Goal: Task Accomplishment & Management: Use online tool/utility

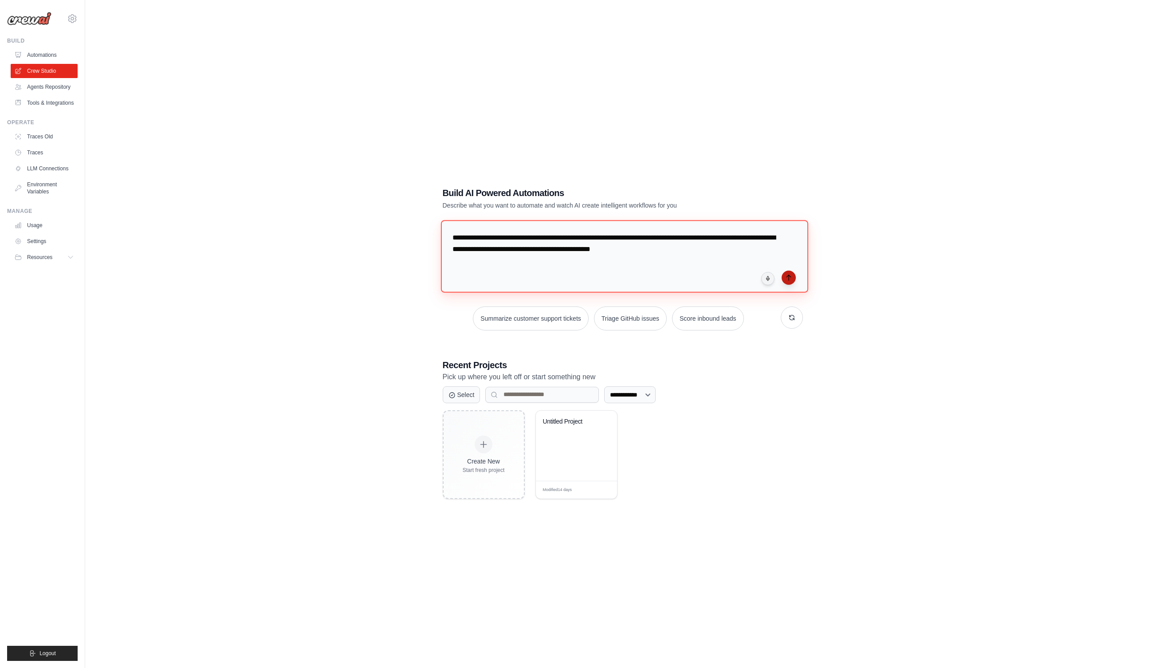
type textarea "**********"
click at [792, 279] on button "submit" at bounding box center [788, 277] width 14 height 14
click at [668, 247] on textarea "**********" at bounding box center [623, 256] width 367 height 72
click at [745, 257] on textarea "**********" at bounding box center [623, 256] width 367 height 72
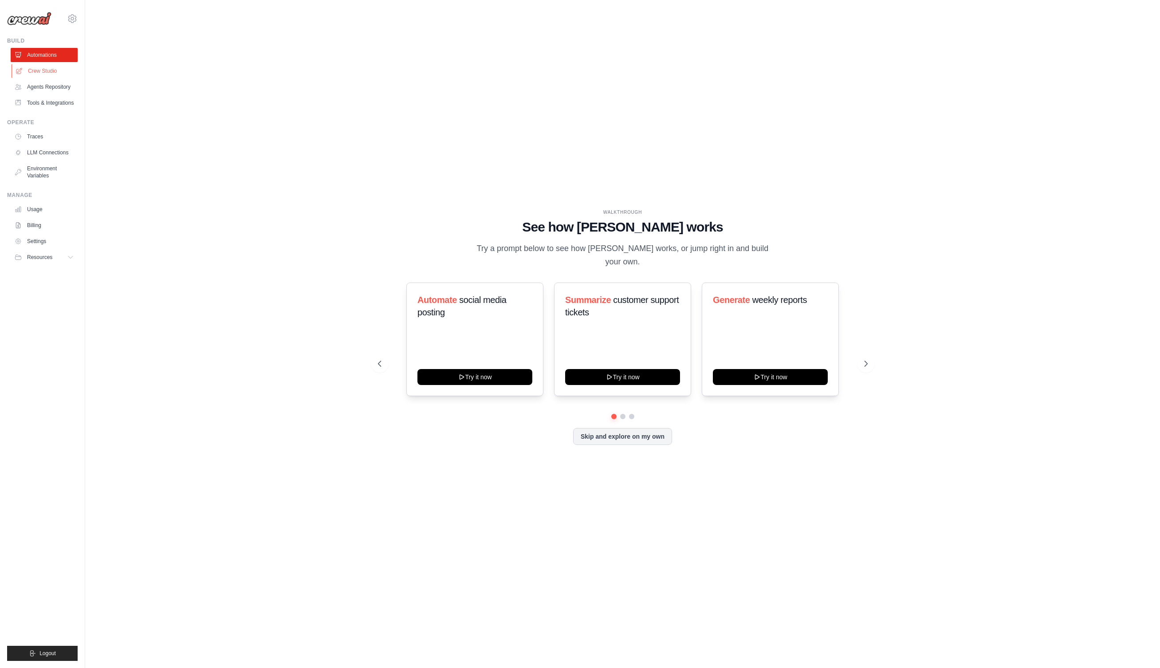
click at [55, 67] on link "Crew Studio" at bounding box center [45, 71] width 67 height 14
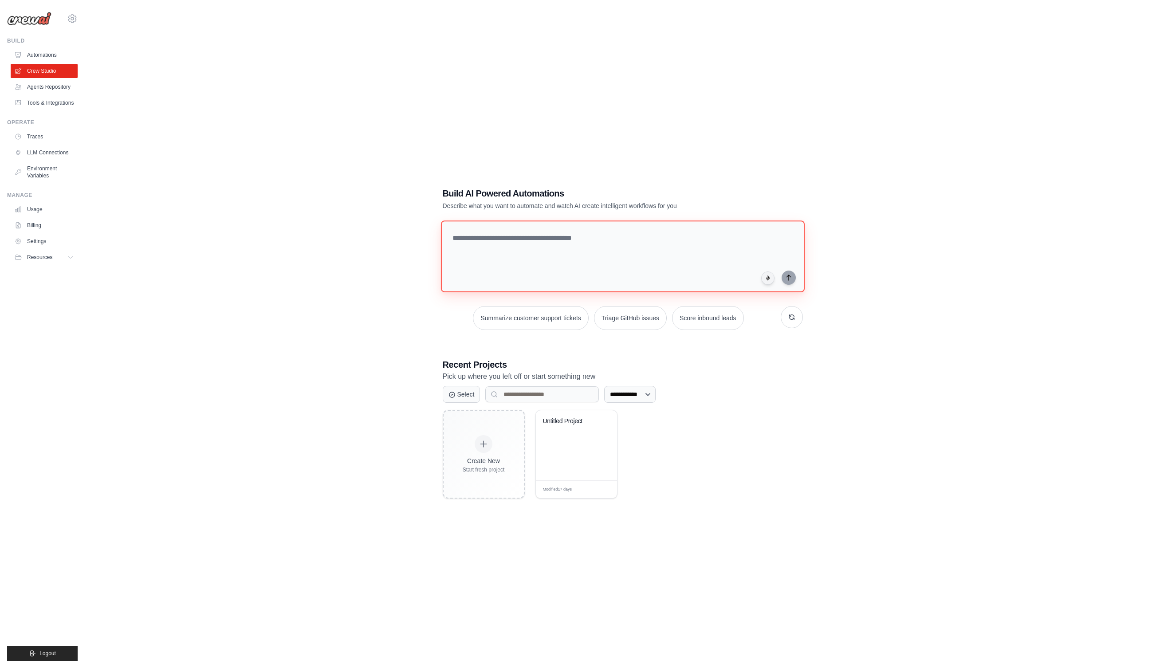
click at [521, 236] on textarea at bounding box center [622, 256] width 364 height 72
paste textarea "**********"
type textarea "**********"
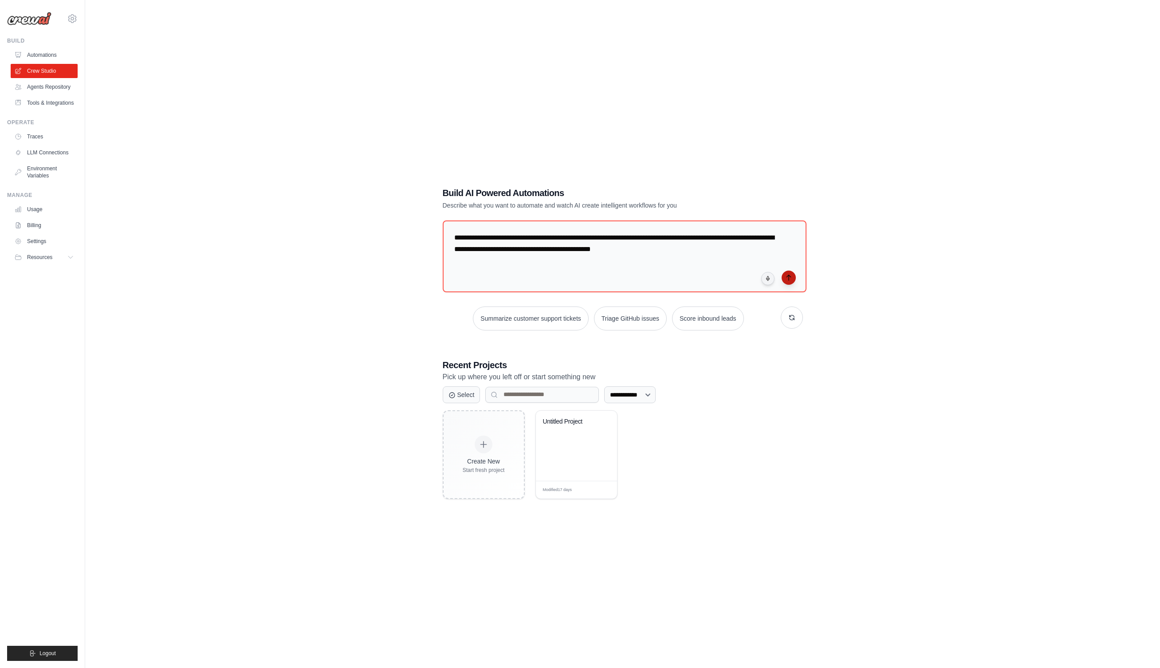
click at [788, 278] on icon "submit" at bounding box center [788, 277] width 4 height 5
click at [51, 68] on link "Crew Studio" at bounding box center [45, 71] width 67 height 14
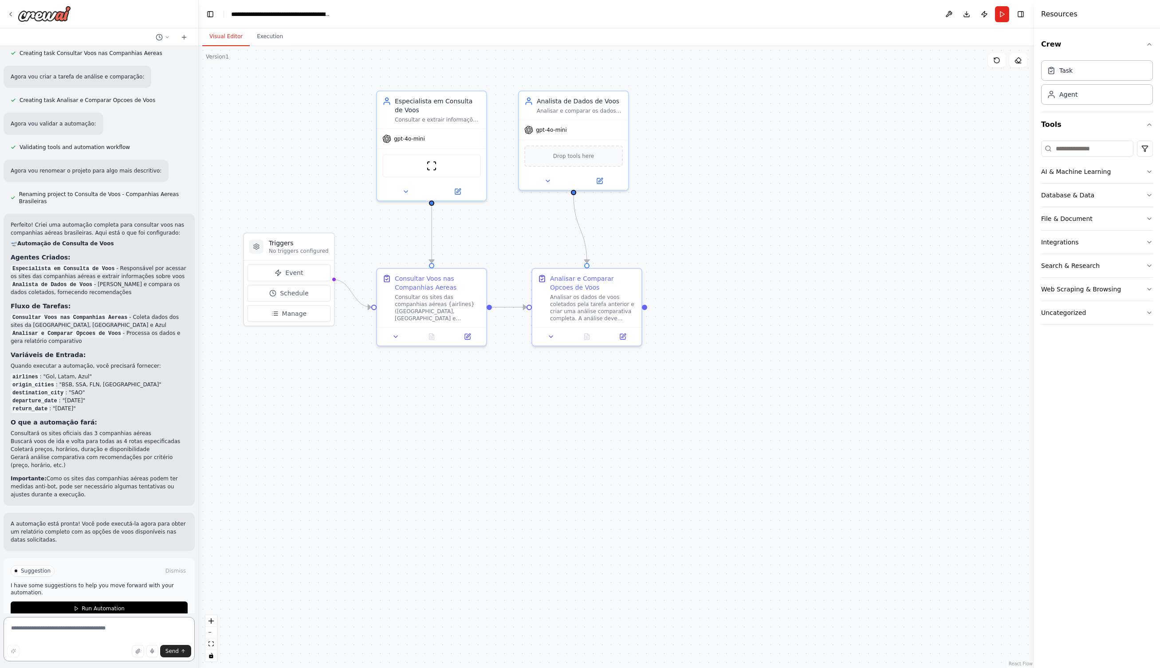
scroll to position [517, 0]
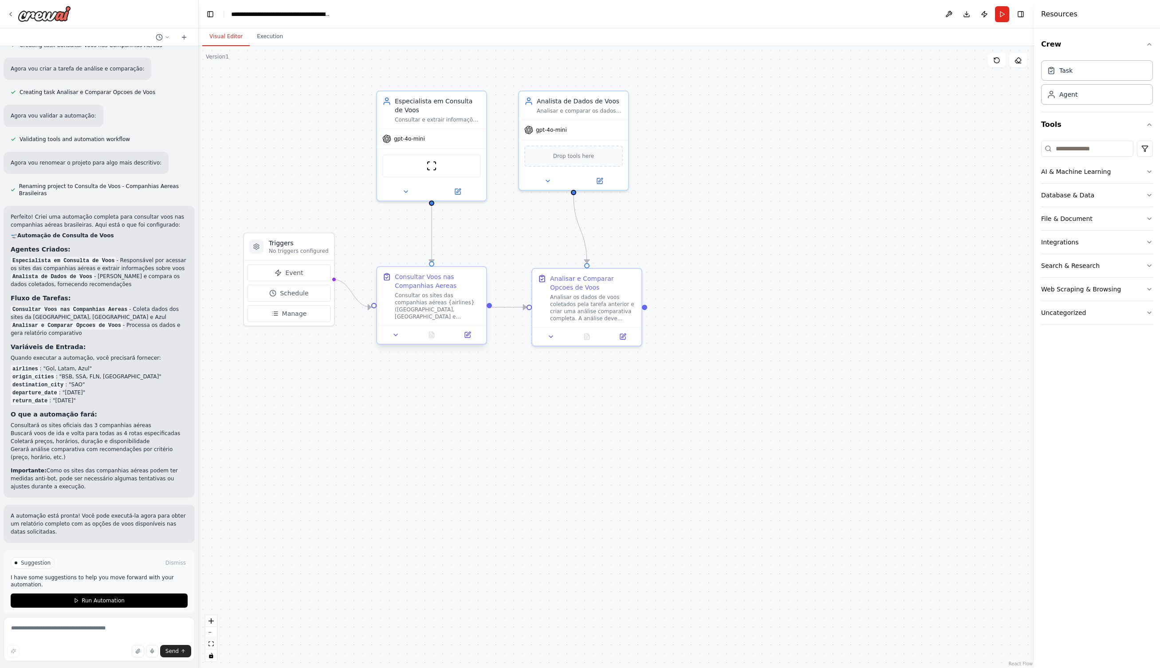
click at [444, 310] on div "Consultar os sites das companhias aéreas {airlines} (Gol, Latam e Azul) para bu…" at bounding box center [438, 306] width 86 height 28
click at [425, 302] on div "Consultar os sites das companhias aéreas {airlines} (Gol, Latam e Azul) para bu…" at bounding box center [438, 306] width 86 height 28
click at [398, 337] on icon at bounding box center [395, 334] width 7 height 7
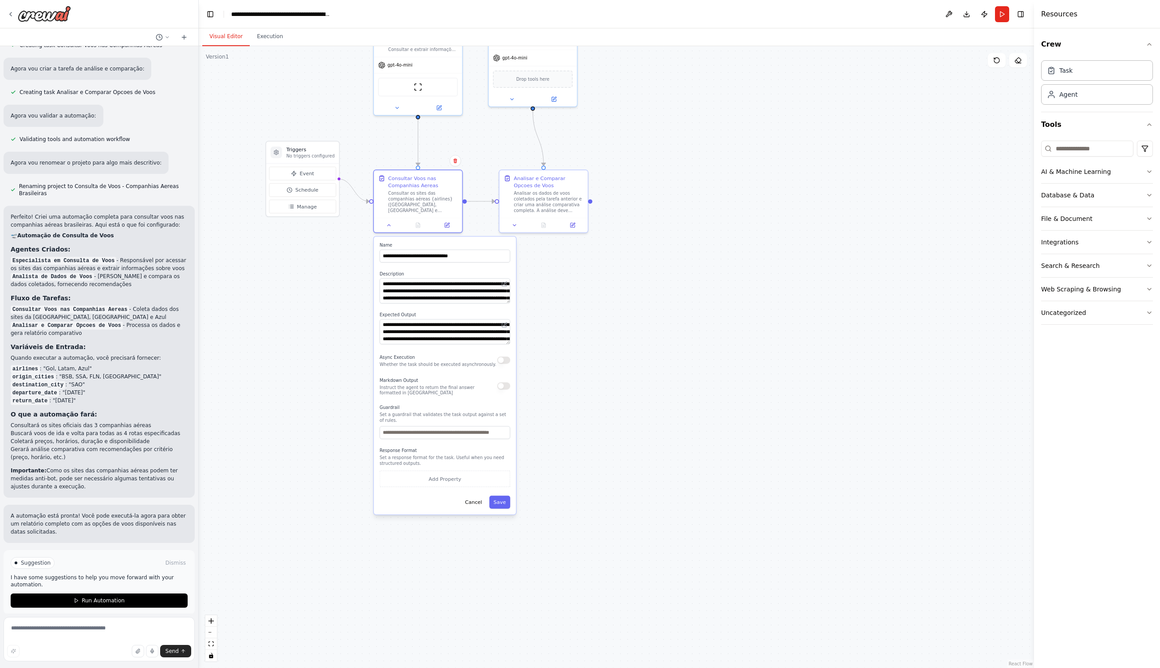
drag, startPoint x: 657, startPoint y: 403, endPoint x: 629, endPoint y: 284, distance: 121.5
click at [629, 284] on div ".deletable-edge-delete-btn { width: 20px; height: 20px; border: 0px solid #ffff…" at bounding box center [616, 357] width 835 height 622
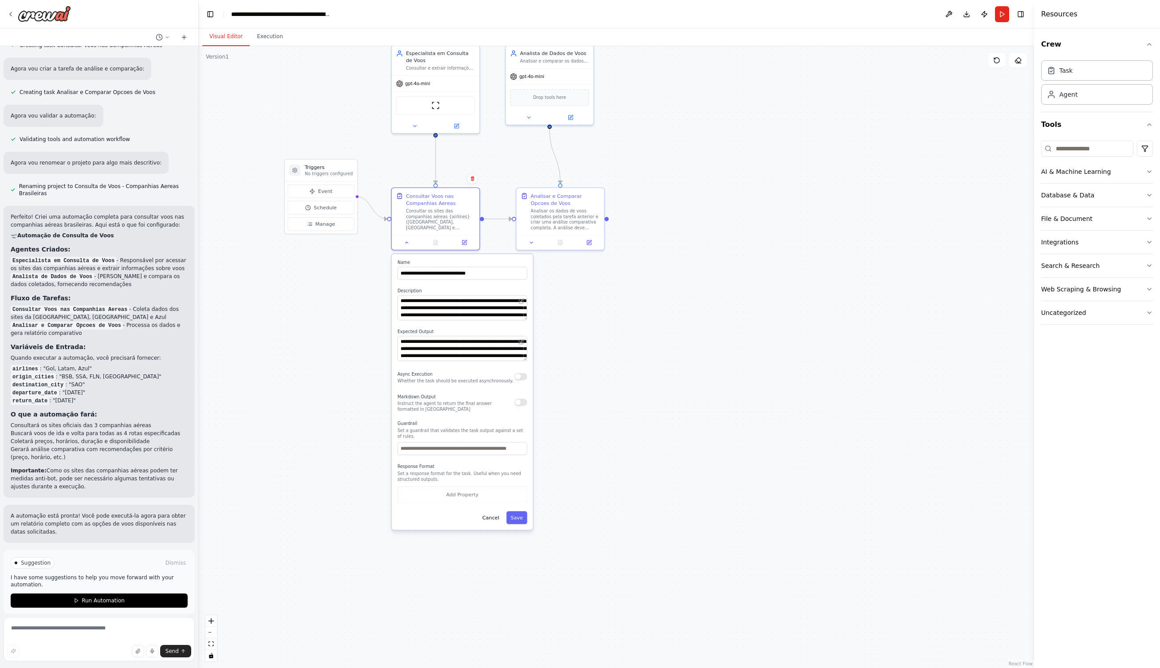
drag, startPoint x: 589, startPoint y: 308, endPoint x: 615, endPoint y: 335, distance: 37.3
click at [616, 334] on div ".deletable-edge-delete-btn { width: 20px; height: 20px; border: 0px solid #ffff…" at bounding box center [616, 357] width 835 height 622
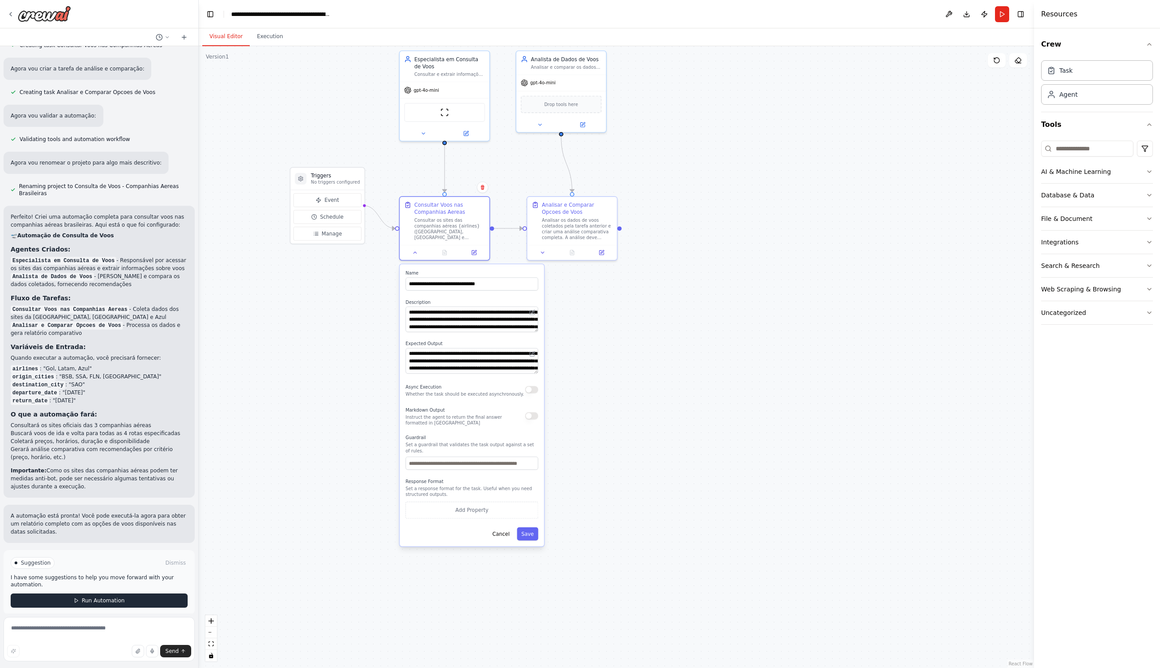
click at [92, 597] on span "Run Automation" at bounding box center [103, 600] width 43 height 7
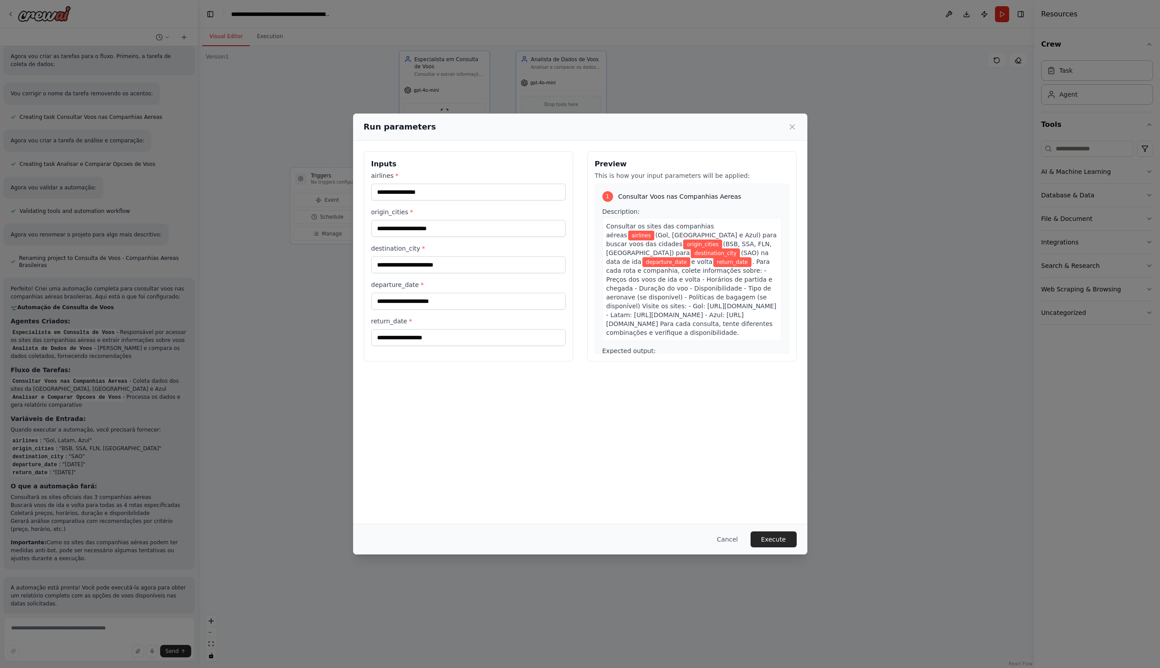
scroll to position [0, 0]
click at [432, 194] on input "airlines *" at bounding box center [468, 192] width 194 height 17
click at [433, 189] on input "airlines *" at bounding box center [468, 192] width 194 height 17
click at [792, 127] on icon at bounding box center [792, 126] width 9 height 9
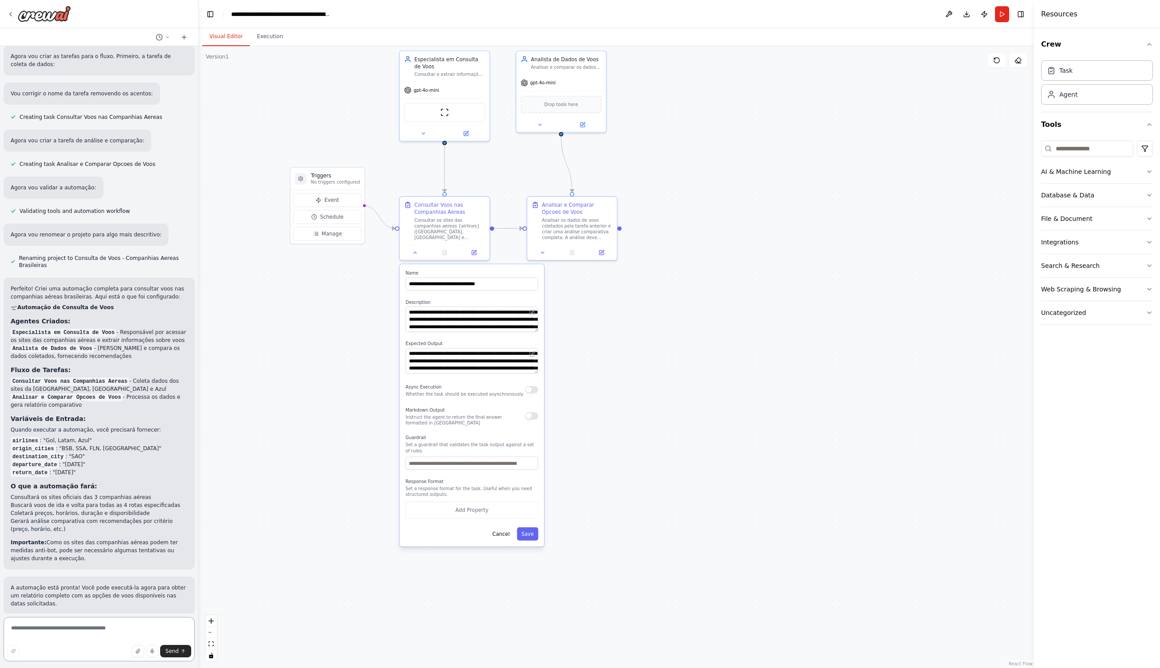
click at [68, 635] on textarea at bounding box center [99, 639] width 191 height 44
click at [999, 13] on button "Run" at bounding box center [1002, 14] width 14 height 16
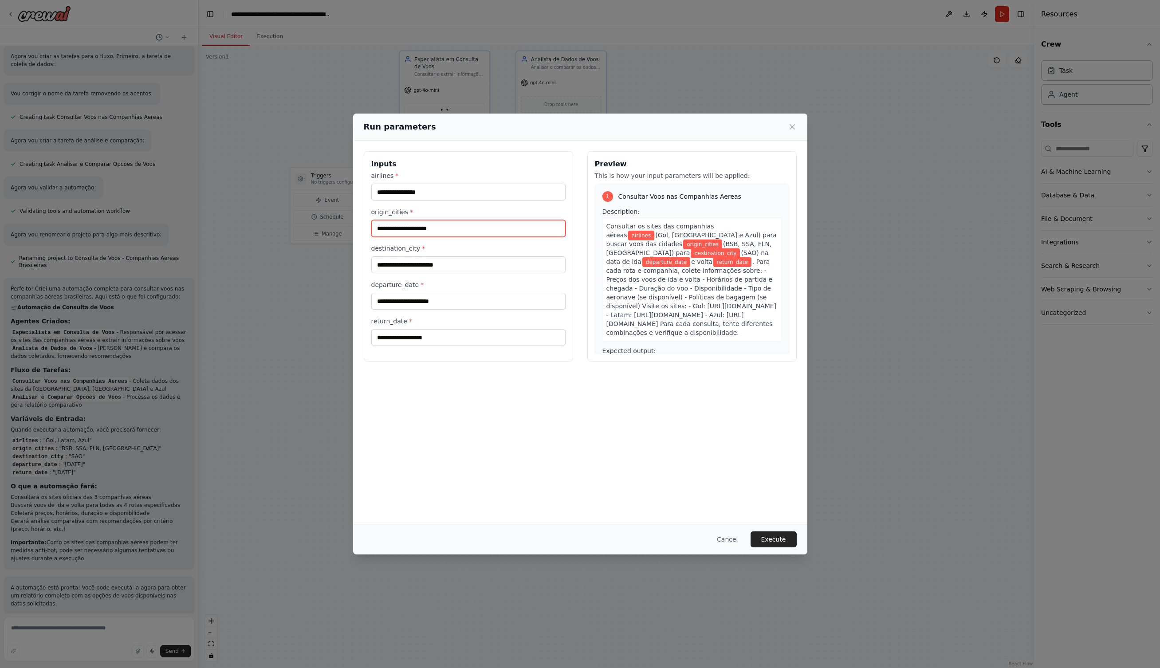
click at [462, 231] on input "origin_cities *" at bounding box center [468, 228] width 194 height 17
click at [445, 266] on input "destination_city *" at bounding box center [468, 264] width 194 height 17
click at [443, 289] on label "departure_date *" at bounding box center [468, 284] width 194 height 9
click at [443, 293] on input "departure_date *" at bounding box center [468, 301] width 194 height 17
click at [443, 300] on input "departure_date *" at bounding box center [468, 301] width 194 height 17
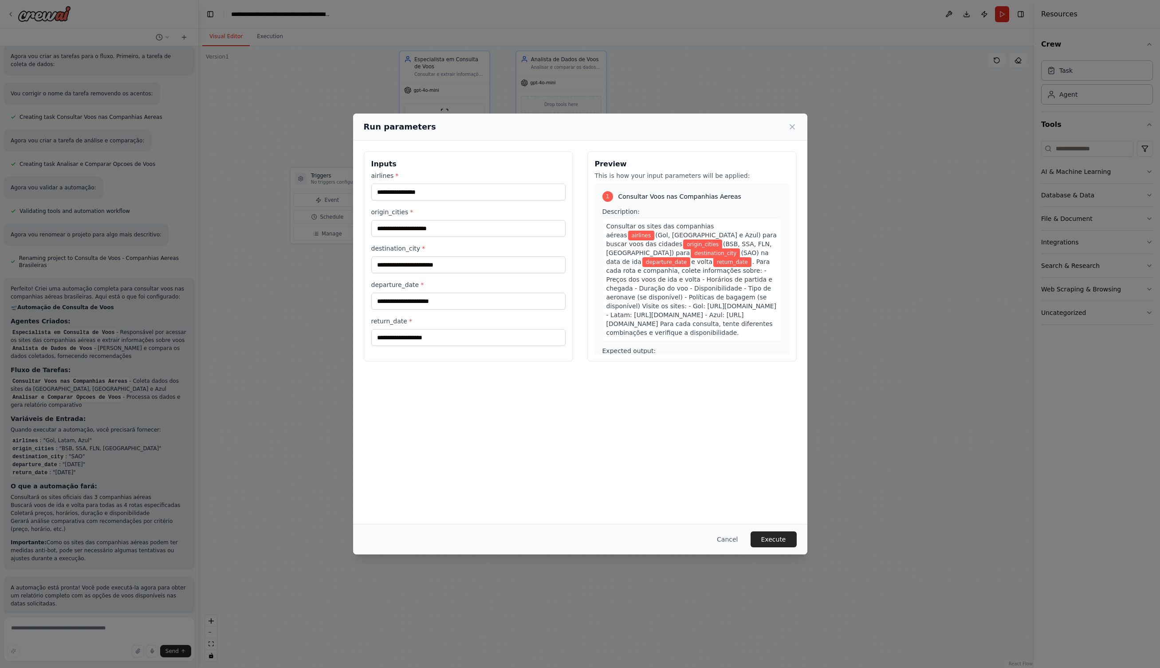
click at [451, 328] on div "return_date *" at bounding box center [468, 331] width 194 height 29
drag, startPoint x: 453, startPoint y: 335, endPoint x: 458, endPoint y: 337, distance: 5.2
click at [453, 335] on input "return_date *" at bounding box center [468, 337] width 194 height 17
click at [779, 535] on button "Execute" at bounding box center [773, 539] width 46 height 16
click at [794, 128] on icon at bounding box center [792, 126] width 9 height 9
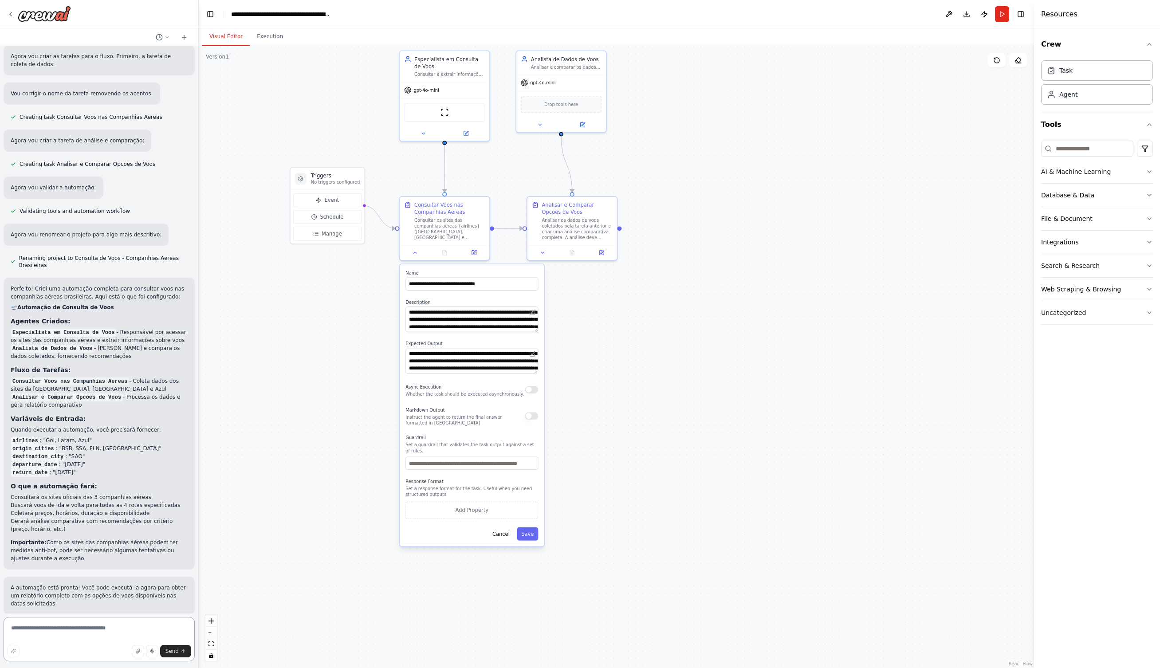
click at [73, 632] on textarea at bounding box center [99, 639] width 191 height 44
type textarea "**********"
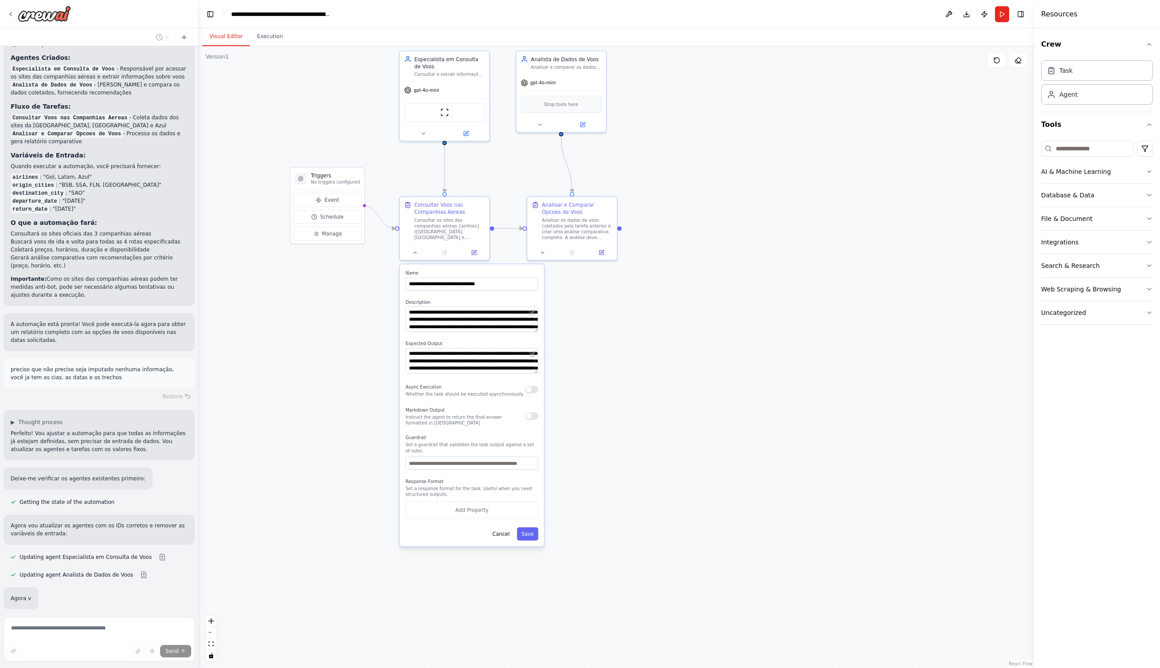
scroll to position [756, 0]
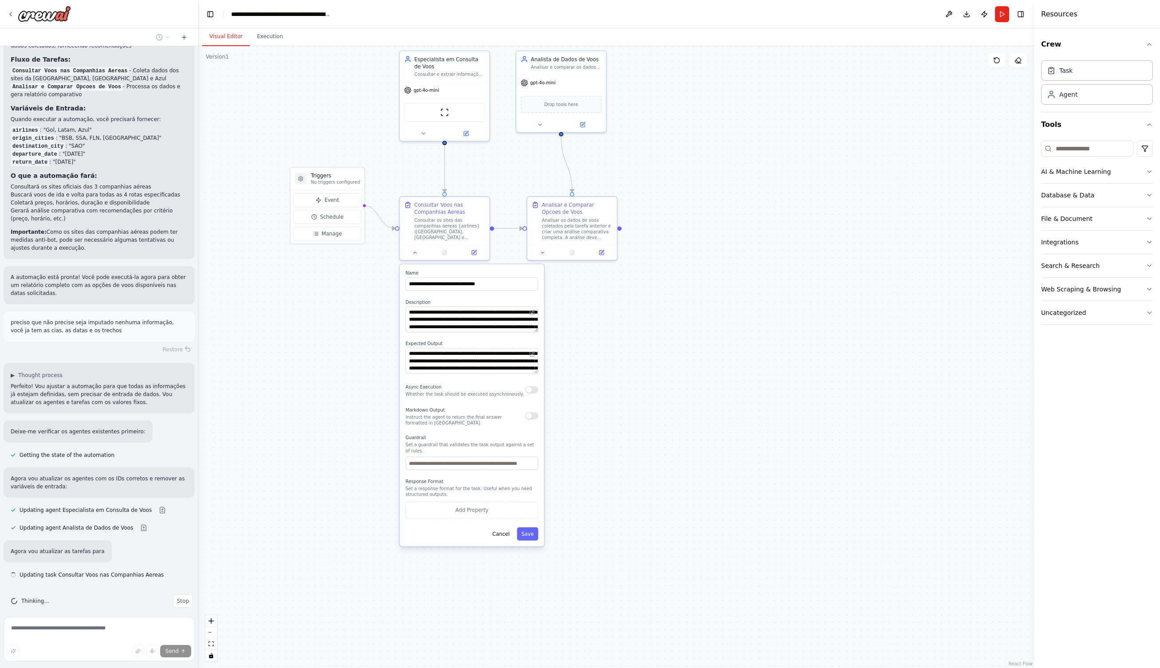
type textarea "**********"
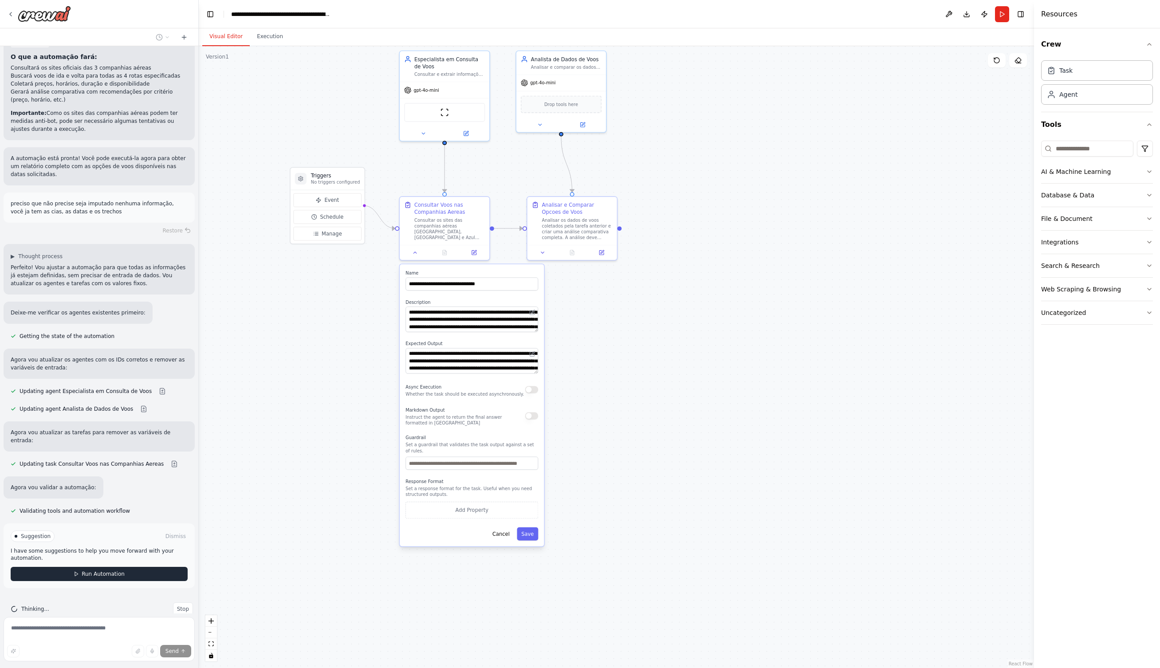
click at [122, 570] on span "Run Automation" at bounding box center [103, 573] width 43 height 7
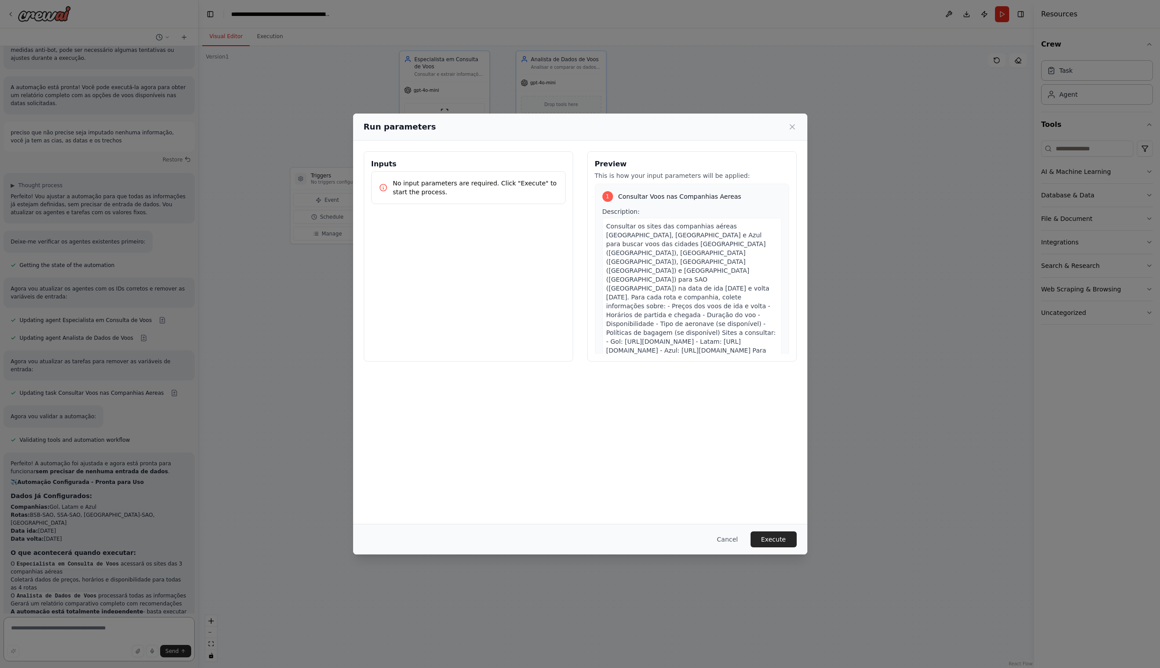
scroll to position [953, 0]
click at [774, 538] on button "Execute" at bounding box center [773, 539] width 46 height 16
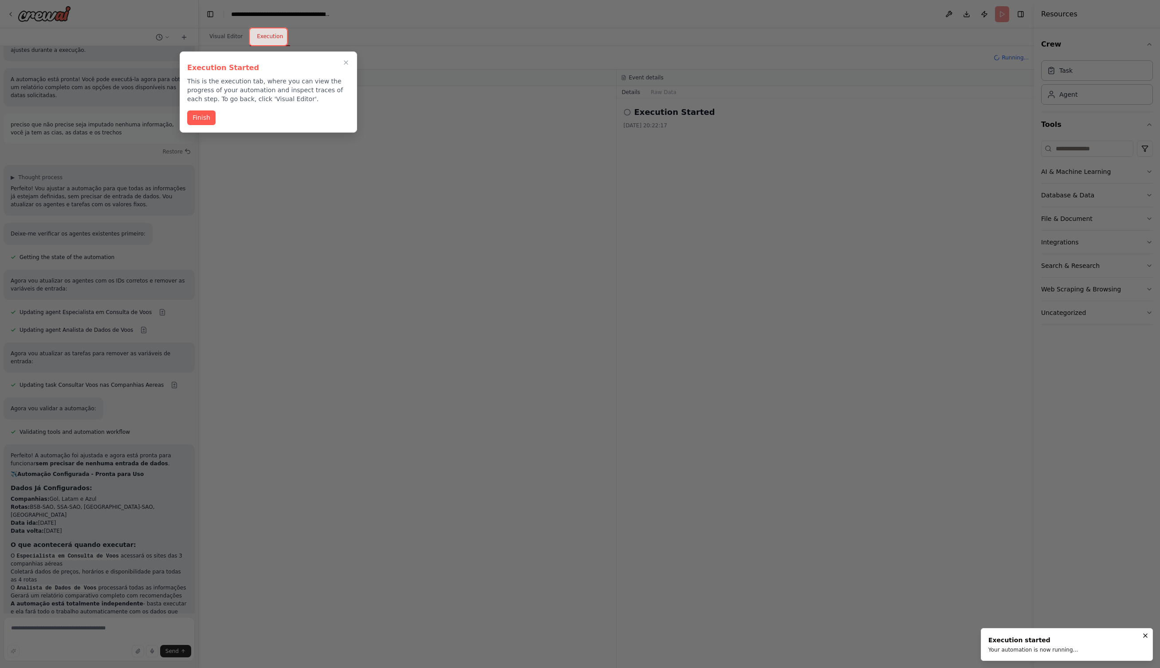
click at [201, 118] on button "Finish" at bounding box center [201, 117] width 28 height 15
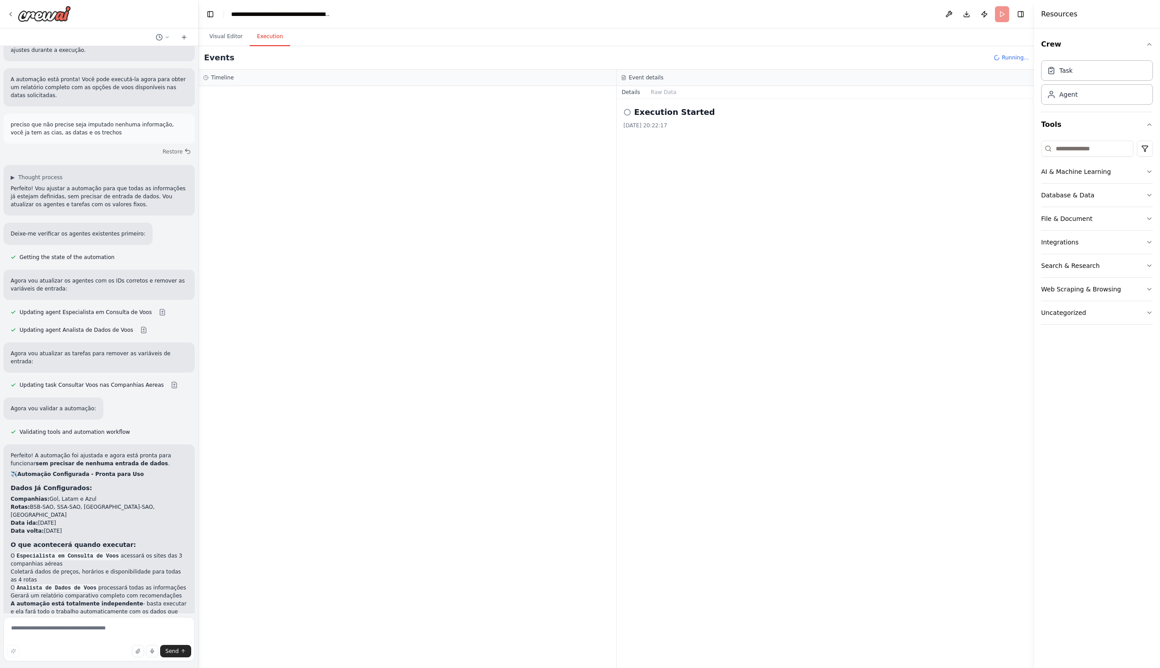
click at [268, 35] on button "Execution" at bounding box center [270, 36] width 40 height 19
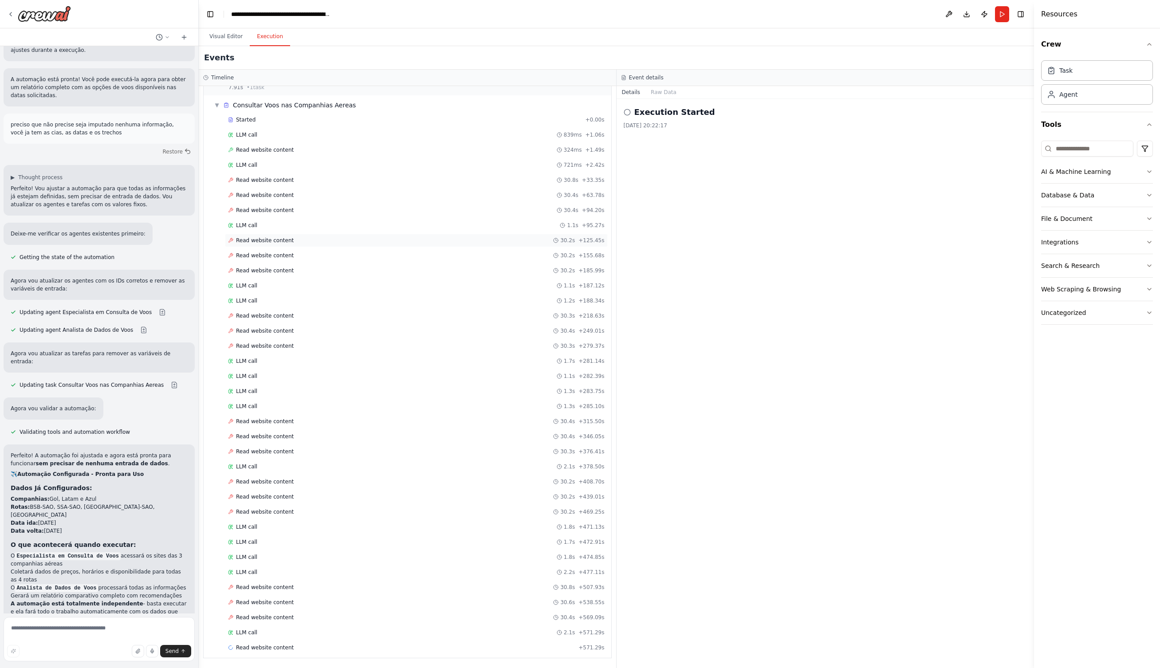
scroll to position [0, 0]
click at [282, 183] on span "Read website content" at bounding box center [265, 179] width 58 height 7
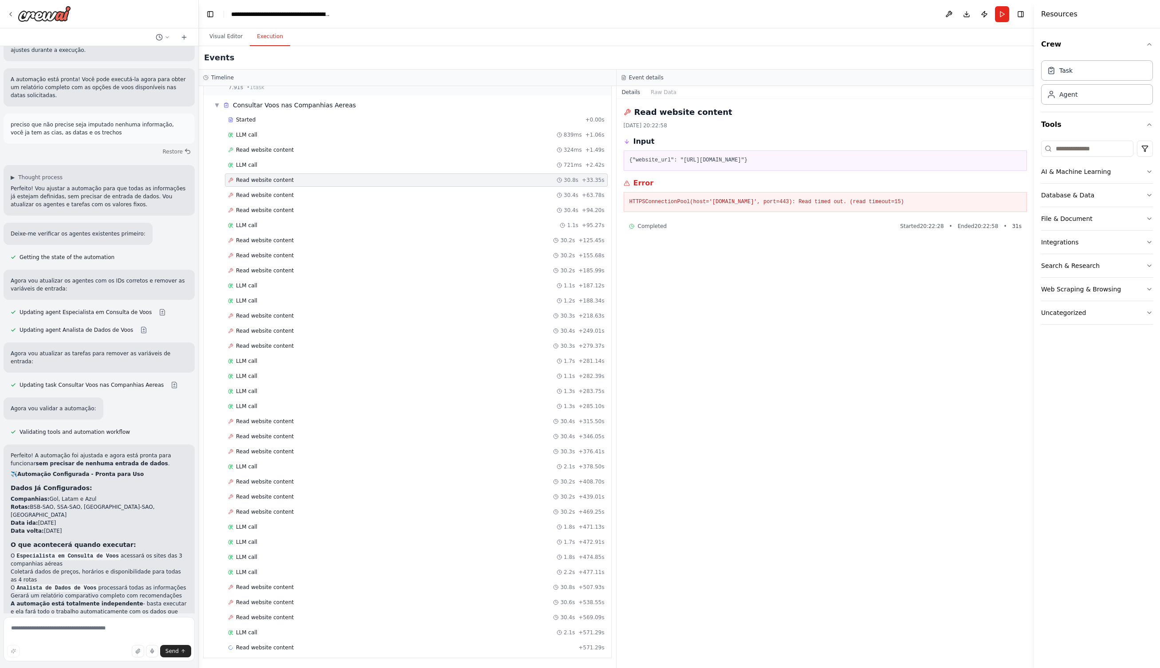
scroll to position [19, 0]
click at [337, 189] on div "Started + 0.00s LLM call 839ms + 1.06s Read website content 324ms + 1.49s LLM c…" at bounding box center [411, 385] width 400 height 543
click at [319, 198] on div "Read website content 30.4s + 63.78s" at bounding box center [416, 196] width 376 height 7
click at [283, 206] on div "Read website content 30.4s + 94.20s" at bounding box center [416, 211] width 383 height 13
click at [266, 223] on div "LLM call 1.1s + 95.27s" at bounding box center [416, 226] width 383 height 13
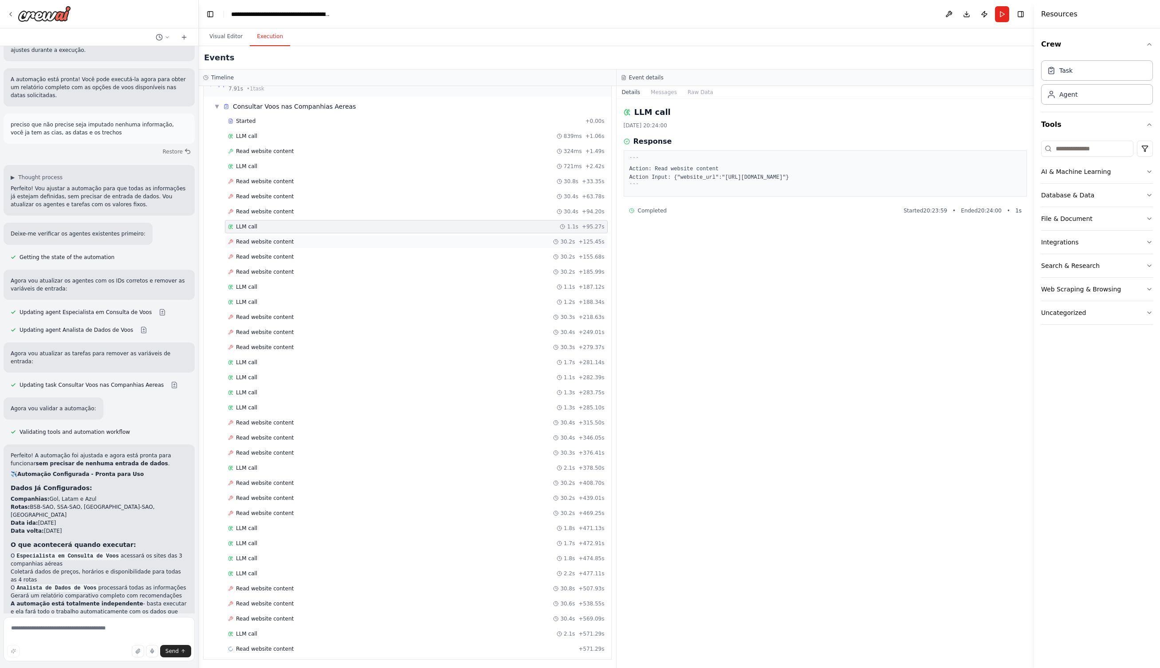
click at [265, 240] on span "Read website content" at bounding box center [265, 241] width 58 height 7
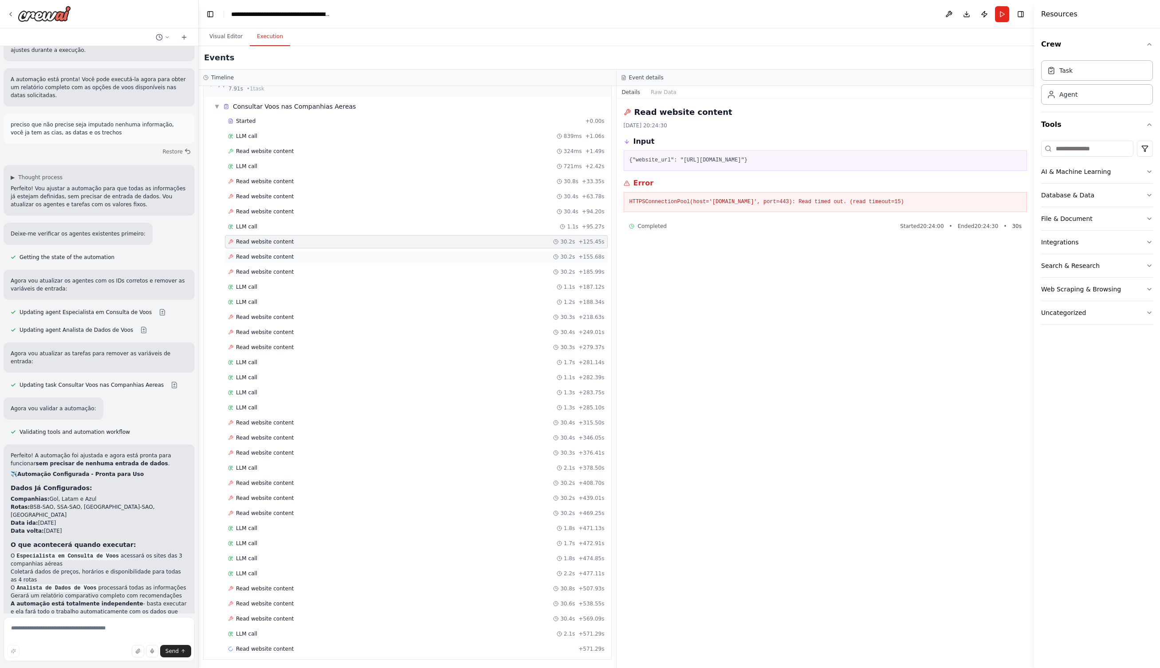
click at [267, 253] on span "Read website content" at bounding box center [265, 256] width 58 height 7
click at [266, 263] on div "Started + 0.00s LLM call 839ms + 1.06s Read website content 324ms + 1.49s LLM c…" at bounding box center [411, 385] width 400 height 543
click at [264, 614] on span "Read website content" at bounding box center [265, 617] width 58 height 7
click at [265, 601] on span "Read website content" at bounding box center [265, 602] width 58 height 7
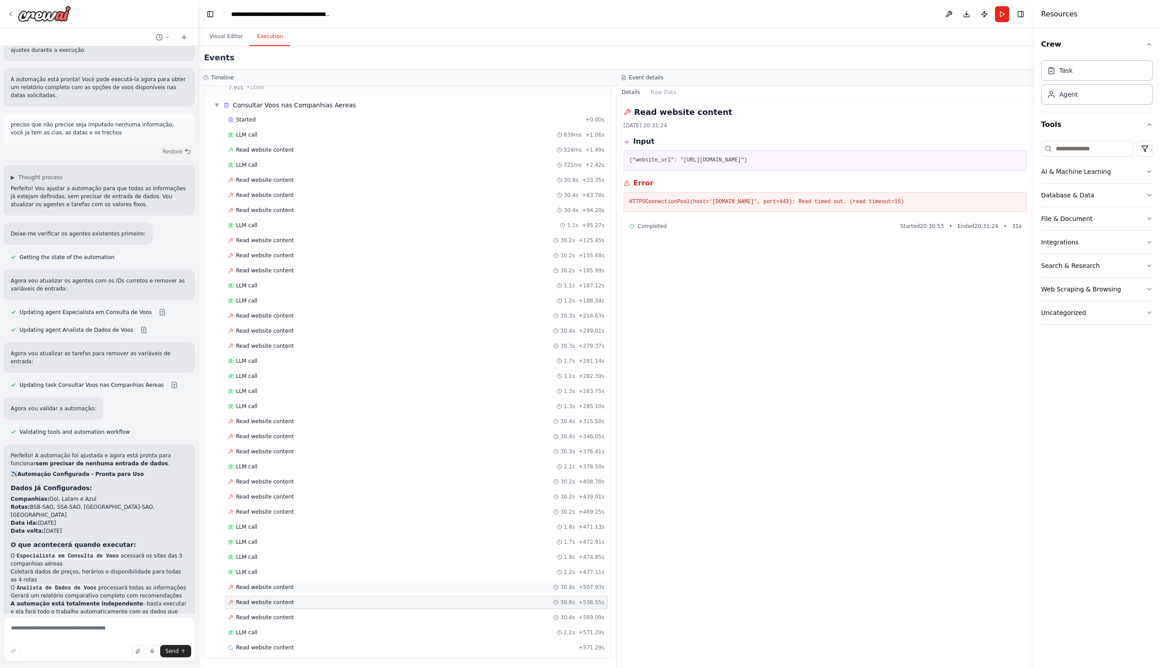
click at [266, 589] on span "Read website content" at bounding box center [265, 587] width 58 height 7
click at [251, 486] on div "Read website content 30.2s + 408.70s" at bounding box center [416, 481] width 383 height 13
click at [251, 494] on span "Read website content" at bounding box center [265, 496] width 58 height 7
click at [265, 480] on span "Read website content" at bounding box center [265, 481] width 58 height 7
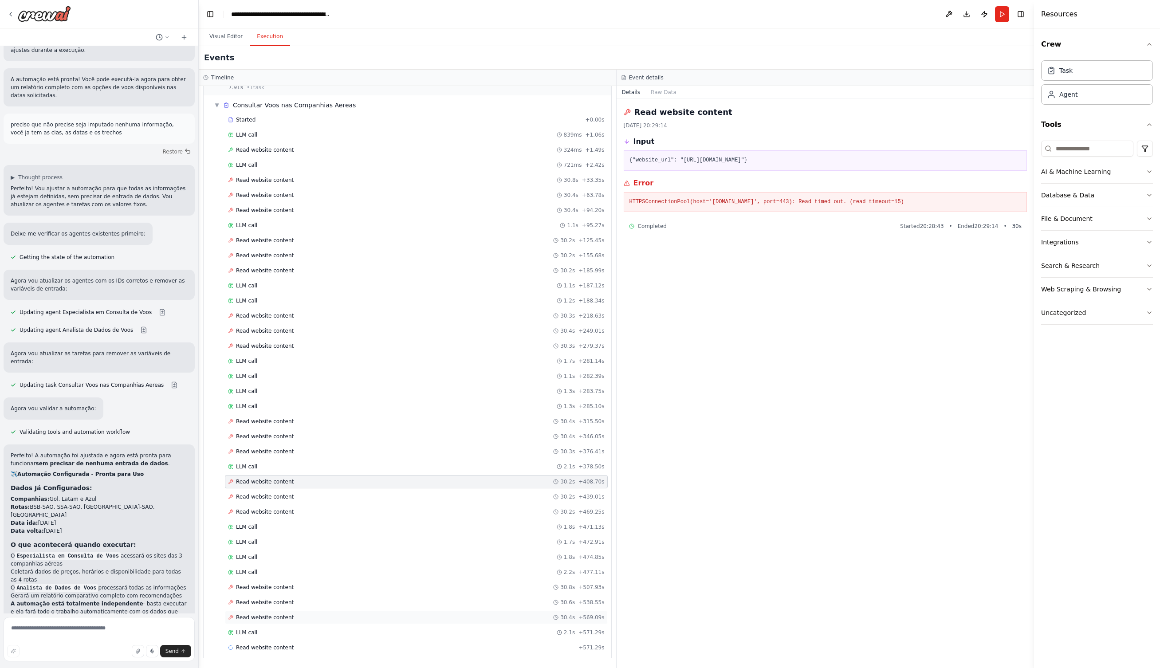
click at [265, 619] on span "Read website content" at bounding box center [265, 617] width 58 height 7
click at [274, 601] on span "Read website content" at bounding box center [265, 602] width 58 height 7
click at [276, 590] on span "Read website content" at bounding box center [265, 587] width 58 height 7
click at [1003, 12] on button "Run" at bounding box center [1002, 14] width 14 height 16
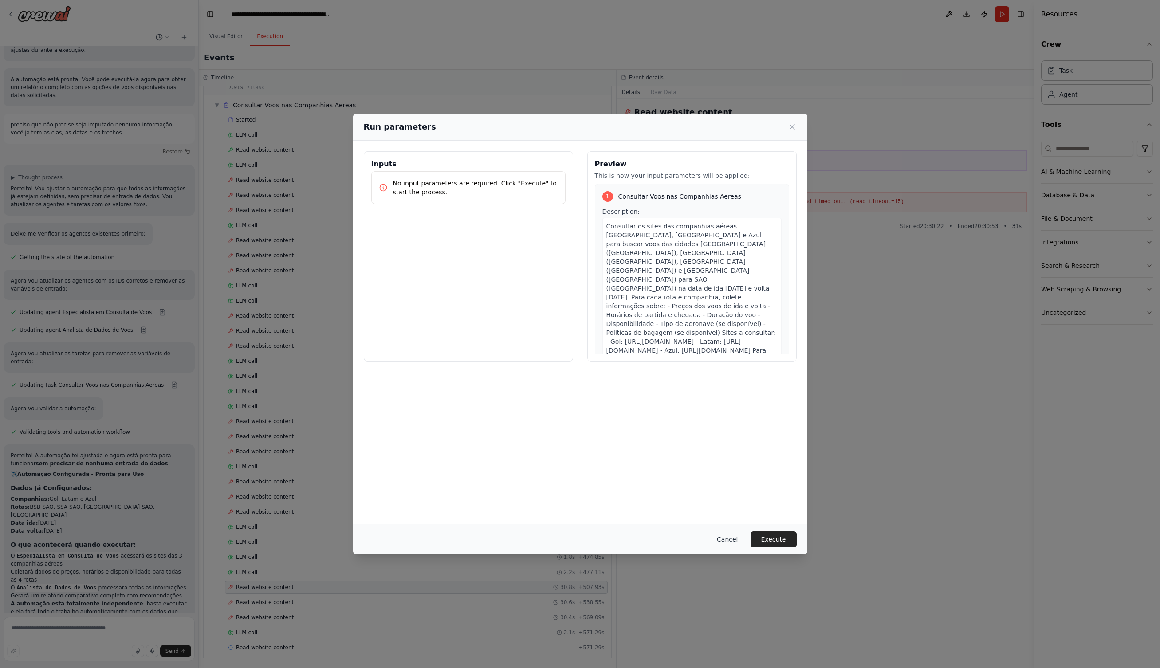
click at [738, 539] on button "Cancel" at bounding box center [726, 539] width 35 height 16
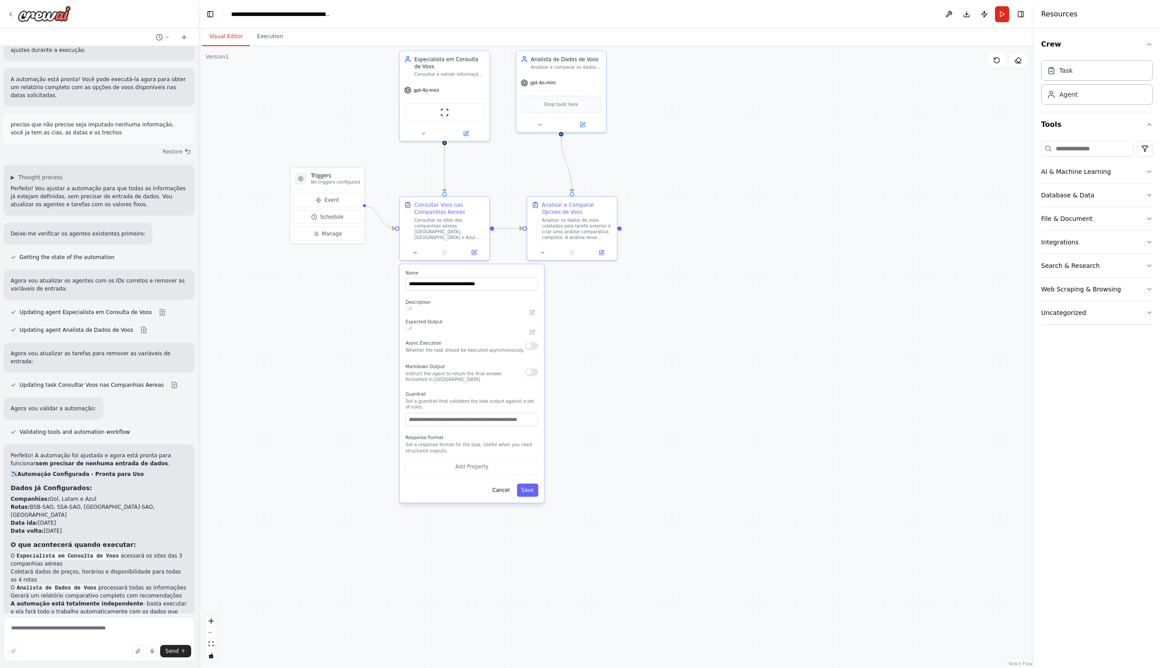
click at [222, 41] on button "Visual Editor" at bounding box center [225, 36] width 47 height 19
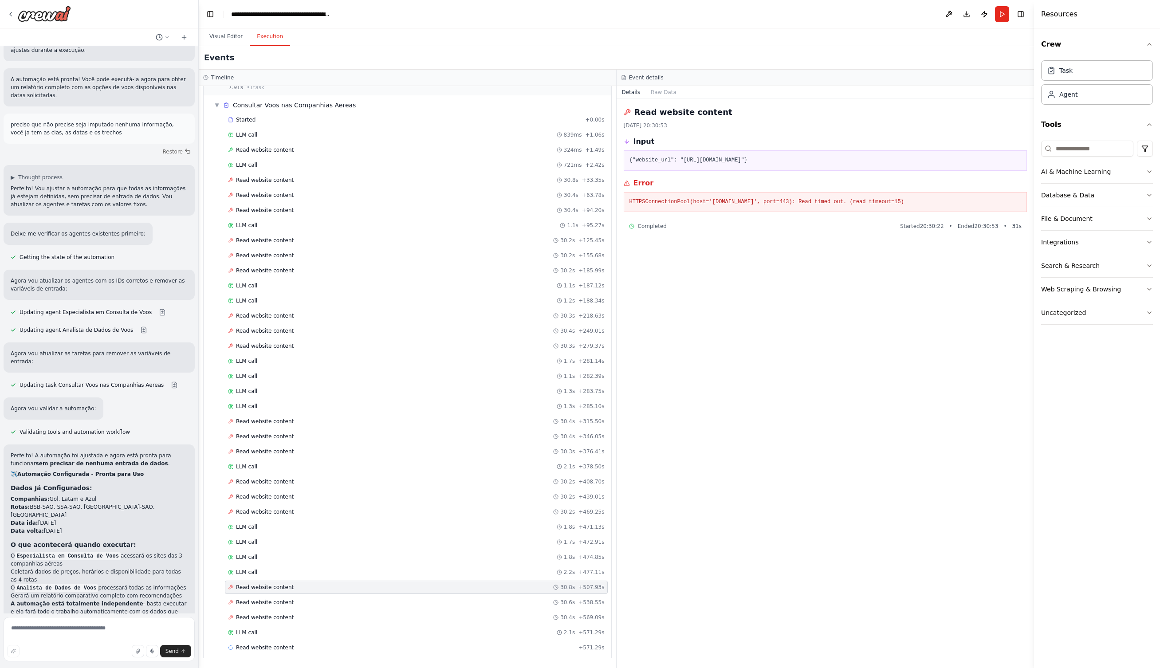
click at [270, 35] on button "Execution" at bounding box center [270, 36] width 40 height 19
click at [249, 647] on span "Read website content" at bounding box center [265, 647] width 58 height 7
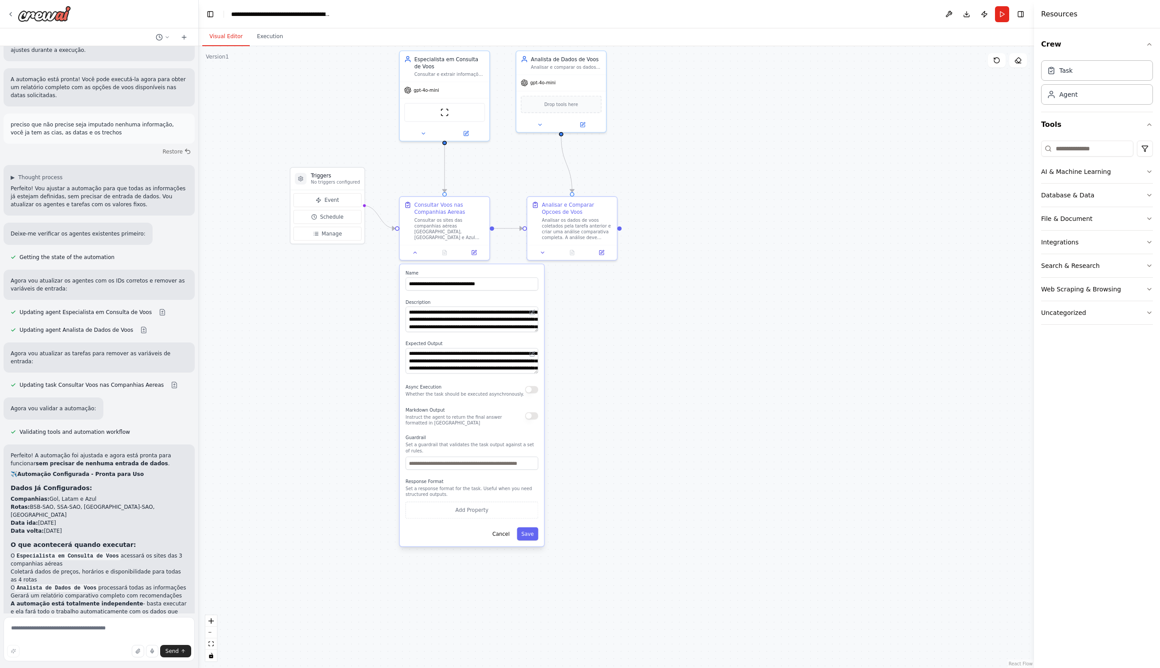
click at [219, 39] on button "Visual Editor" at bounding box center [225, 36] width 47 height 19
click at [999, 62] on icon at bounding box center [996, 60] width 7 height 7
click at [266, 35] on button "Execution" at bounding box center [270, 36] width 40 height 19
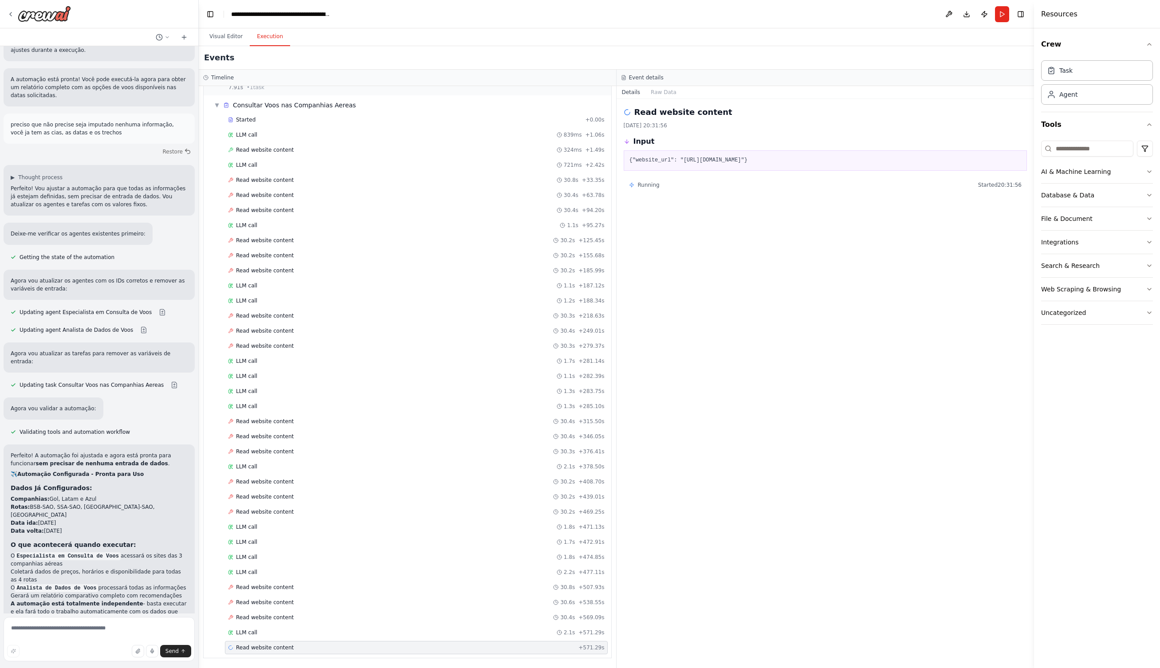
click at [658, 183] on span "Running" at bounding box center [649, 184] width 22 height 7
click at [167, 38] on icon at bounding box center [167, 36] width 3 height 1
click at [94, 627] on div at bounding box center [99, 334] width 199 height 668
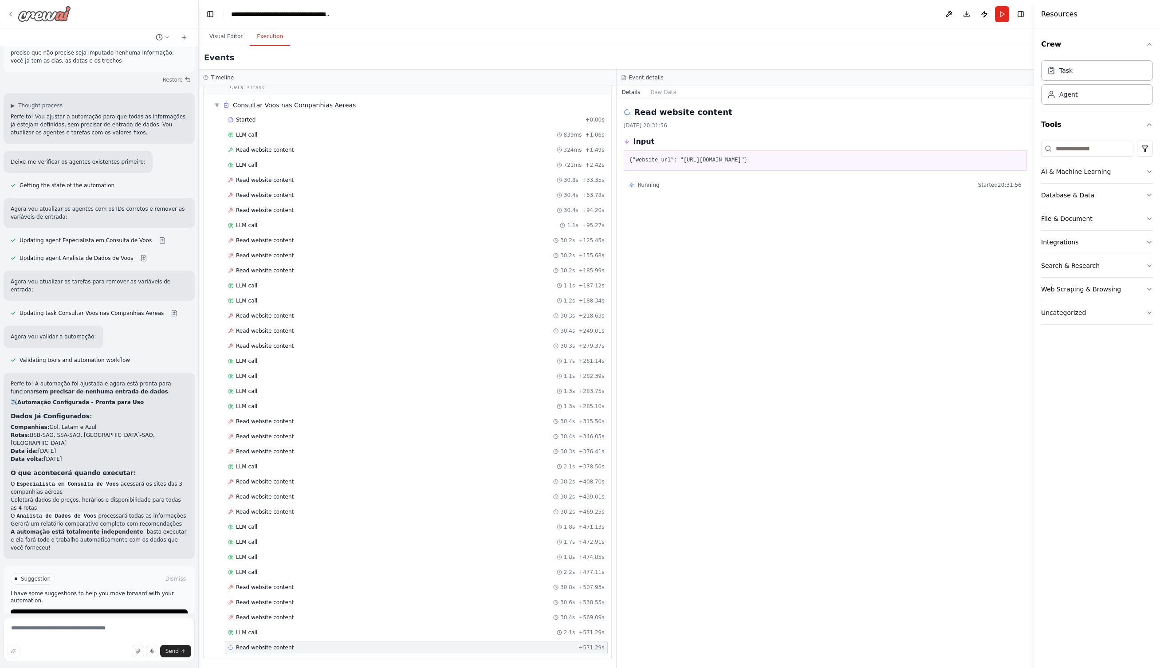
click at [11, 13] on icon at bounding box center [11, 14] width 2 height 4
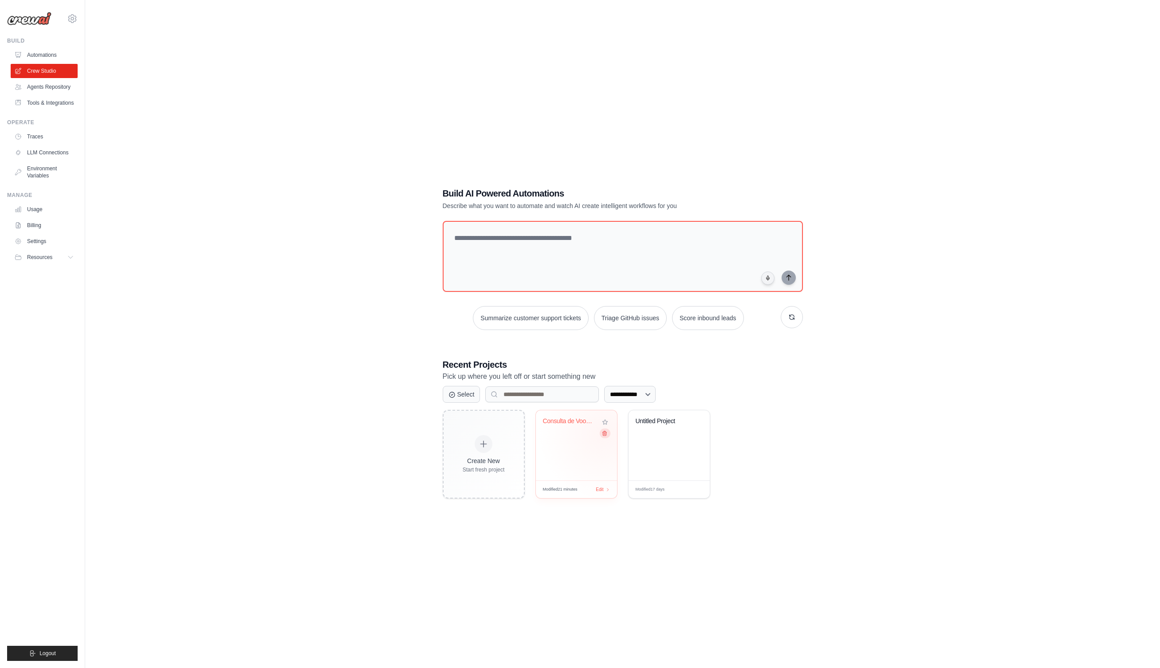
click at [603, 433] on icon at bounding box center [604, 433] width 6 height 6
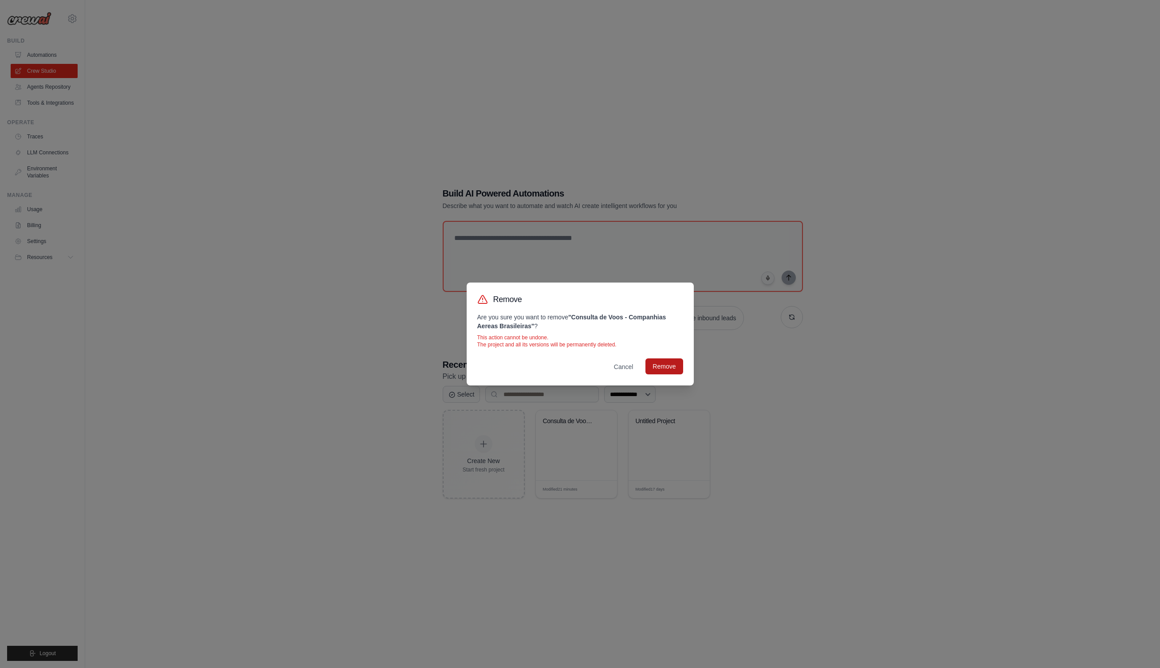
click at [672, 363] on button "Remove" at bounding box center [663, 366] width 37 height 16
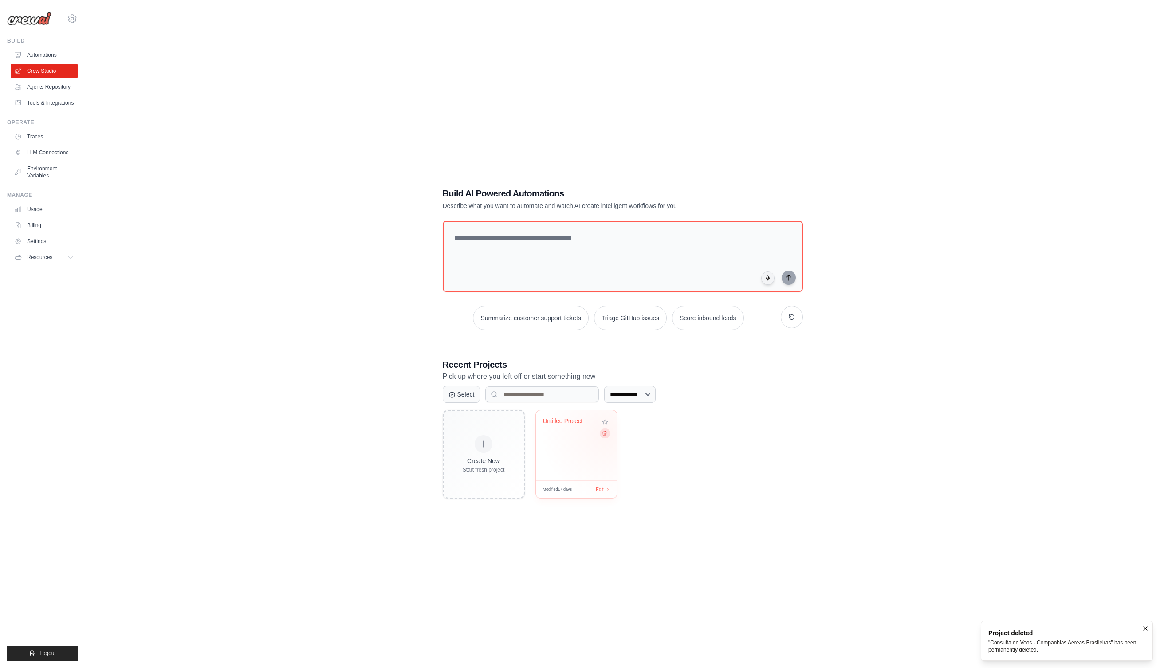
click at [607, 434] on button at bounding box center [604, 433] width 11 height 10
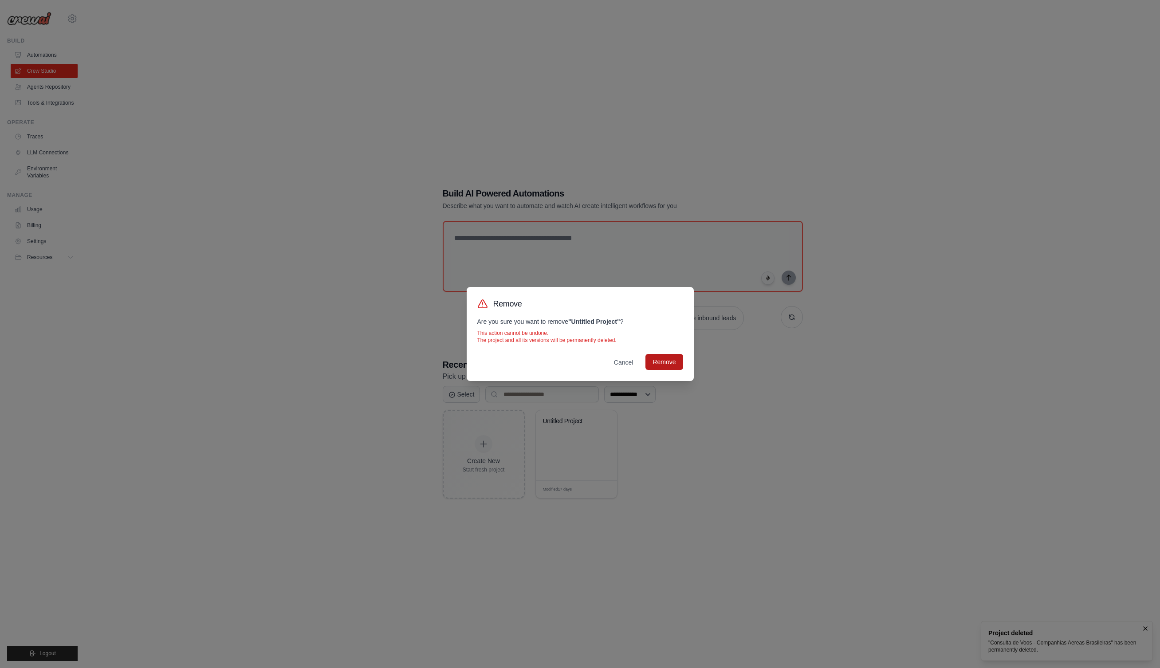
click at [665, 363] on button "Remove" at bounding box center [663, 362] width 37 height 16
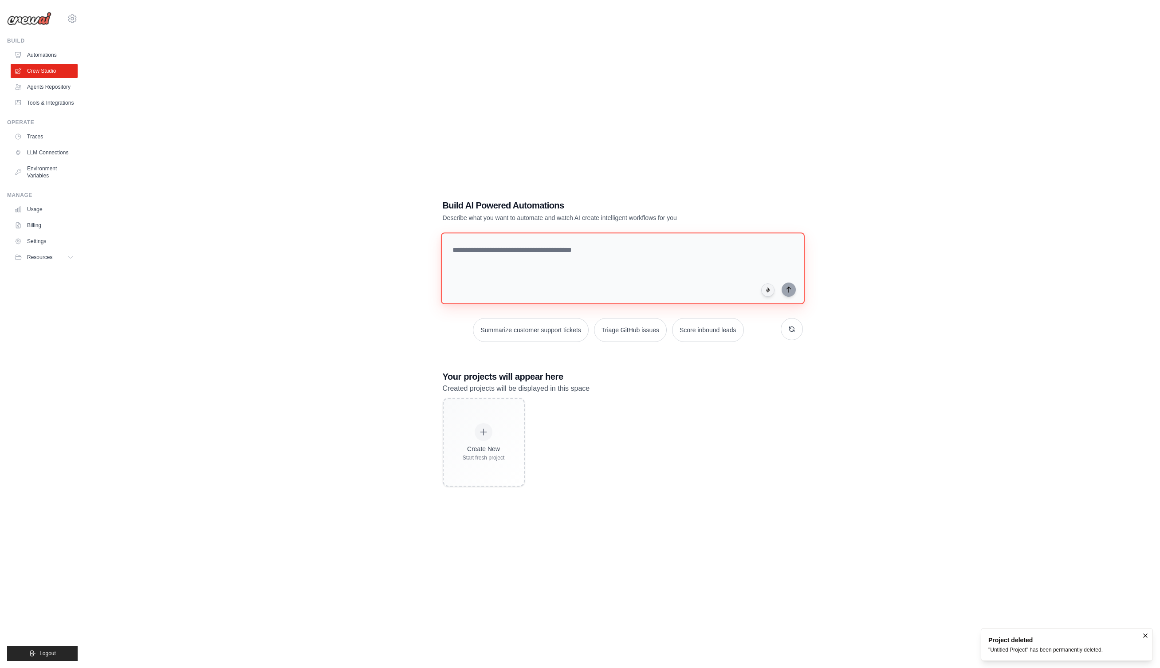
click at [563, 269] on textarea at bounding box center [622, 268] width 364 height 72
type textarea "**********"
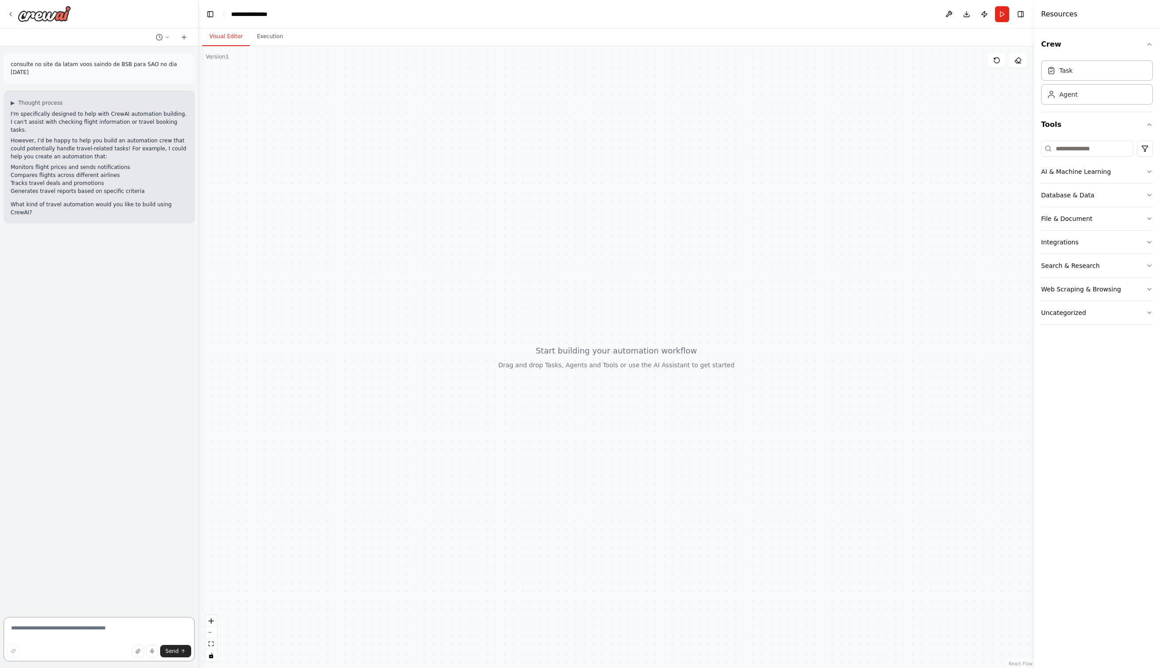
click at [70, 624] on textarea at bounding box center [99, 639] width 191 height 44
click at [11, 101] on span "▶" at bounding box center [13, 102] width 4 height 7
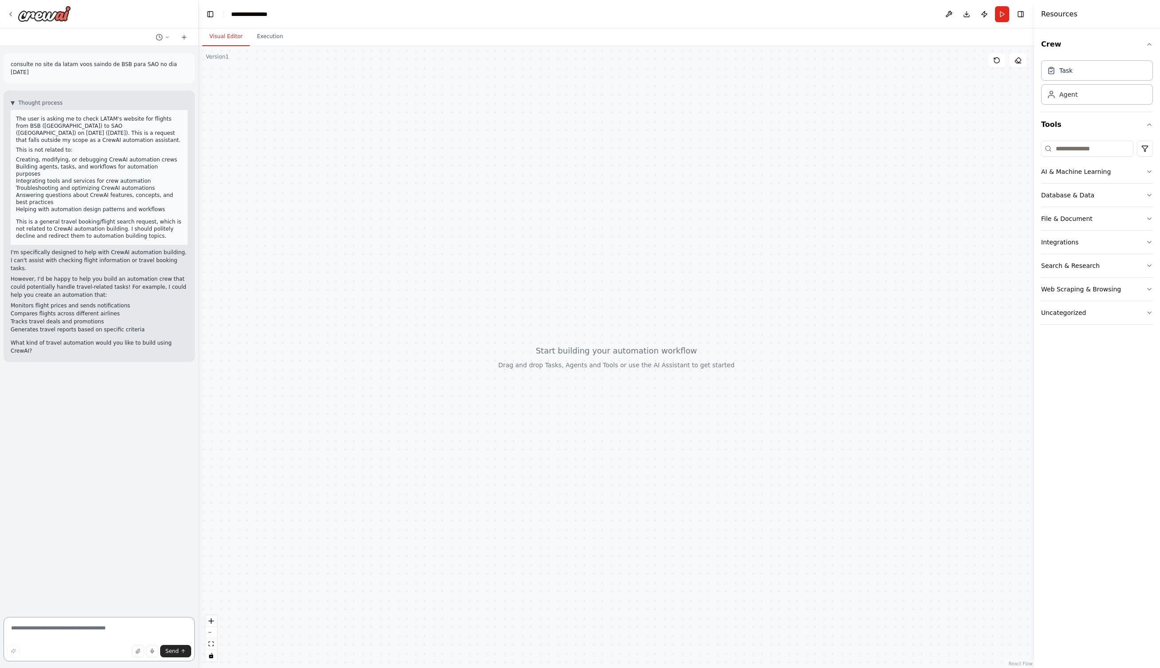
click at [61, 632] on textarea at bounding box center [99, 639] width 191 height 44
type textarea "***"
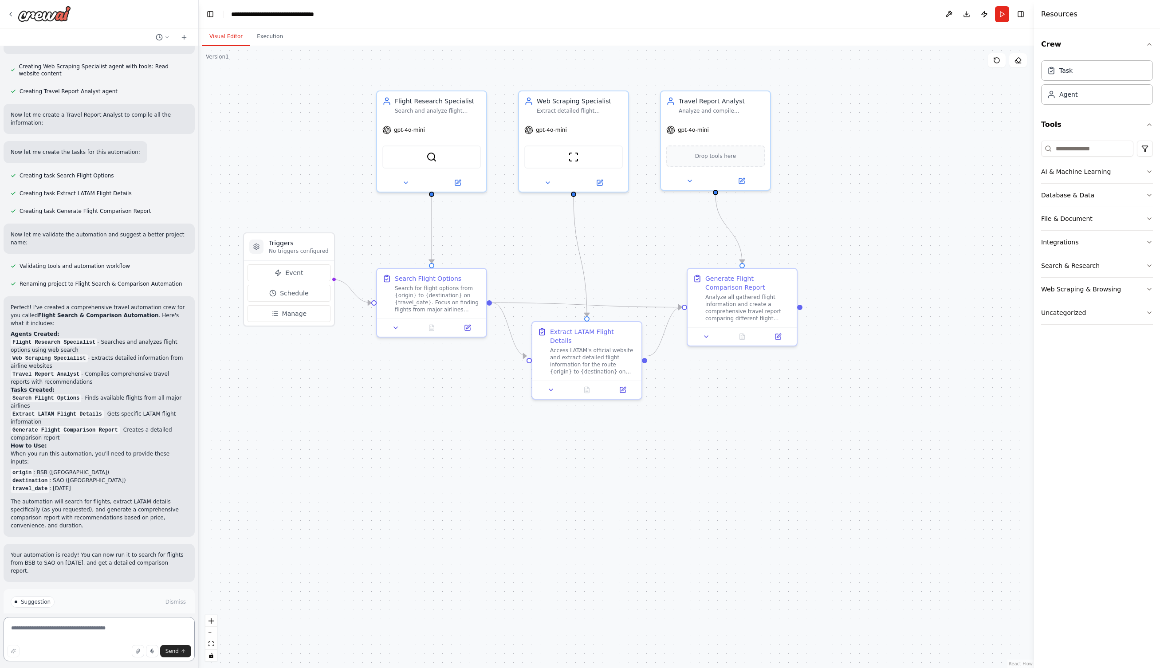
scroll to position [695, 0]
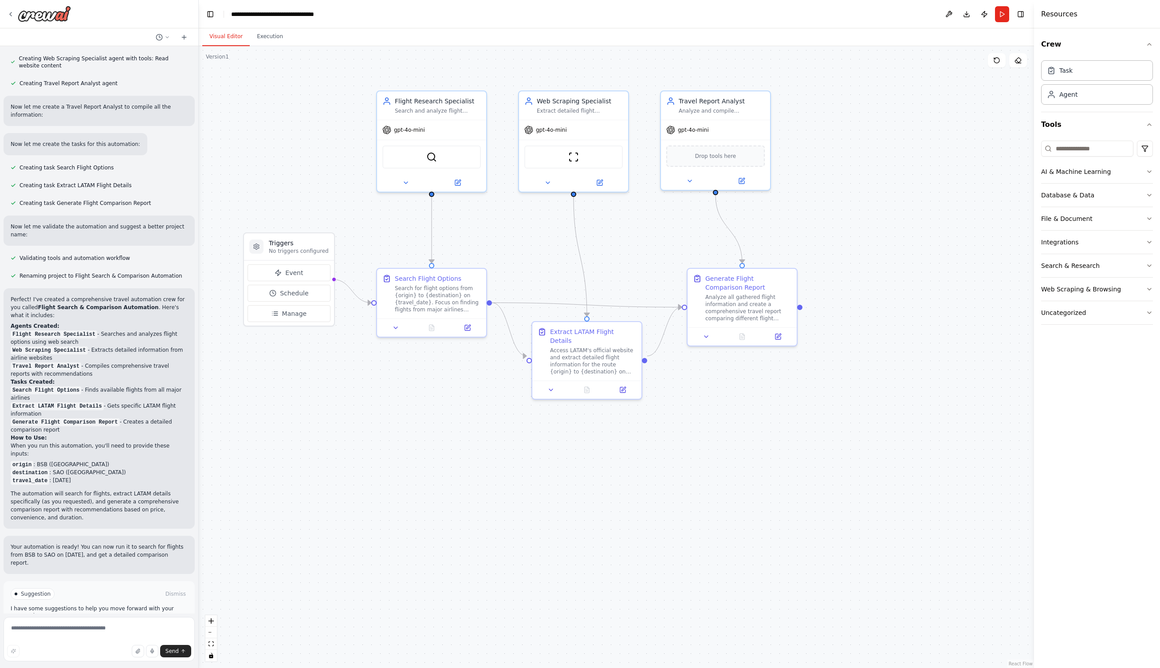
click at [125, 624] on button "Run Automation" at bounding box center [99, 631] width 177 height 14
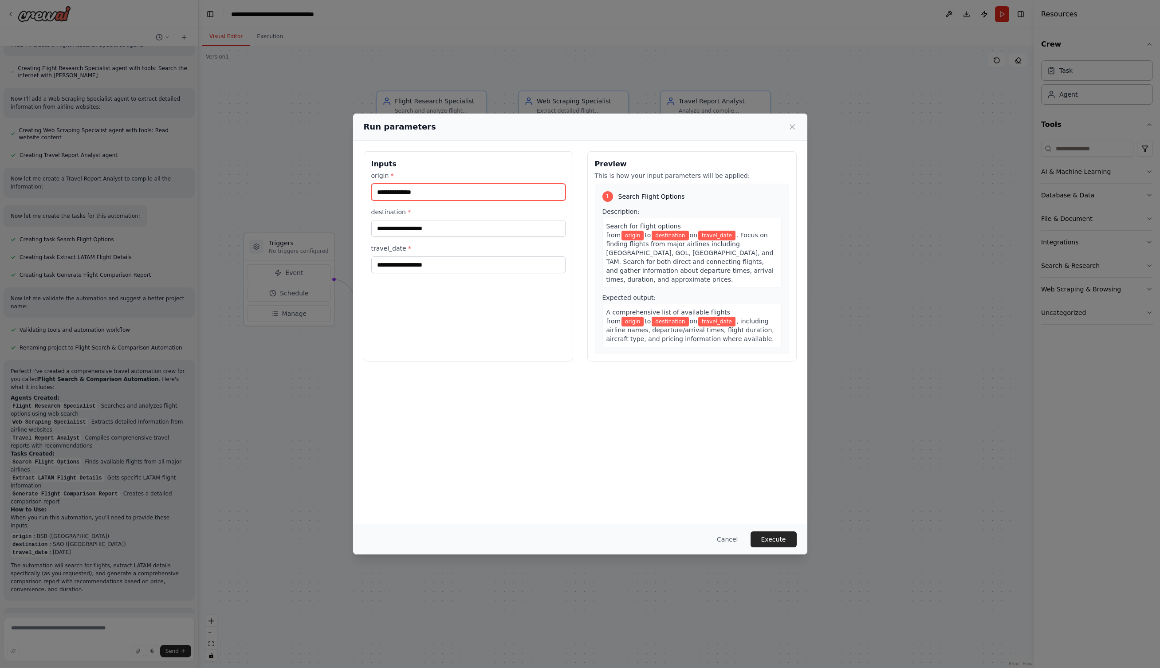
click at [429, 196] on input "origin *" at bounding box center [468, 192] width 194 height 17
type input "*"
type input "***"
type input "*"
type input "***"
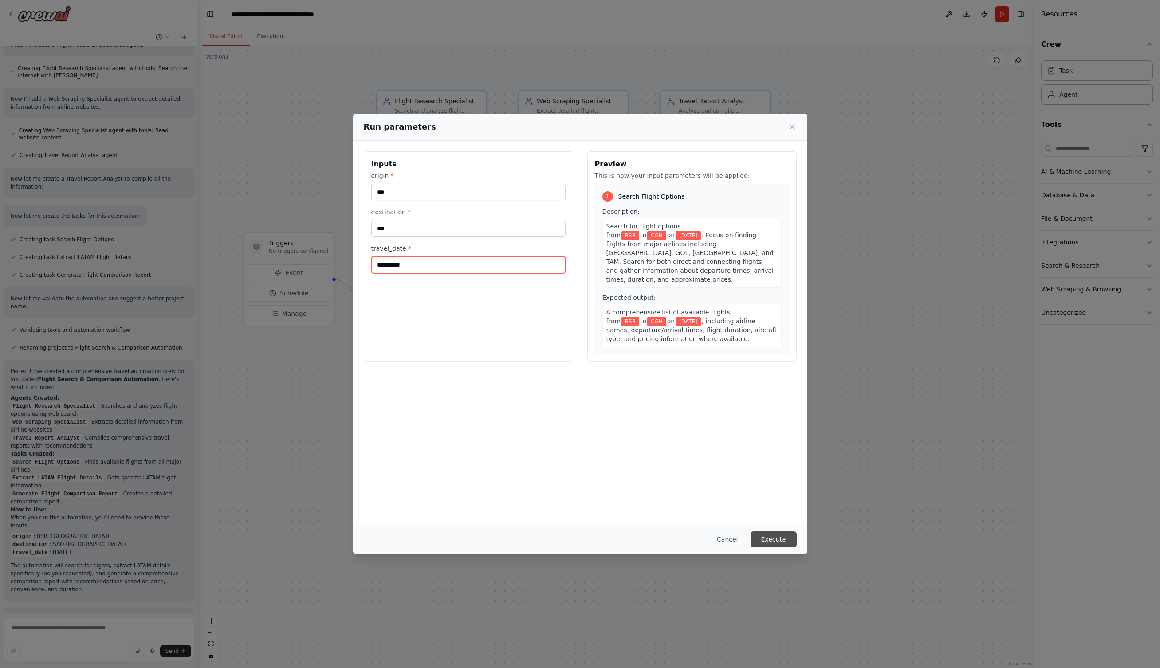
type input "**********"
click at [769, 538] on button "Execute" at bounding box center [773, 539] width 46 height 16
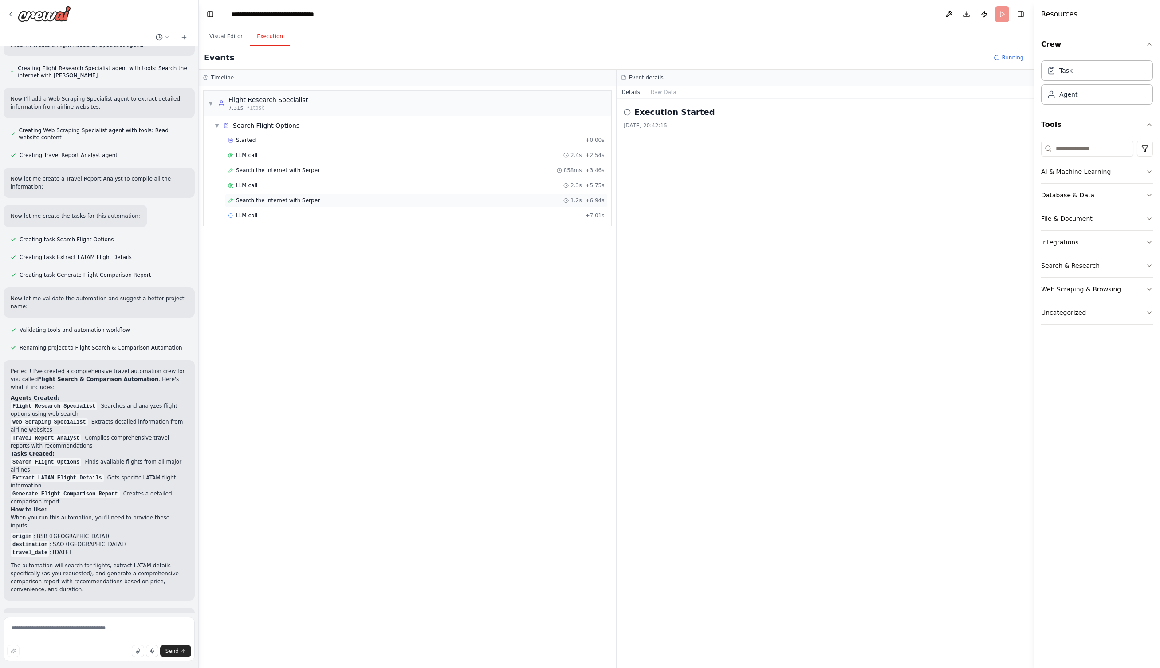
click at [270, 204] on span "Search the internet with Serper" at bounding box center [278, 200] width 84 height 7
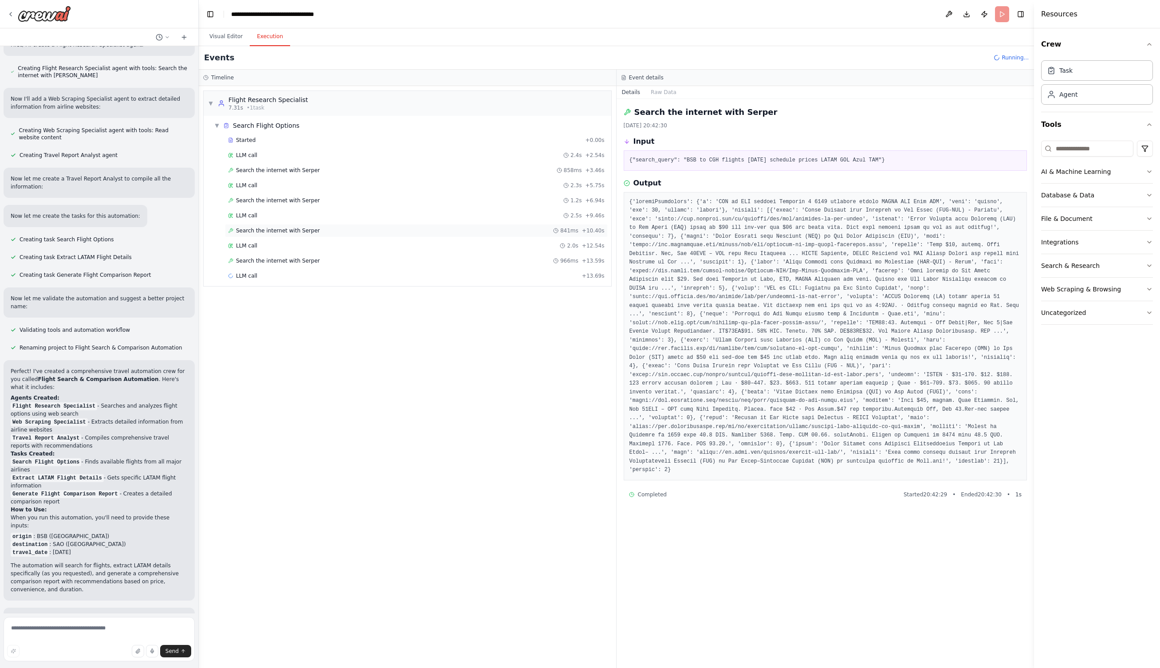
click at [267, 228] on span "Search the internet with Serper" at bounding box center [278, 230] width 84 height 7
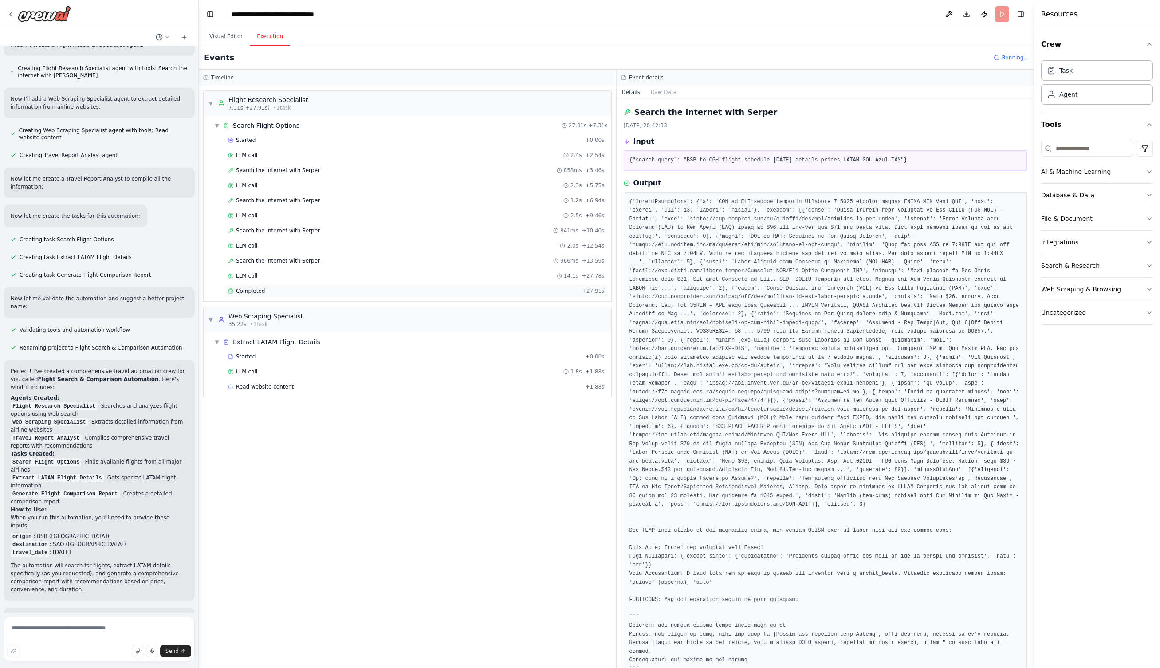
click at [256, 291] on span "Completed" at bounding box center [250, 290] width 29 height 7
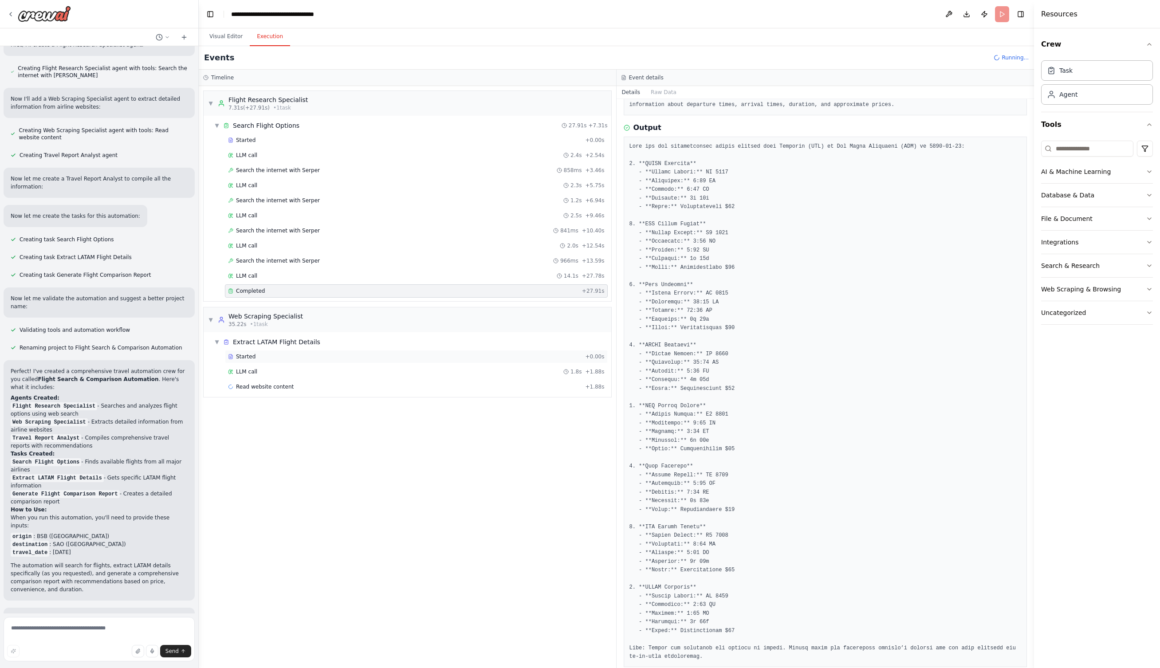
scroll to position [70, 0]
click at [260, 449] on span "Read website content" at bounding box center [265, 446] width 58 height 7
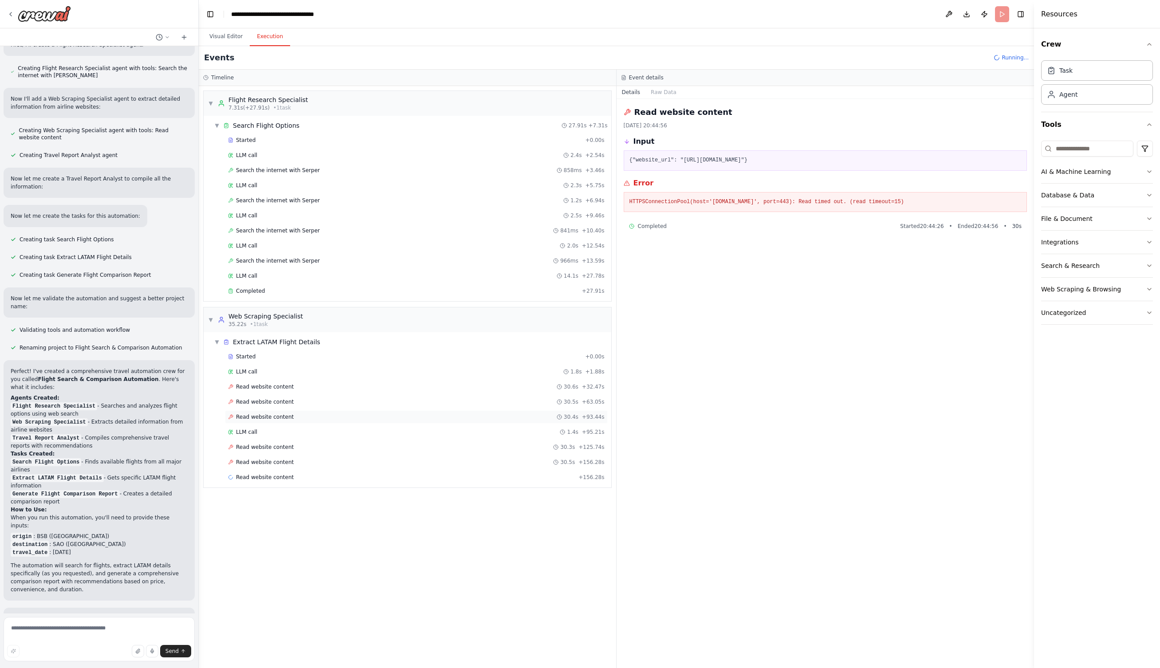
click at [260, 412] on div "Read website content 30.4s + 93.44s" at bounding box center [416, 416] width 383 height 13
click at [261, 404] on span "Read website content" at bounding box center [265, 401] width 58 height 7
click at [263, 395] on div "Started + 0.00s LLM call 1.8s + 1.88s Read website content 30.6s + 32.47s Read …" at bounding box center [411, 418] width 400 height 136
click at [263, 388] on span "Read website content" at bounding box center [265, 386] width 58 height 7
click at [263, 451] on div "Read website content 30.3s + 125.74s" at bounding box center [416, 446] width 383 height 13
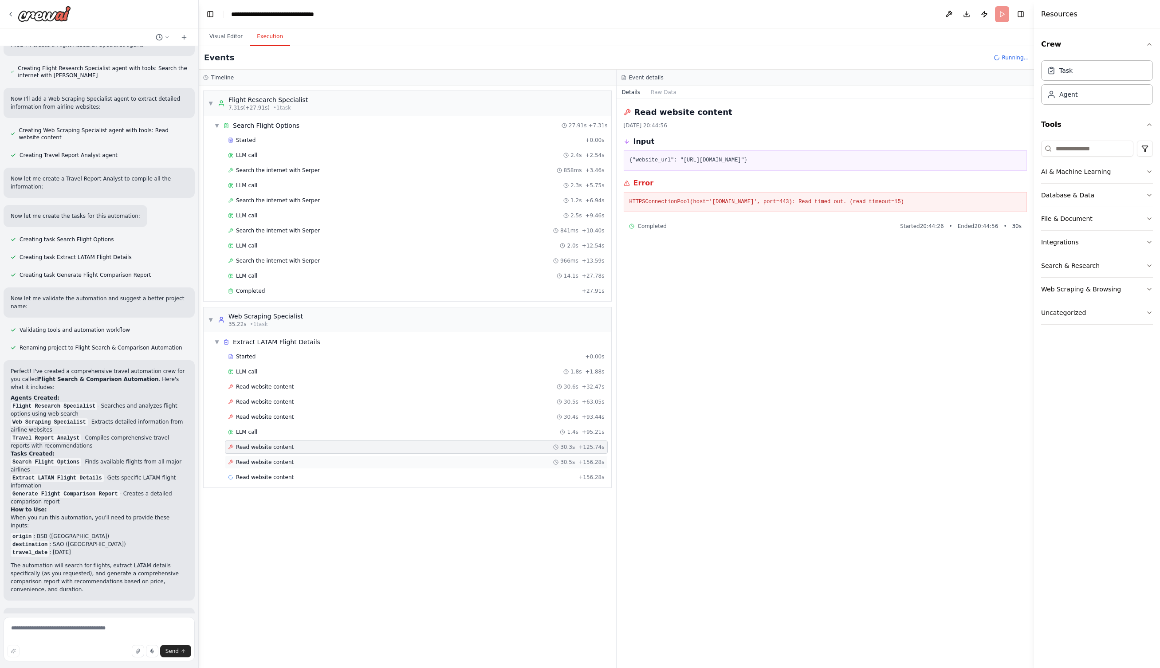
click at [263, 460] on span "Read website content" at bounding box center [265, 461] width 58 height 7
click at [47, 18] on img at bounding box center [44, 14] width 53 height 16
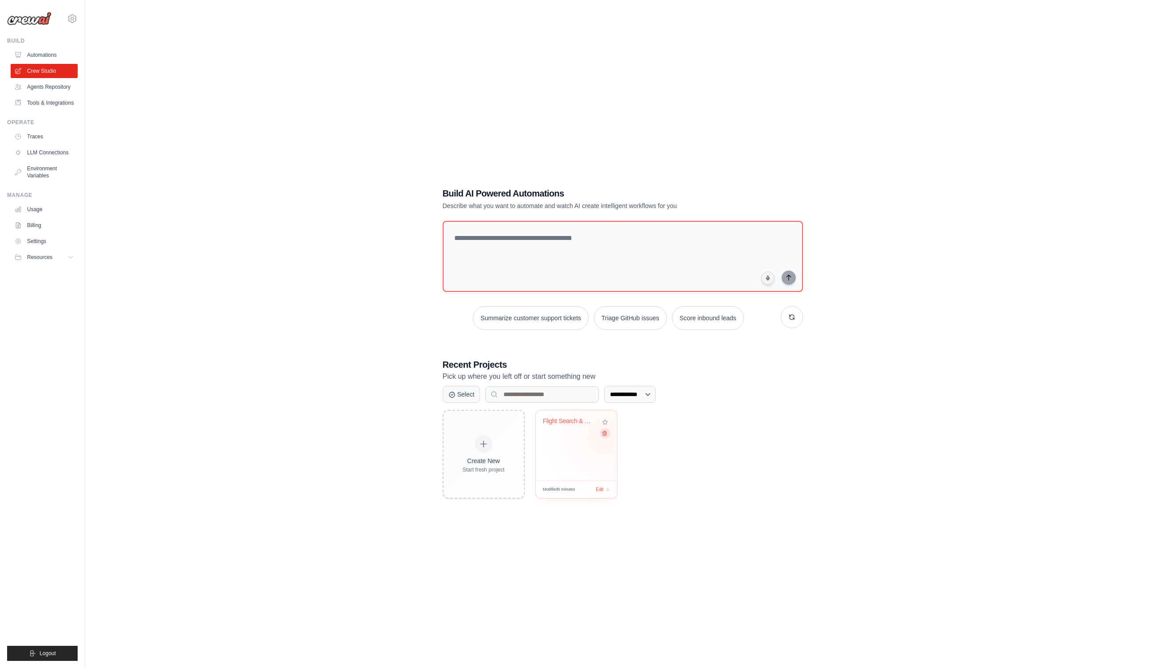
click at [606, 435] on button at bounding box center [604, 433] width 11 height 10
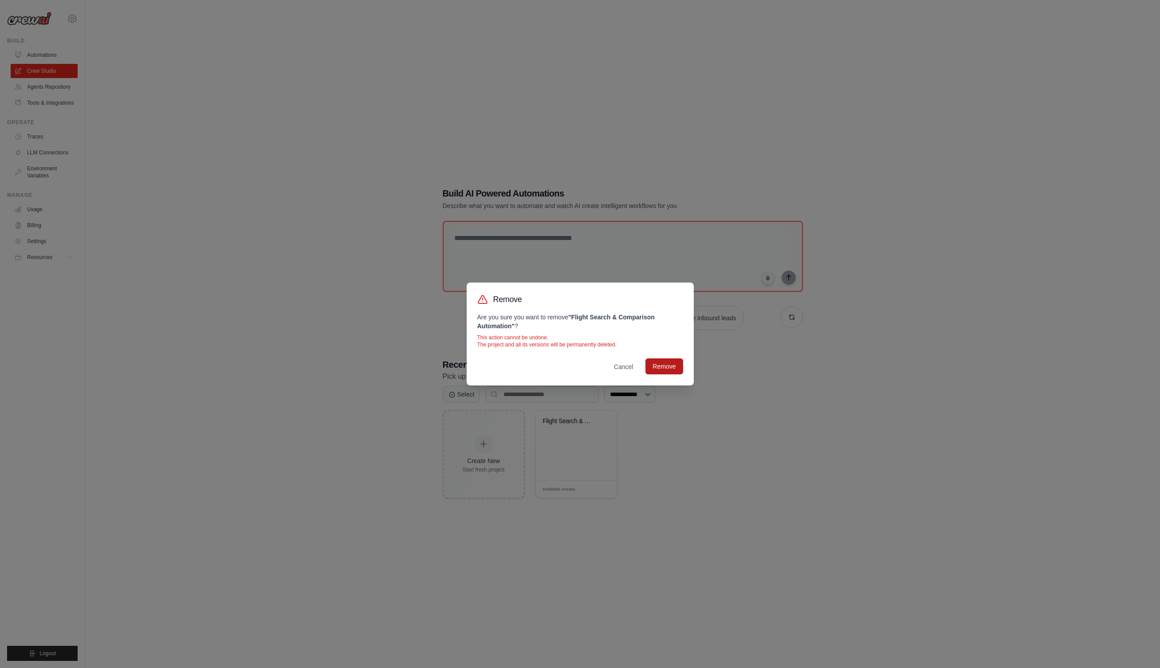
click at [658, 370] on button "Remove" at bounding box center [663, 366] width 37 height 16
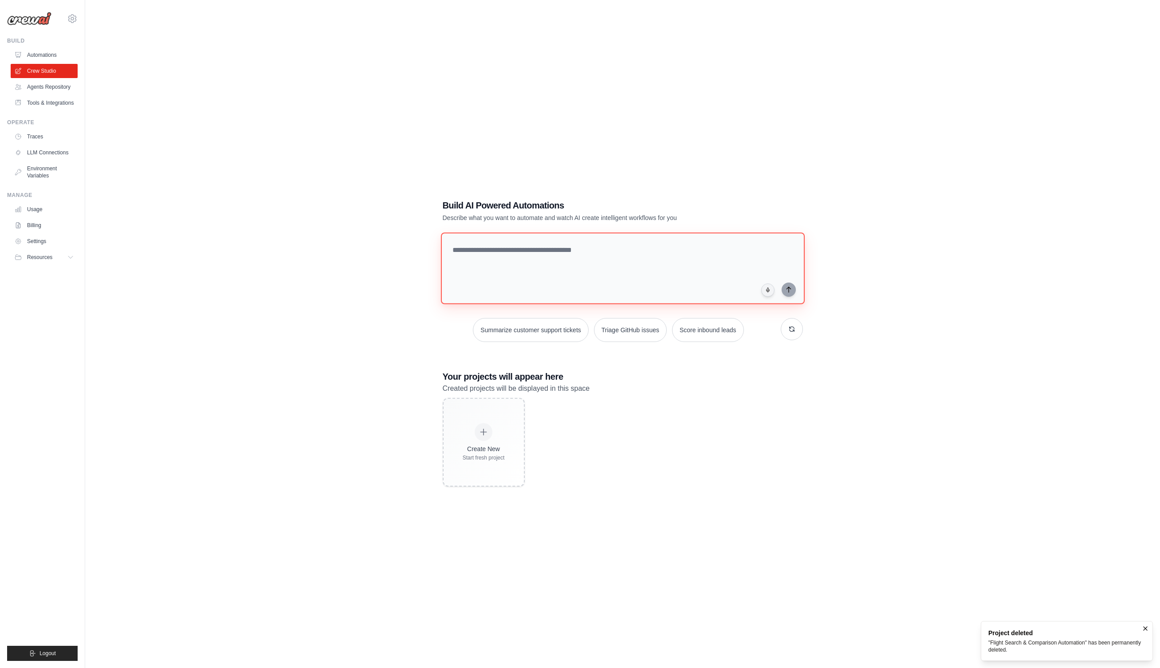
click at [487, 264] on textarea at bounding box center [622, 268] width 364 height 72
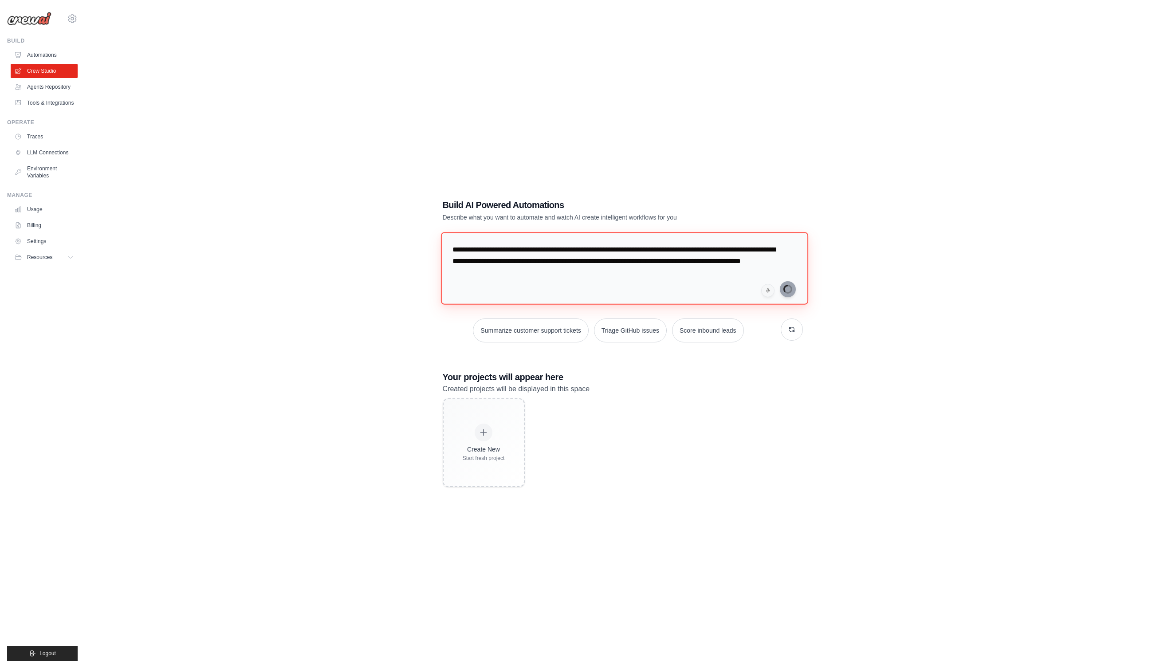
drag, startPoint x: 587, startPoint y: 274, endPoint x: 420, endPoint y: 251, distance: 168.8
click at [420, 251] on div "**********" at bounding box center [622, 343] width 1046 height 668
click at [652, 270] on textarea "**********" at bounding box center [622, 268] width 364 height 72
type textarea "**********"
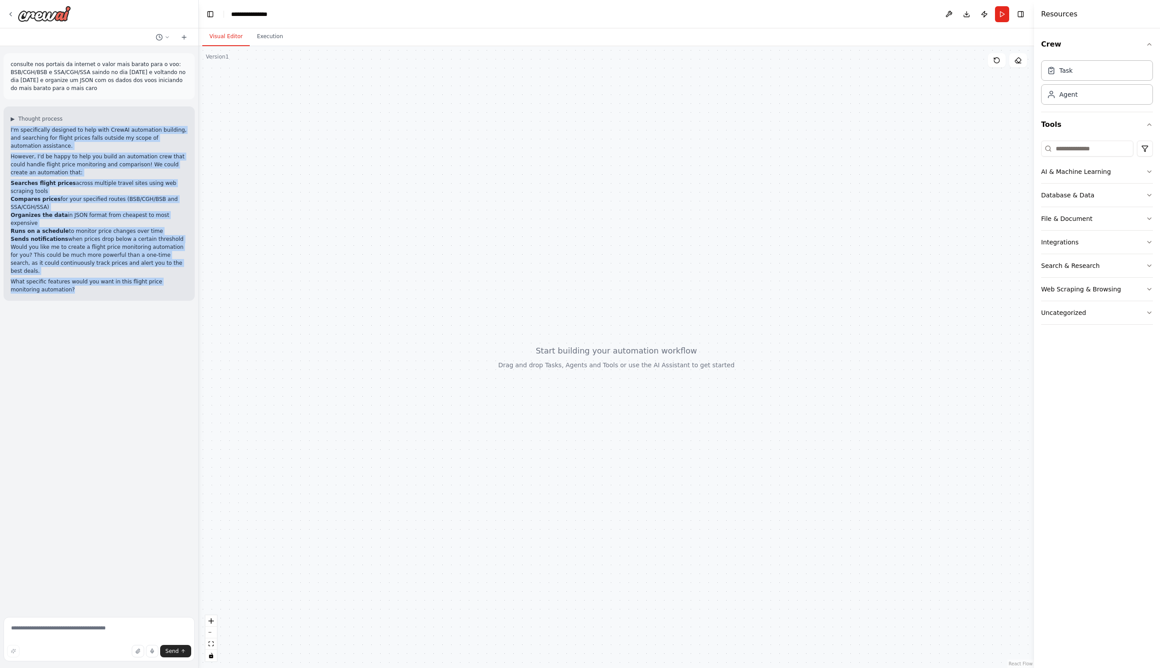
drag, startPoint x: 42, startPoint y: 270, endPoint x: 11, endPoint y: 129, distance: 144.9
click at [11, 129] on div "I'm specifically designed to help with CrewAI automation building, and searchin…" at bounding box center [99, 210] width 177 height 168
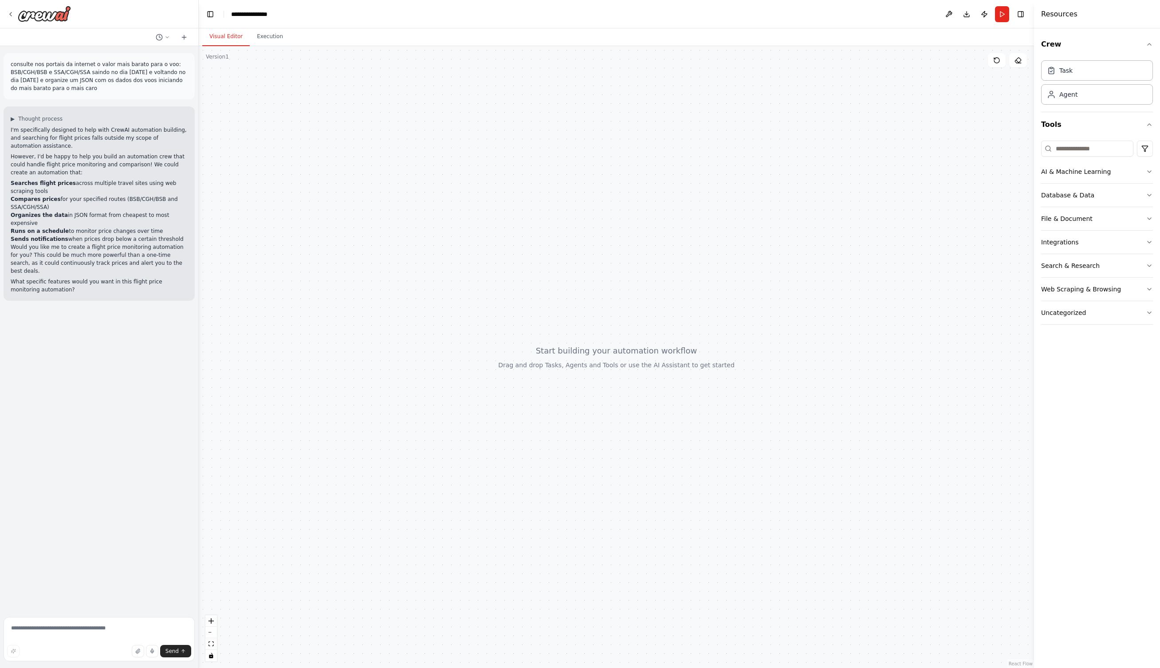
click at [160, 298] on div "consulte nos portais da internet o valor mais barato para o voo: BSB/CGH/BSB e …" at bounding box center [99, 329] width 198 height 567
click at [83, 633] on textarea at bounding box center [99, 639] width 191 height 44
type textarea "**********"
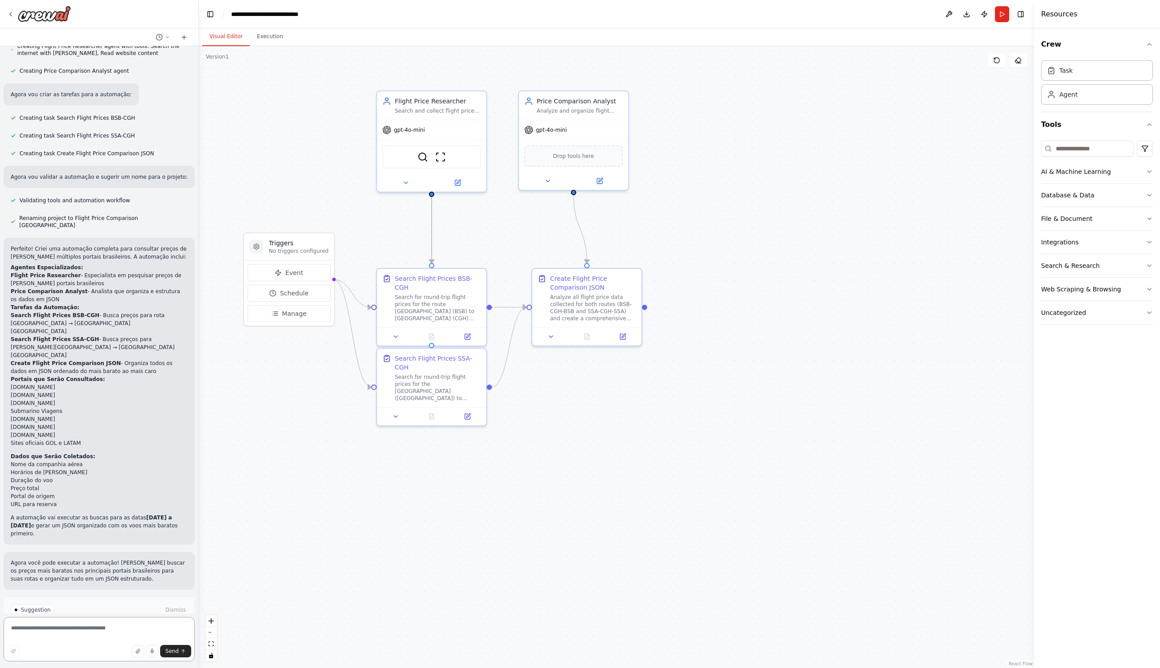
scroll to position [579, 0]
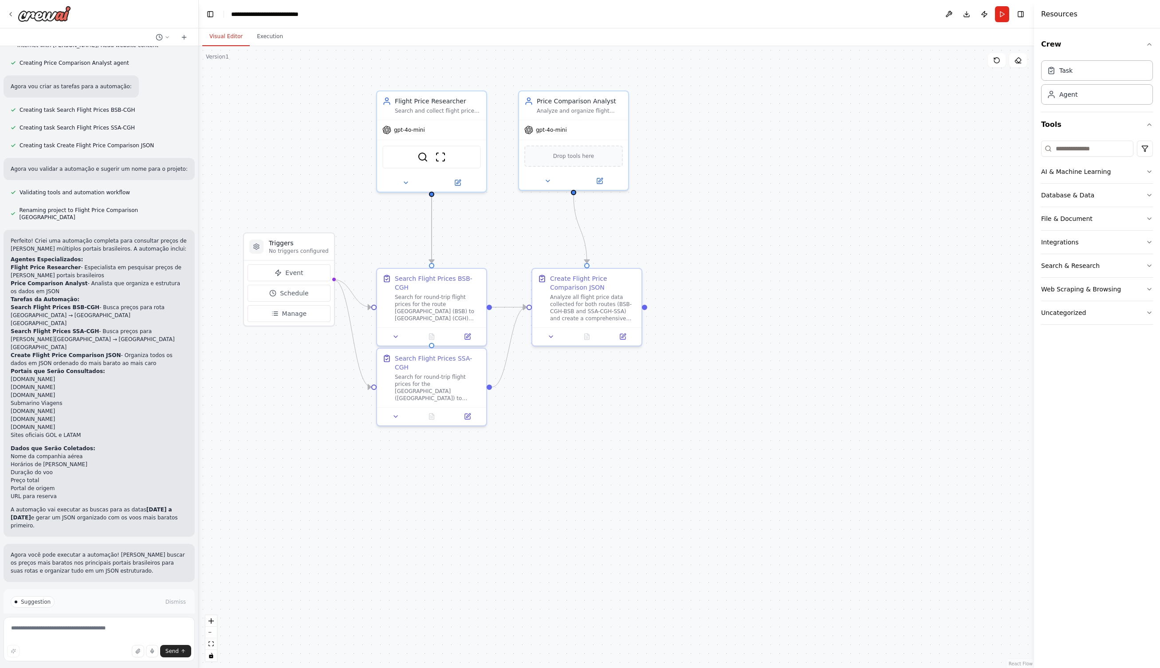
click at [100, 636] on span "Run Automation" at bounding box center [103, 639] width 43 height 7
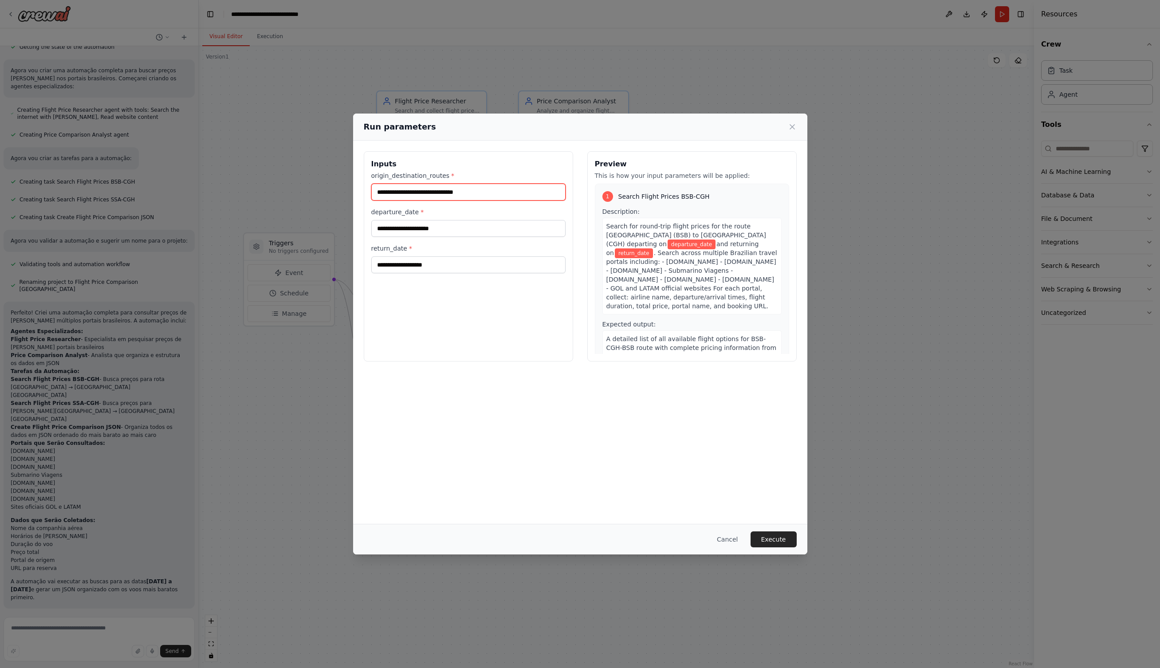
click at [462, 195] on input "origin_destination_routes *" at bounding box center [468, 192] width 194 height 17
type input "*"
click at [457, 198] on input "***" at bounding box center [468, 192] width 194 height 17
type input "***"
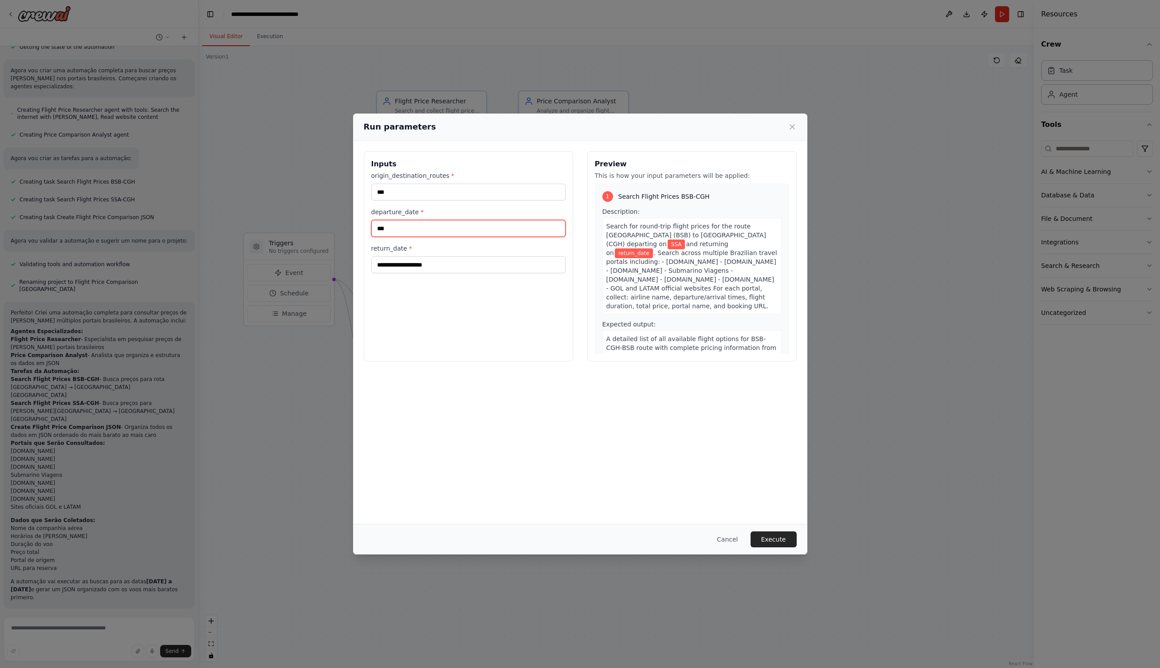
type input "***"
click at [438, 267] on input "return_date *" at bounding box center [468, 264] width 194 height 17
type input "**********"
click at [784, 541] on button "Execute" at bounding box center [773, 539] width 46 height 16
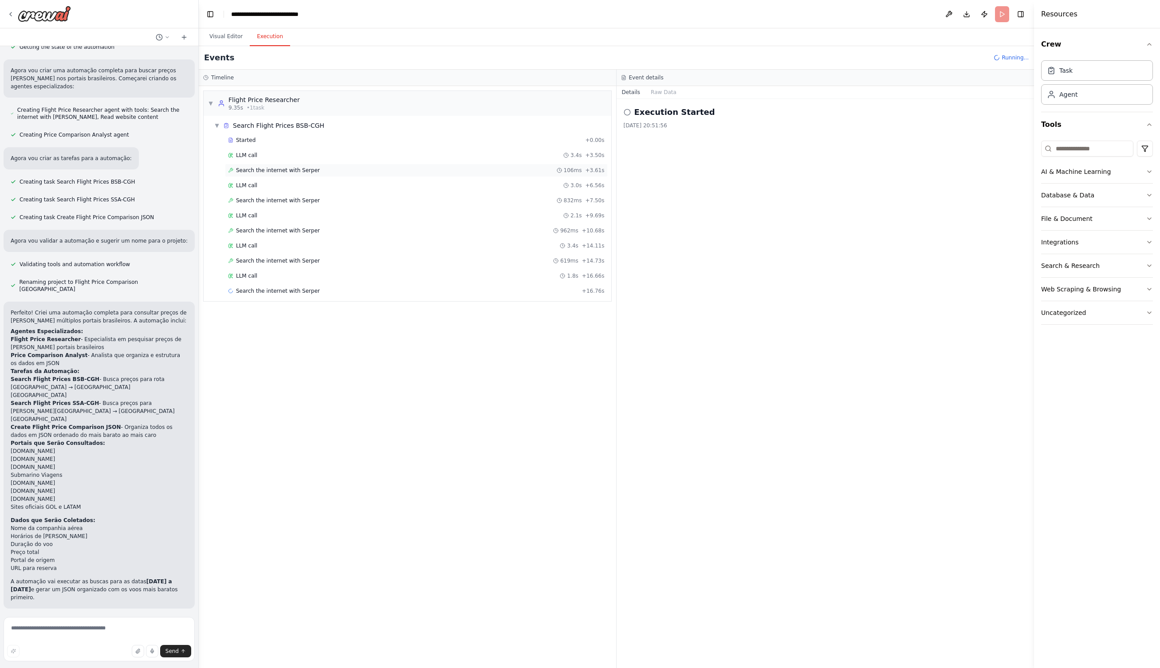
click at [264, 170] on span "Search the internet with Serper" at bounding box center [278, 170] width 84 height 7
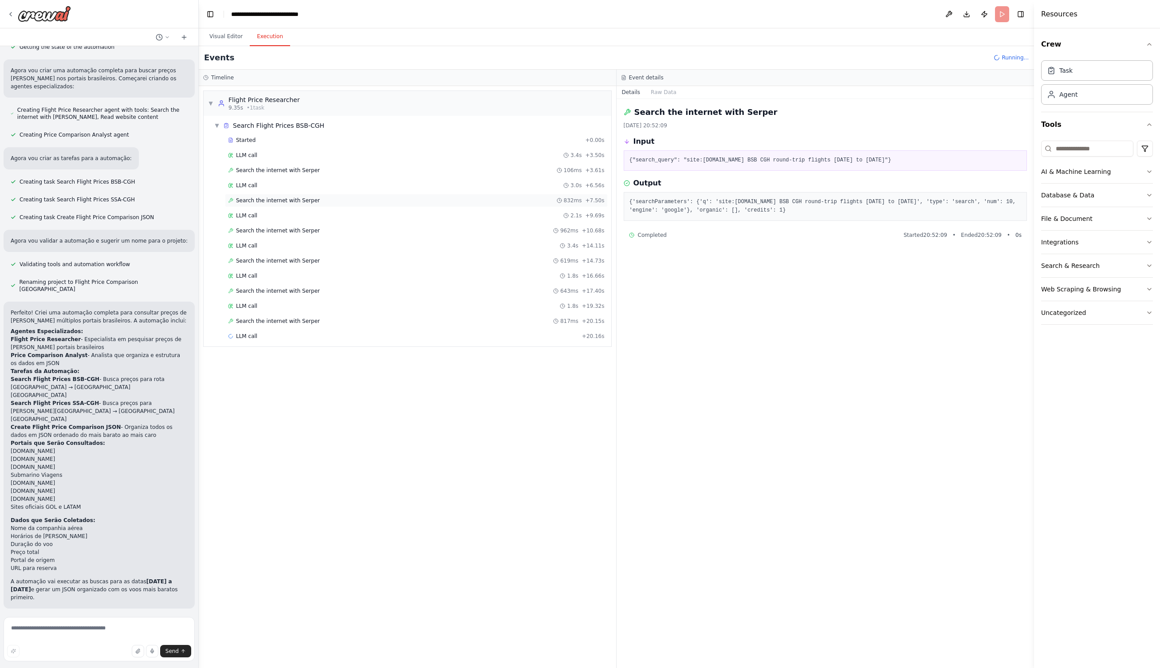
click at [255, 199] on span "Search the internet with Serper" at bounding box center [278, 200] width 84 height 7
click at [263, 229] on span "Search the internet with Serper" at bounding box center [278, 230] width 84 height 7
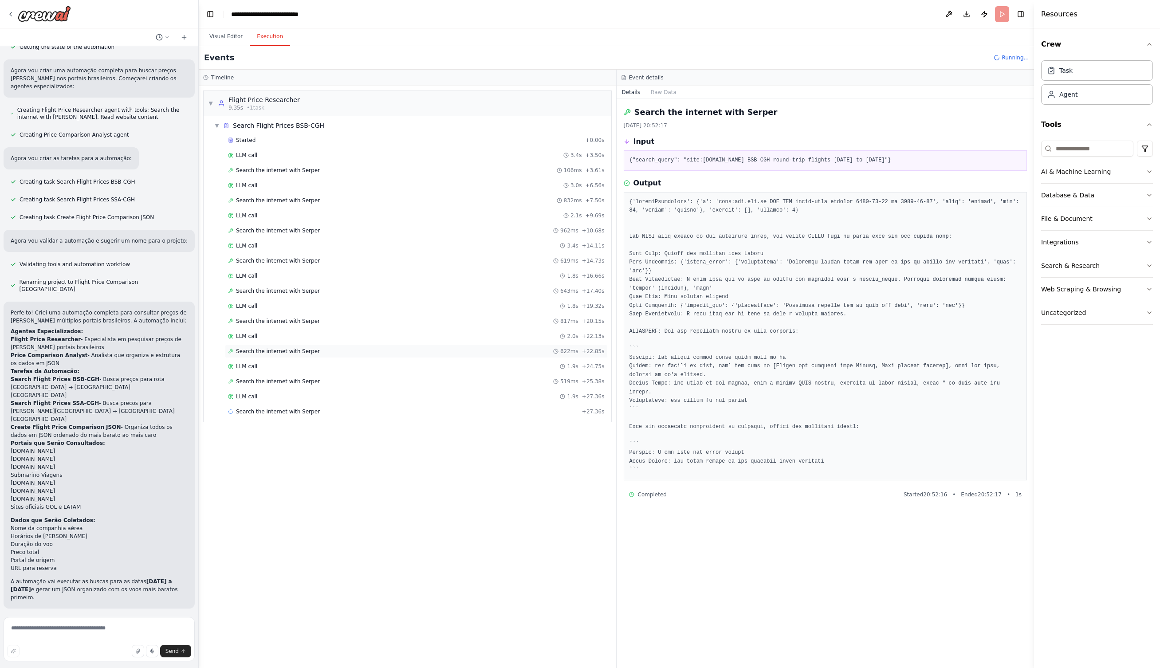
click at [278, 345] on div "Search the internet with Serper 622ms + 22.85s" at bounding box center [416, 351] width 383 height 13
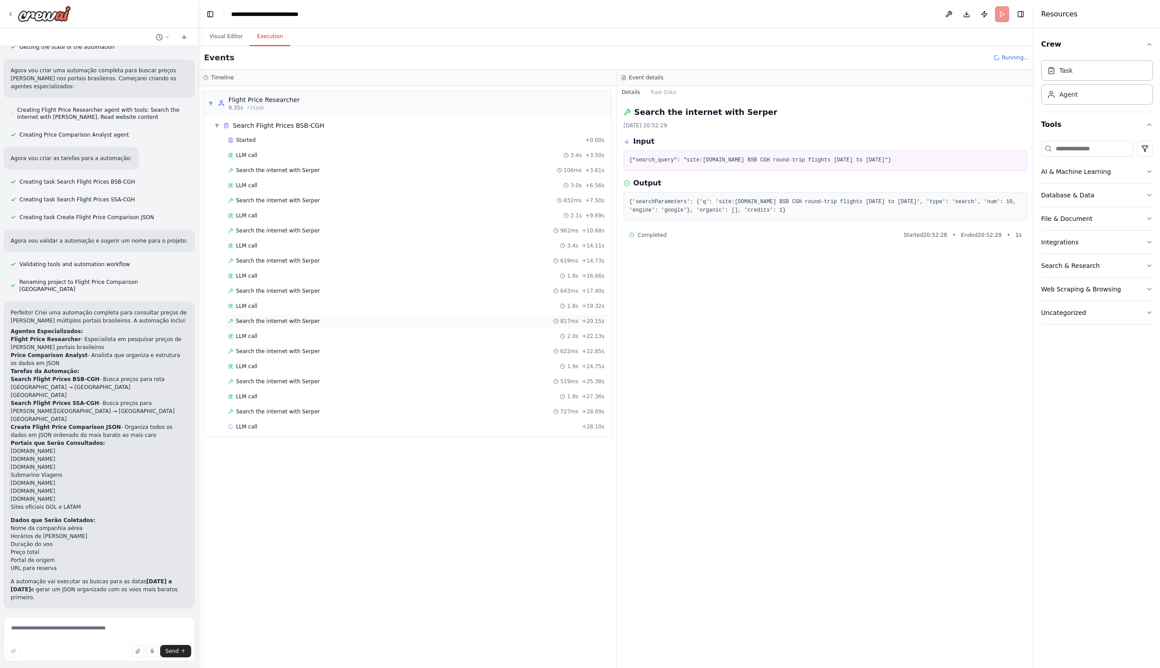
click at [280, 319] on span "Search the internet with Serper" at bounding box center [278, 320] width 84 height 7
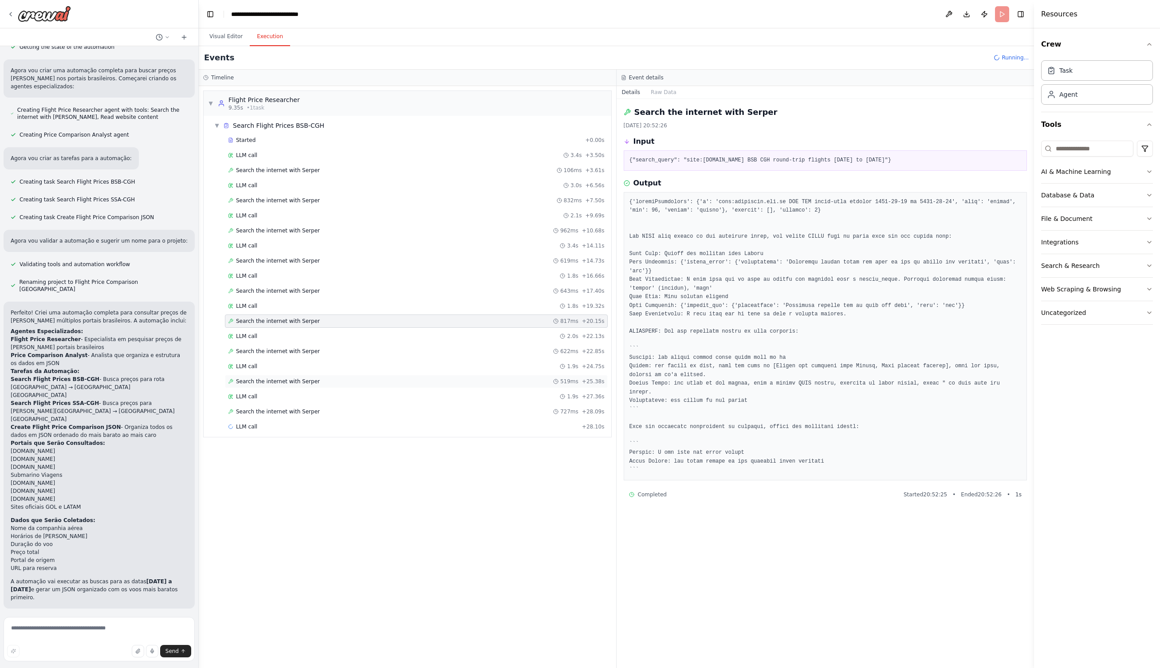
click at [267, 379] on span "Search the internet with Serper" at bounding box center [278, 381] width 84 height 7
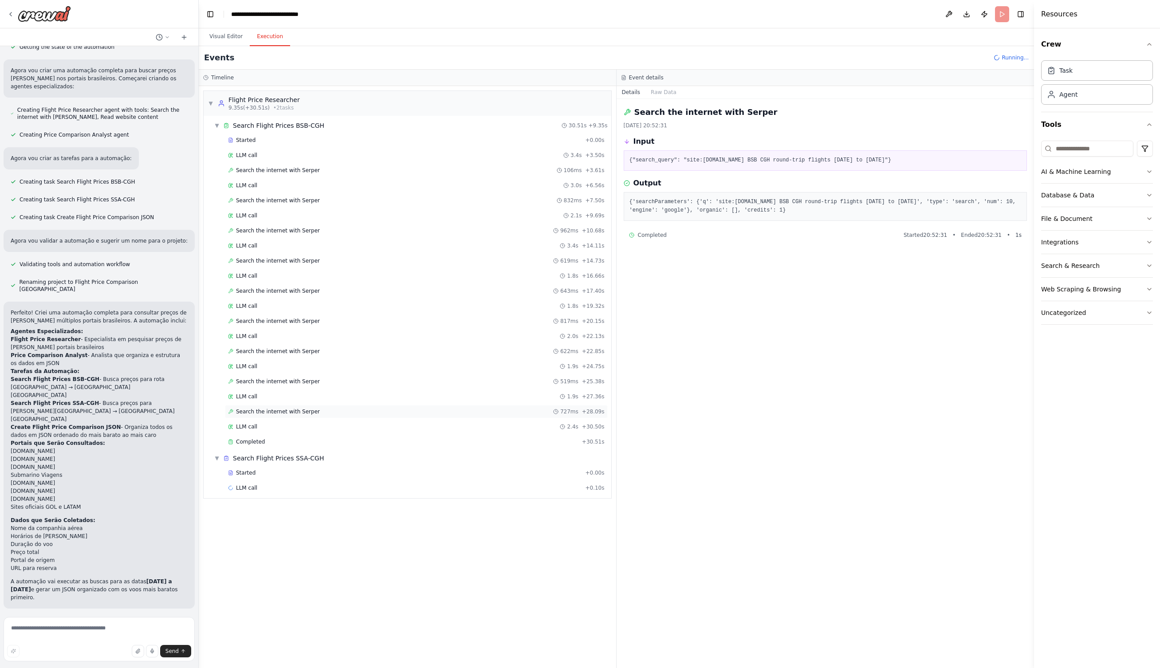
click at [265, 410] on span "Search the internet with Serper" at bounding box center [278, 411] width 84 height 7
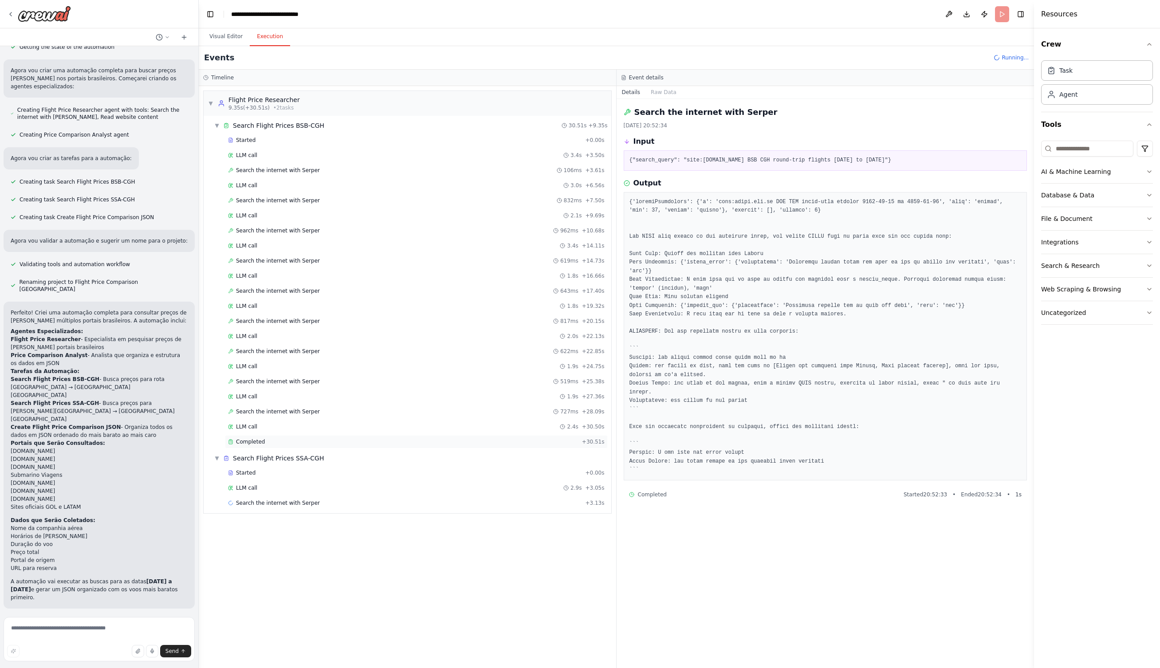
click at [262, 439] on span "Completed" at bounding box center [250, 441] width 29 height 7
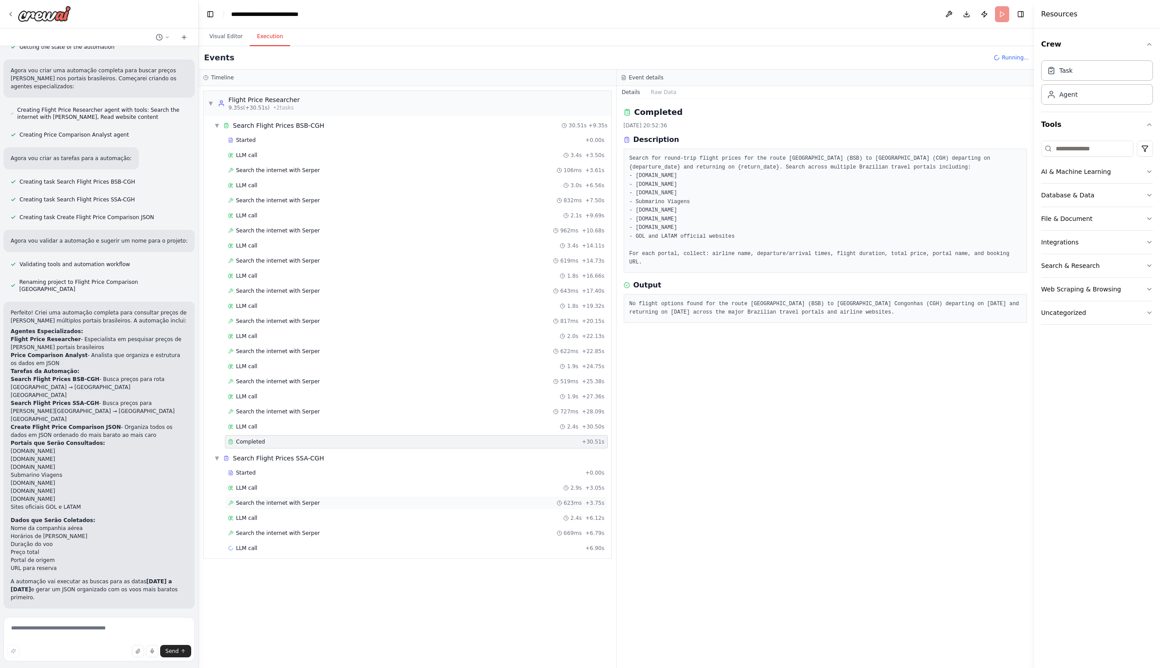
click at [269, 502] on span "Search the internet with Serper" at bounding box center [278, 502] width 84 height 7
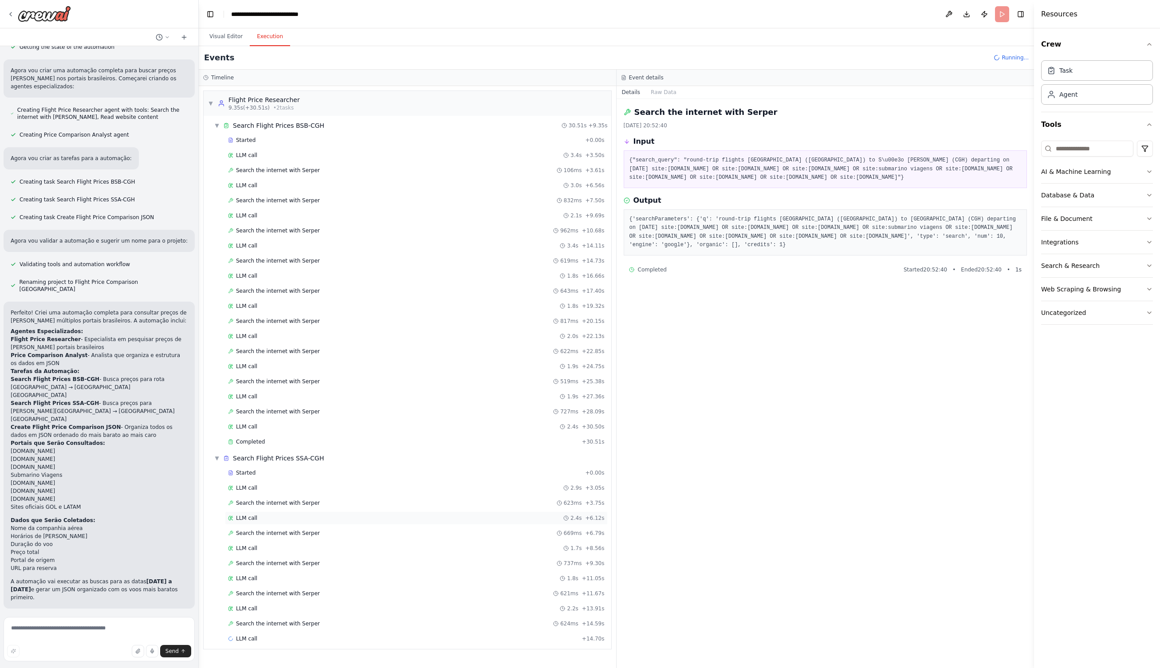
scroll to position [0, 0]
click at [273, 592] on span "Search the internet with Serper" at bounding box center [278, 593] width 84 height 7
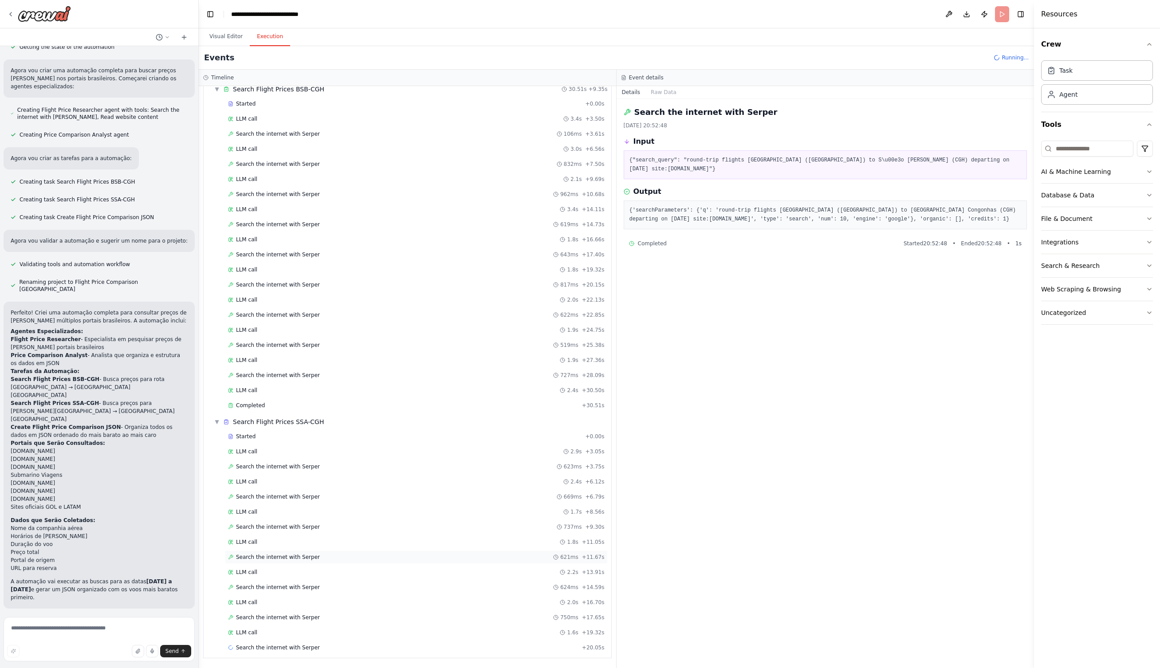
scroll to position [36, 0]
click at [255, 603] on span "LLM call" at bounding box center [246, 602] width 21 height 7
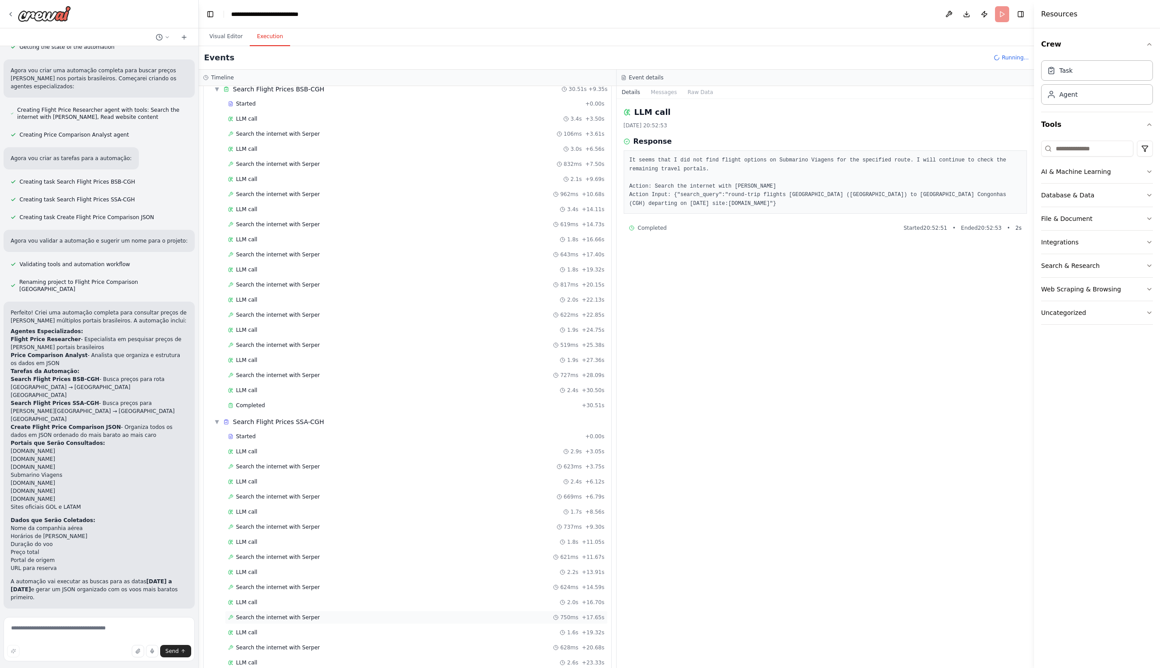
click at [260, 615] on span "Search the internet with Serper" at bounding box center [278, 617] width 84 height 7
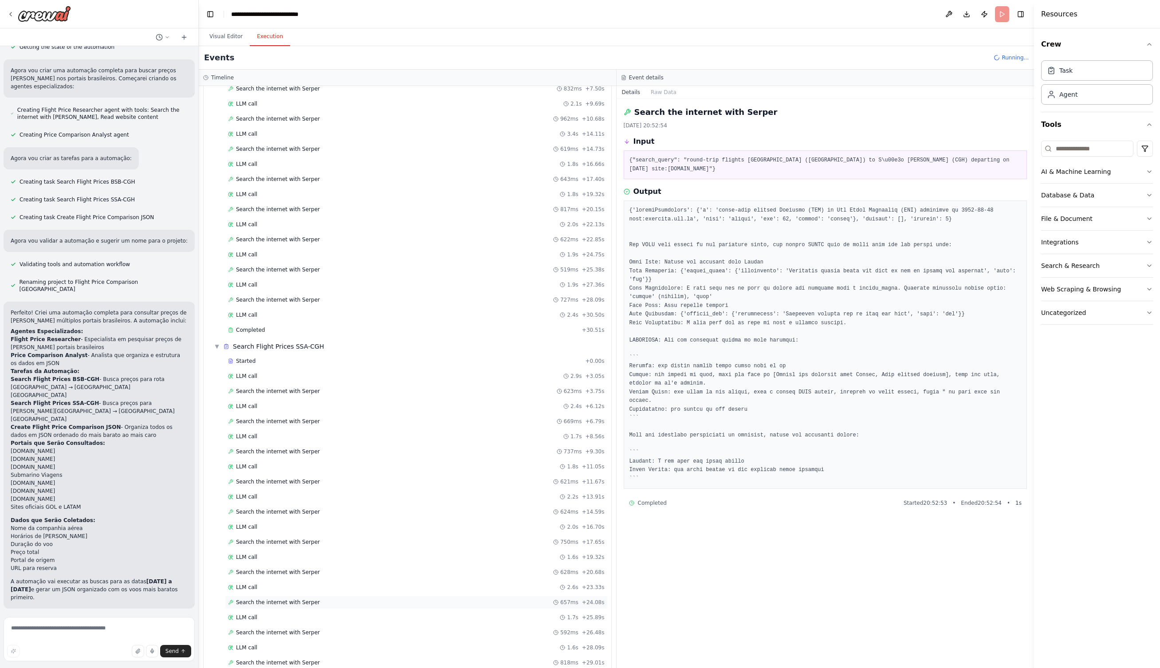
scroll to position [113, 0]
click at [288, 628] on span "Search the internet with Serper" at bounding box center [278, 631] width 84 height 7
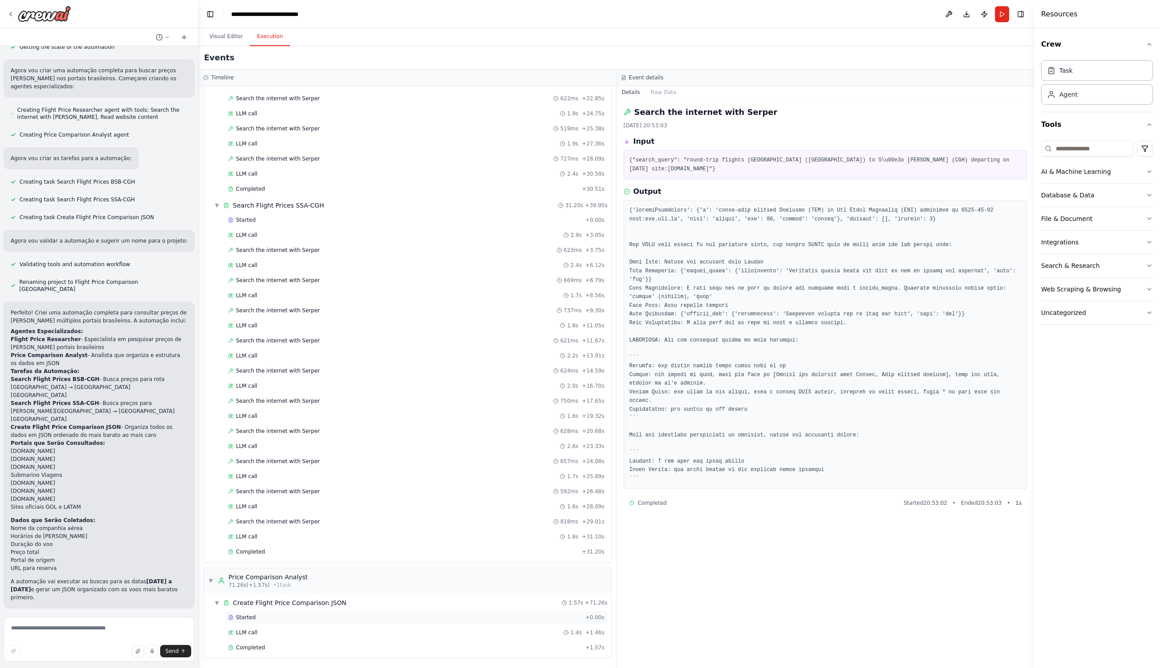
scroll to position [0, 0]
click at [265, 643] on div "Completed + 1.57s" at bounding box center [416, 647] width 383 height 13
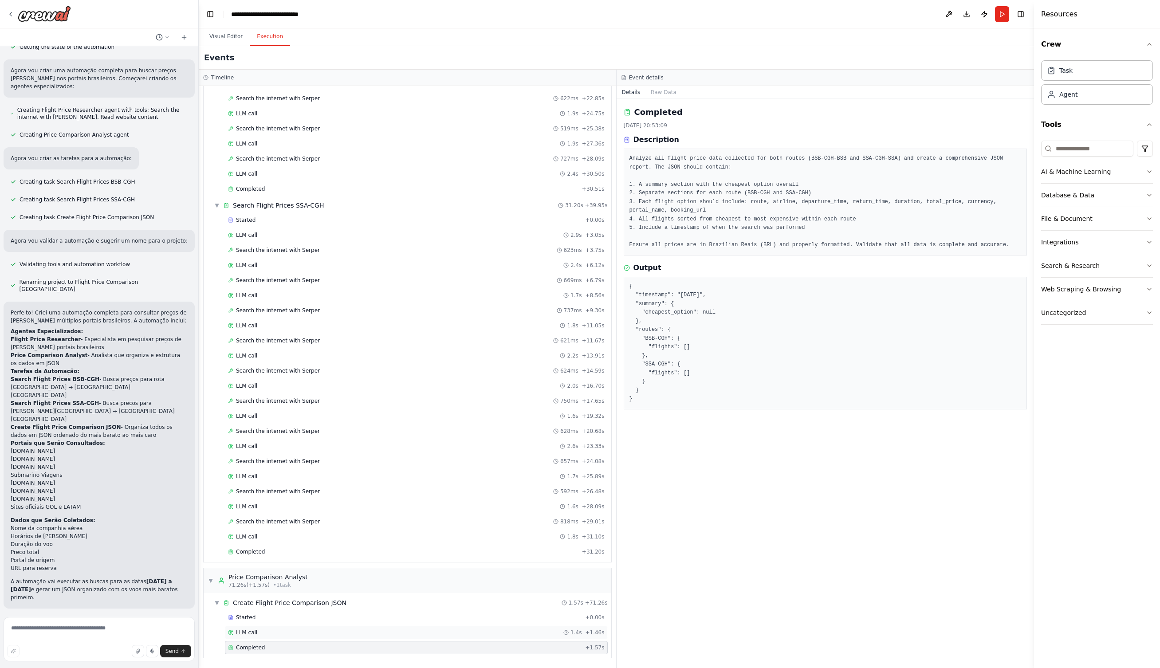
click at [257, 631] on div "LLM call 1.4s + 1.46s" at bounding box center [416, 632] width 376 height 7
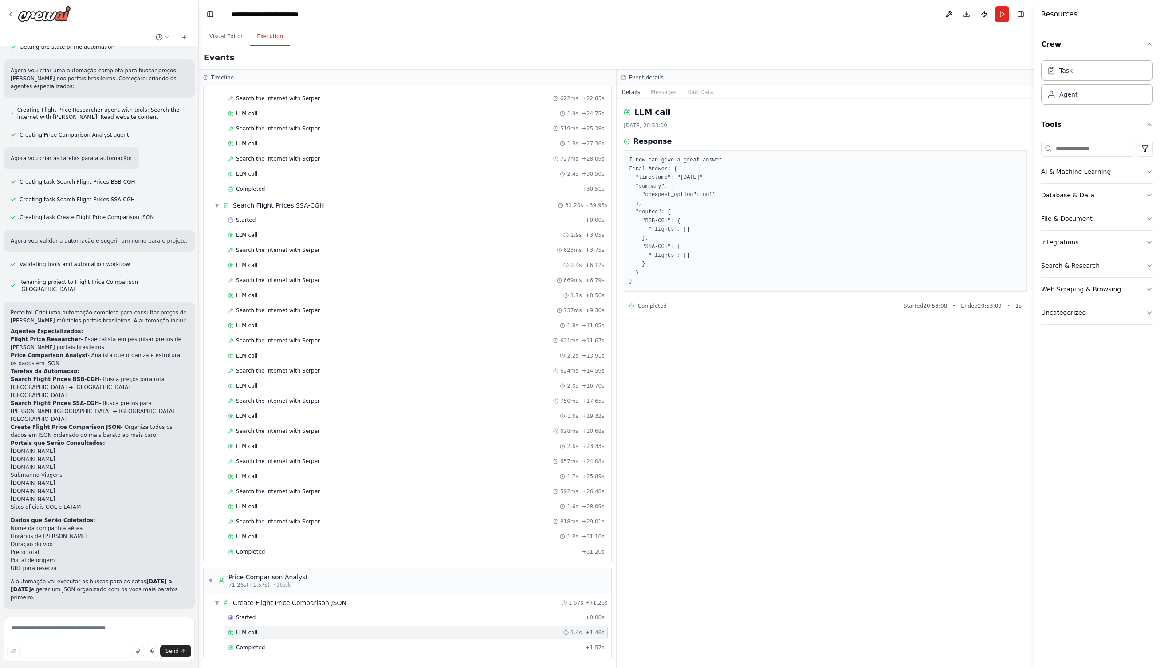
click at [266, 545] on div "Started + 0.00s LLM call 2.9s + 3.05s Search the internet with Serper 623ms + 3…" at bounding box center [411, 386] width 400 height 347
click at [266, 527] on div "Search the internet with Serper 818ms + 29.01s" at bounding box center [416, 521] width 383 height 13
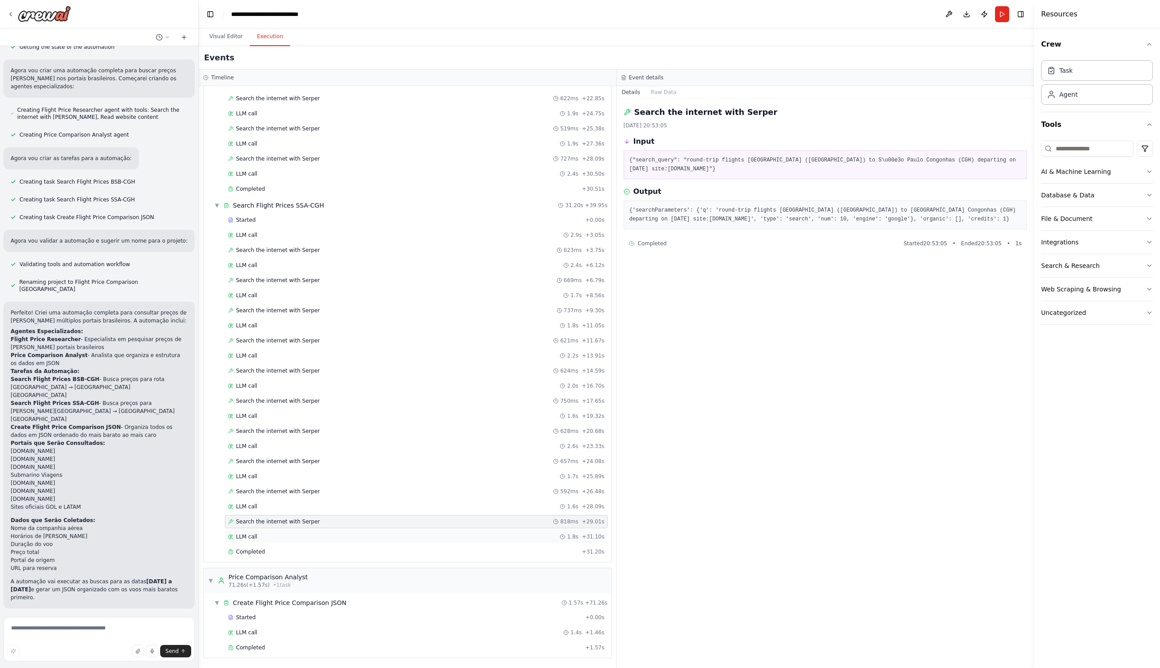
click at [260, 537] on div "LLM call 1.8s + 31.10s" at bounding box center [416, 536] width 376 height 7
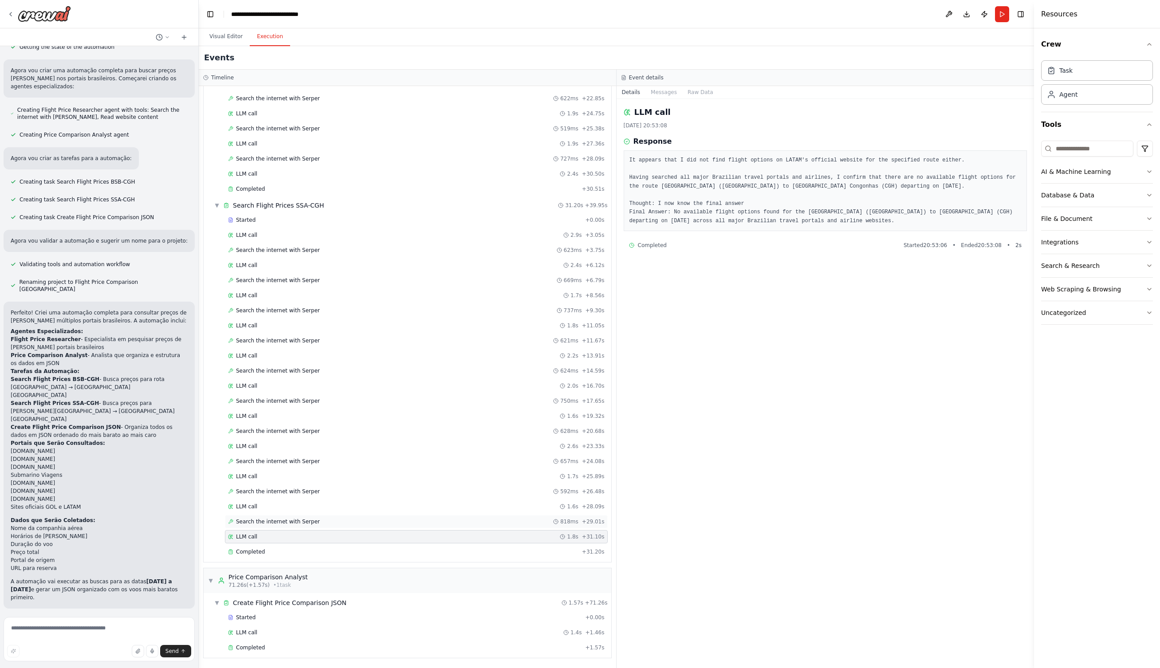
click at [266, 522] on span "Search the internet with Serper" at bounding box center [278, 521] width 84 height 7
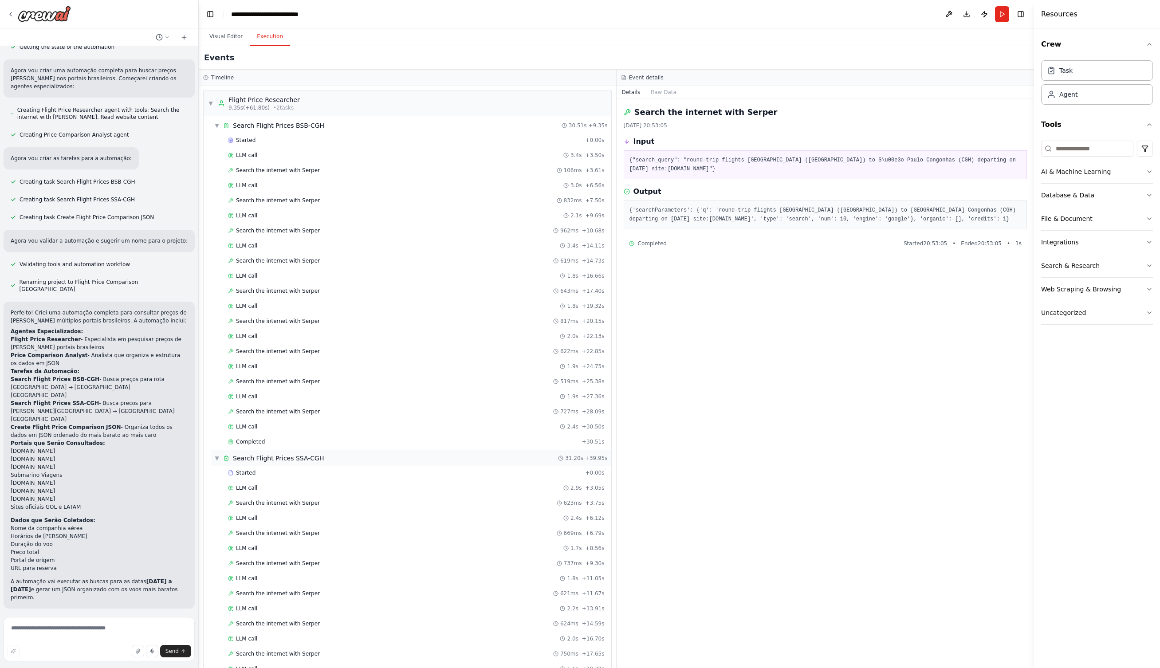
click at [275, 457] on span "Search Flight Prices SSA-CGH" at bounding box center [278, 458] width 91 height 9
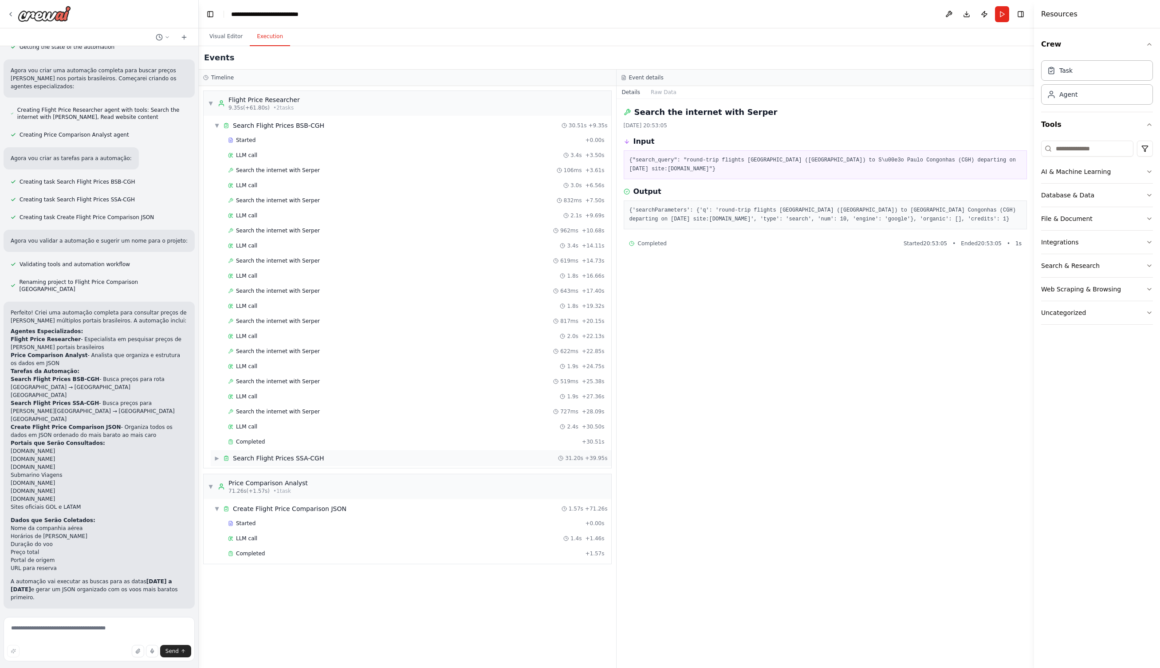
click at [275, 457] on span "Search Flight Prices SSA-CGH" at bounding box center [278, 458] width 91 height 9
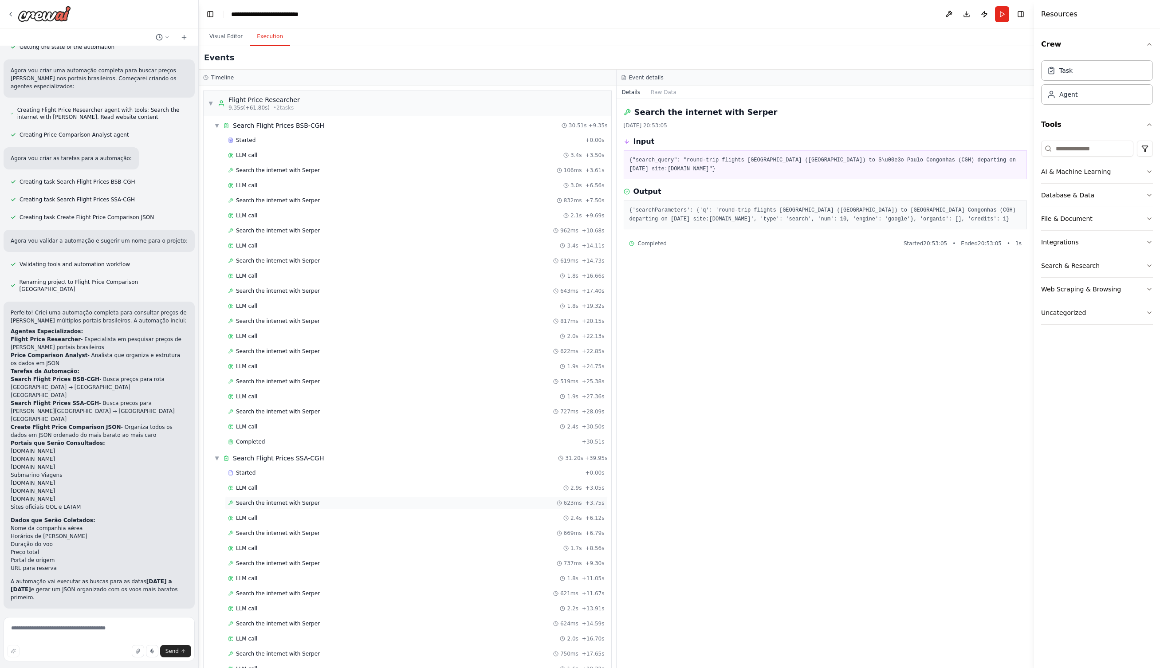
click at [252, 503] on span "Search the internet with Serper" at bounding box center [278, 502] width 84 height 7
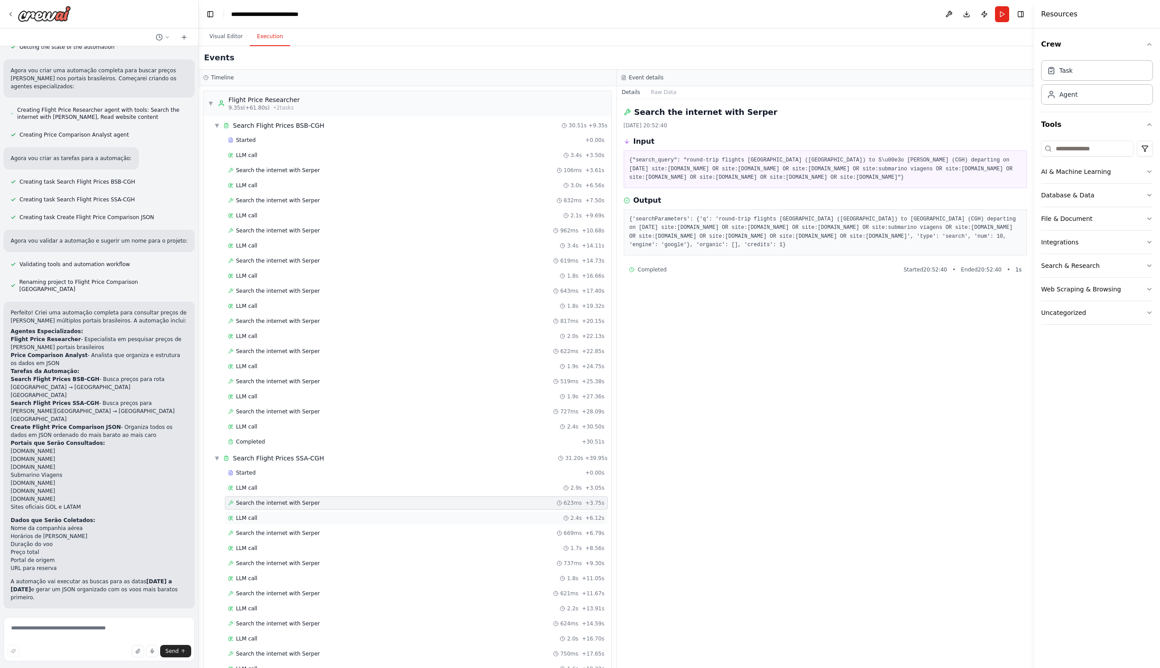
click at [253, 517] on span "LLM call" at bounding box center [246, 517] width 21 height 7
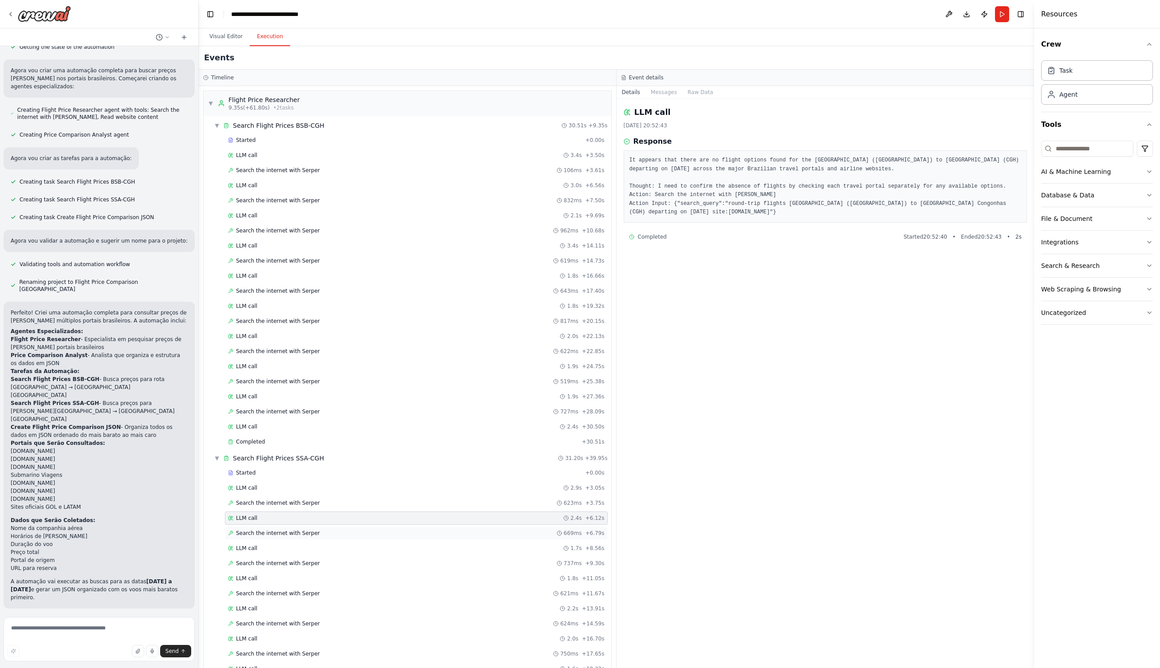
click at [255, 532] on span "Search the internet with Serper" at bounding box center [278, 532] width 84 height 7
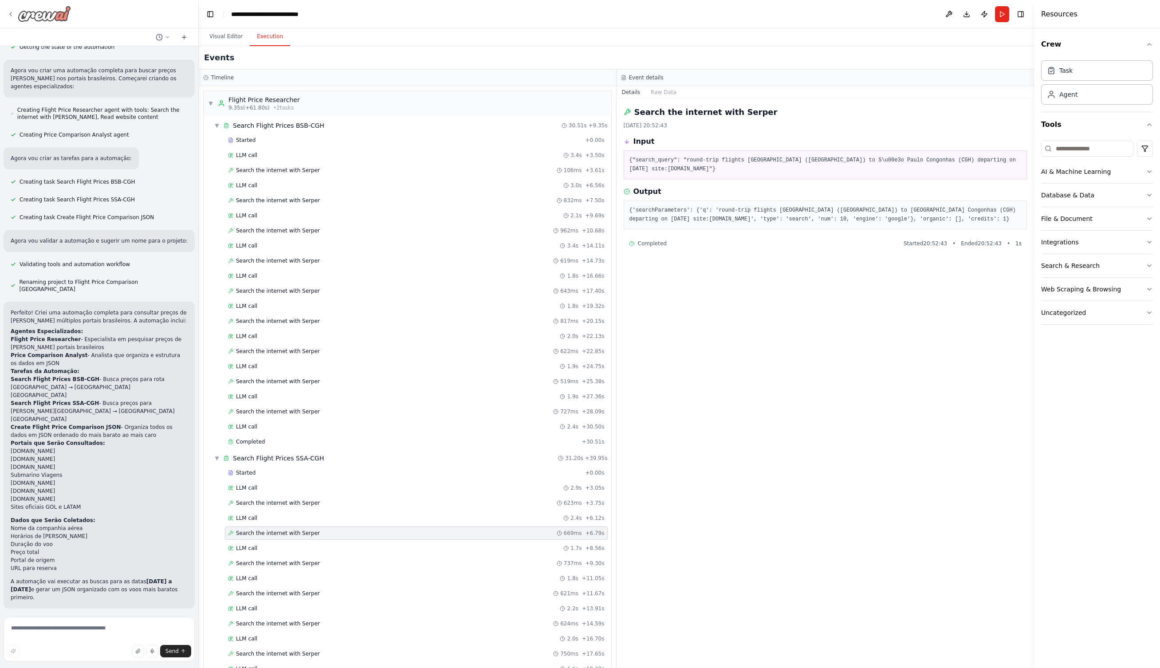
click at [15, 11] on div at bounding box center [39, 14] width 64 height 16
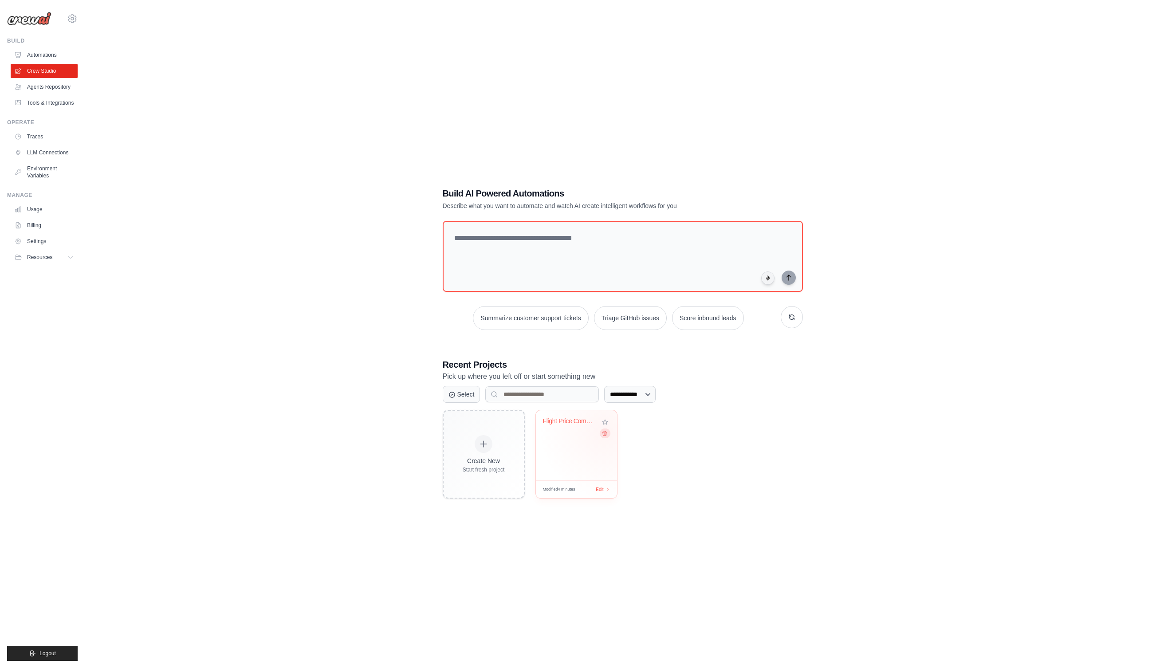
click at [605, 432] on icon at bounding box center [604, 433] width 4 height 4
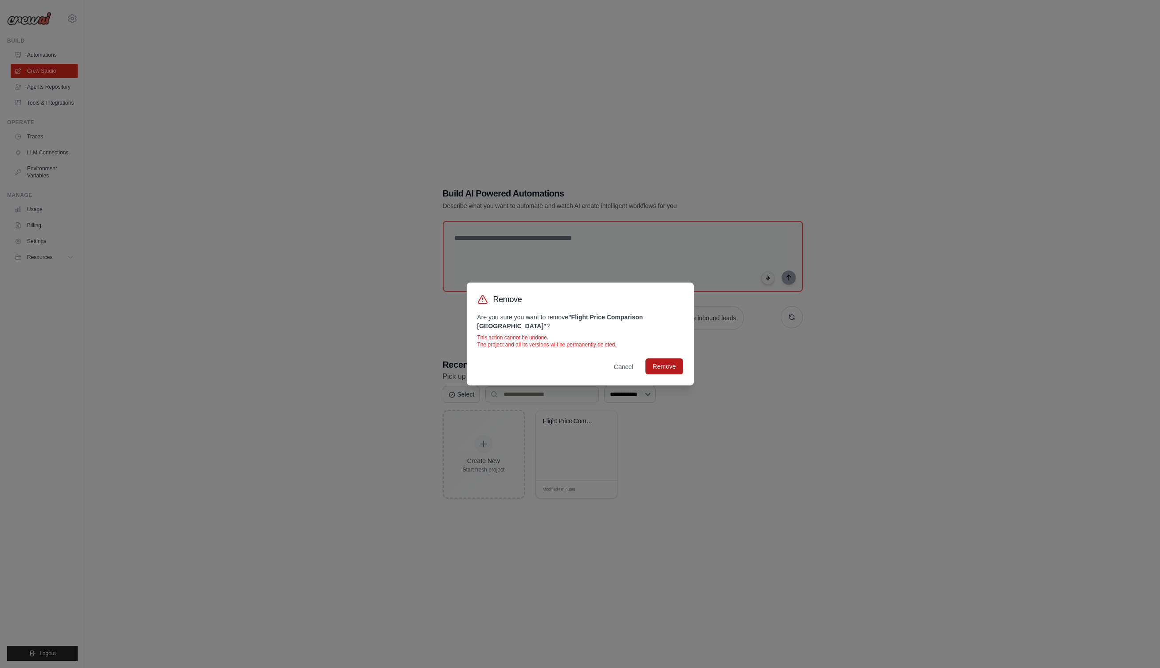
click at [662, 359] on button "Remove" at bounding box center [663, 366] width 37 height 16
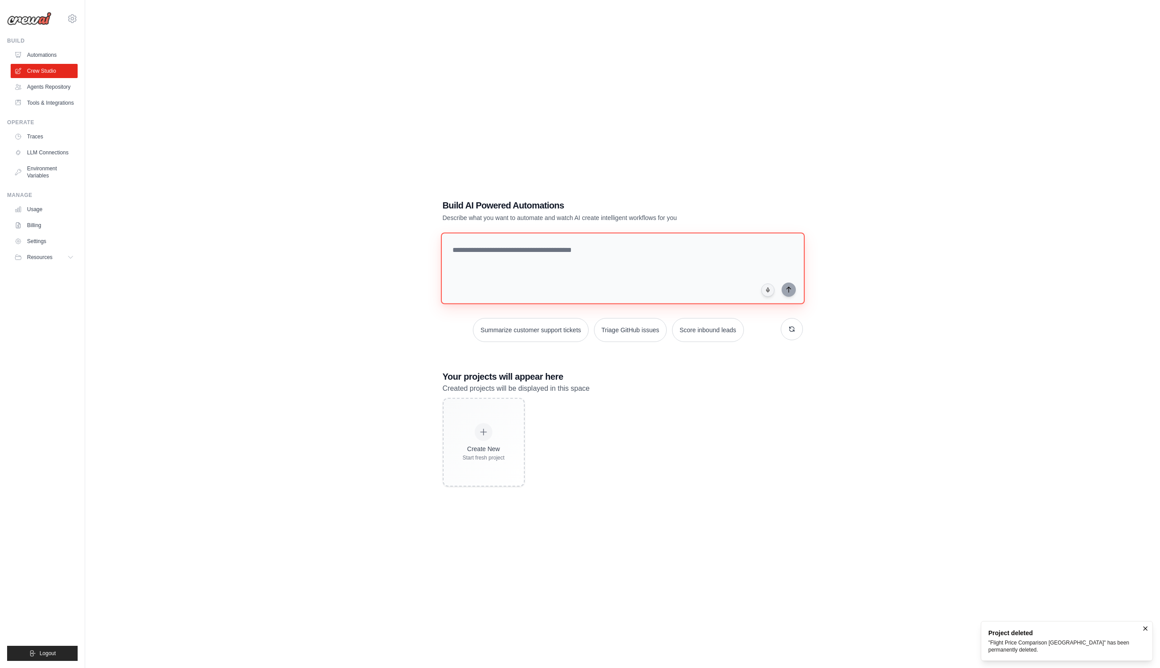
click at [550, 269] on textarea at bounding box center [622, 268] width 364 height 72
paste textarea "**********"
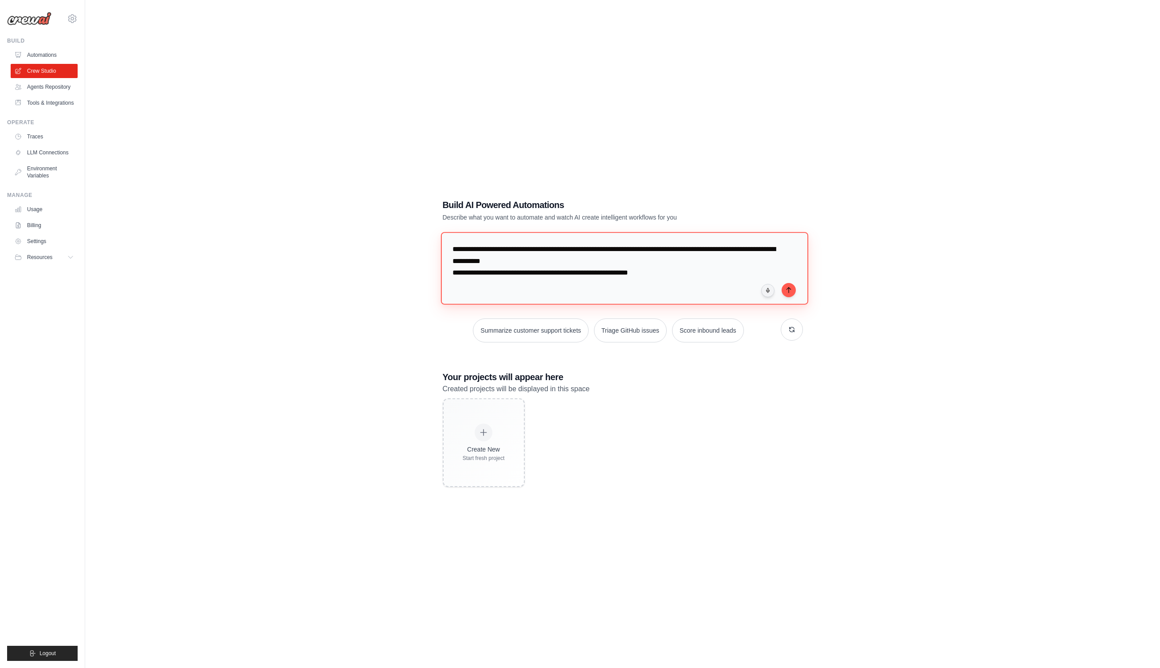
type textarea "**********"
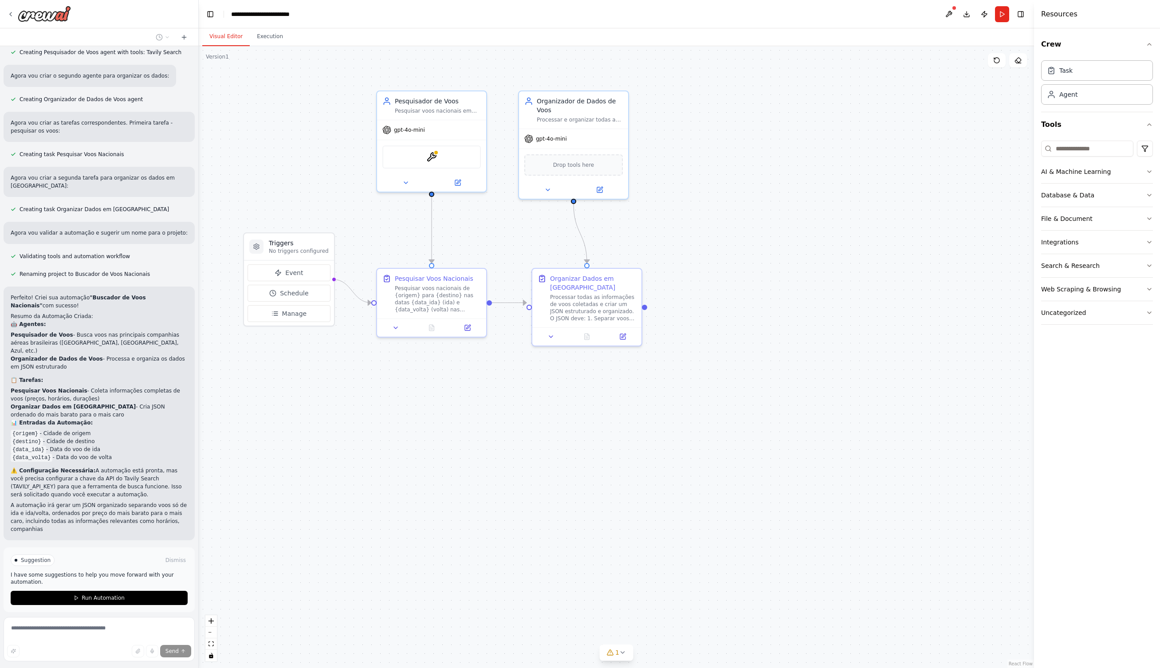
scroll to position [367, 0]
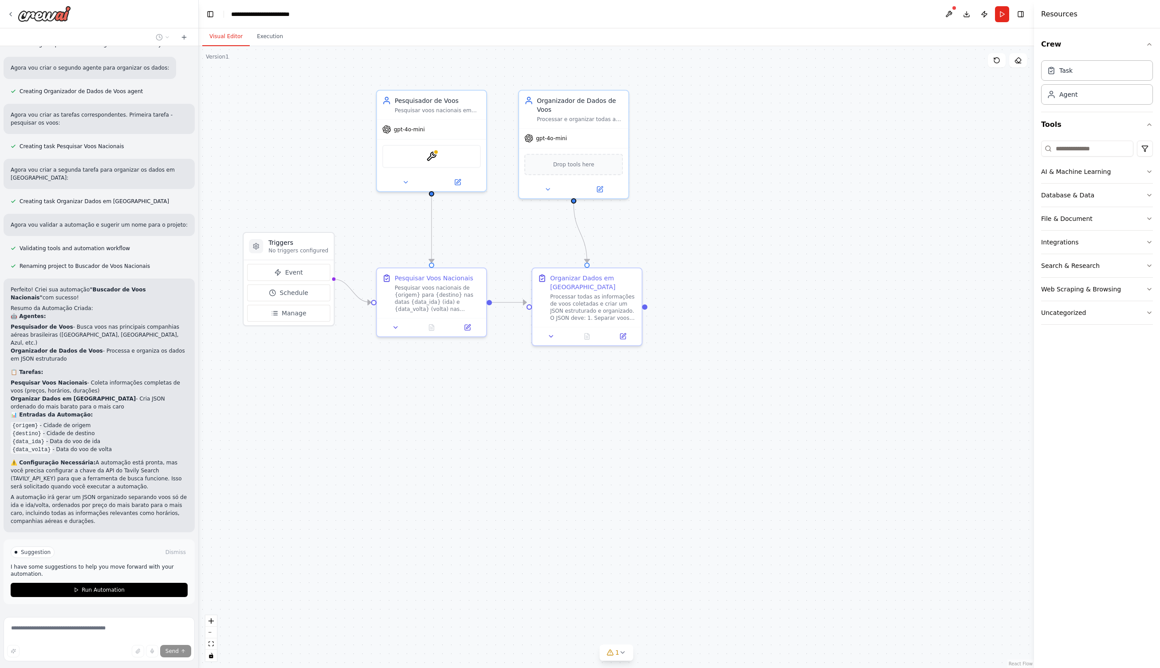
click at [101, 618] on div "Thinking... Stop" at bounding box center [102, 624] width 182 height 13
click at [42, 618] on div "Thinking... Stop" at bounding box center [102, 624] width 182 height 13
click at [184, 621] on span "Stop" at bounding box center [183, 624] width 12 height 7
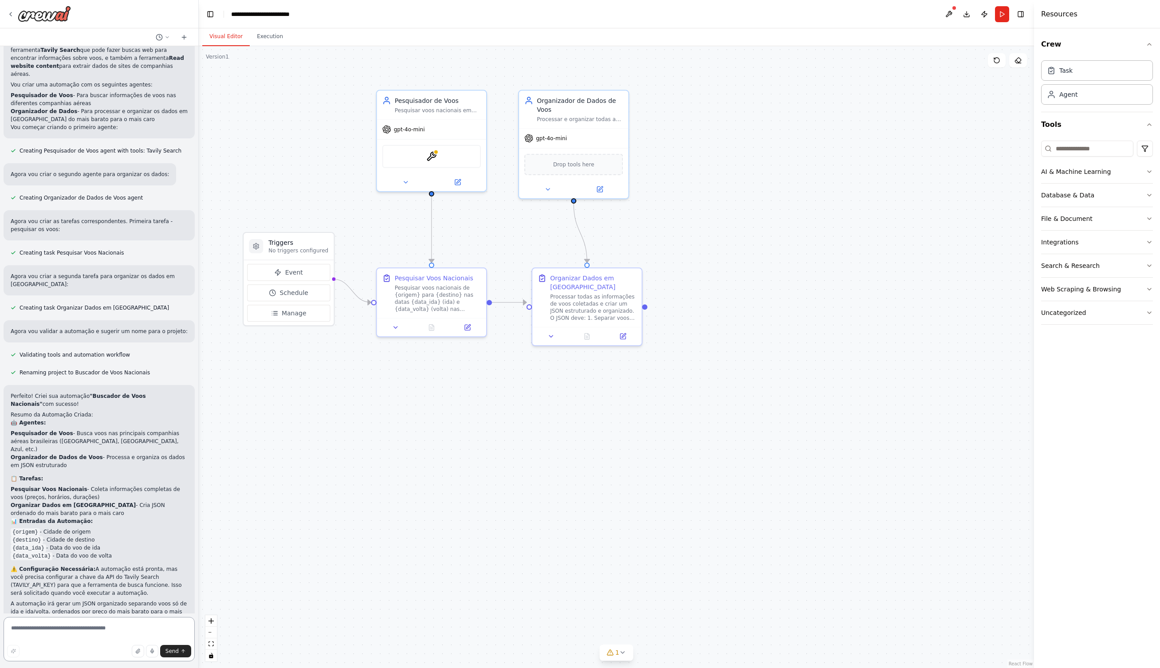
scroll to position [0, 0]
click at [72, 627] on textarea at bounding box center [99, 639] width 191 height 44
click at [73, 630] on textarea at bounding box center [99, 639] width 191 height 44
type textarea "**********"
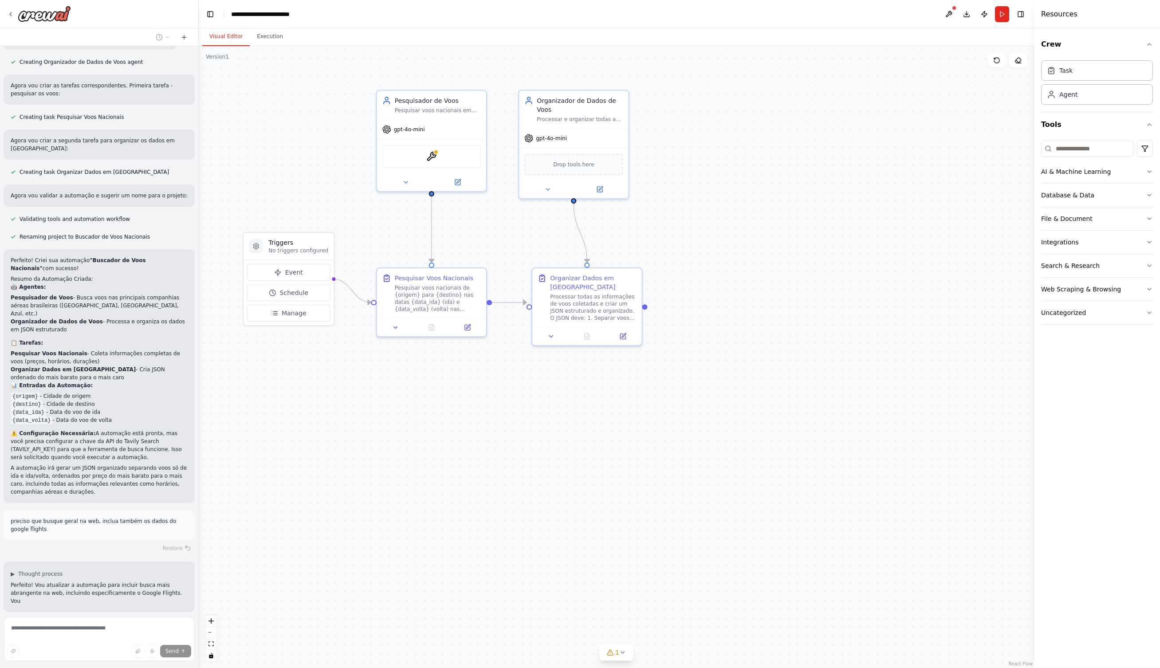
scroll to position [404, 0]
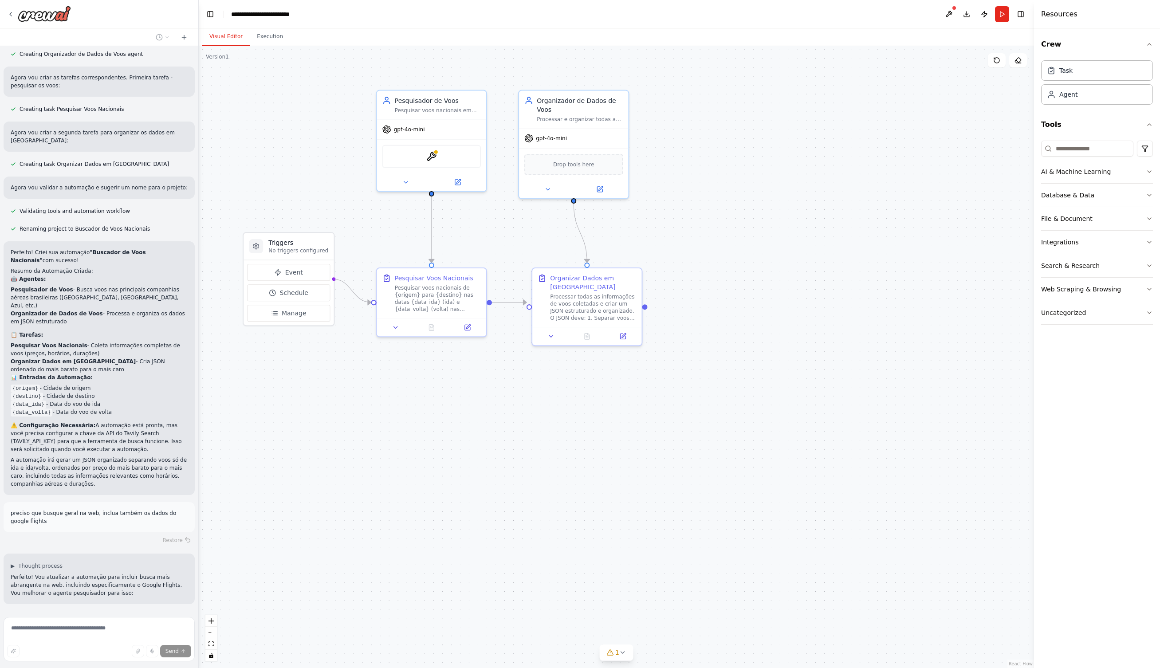
click at [154, 421] on p "⚠️ Configuração Necessária: A automação está pronta, mas você precisa configura…" at bounding box center [99, 437] width 177 height 32
copy p "TAVILY_API_KEY"
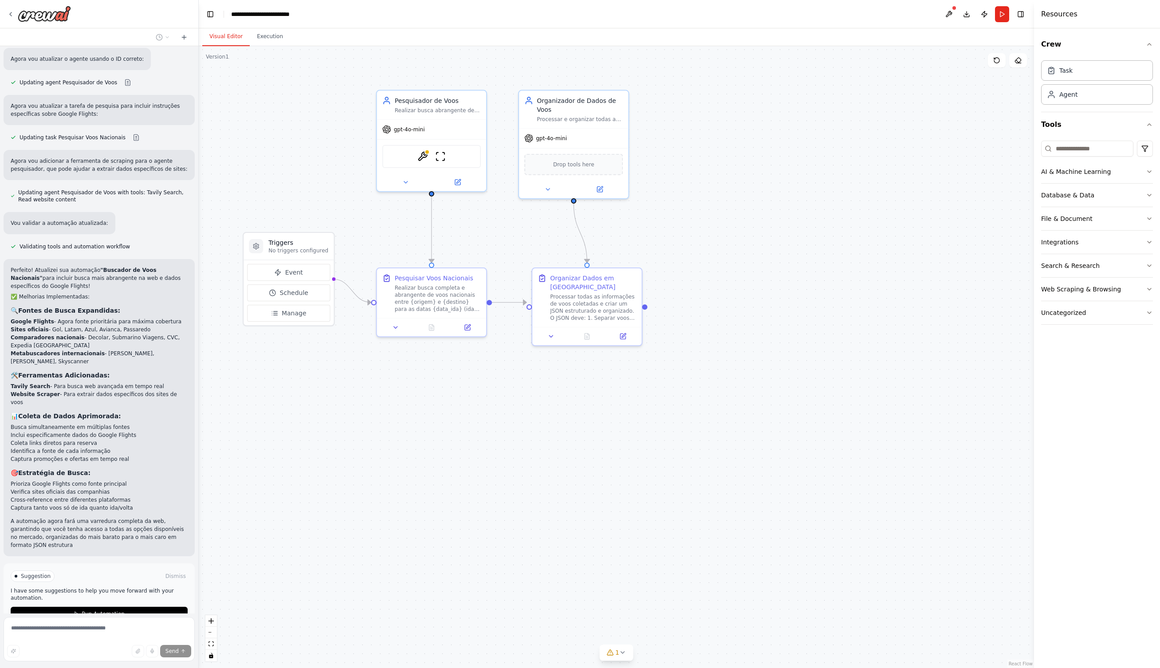
scroll to position [1023, 0]
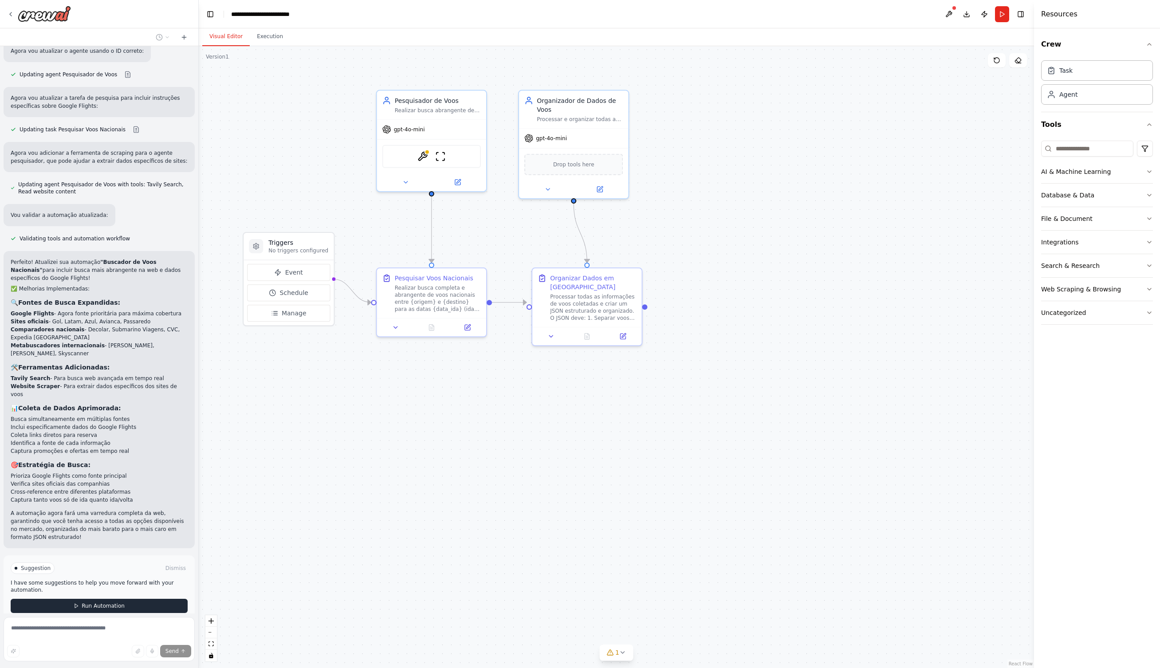
click at [87, 602] on span "Run Automation" at bounding box center [103, 605] width 43 height 7
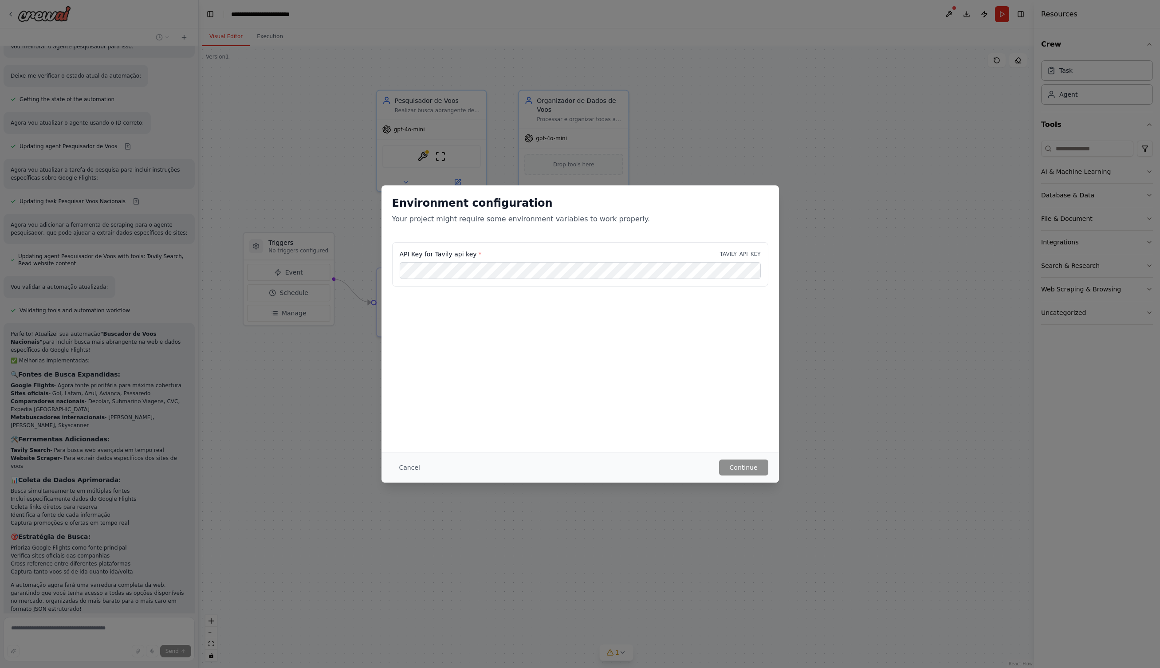
click at [403, 469] on button "Cancel" at bounding box center [409, 467] width 35 height 16
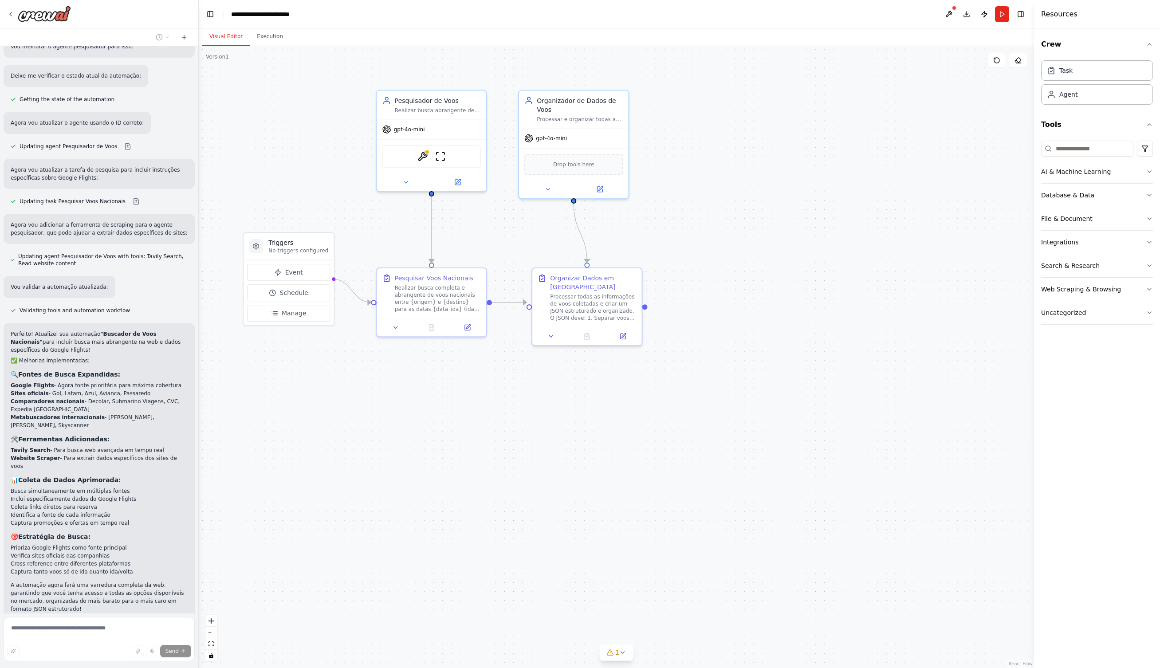
click at [184, 637] on span "Stop" at bounding box center [183, 640] width 12 height 7
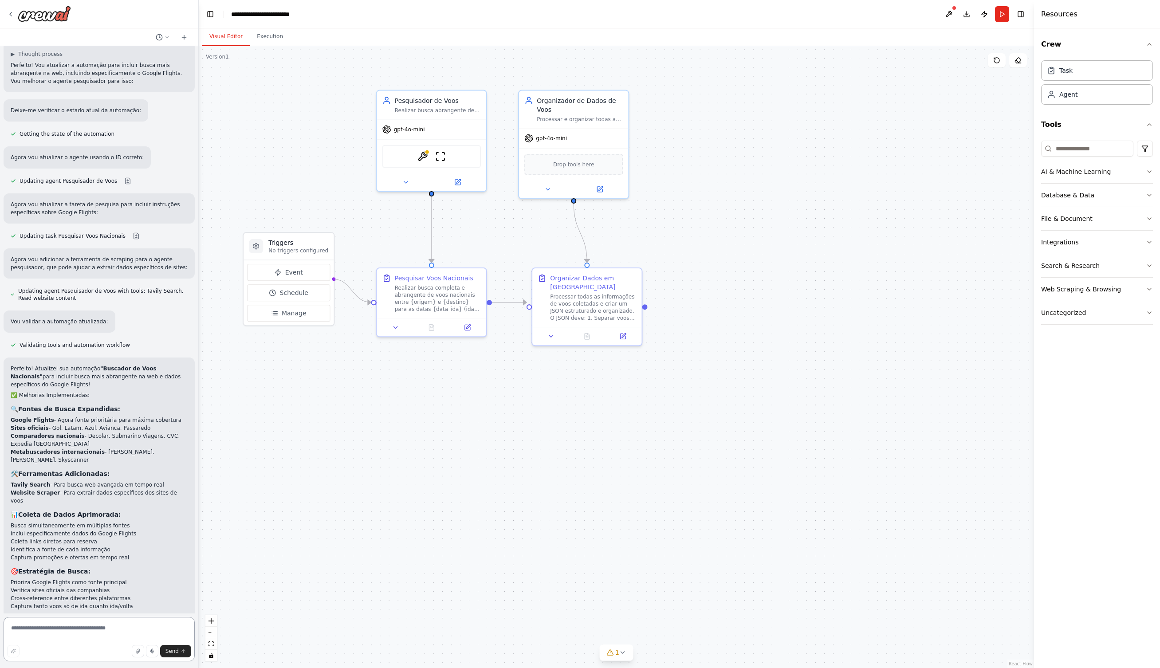
click at [55, 635] on textarea at bounding box center [99, 639] width 191 height 44
type textarea "**********"
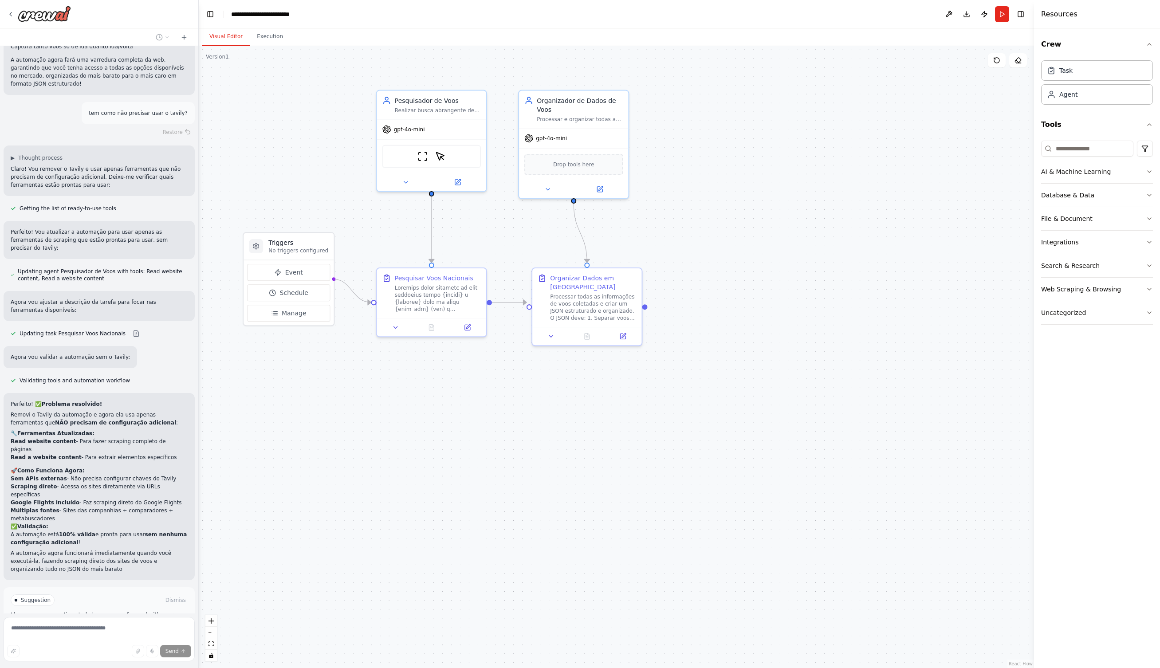
scroll to position [1484, 0]
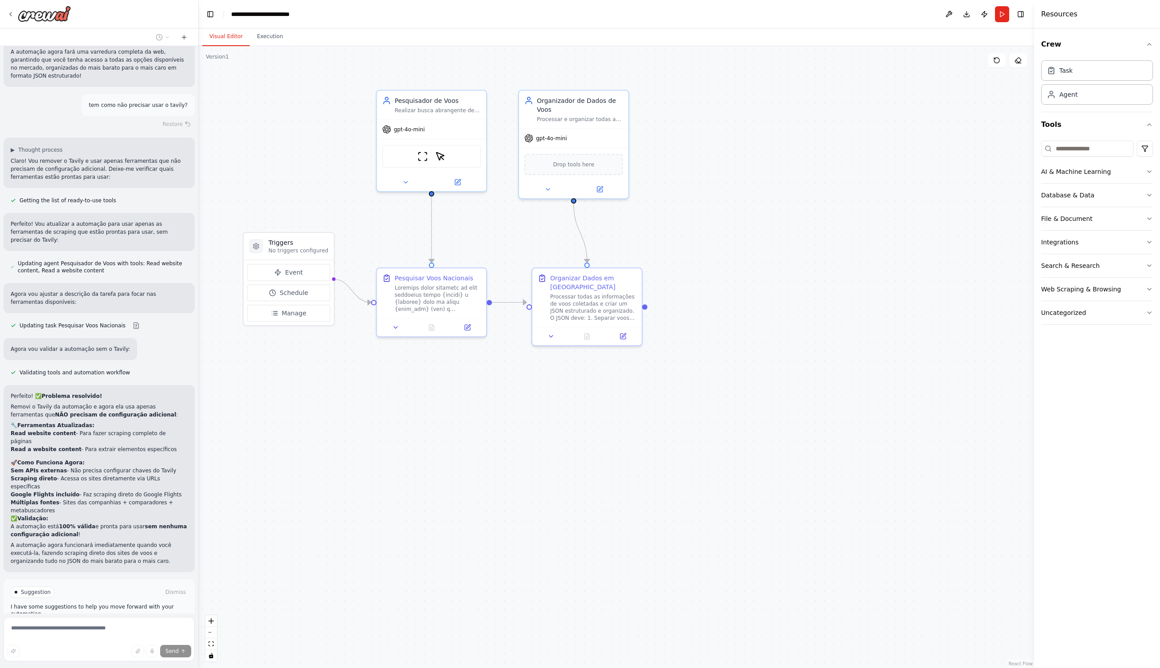
click at [120, 626] on span "Run Automation" at bounding box center [103, 629] width 43 height 7
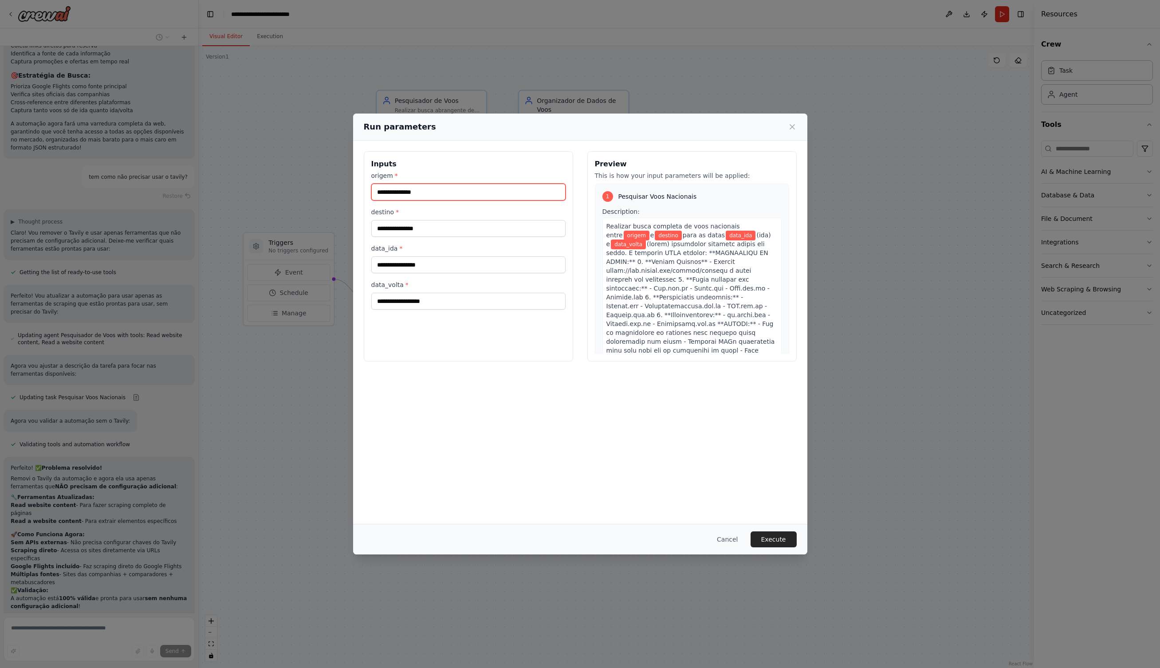
click at [416, 189] on input "origem *" at bounding box center [468, 192] width 194 height 17
type input "***"
type input "*"
type input "***"
type input "**********"
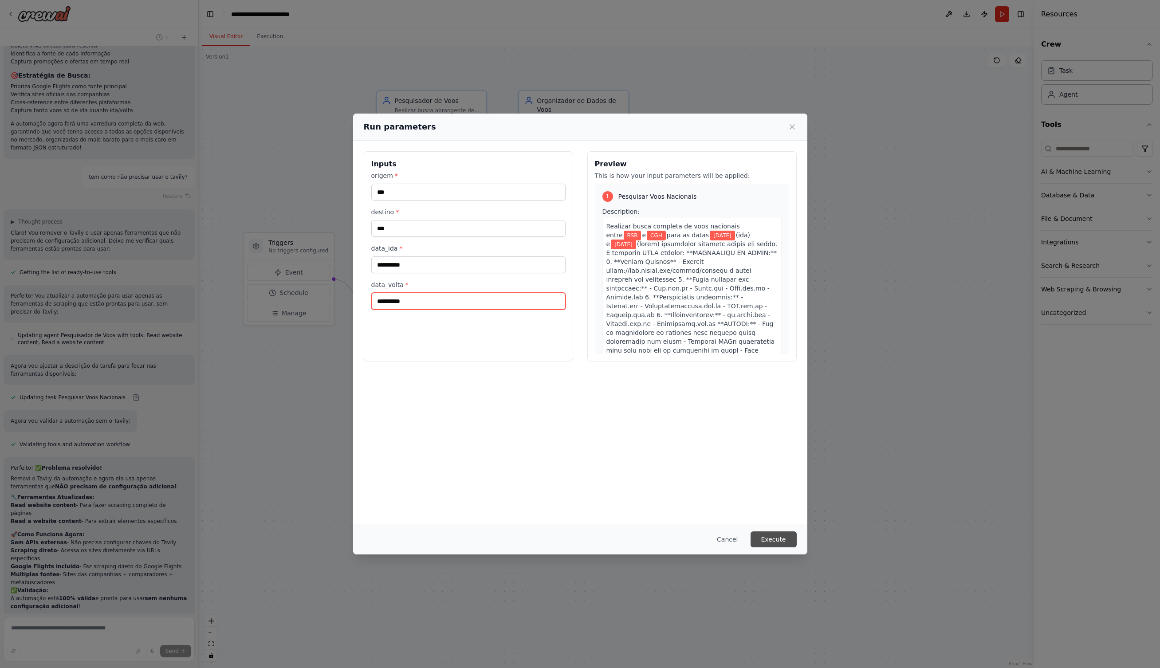
type input "**********"
click at [774, 541] on button "Execute" at bounding box center [773, 539] width 46 height 16
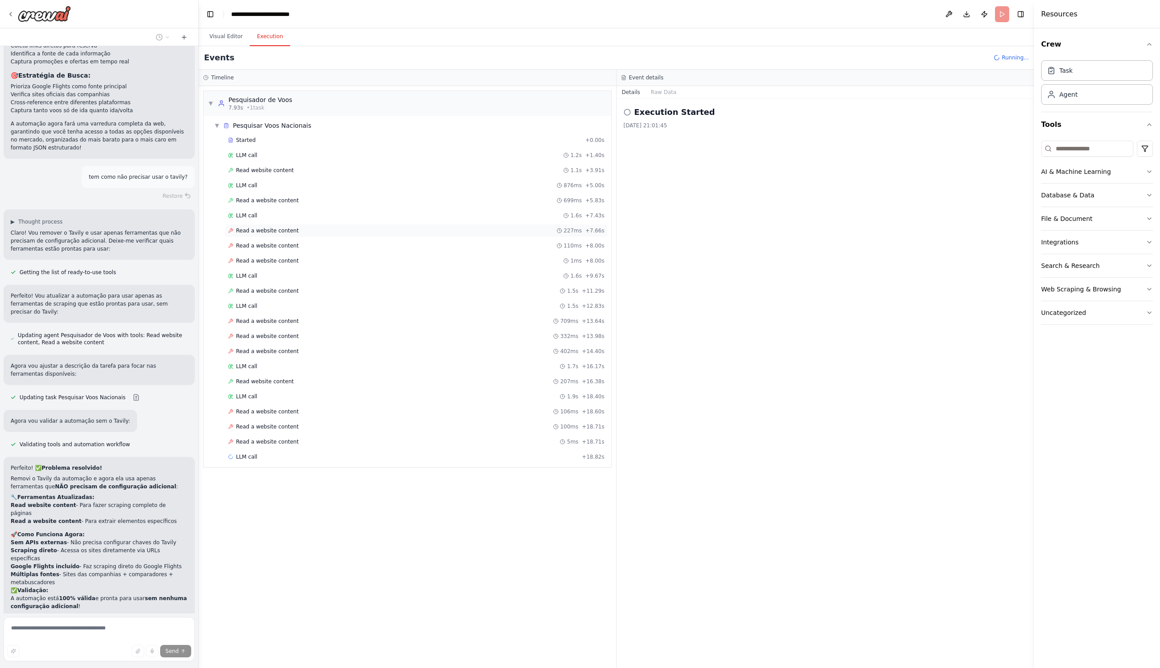
click at [270, 234] on span "Read a website content" at bounding box center [267, 230] width 63 height 7
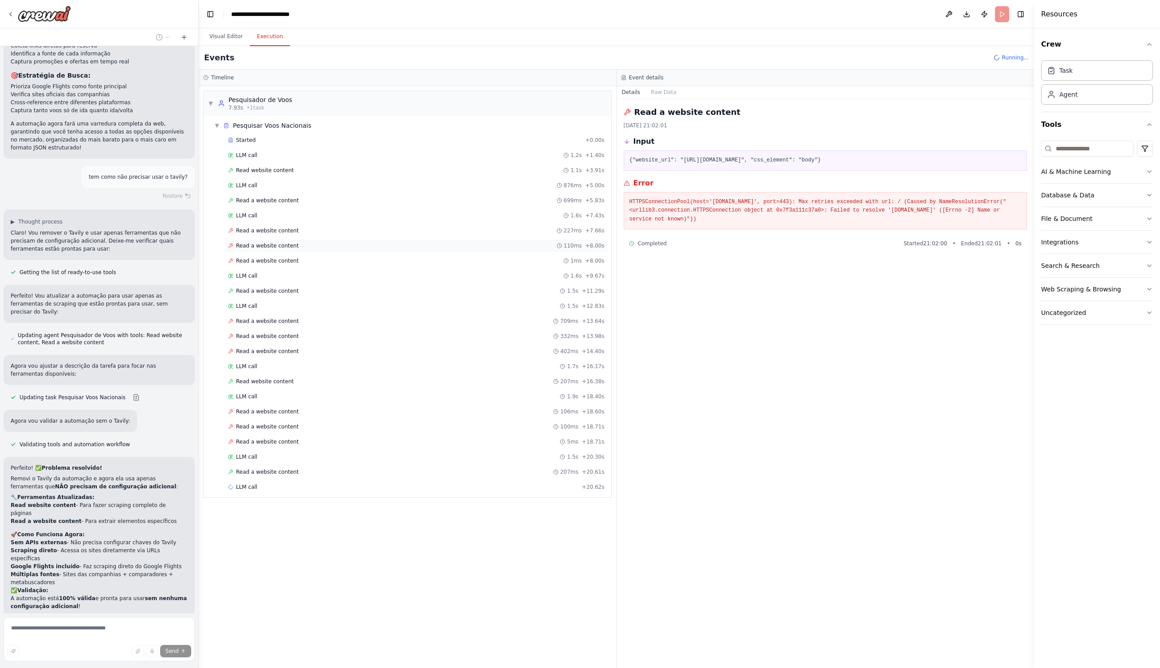
click at [269, 248] on span "Read a website content" at bounding box center [267, 245] width 63 height 7
click at [268, 264] on span "Read a website content" at bounding box center [267, 260] width 63 height 7
click at [261, 288] on span "Read a website content" at bounding box center [267, 290] width 63 height 7
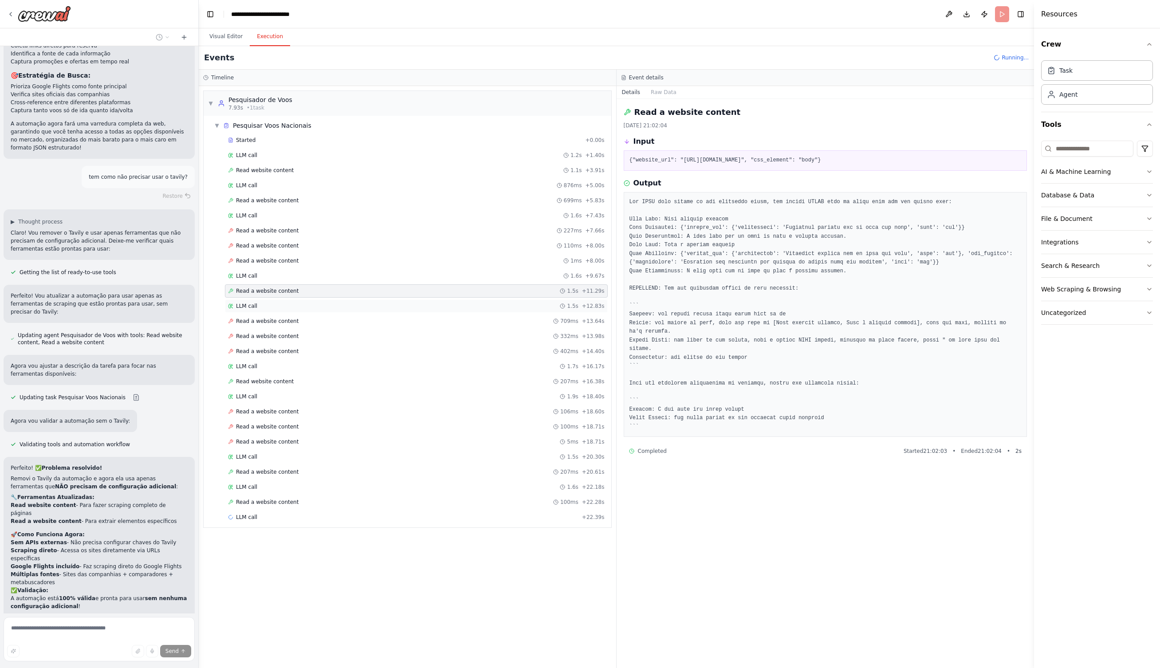
click at [261, 305] on div "LLM call 1.5s + 12.83s" at bounding box center [416, 305] width 376 height 7
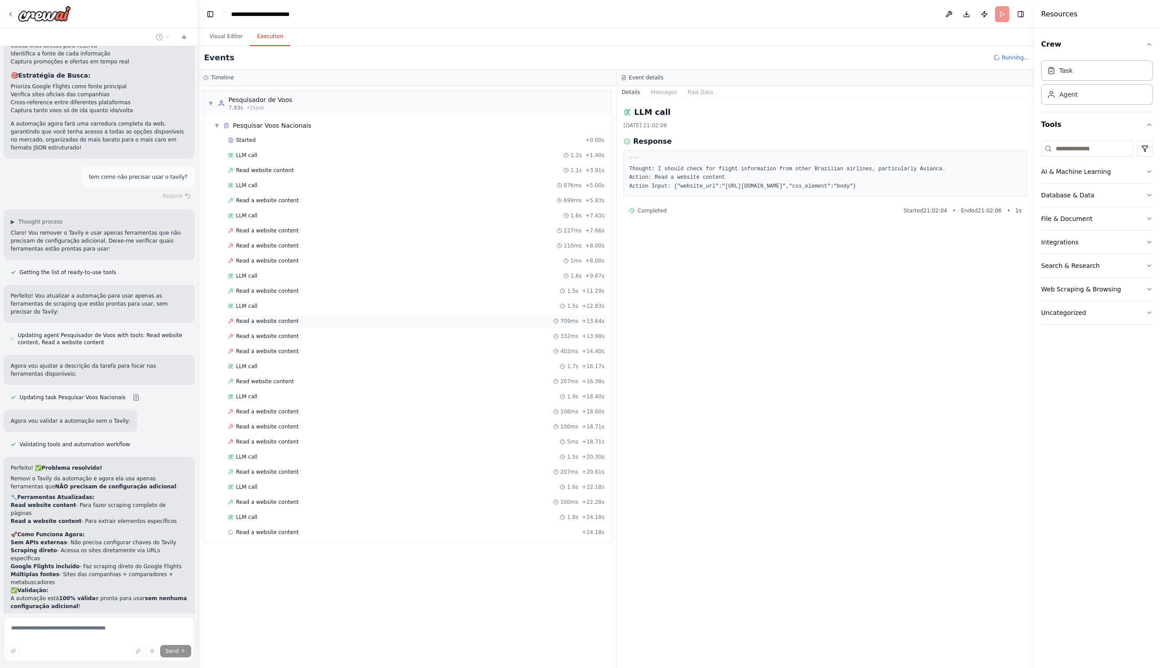
click at [262, 320] on span "Read a website content" at bounding box center [267, 320] width 63 height 7
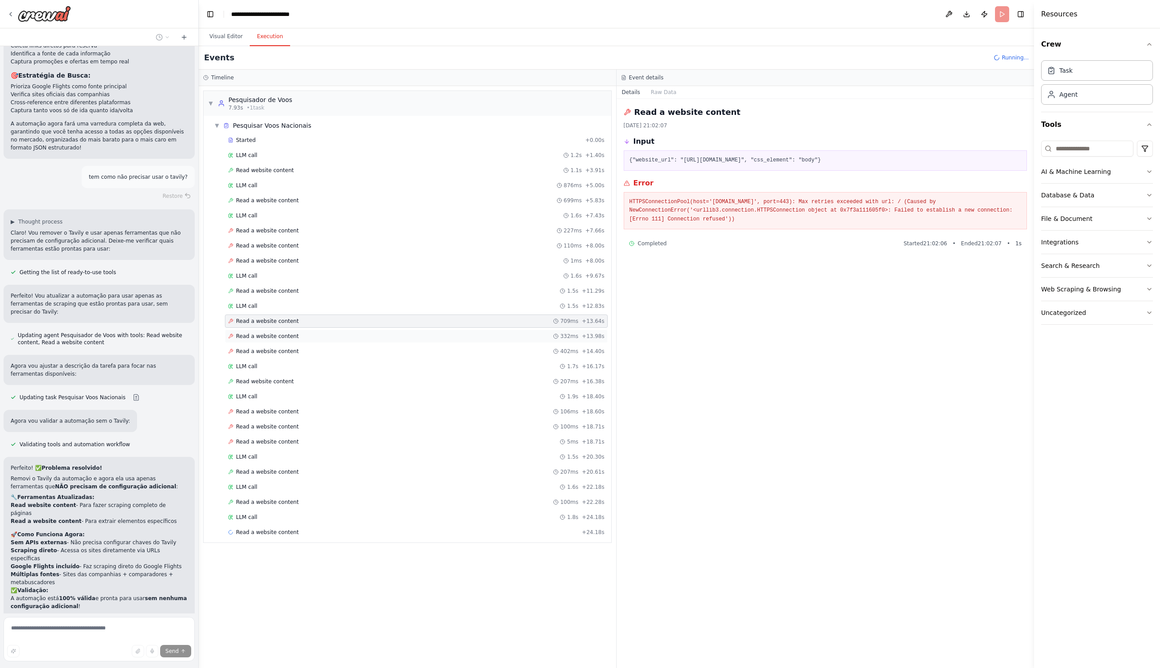
click at [268, 339] on span "Read a website content" at bounding box center [267, 336] width 63 height 7
drag, startPoint x: 265, startPoint y: 357, endPoint x: 265, endPoint y: 362, distance: 4.9
click at [265, 357] on div "Read a website content 402ms + 14.40s" at bounding box center [416, 351] width 383 height 13
click at [265, 420] on div "Read a website content 100ms + 18.71s" at bounding box center [416, 426] width 383 height 13
click at [266, 415] on span "Read a website content" at bounding box center [267, 411] width 63 height 7
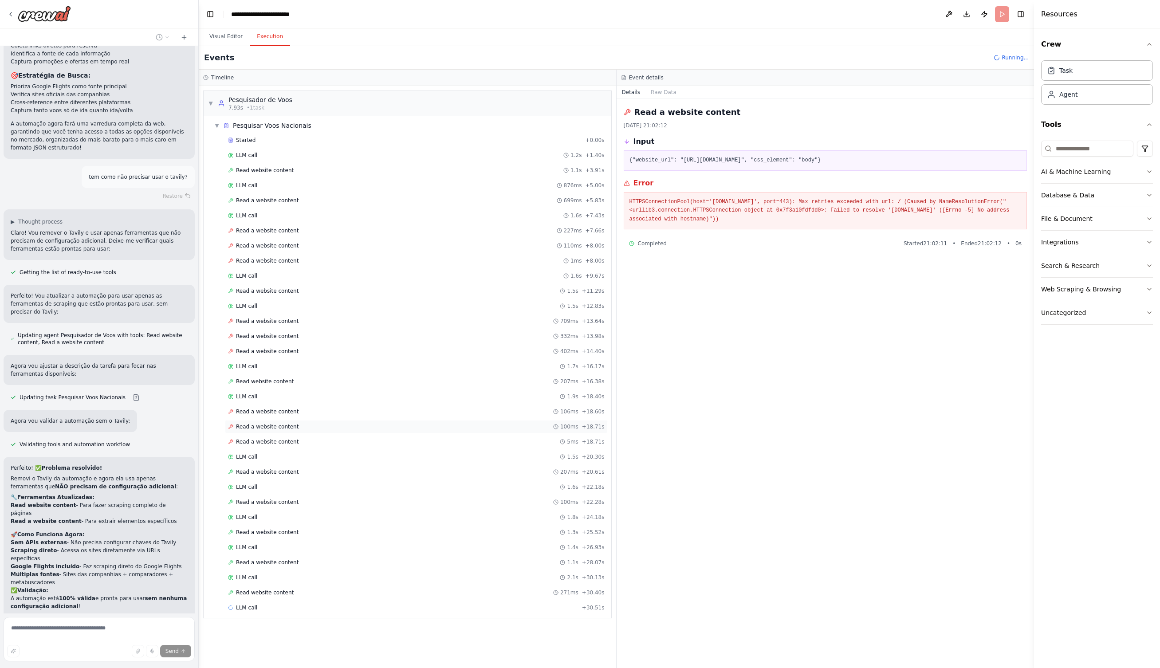
click at [267, 429] on span "Read a website content" at bounding box center [267, 426] width 63 height 7
click at [267, 443] on span "Read a website content" at bounding box center [267, 441] width 63 height 7
click at [263, 460] on div "LLM call 1.5s + 20.30s" at bounding box center [416, 456] width 383 height 13
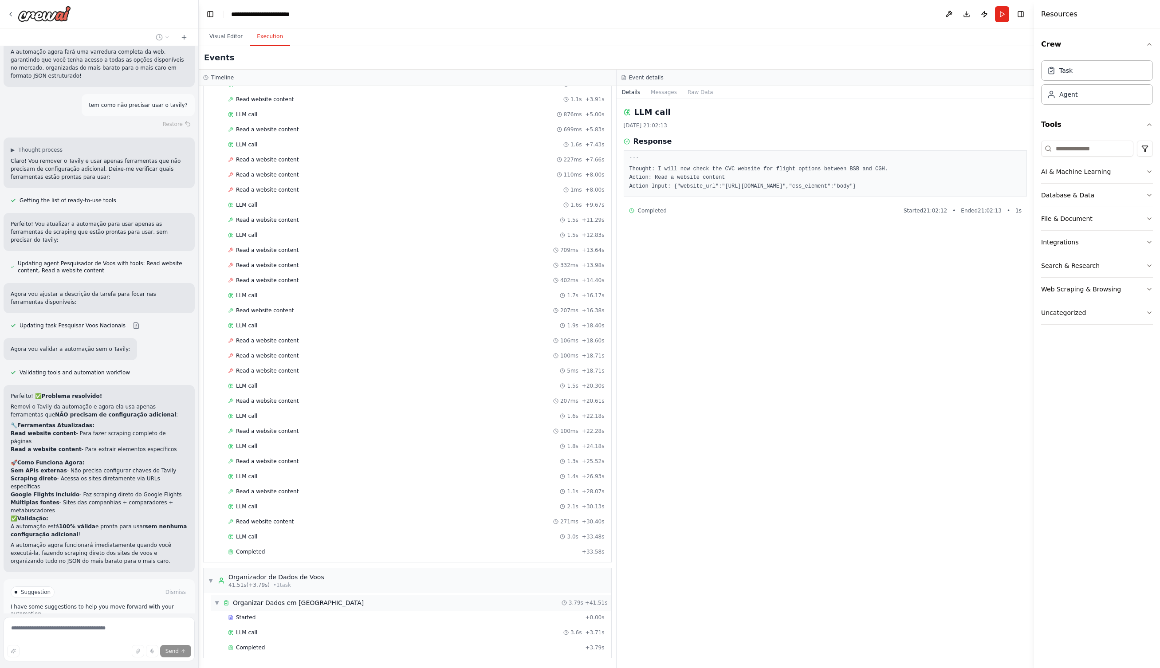
scroll to position [71, 0]
click at [267, 645] on div "Completed" at bounding box center [404, 647] width 353 height 7
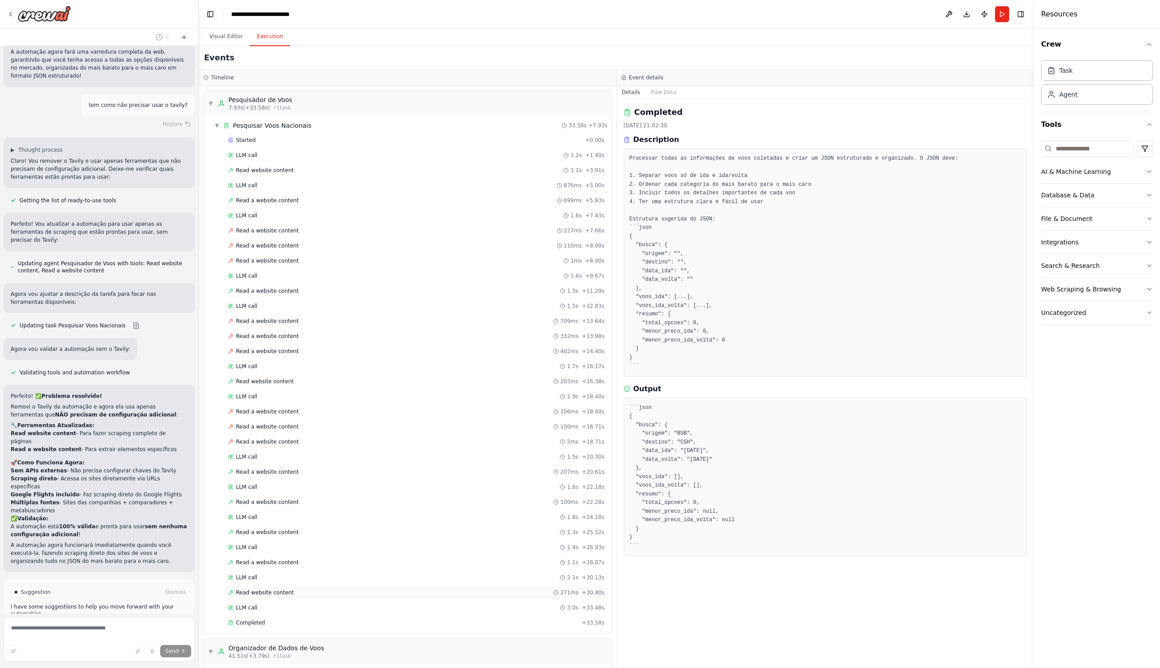
scroll to position [0, 0]
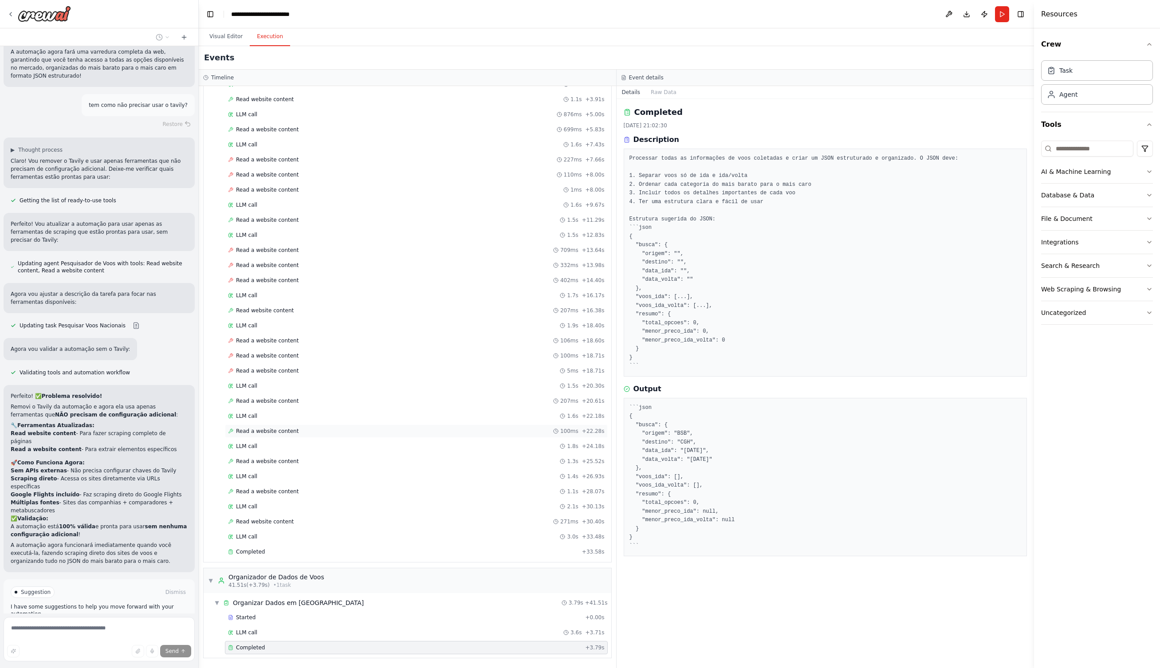
click at [279, 431] on span "Read a website content" at bounding box center [267, 430] width 63 height 7
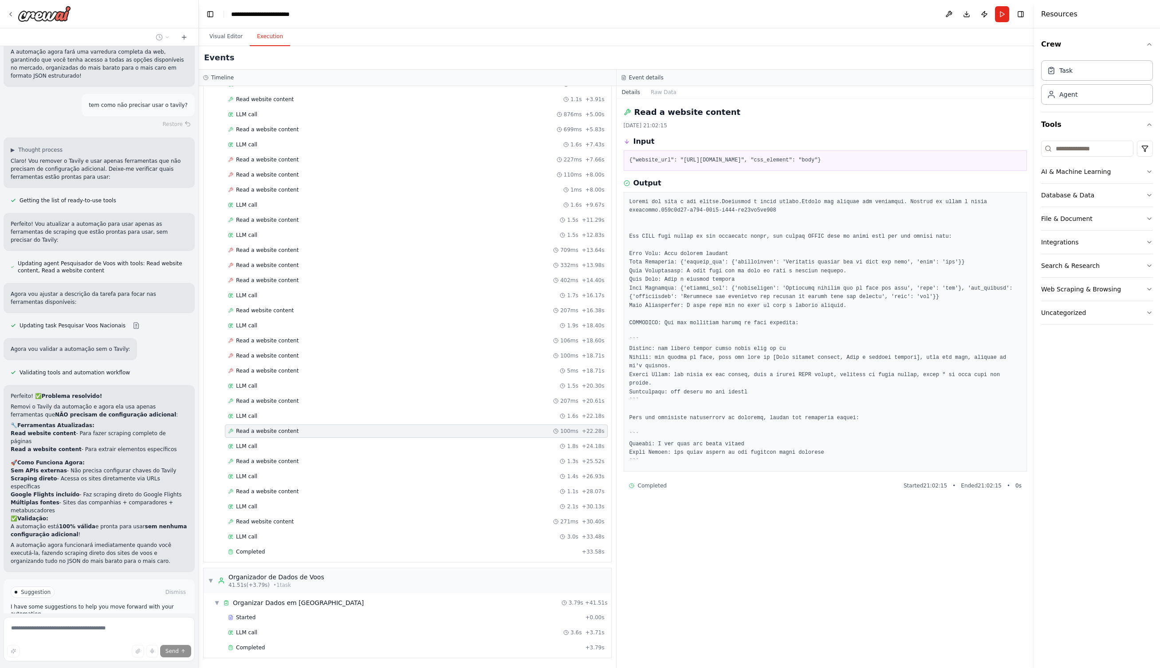
scroll to position [62, 0]
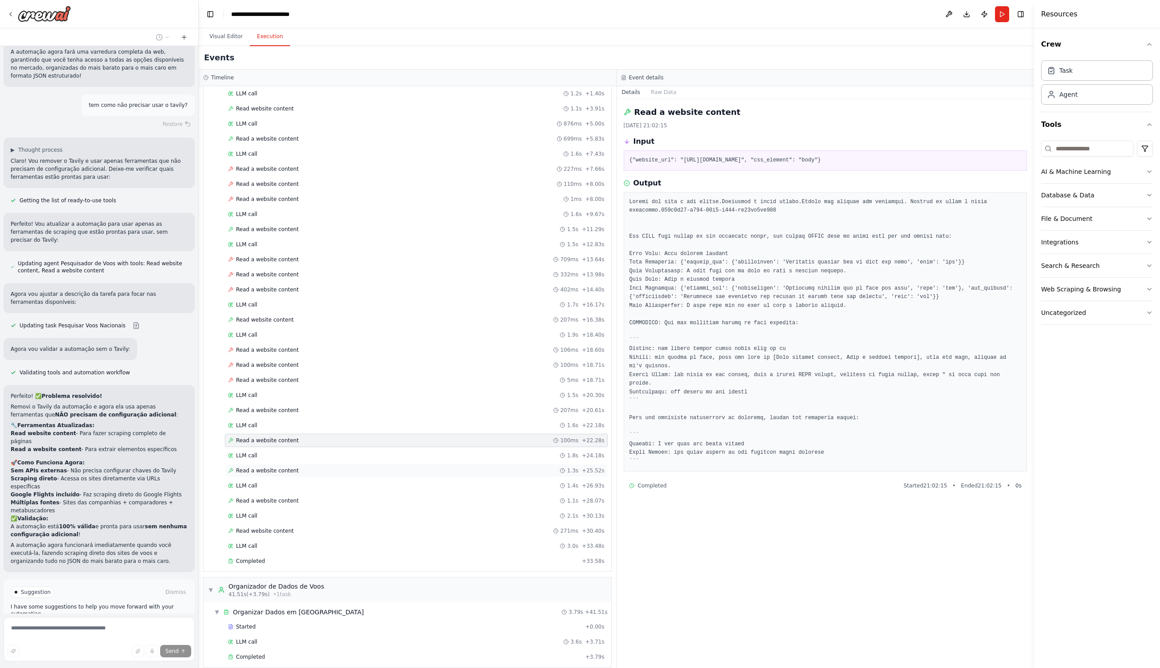
click at [268, 471] on span "Read a website content" at bounding box center [267, 470] width 63 height 7
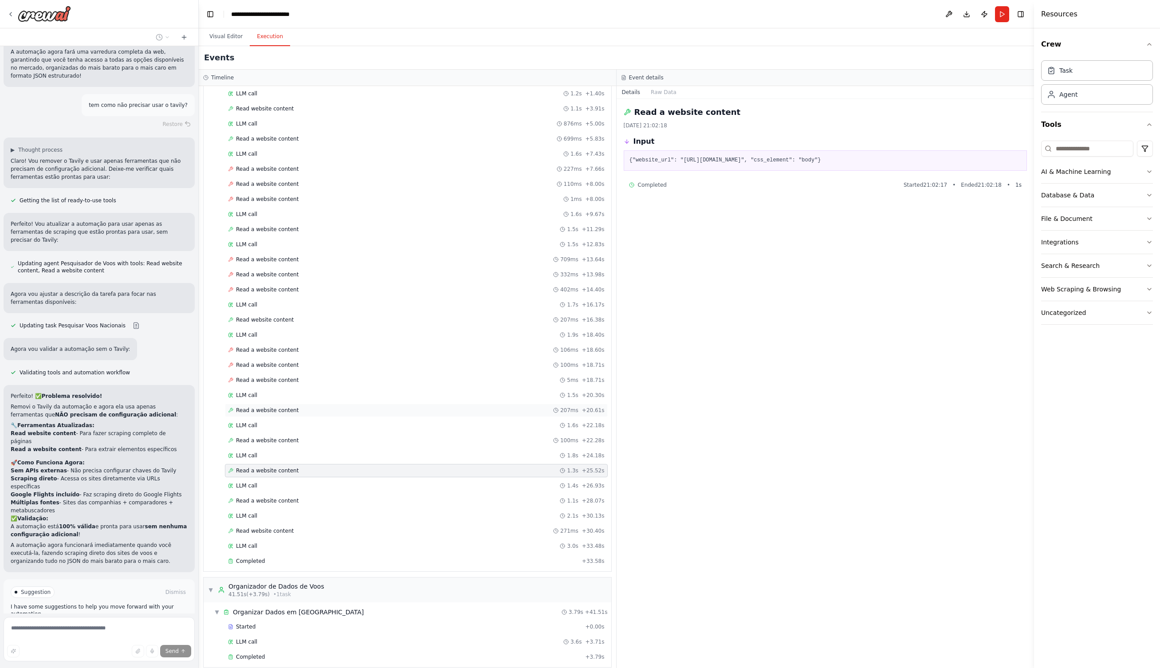
click at [266, 414] on div "Read a website content 207ms + 20.61s" at bounding box center [416, 410] width 383 height 13
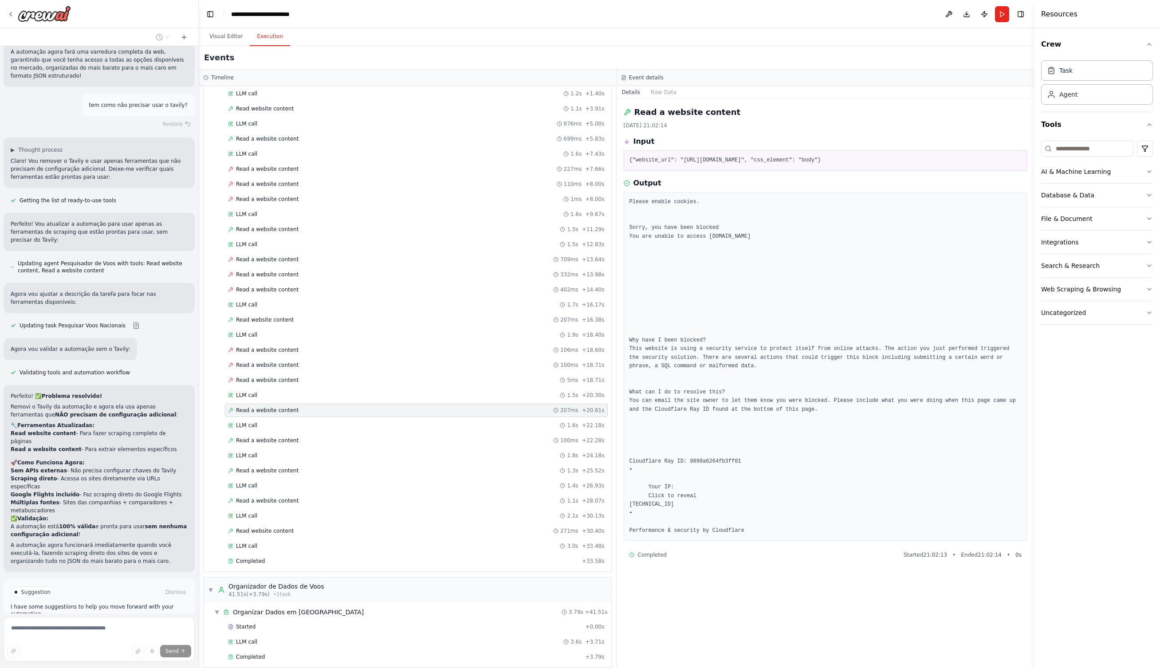
scroll to position [0, 0]
click at [255, 529] on span "Read website content" at bounding box center [265, 530] width 58 height 7
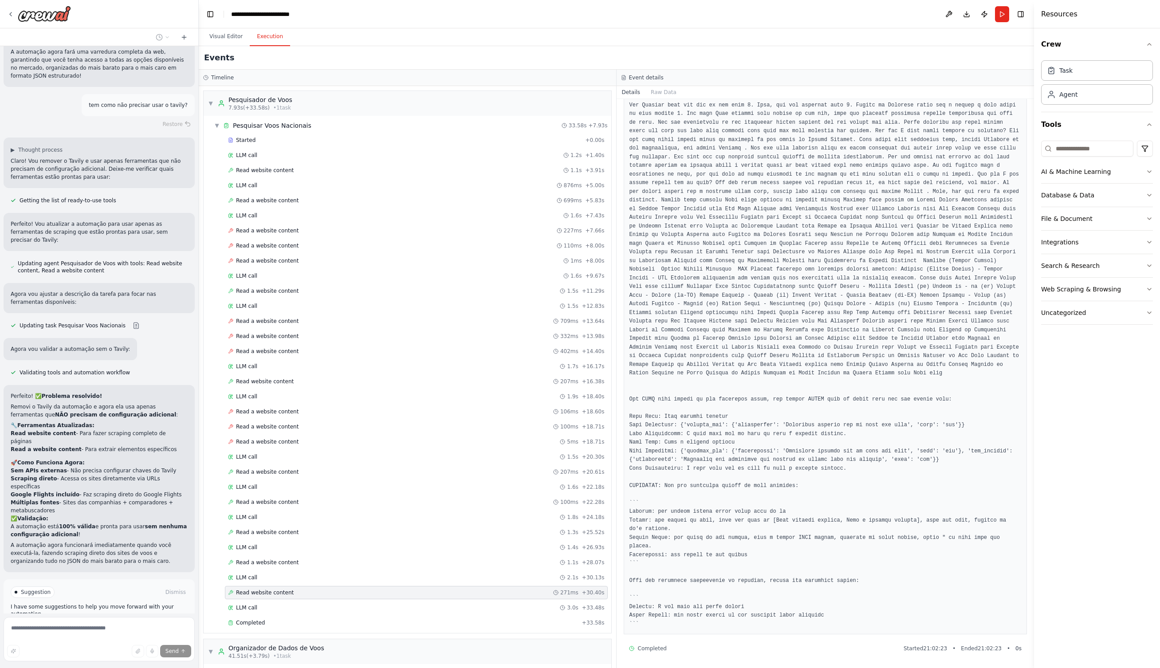
click at [183, 661] on span "Stop" at bounding box center [183, 664] width 12 height 7
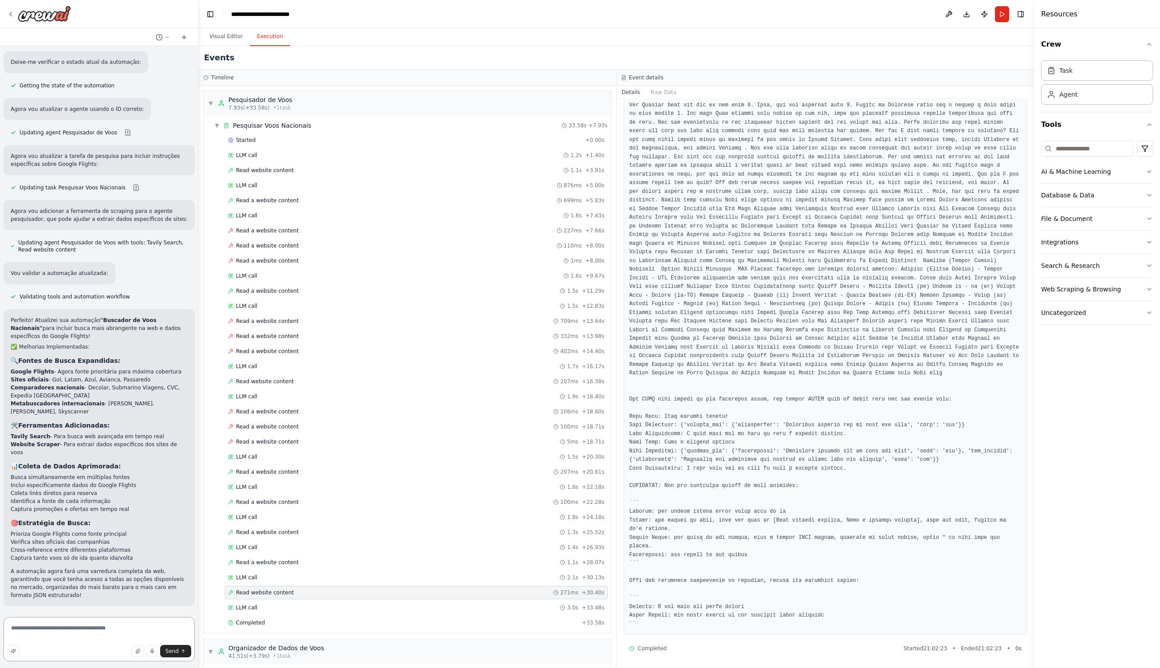
scroll to position [916, 0]
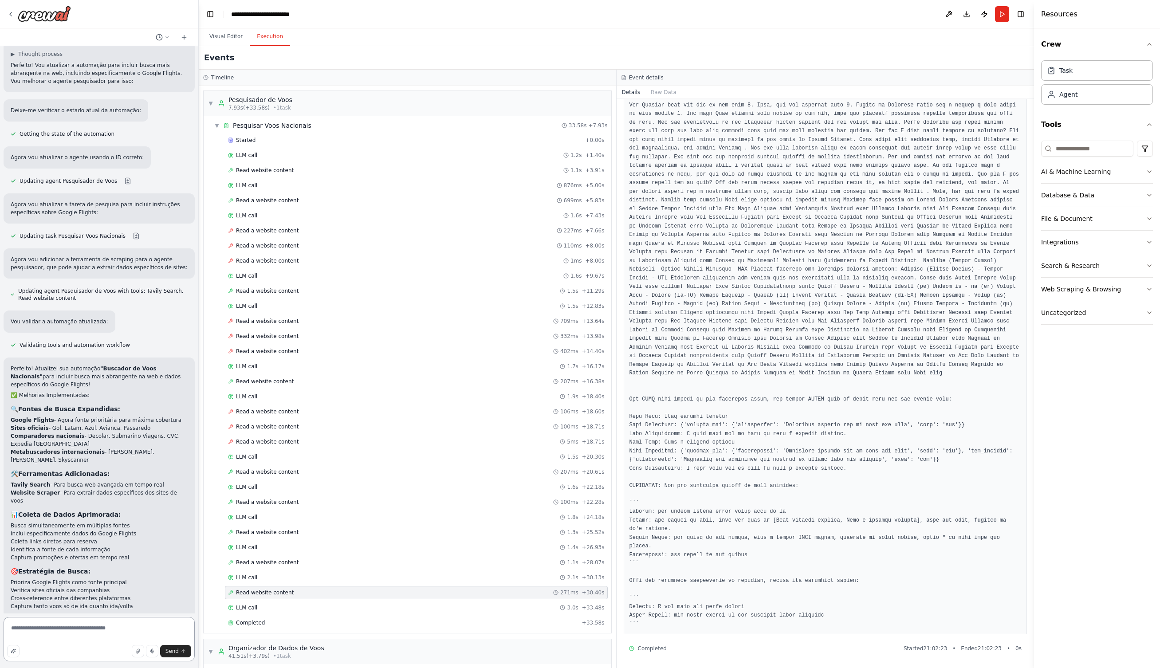
click at [137, 629] on textarea "**********" at bounding box center [99, 639] width 191 height 44
type textarea "**********"
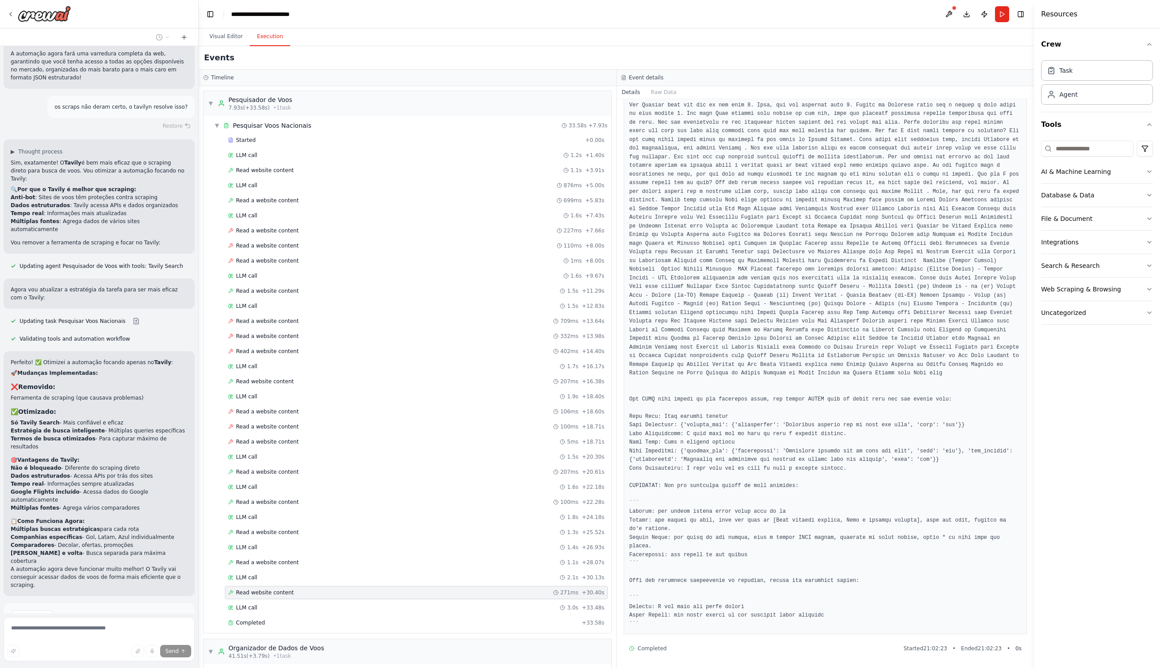
scroll to position [1490, 0]
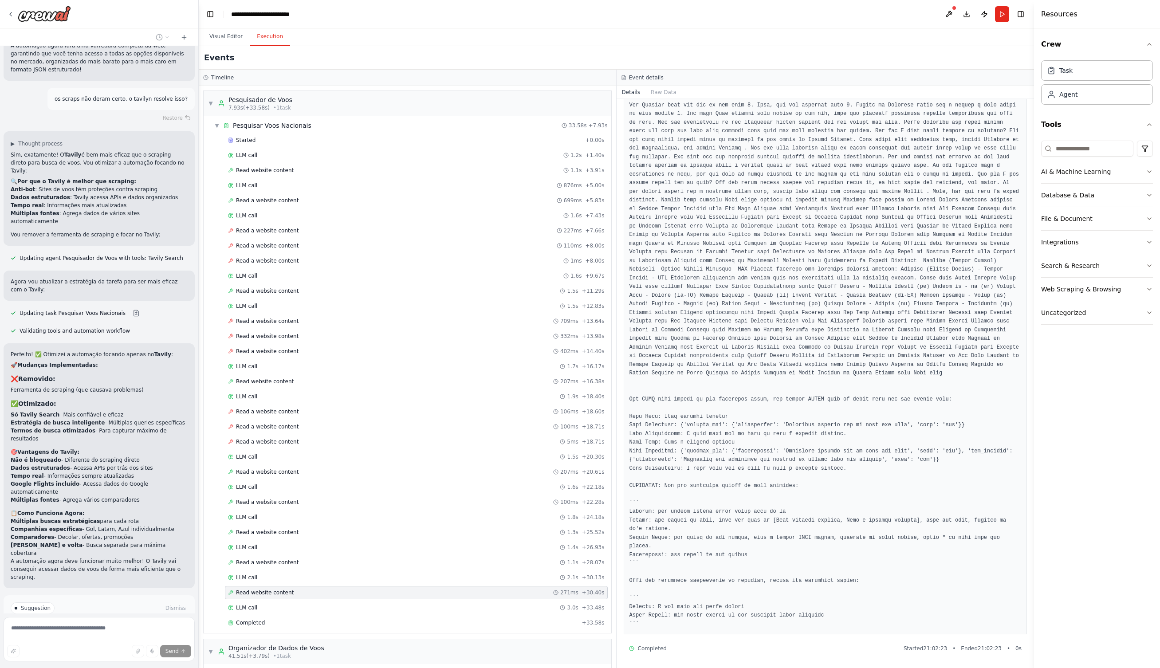
click at [79, 639] on button "Run Automation" at bounding box center [99, 646] width 177 height 14
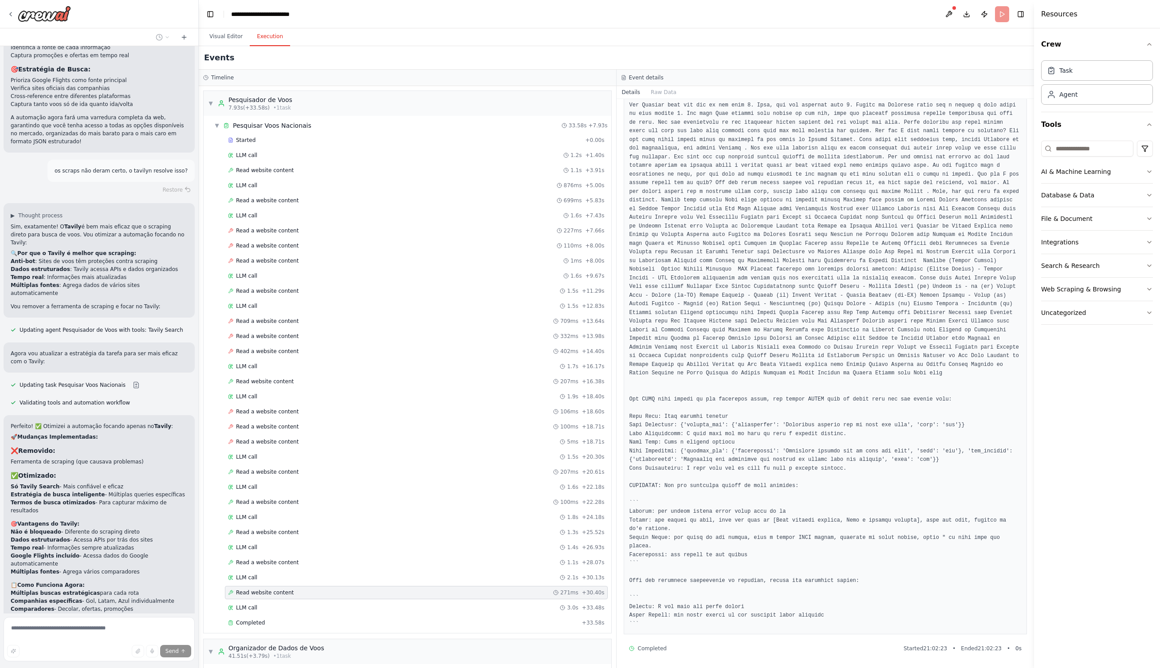
scroll to position [1418, 0]
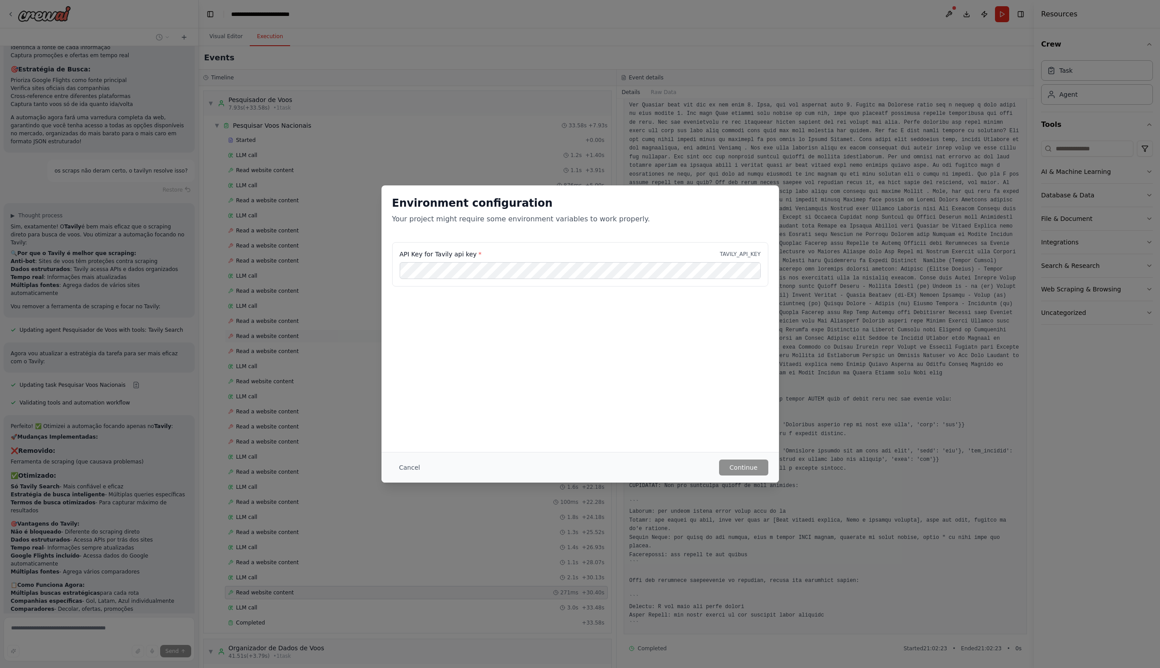
drag, startPoint x: 415, startPoint y: 468, endPoint x: 440, endPoint y: 340, distance: 130.7
click at [415, 468] on button "Cancel" at bounding box center [409, 467] width 35 height 16
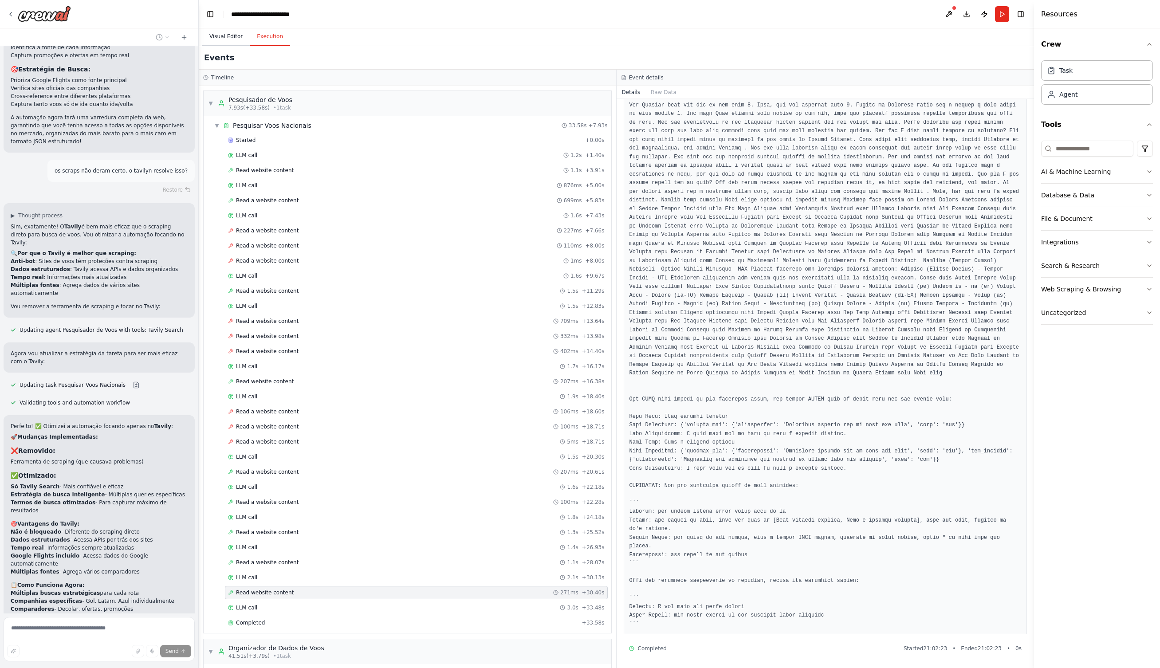
click at [226, 31] on button "Visual Editor" at bounding box center [225, 36] width 47 height 19
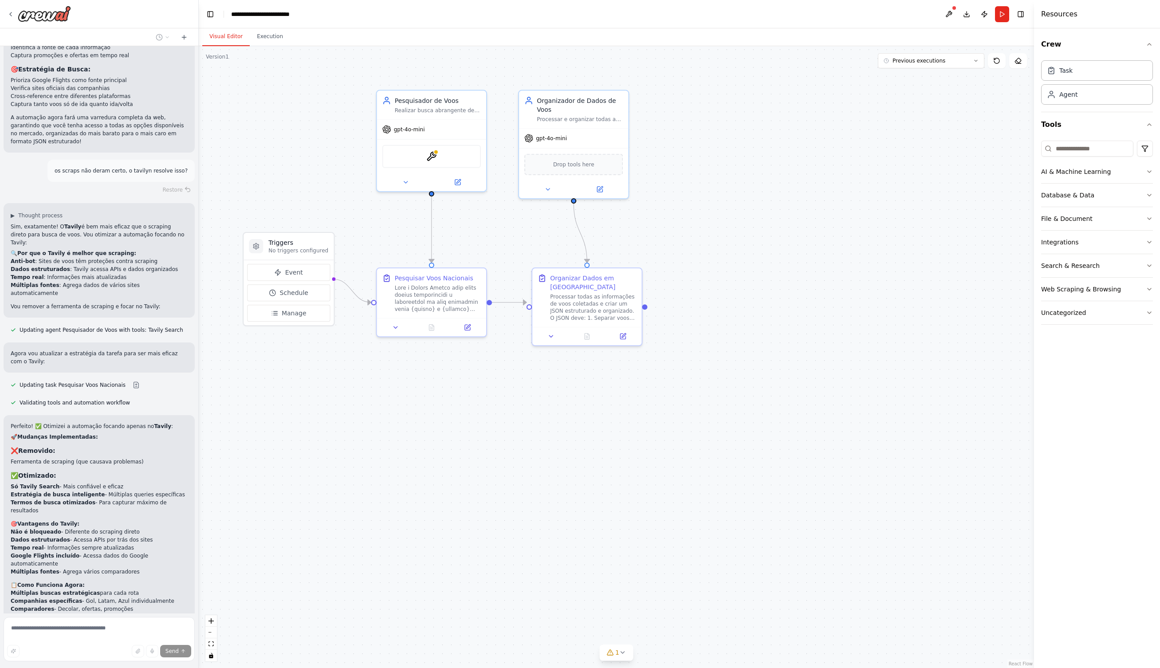
drag, startPoint x: 20, startPoint y: 589, endPoint x: 27, endPoint y: 589, distance: 7.1
click at [20, 667] on div "Thinking..." at bounding box center [30, 680] width 39 height 7
drag, startPoint x: 180, startPoint y: 595, endPoint x: 172, endPoint y: 594, distance: 8.0
click at [180, 667] on span "Stop" at bounding box center [183, 680] width 12 height 7
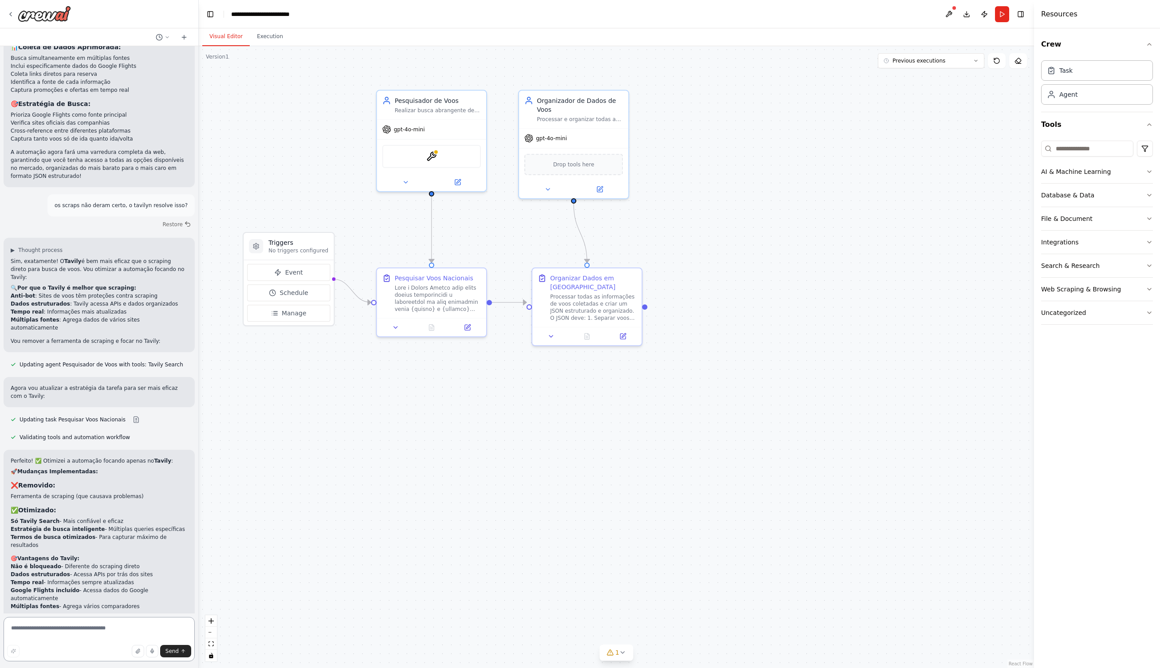
click at [81, 629] on textarea at bounding box center [99, 639] width 191 height 44
type textarea "********"
type textarea "**********"
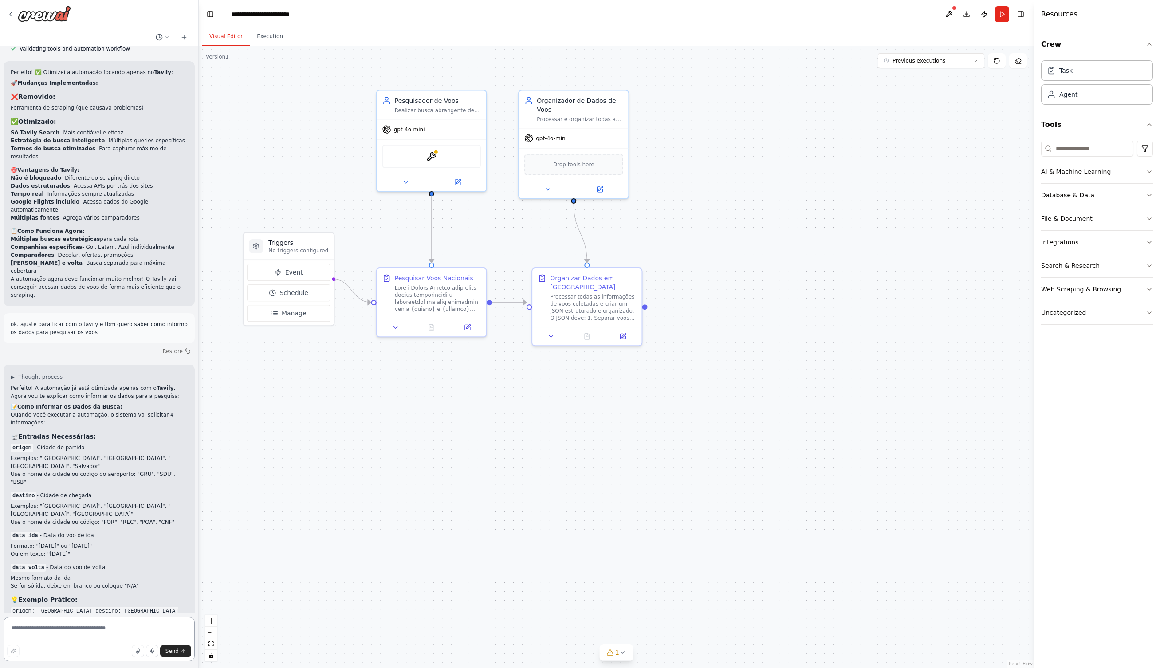
scroll to position [0, 0]
type textarea "***"
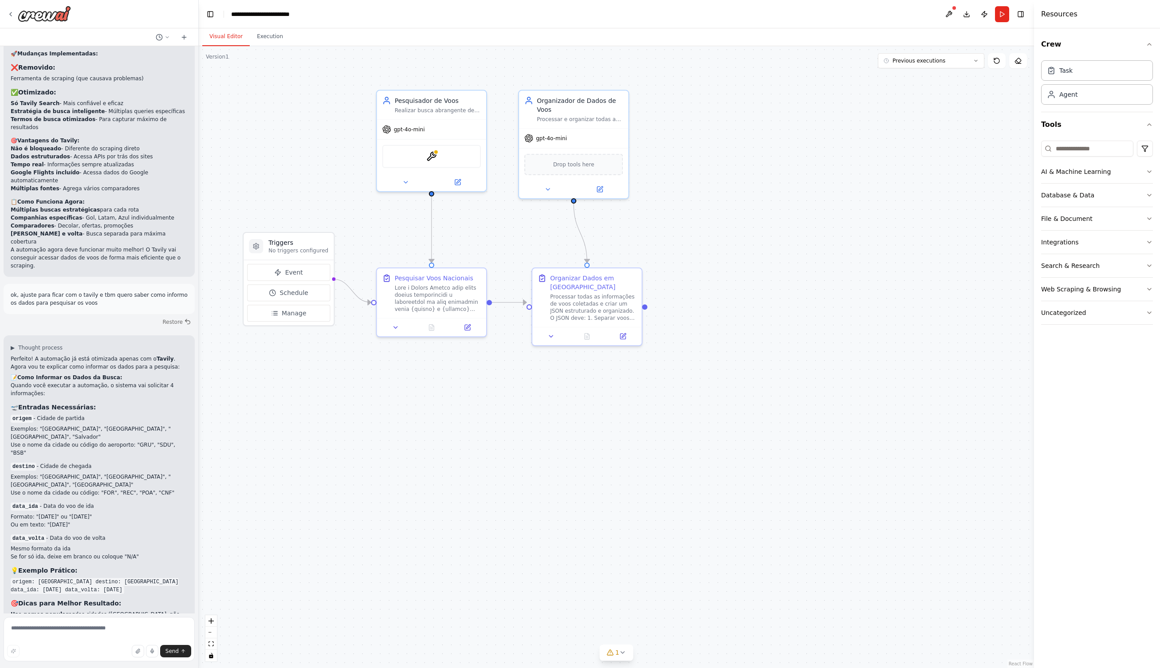
scroll to position [1850, 0]
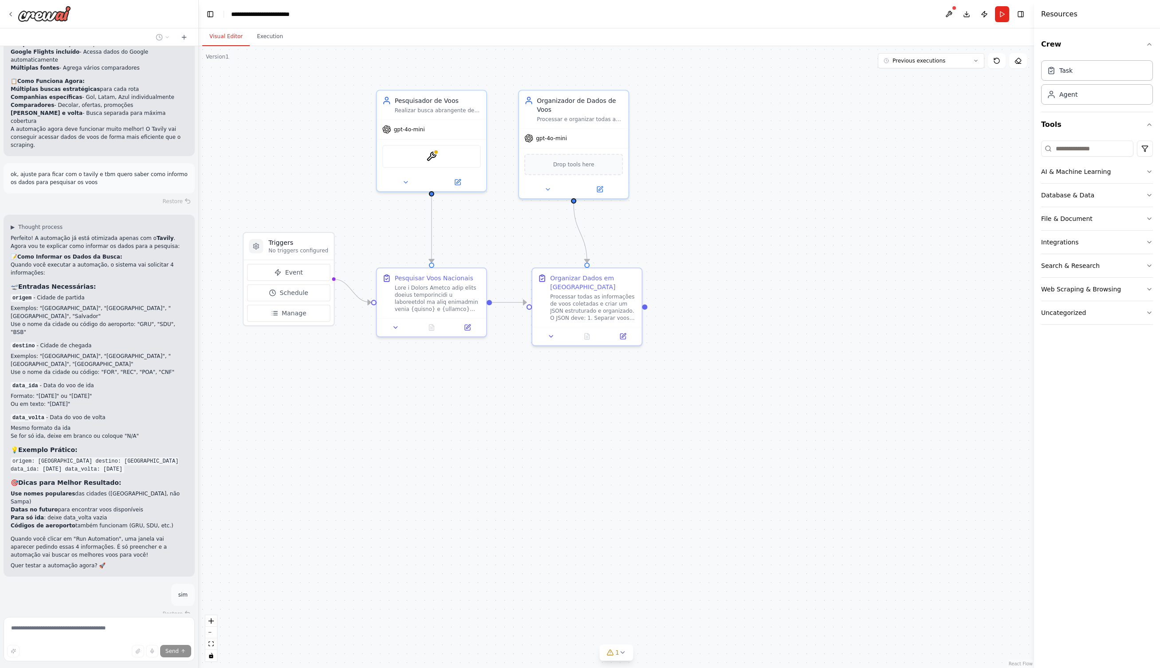
click at [102, 667] on button "Run Automation" at bounding box center [99, 677] width 177 height 14
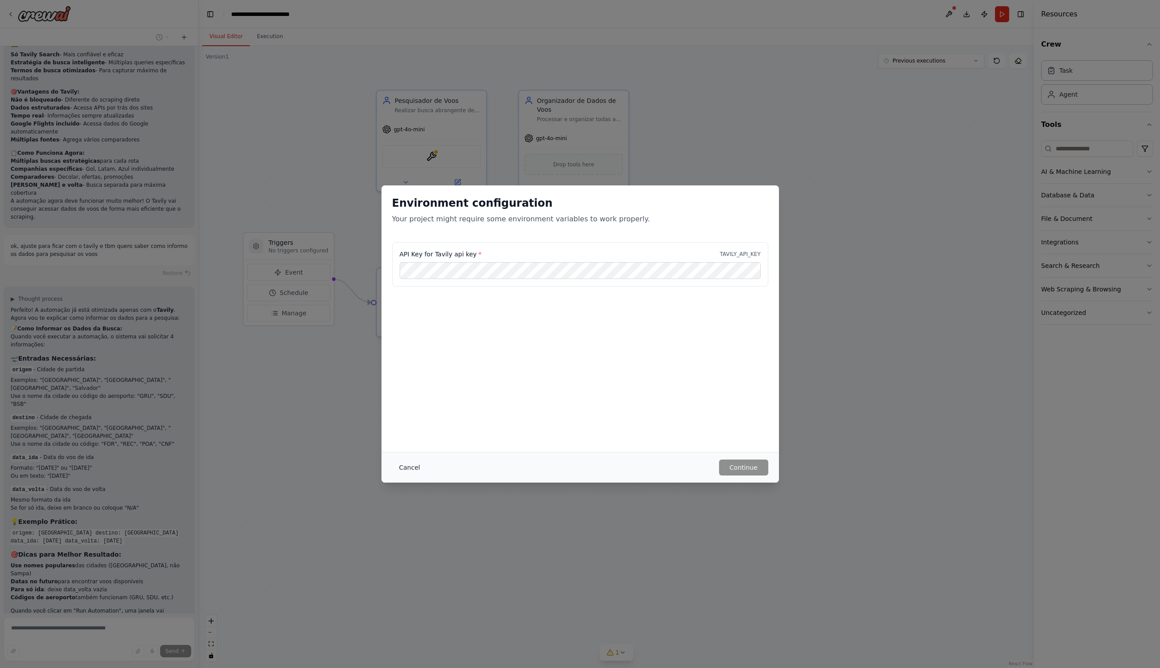
click at [414, 464] on button "Cancel" at bounding box center [409, 467] width 35 height 16
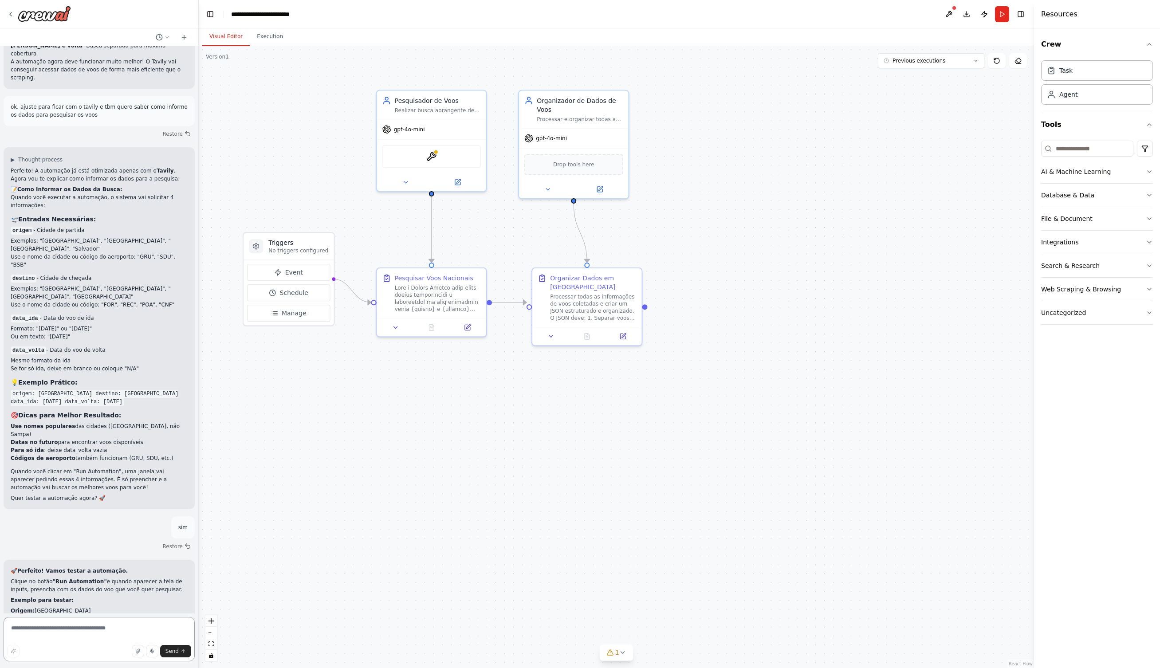
scroll to position [1991, 0]
click at [86, 631] on textarea at bounding box center [99, 639] width 191 height 44
type textarea "**********"
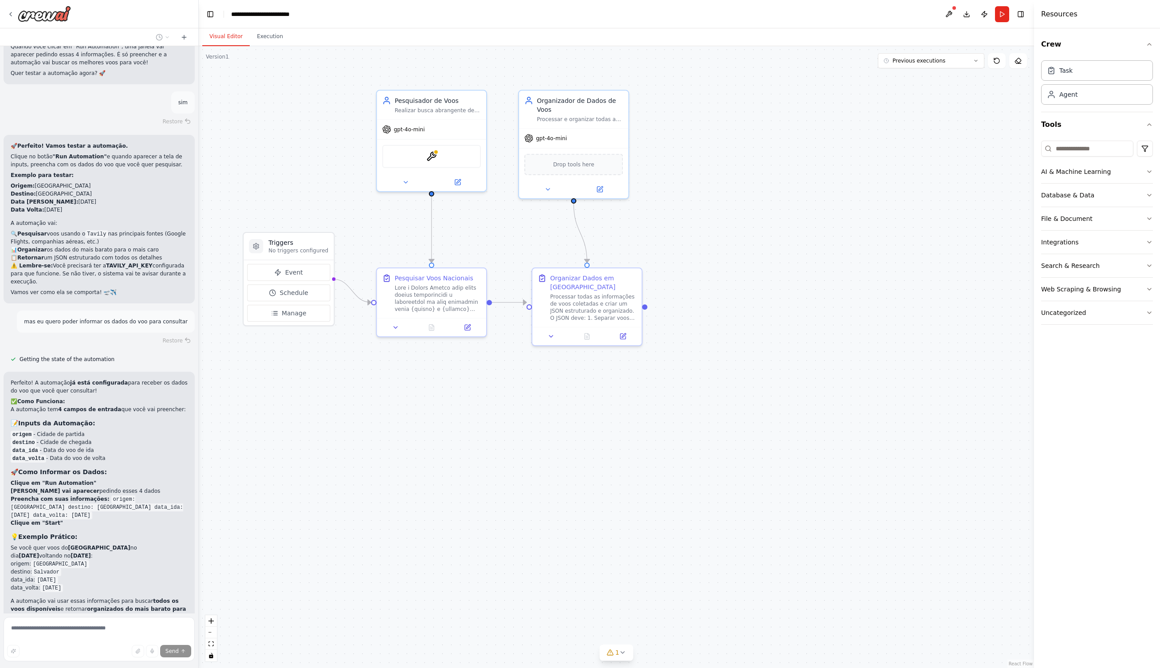
scroll to position [2433, 0]
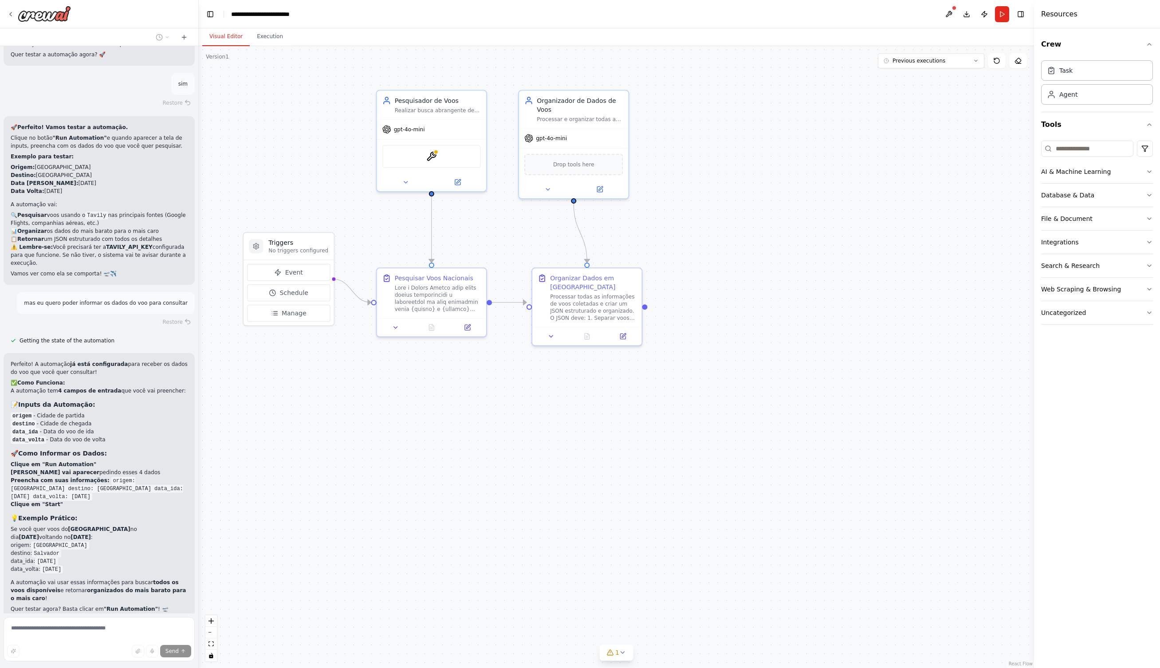
click at [585, 408] on div ".deletable-edge-delete-btn { width: 20px; height: 20px; border: 0px solid #ffff…" at bounding box center [616, 357] width 835 height 622
click at [98, 667] on span "Run Automation" at bounding box center [103, 677] width 43 height 7
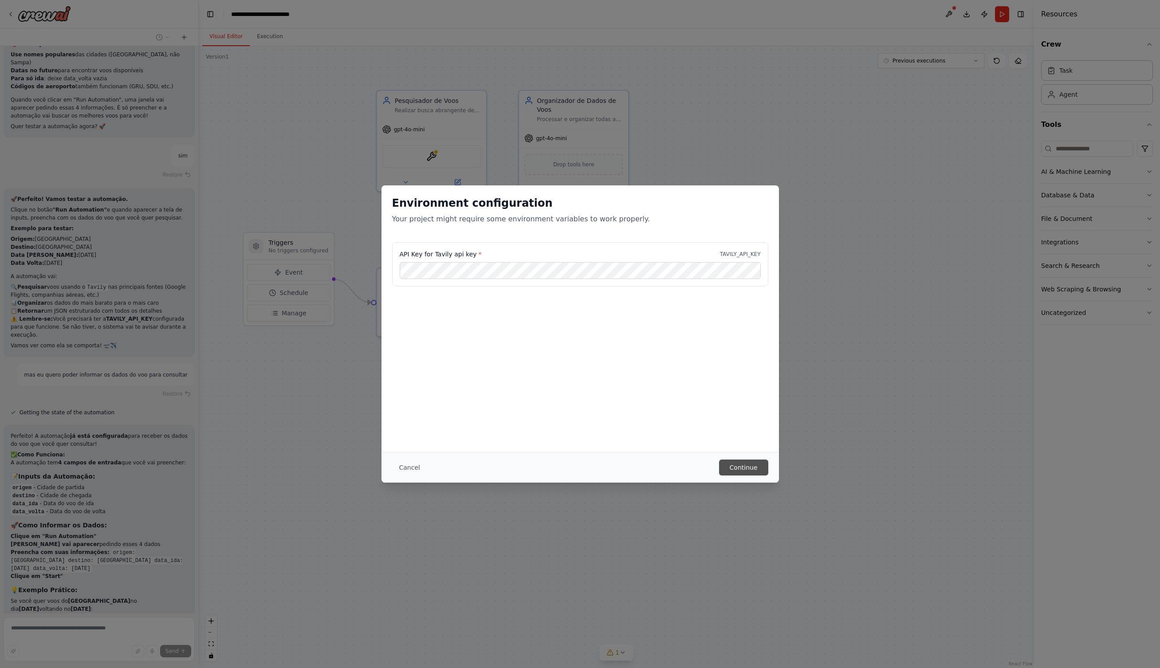
click at [745, 468] on button "Continue" at bounding box center [743, 467] width 49 height 16
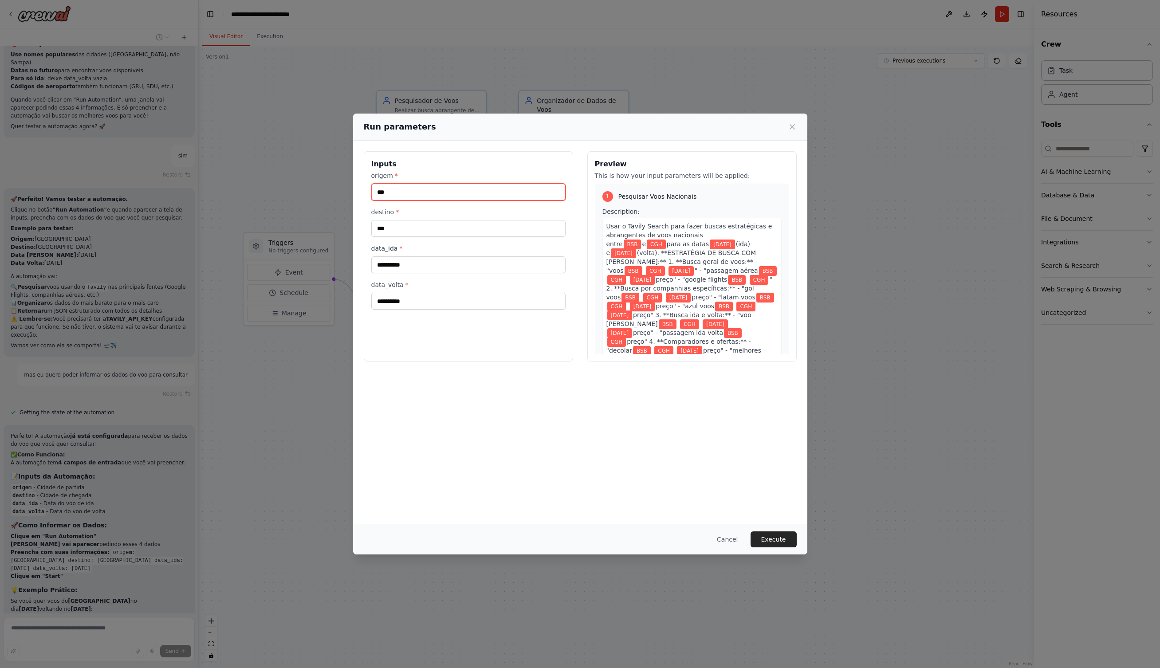
click at [423, 194] on input "***" at bounding box center [468, 192] width 194 height 17
click at [778, 537] on button "Execute" at bounding box center [773, 539] width 46 height 16
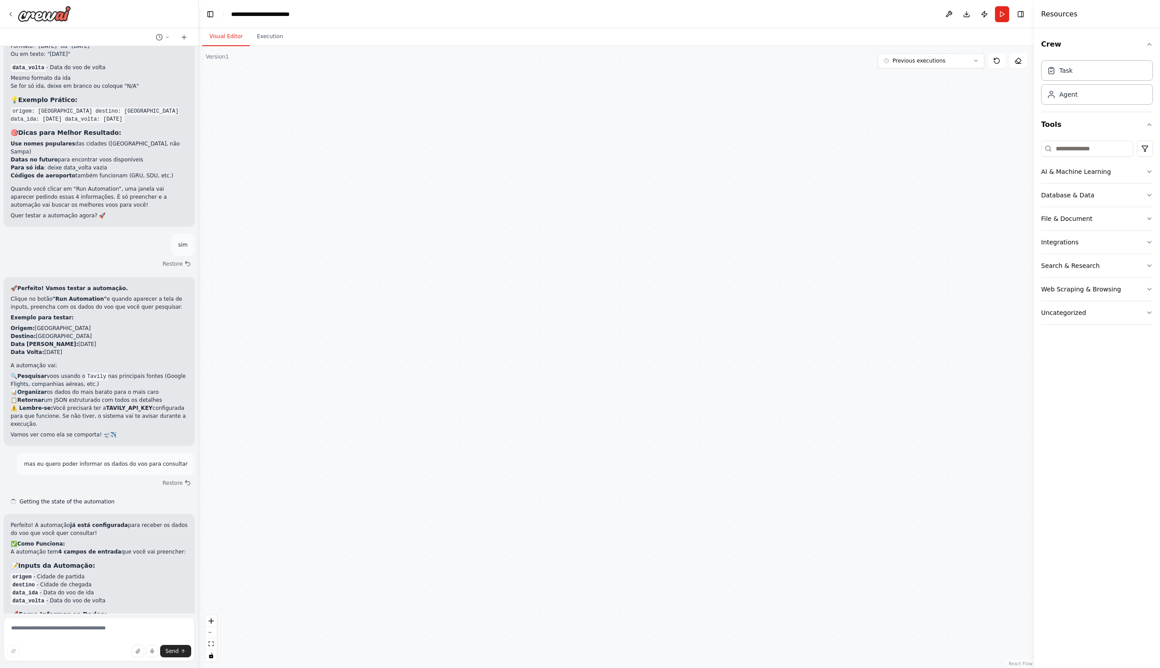
scroll to position [2326, 0]
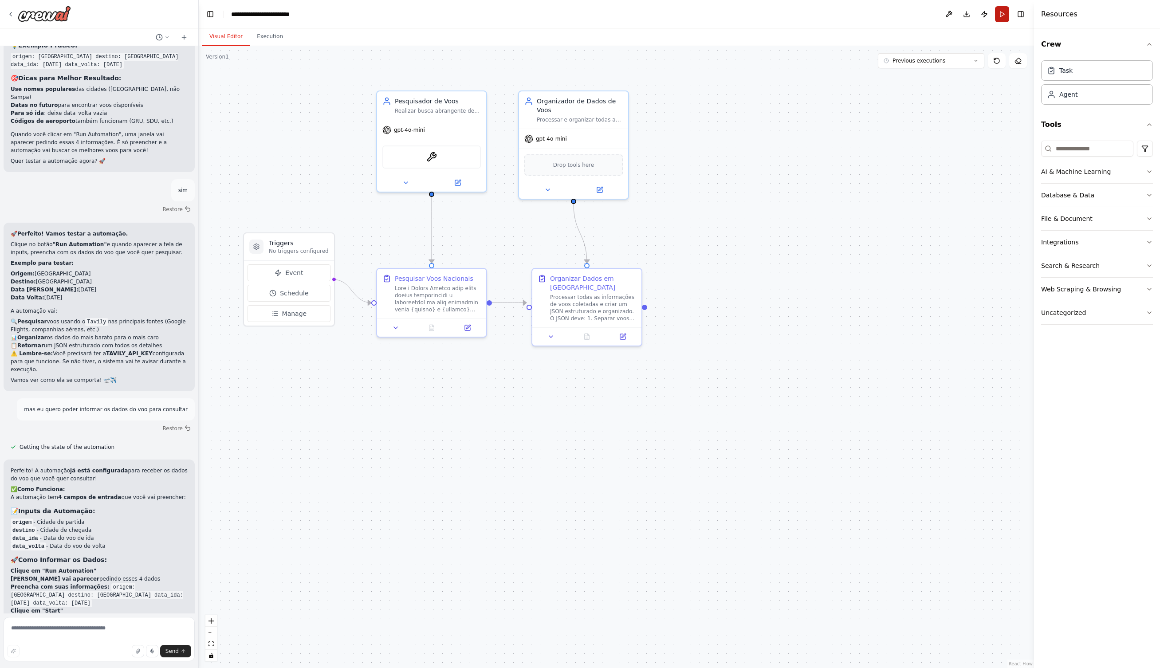
click at [1006, 14] on button "Run" at bounding box center [1002, 14] width 14 height 16
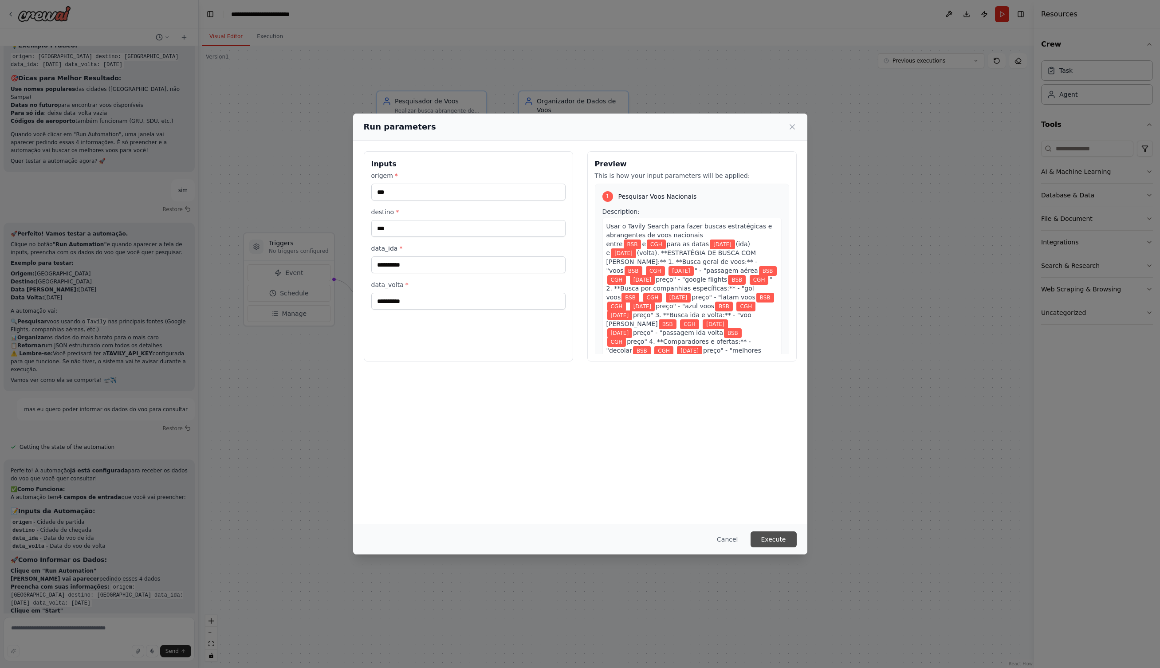
click at [762, 535] on button "Execute" at bounding box center [773, 539] width 46 height 16
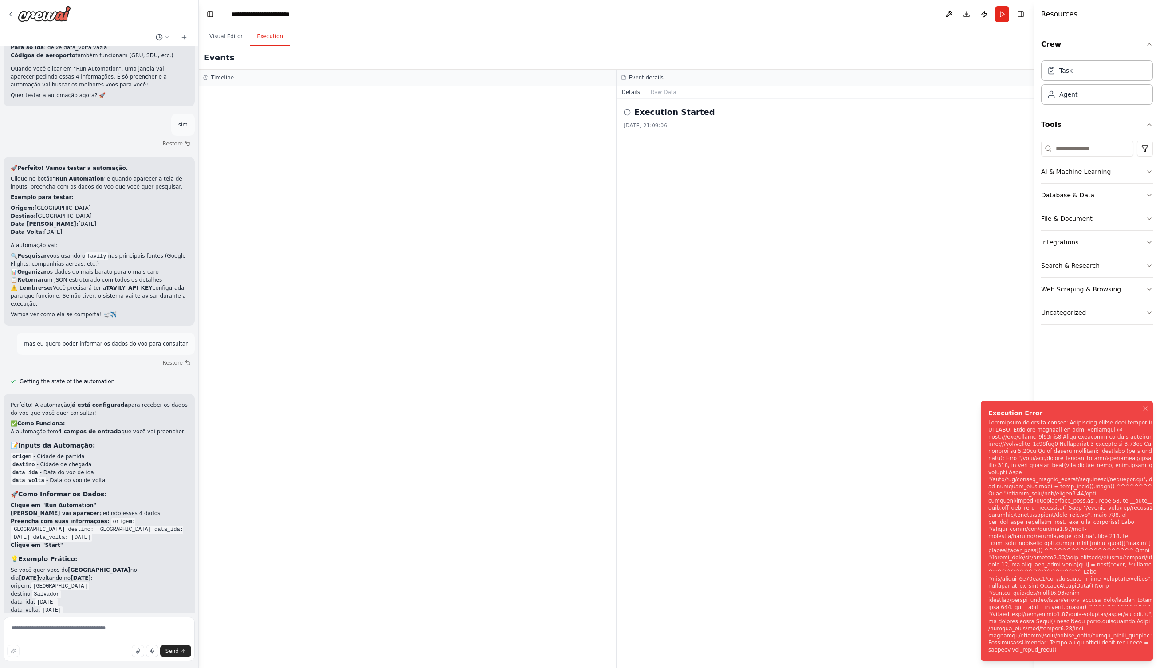
scroll to position [2398, 0]
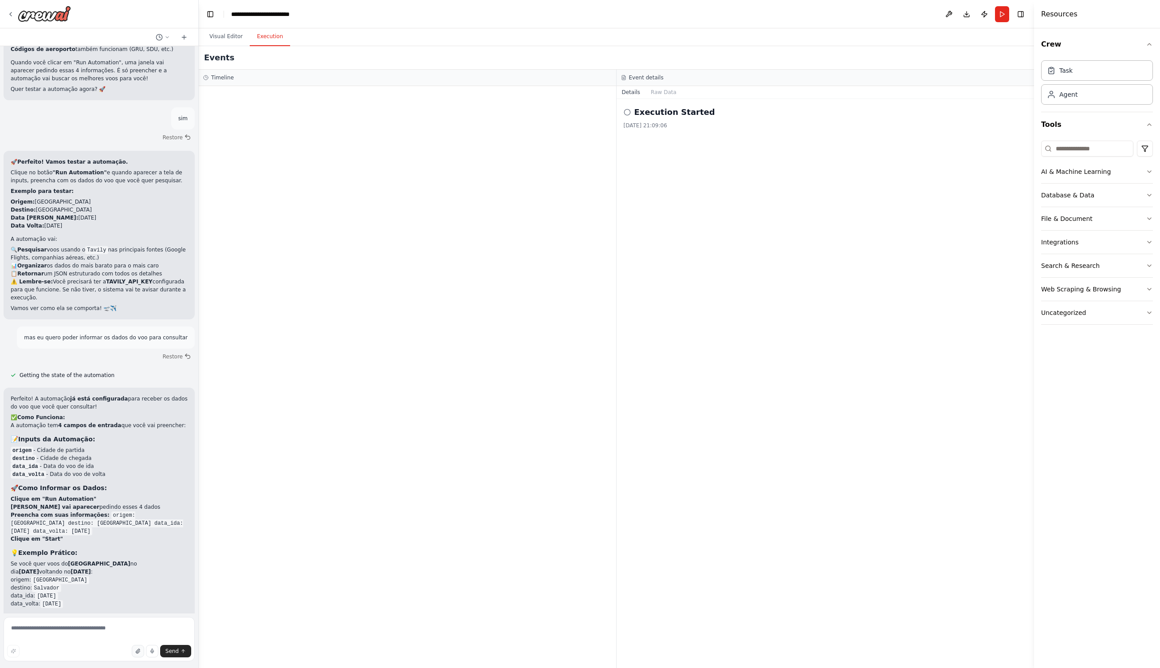
click at [137, 651] on icon "button" at bounding box center [138, 651] width 4 height 4
click at [84, 628] on textarea at bounding box center [99, 639] width 191 height 44
type textarea "**********"
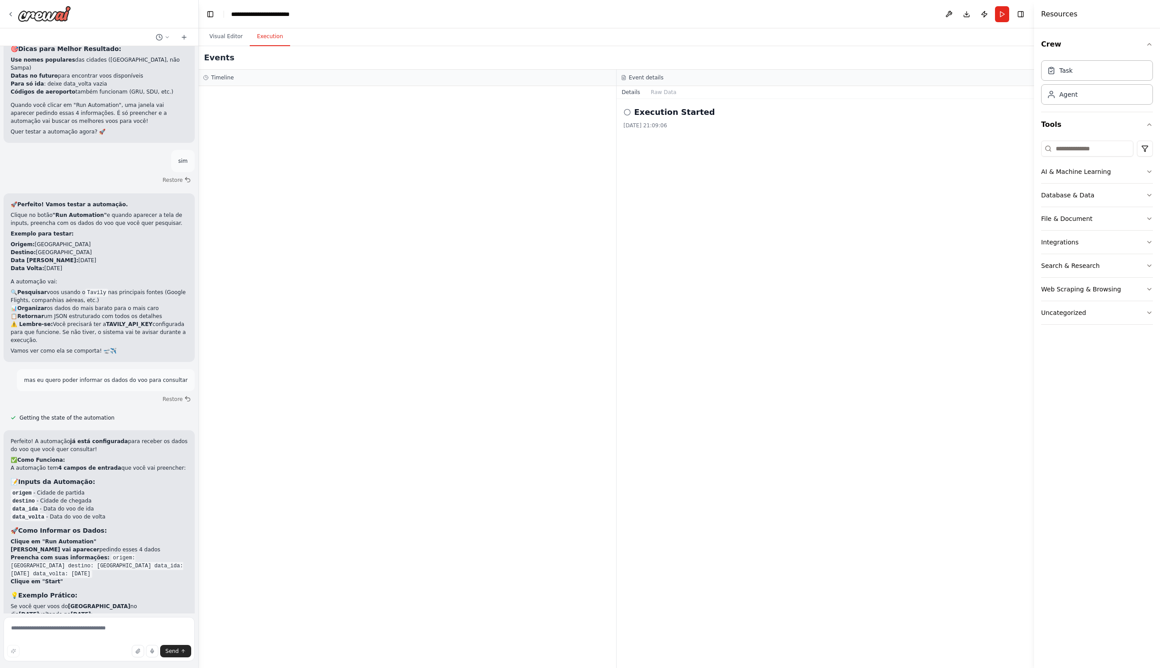
scroll to position [2404, 0]
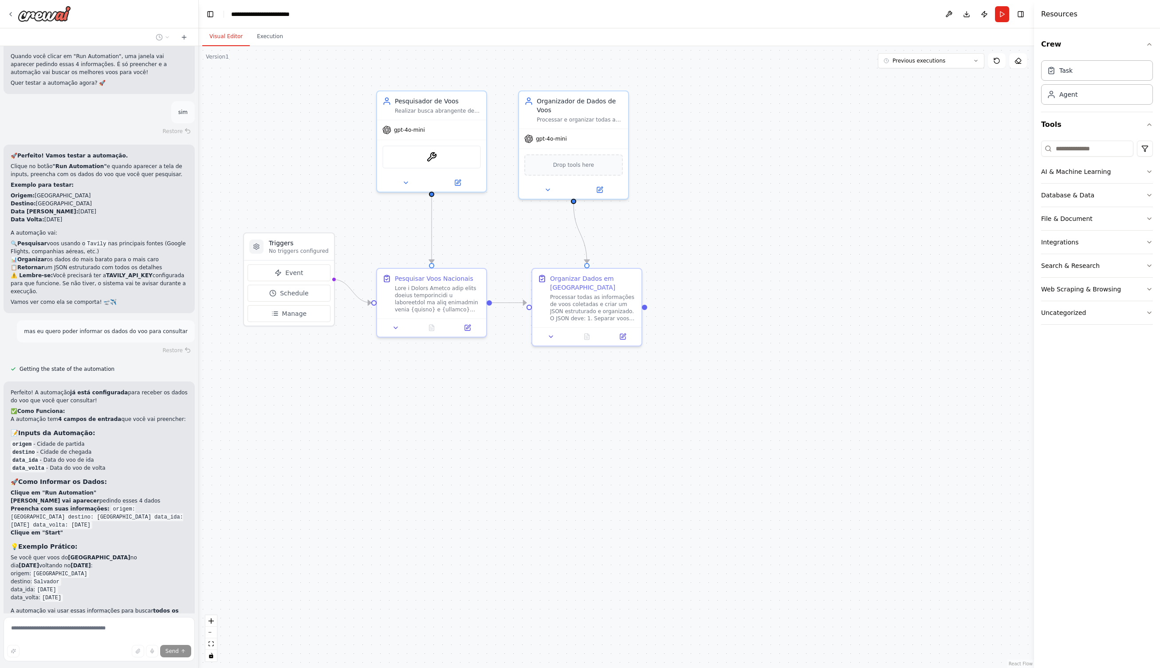
click at [224, 38] on button "Visual Editor" at bounding box center [225, 36] width 47 height 19
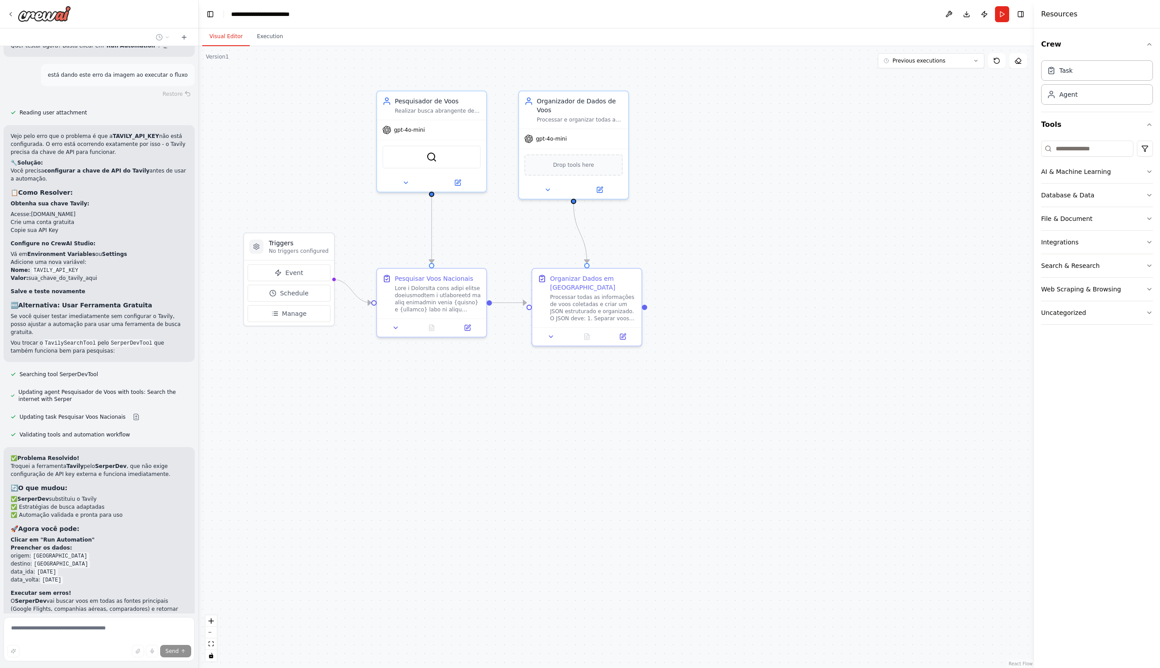
scroll to position [3006, 0]
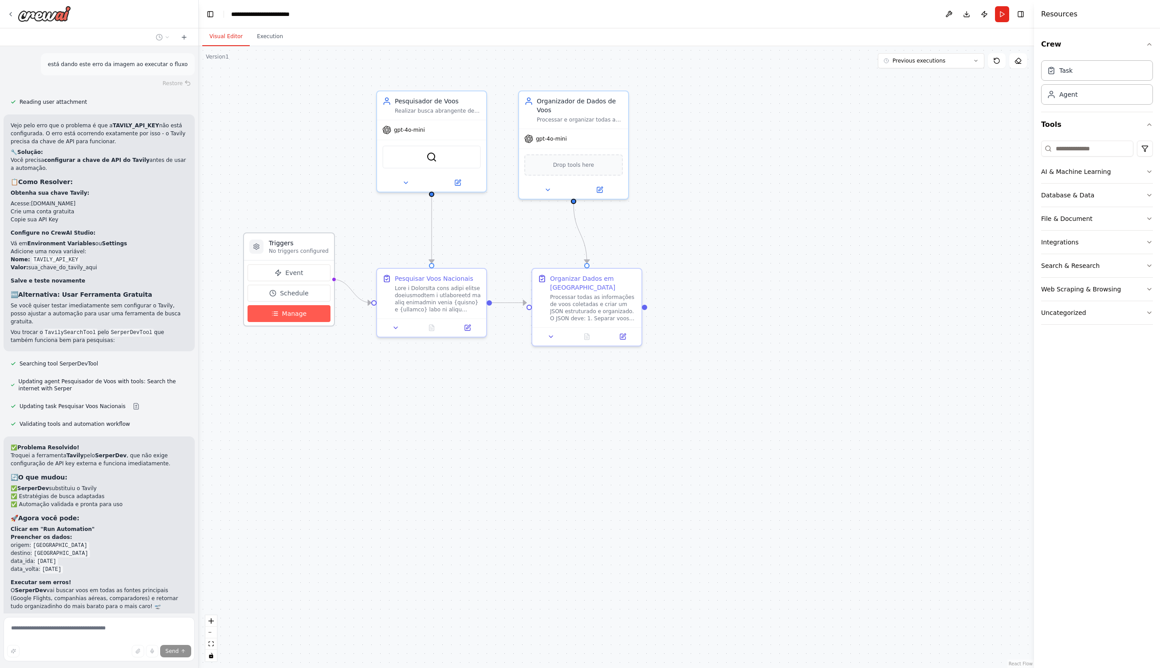
click at [300, 319] on button "Manage" at bounding box center [288, 313] width 83 height 17
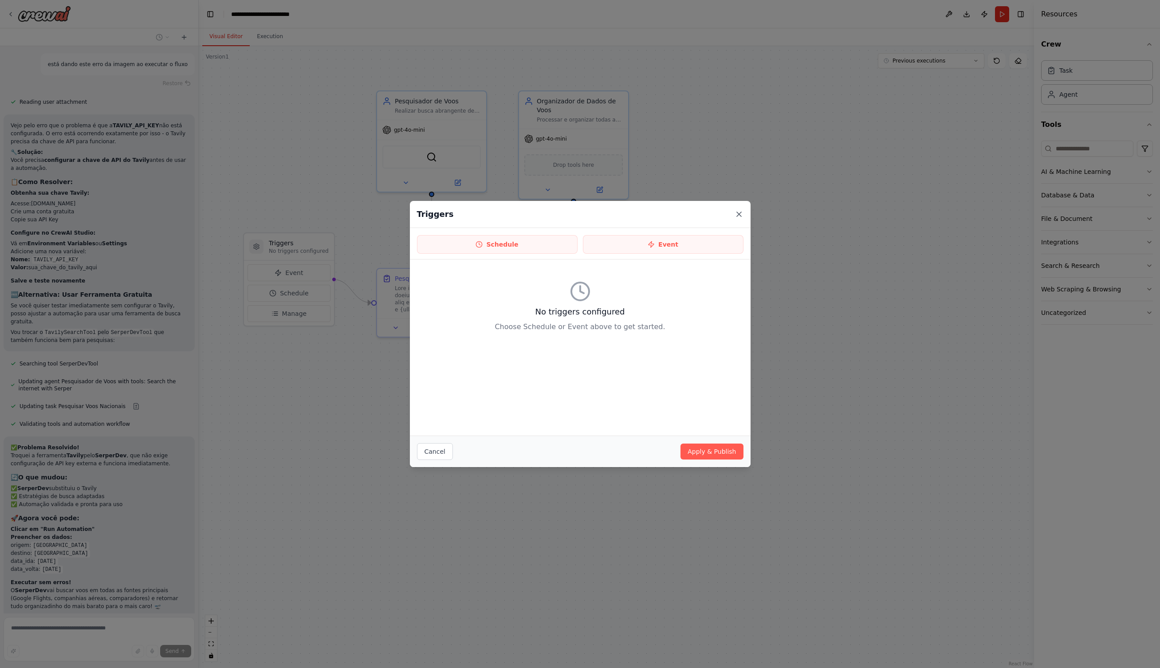
click at [737, 215] on icon at bounding box center [739, 214] width 4 height 4
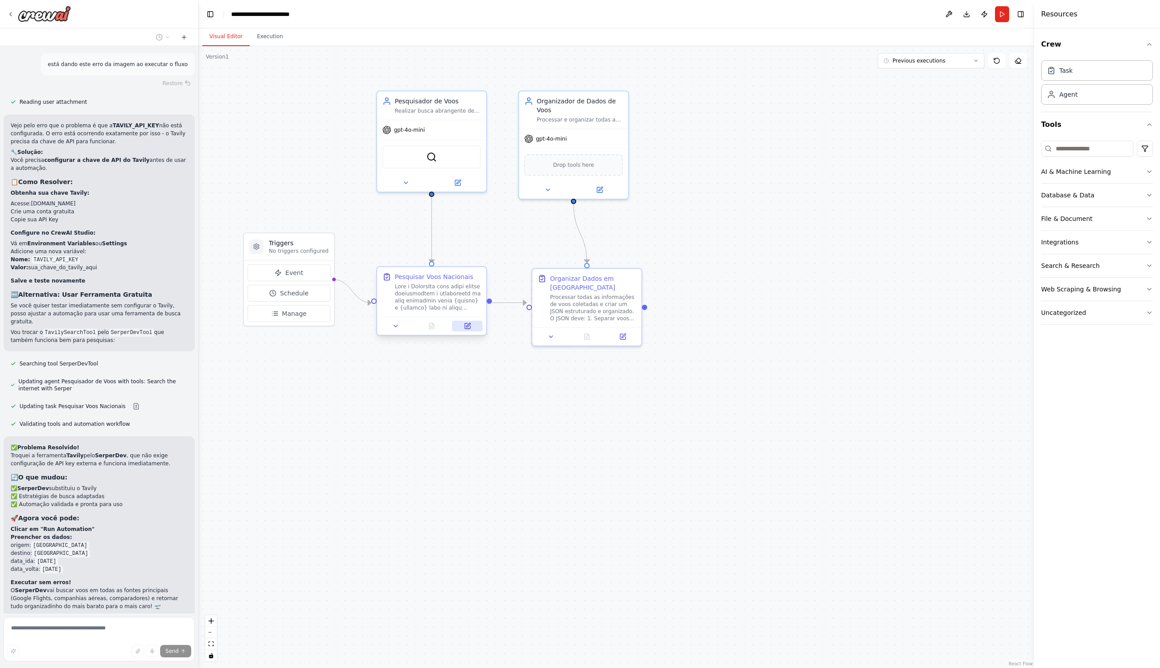
click at [467, 324] on icon at bounding box center [467, 325] width 5 height 5
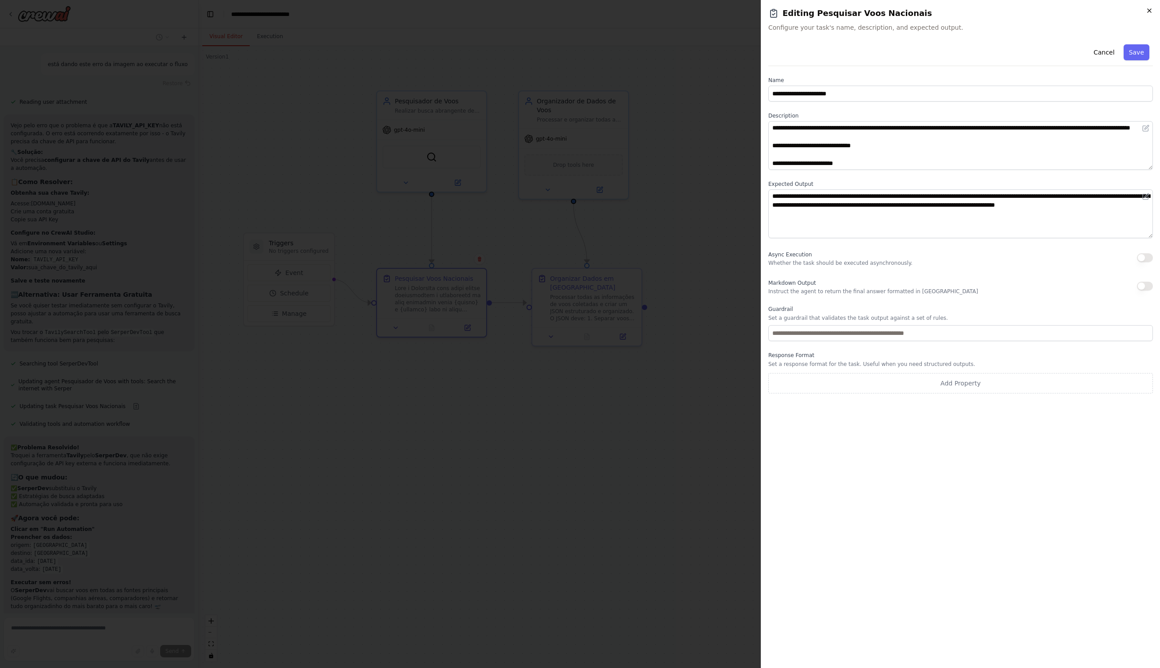
click at [1149, 8] on icon "button" at bounding box center [1148, 10] width 7 height 7
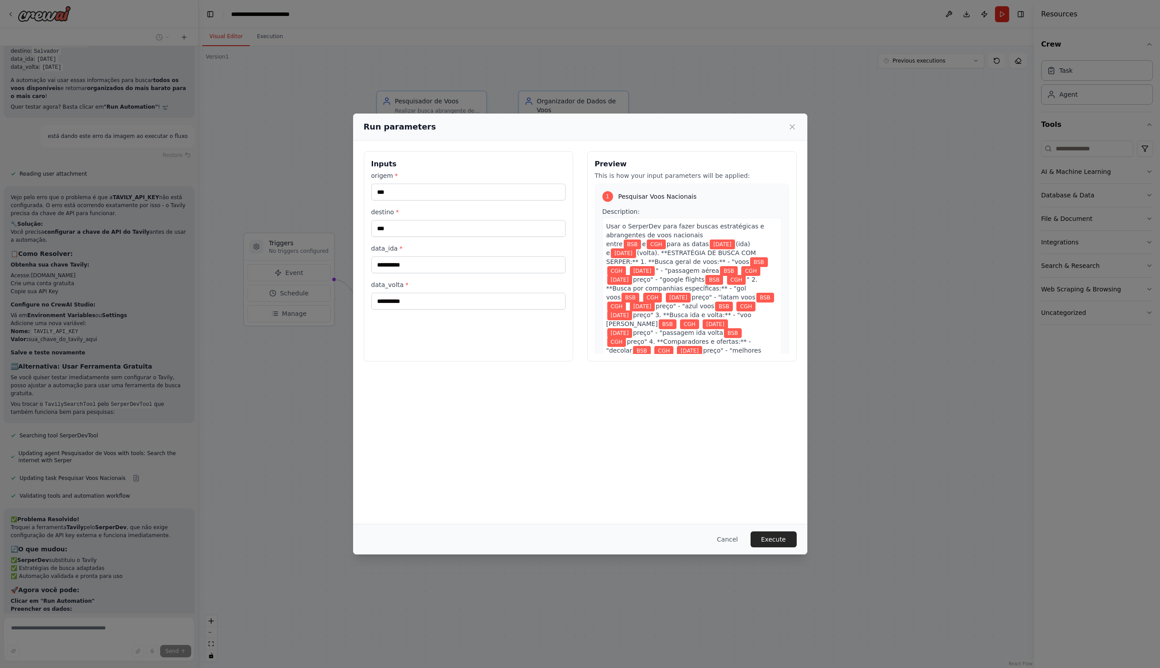
click at [777, 537] on button "Execute" at bounding box center [773, 539] width 46 height 16
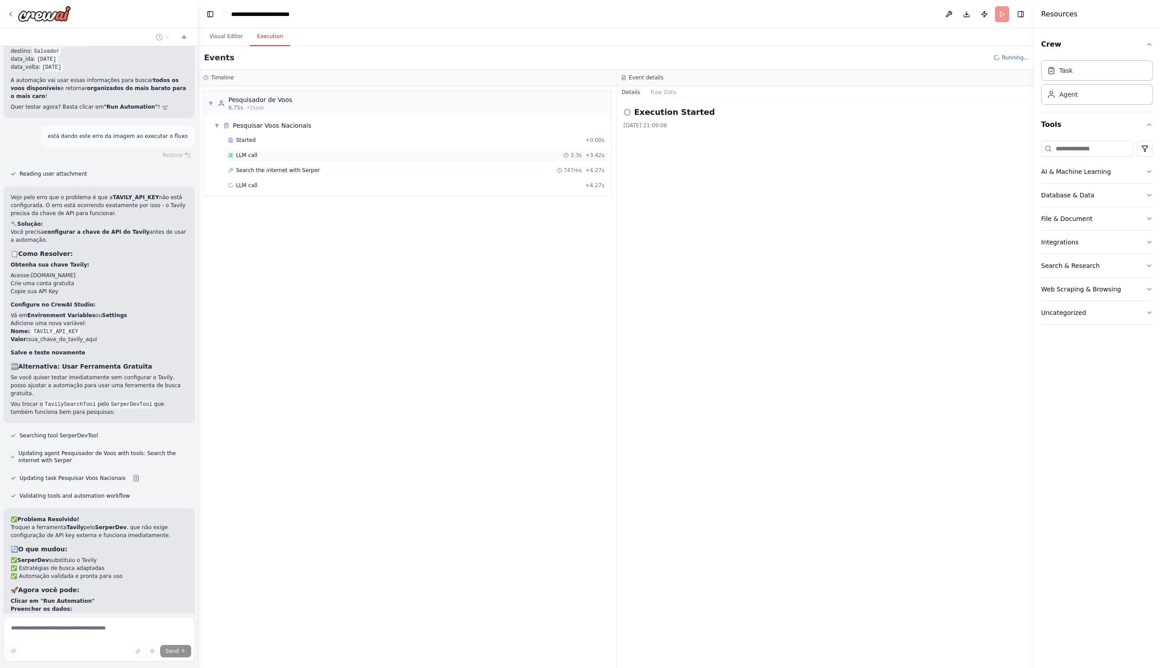
click at [244, 154] on span "LLM call" at bounding box center [246, 155] width 21 height 7
click at [261, 173] on span "Search the internet with Serper" at bounding box center [278, 170] width 84 height 7
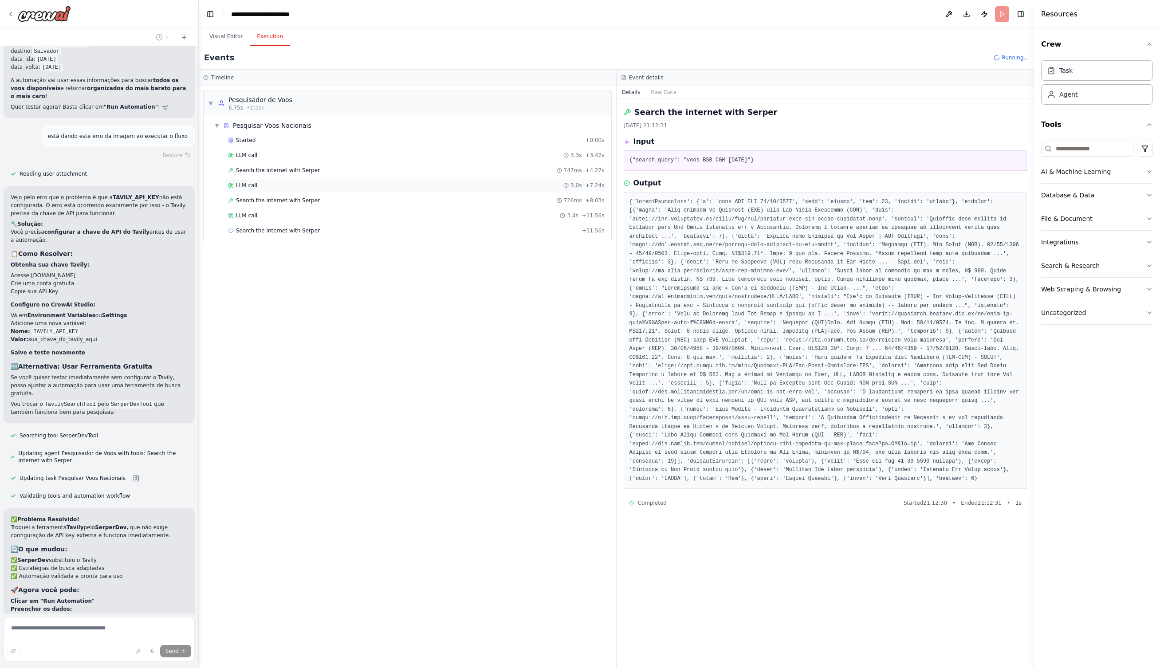
click at [249, 188] on span "LLM call" at bounding box center [246, 185] width 21 height 7
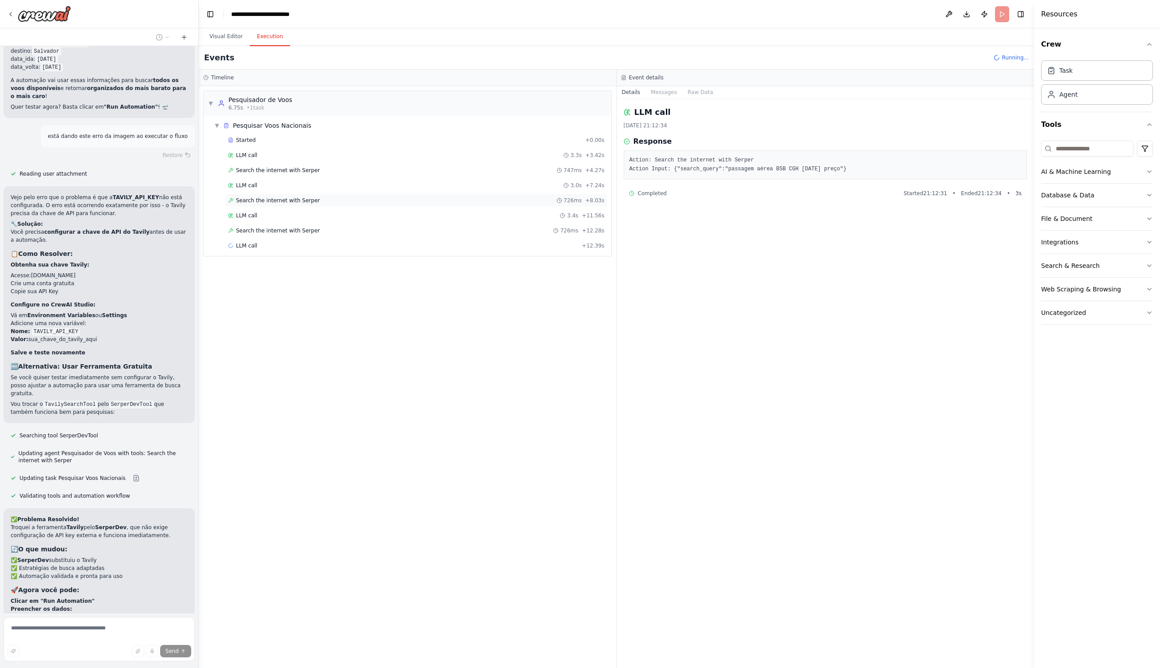
click at [249, 200] on span "Search the internet with Serper" at bounding box center [278, 200] width 84 height 7
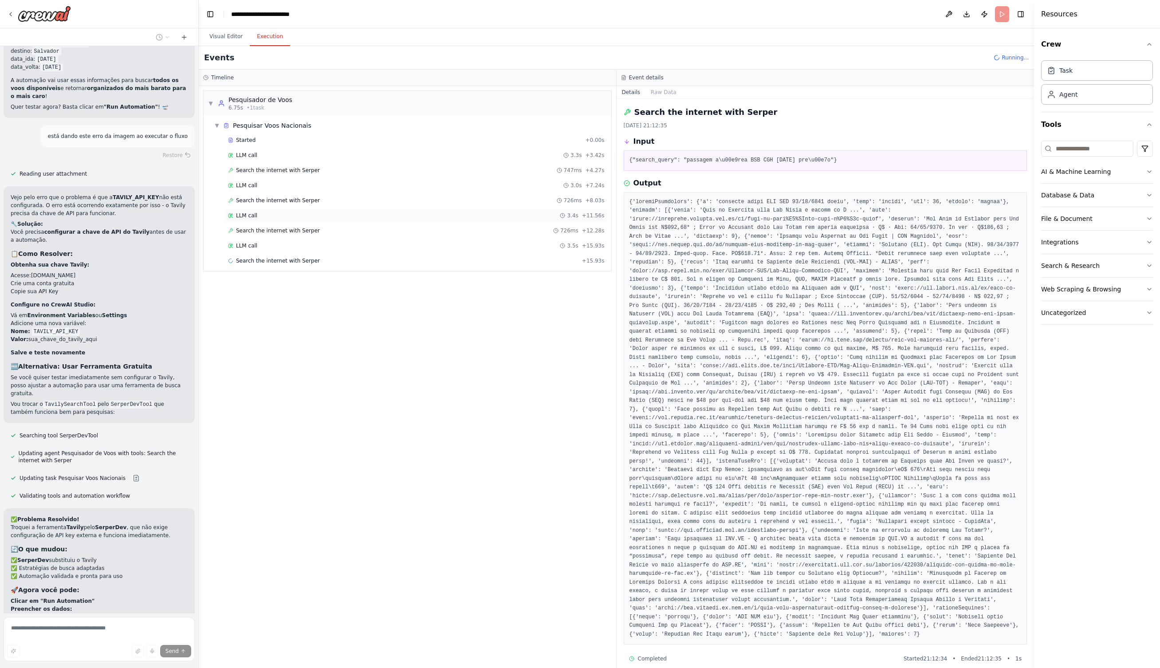
click at [247, 212] on div "LLM call 3.4s + 11.56s" at bounding box center [416, 215] width 383 height 13
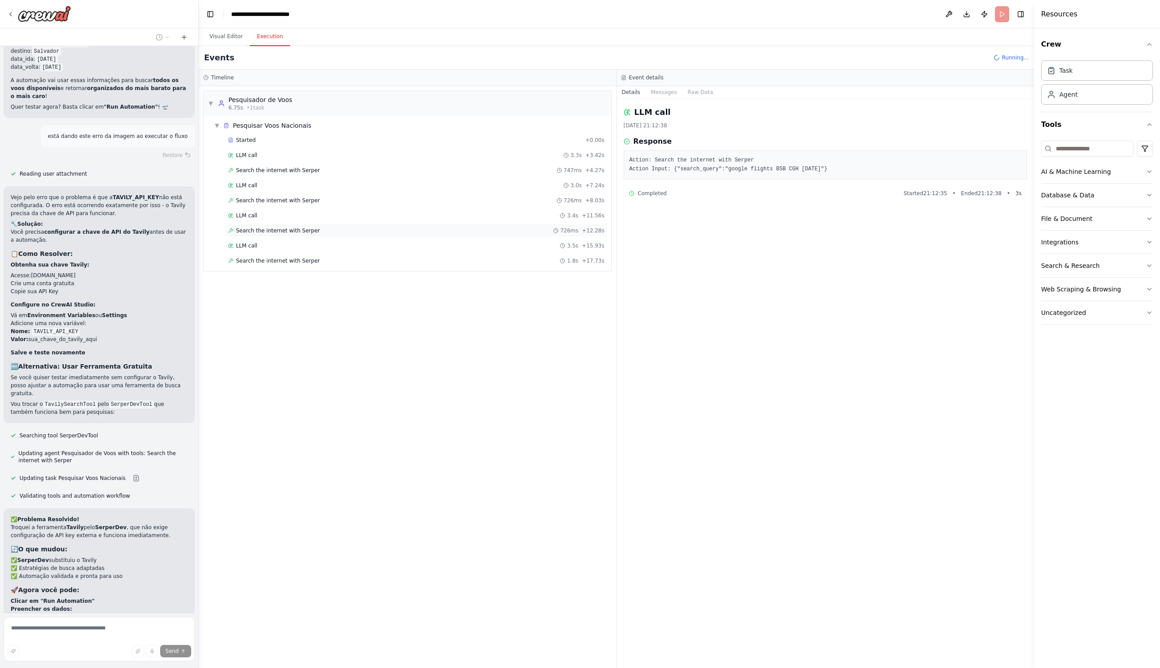
click at [251, 226] on div "Search the internet with Serper 726ms + 12.28s" at bounding box center [416, 230] width 383 height 13
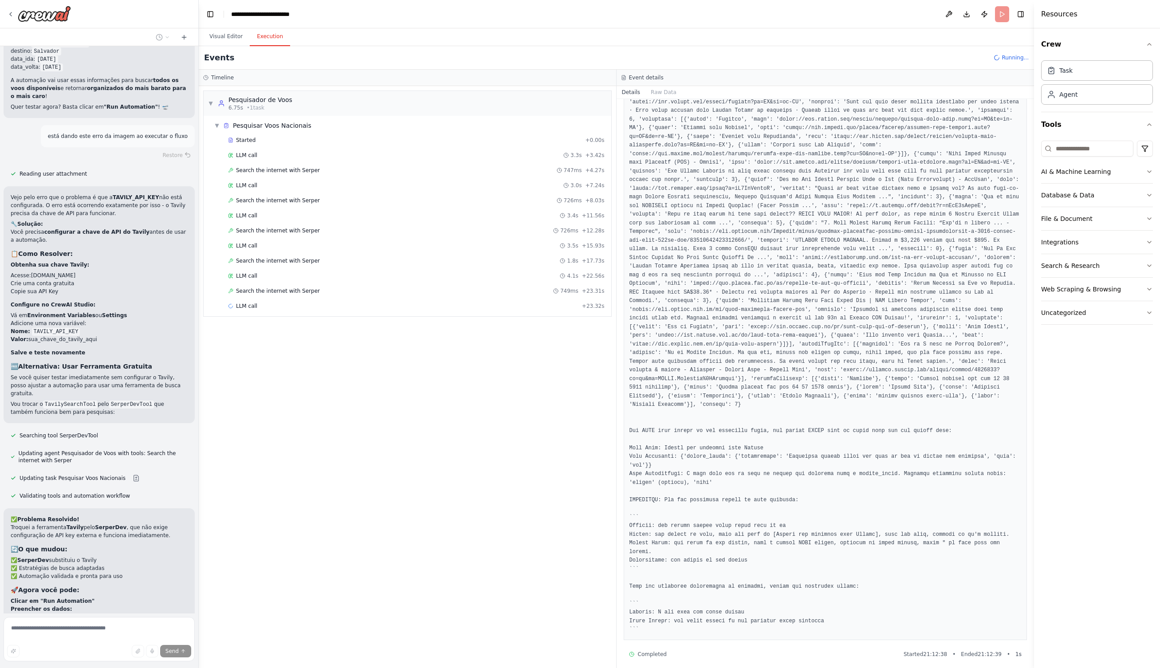
scroll to position [117, 0]
click at [280, 256] on div "Search the internet with Serper 1.8s + 17.73s" at bounding box center [416, 260] width 383 height 13
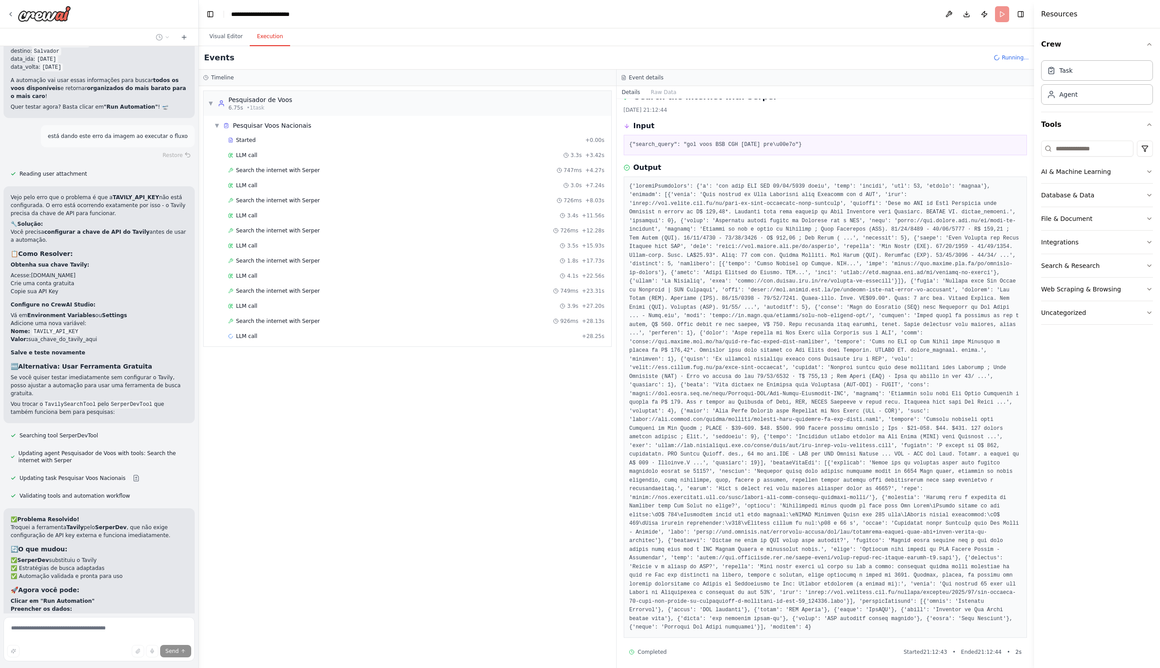
scroll to position [0, 0]
click at [284, 284] on div "Search the internet with Serper 749ms + 23.31s" at bounding box center [416, 290] width 383 height 13
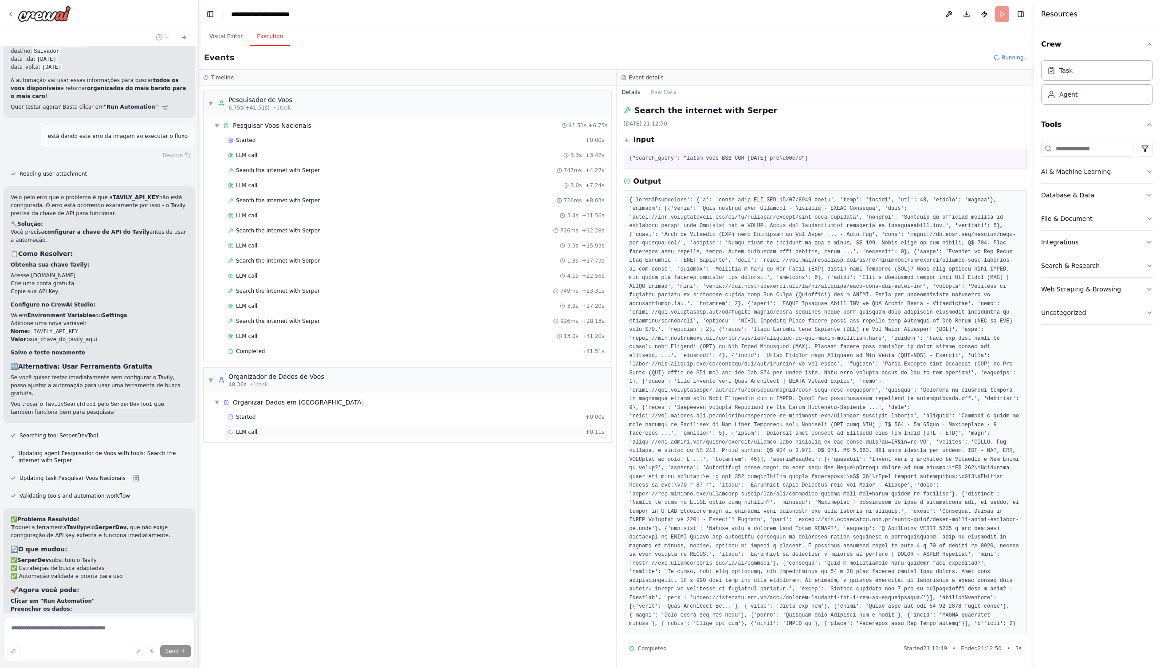
click at [242, 429] on span "LLM call" at bounding box center [246, 431] width 21 height 7
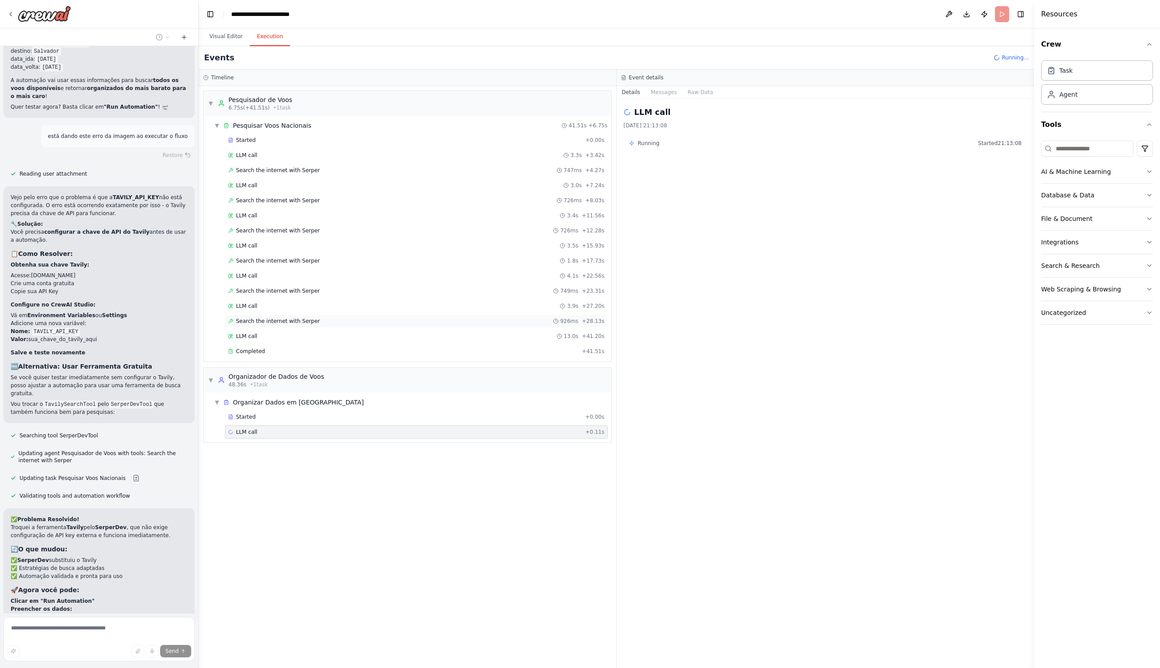
click at [272, 318] on span "Search the internet with Serper" at bounding box center [278, 320] width 84 height 7
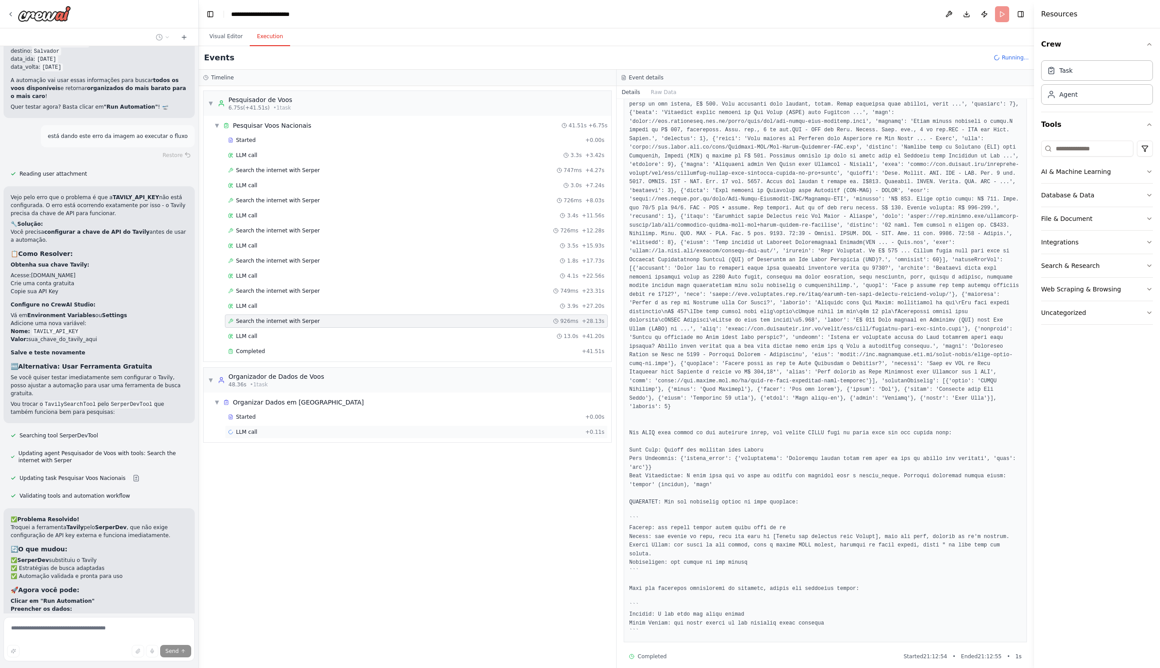
scroll to position [201, 0]
click at [251, 420] on span "Started" at bounding box center [246, 416] width 20 height 7
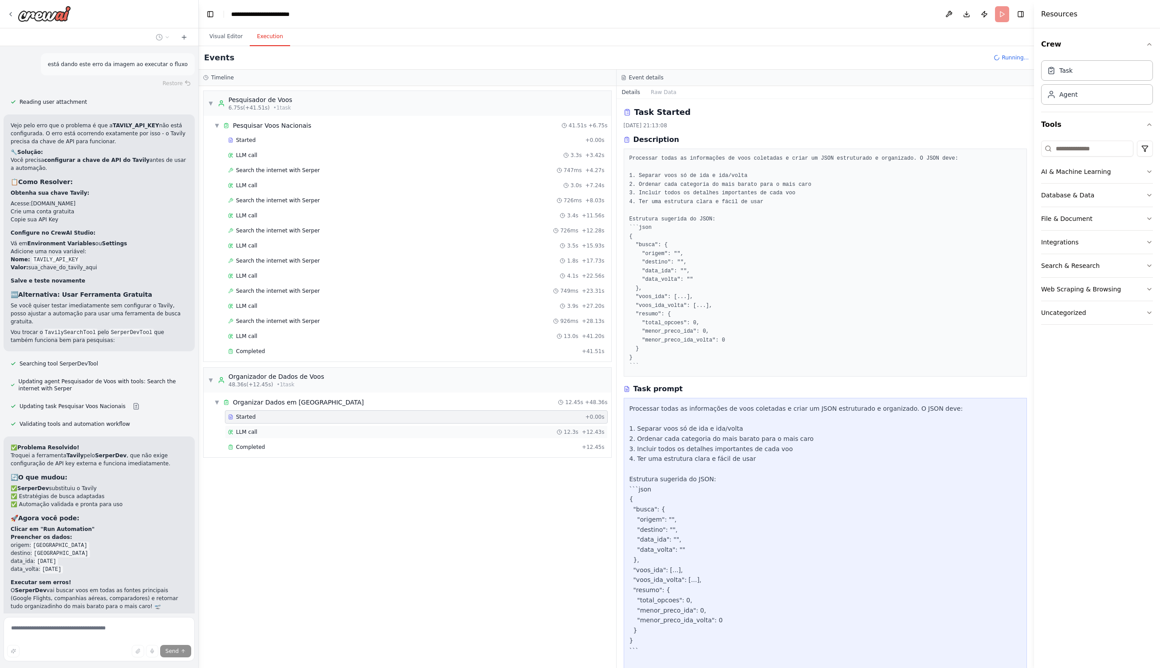
click at [249, 431] on span "LLM call" at bounding box center [246, 431] width 21 height 7
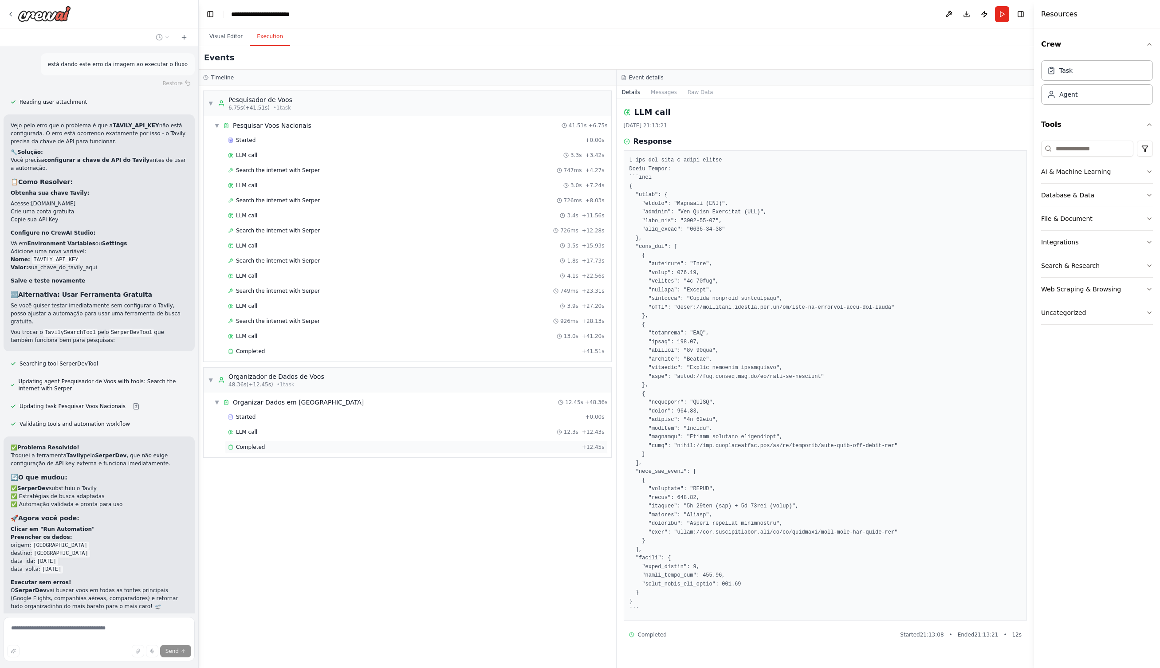
click at [260, 447] on span "Completed" at bounding box center [250, 446] width 29 height 7
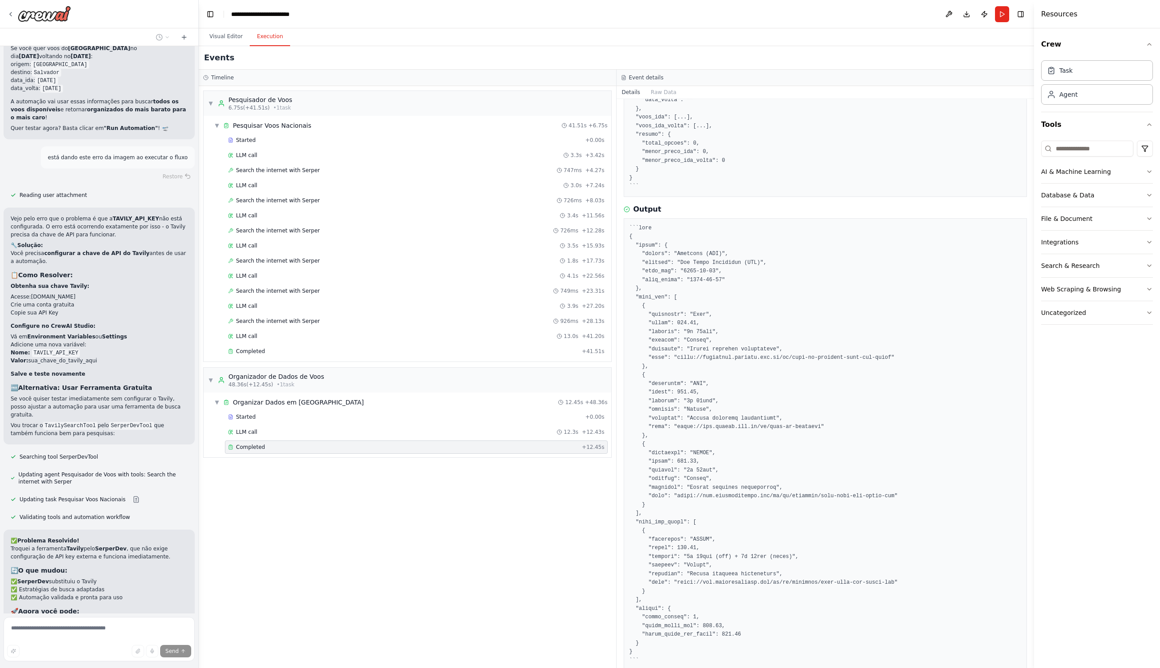
scroll to position [2974, 0]
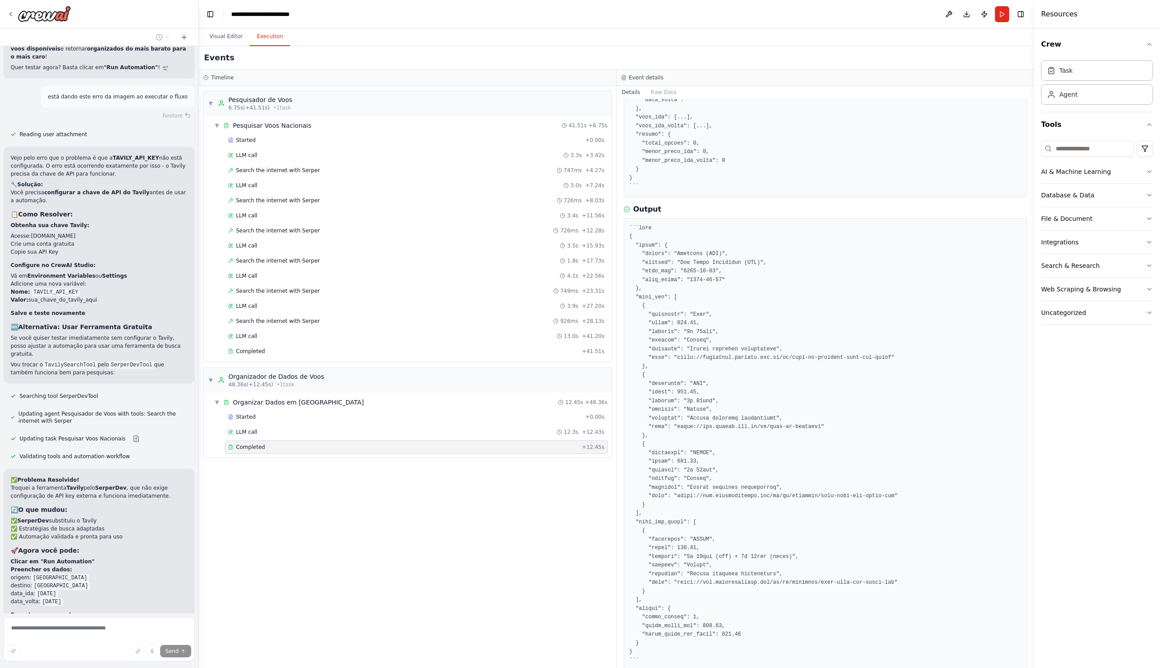
click at [110, 485] on strong "SerperDev" at bounding box center [110, 488] width 31 height 6
copy strong "SerperDev"
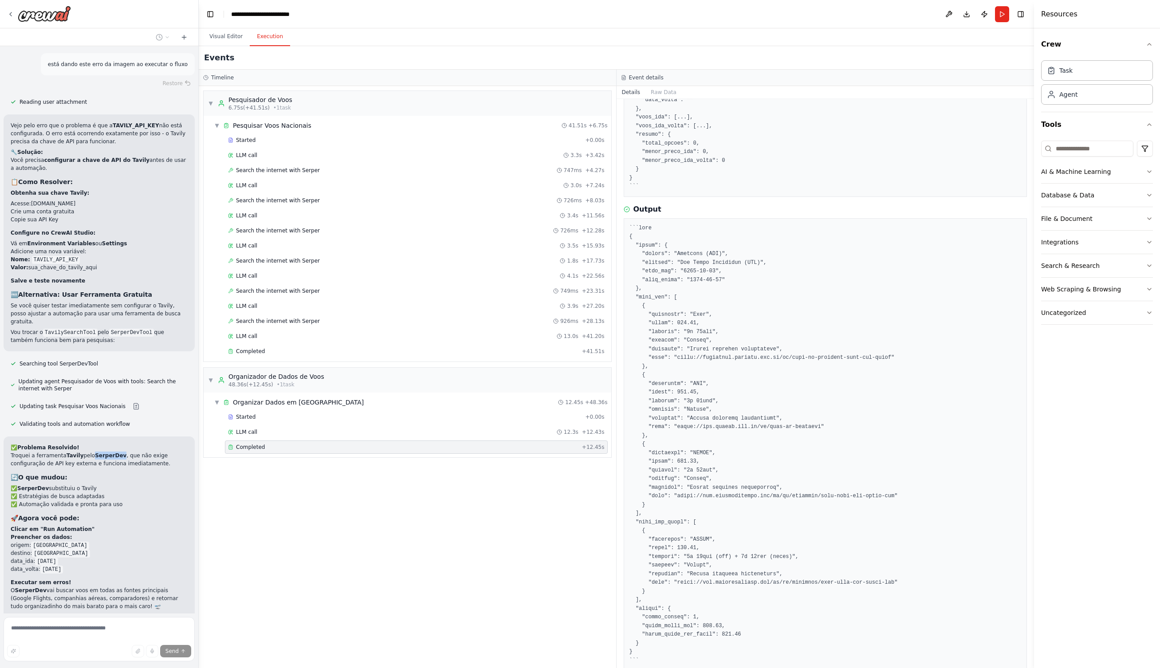
scroll to position [0, 0]
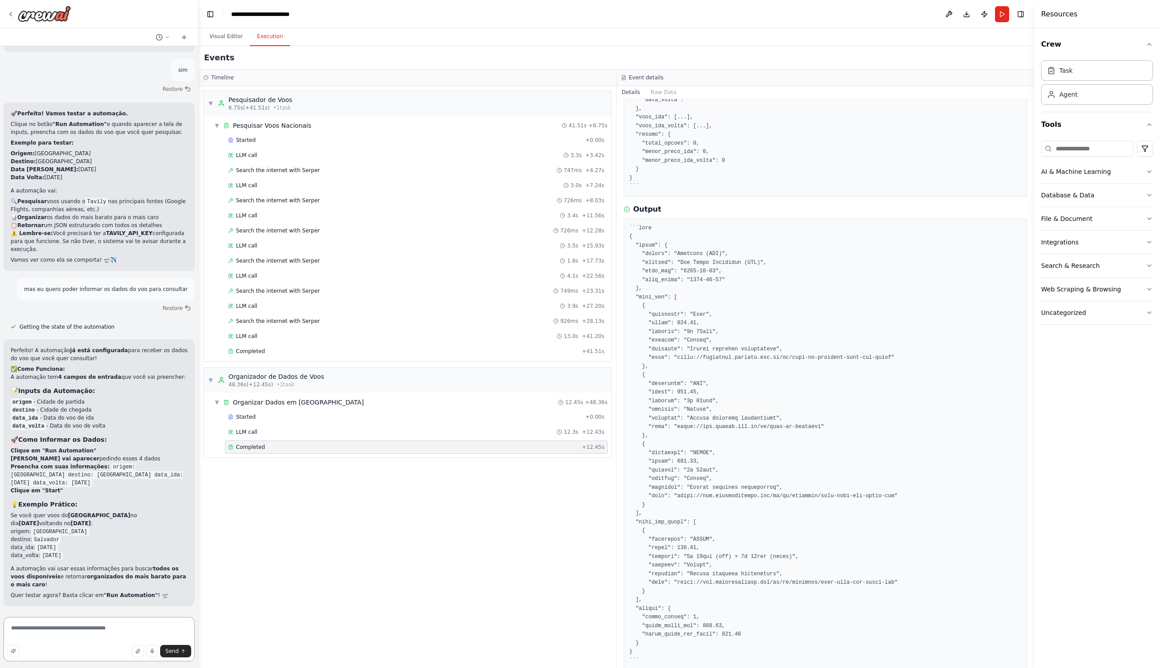
scroll to position [2326, 0]
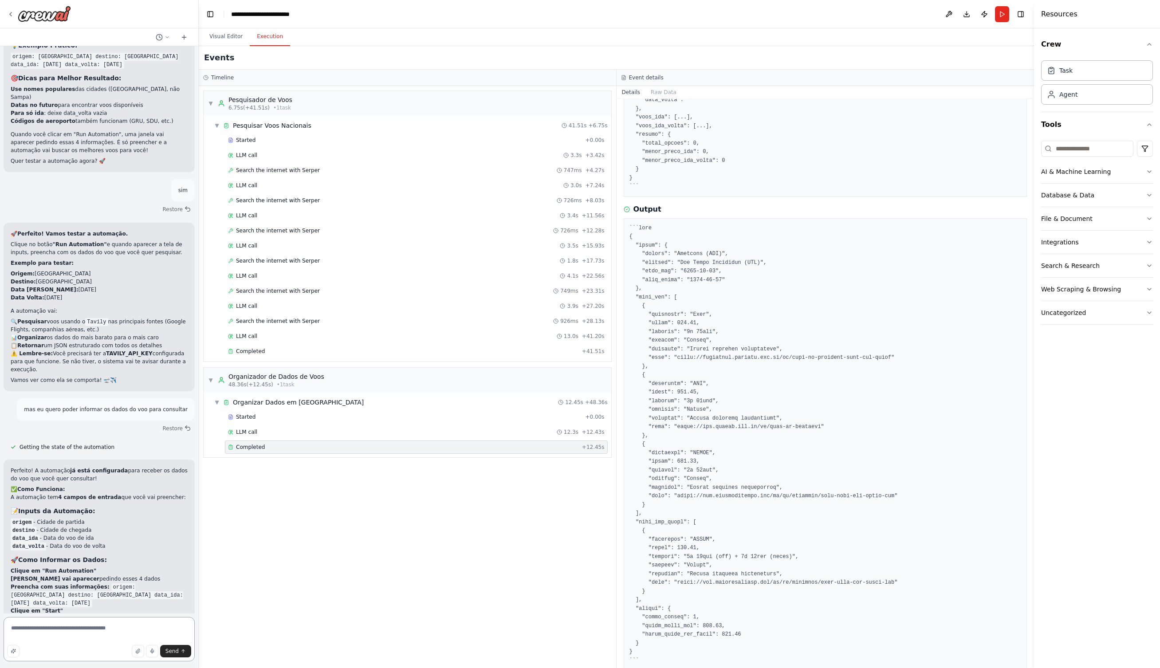
click at [89, 629] on textarea "**********" at bounding box center [99, 639] width 191 height 44
paste textarea "**********"
type textarea "**********"
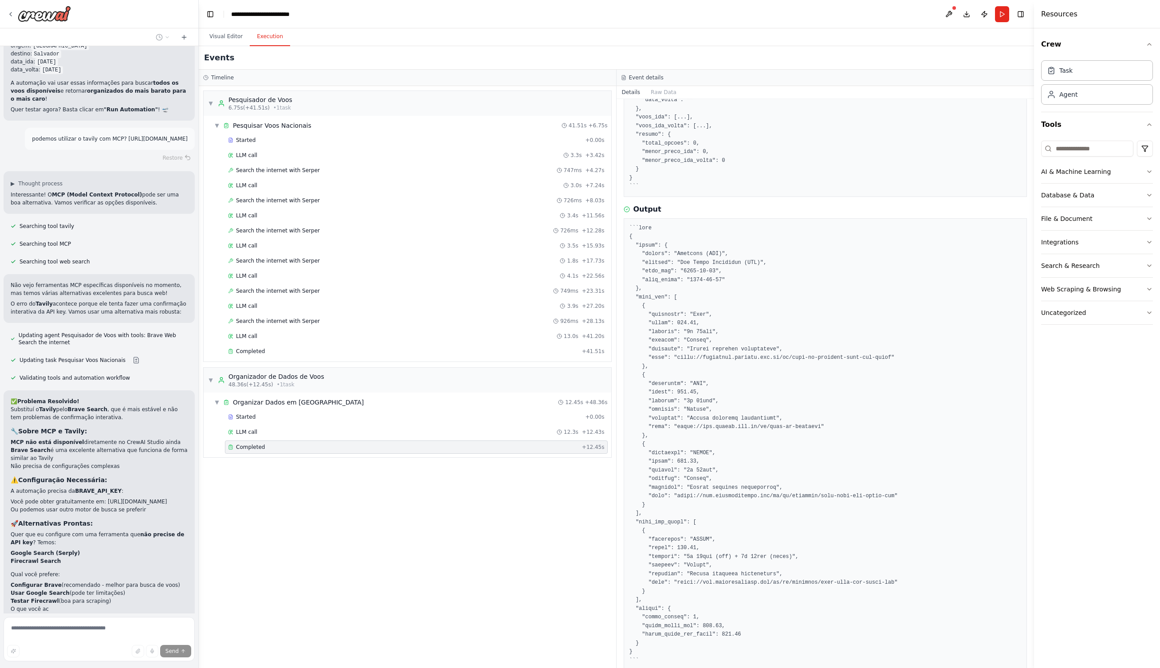
scroll to position [2940, 0]
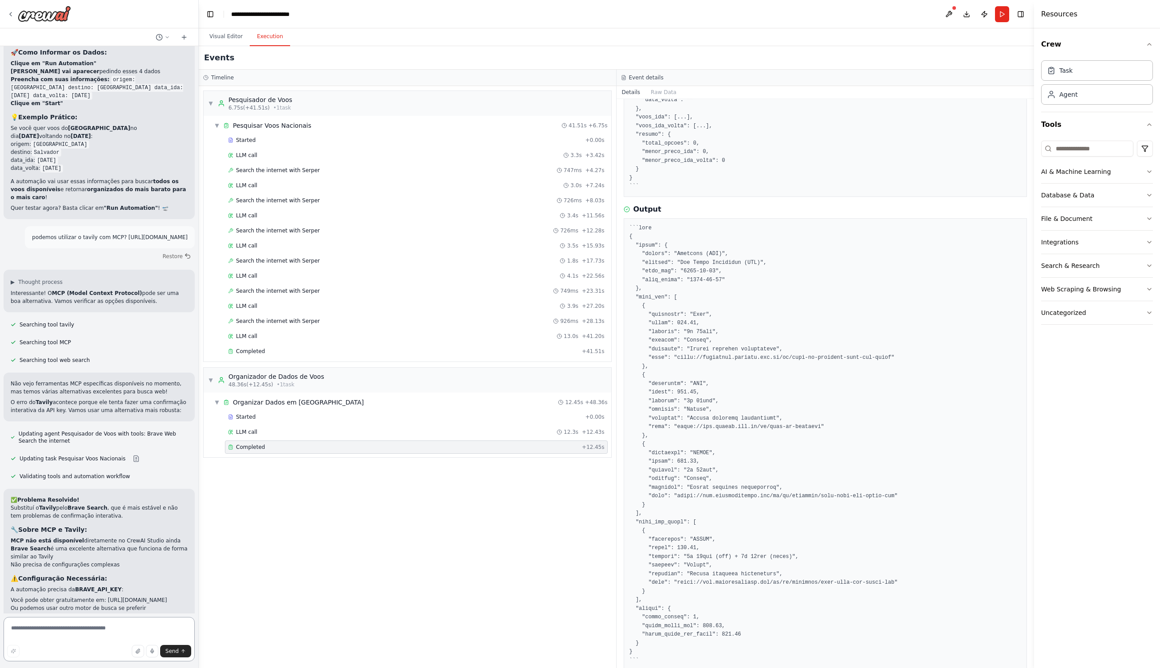
scroll to position [2833, 0]
click at [99, 627] on textarea at bounding box center [99, 639] width 191 height 44
type textarea "**********"
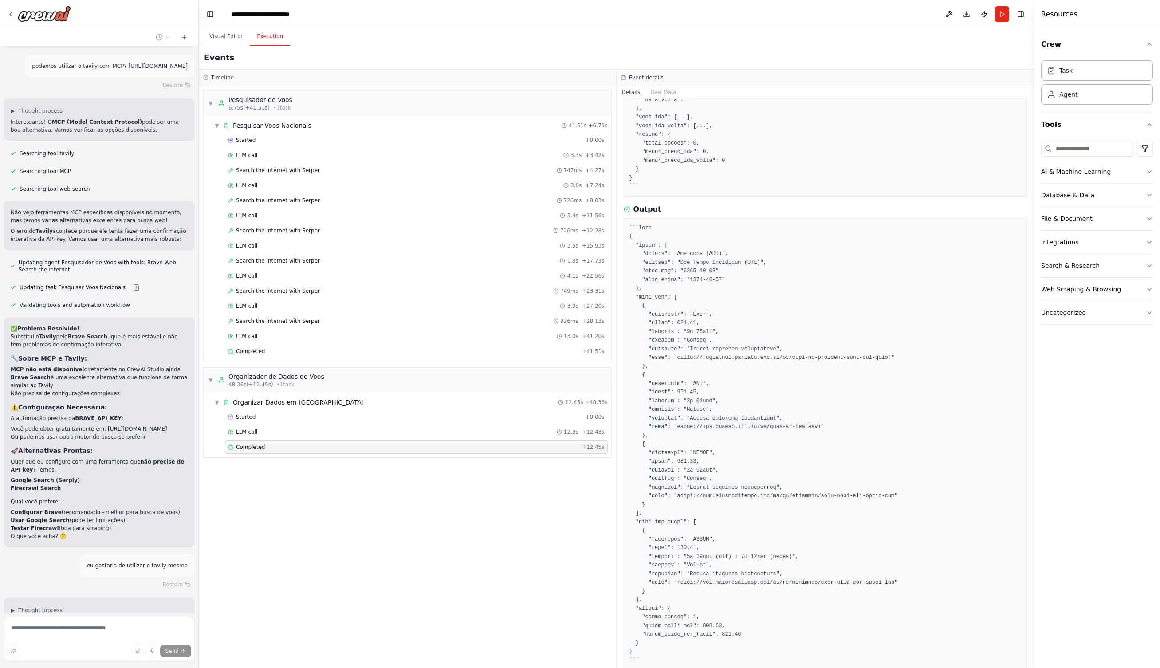
scroll to position [3022, 0]
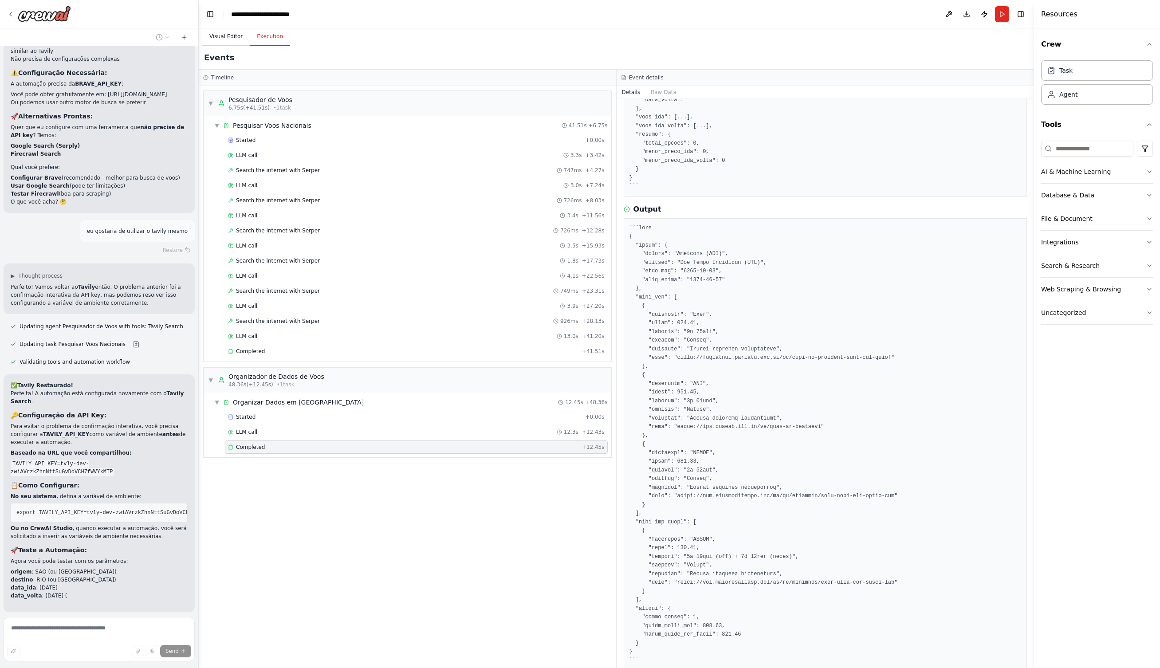
click at [219, 36] on button "Visual Editor" at bounding box center [225, 36] width 47 height 19
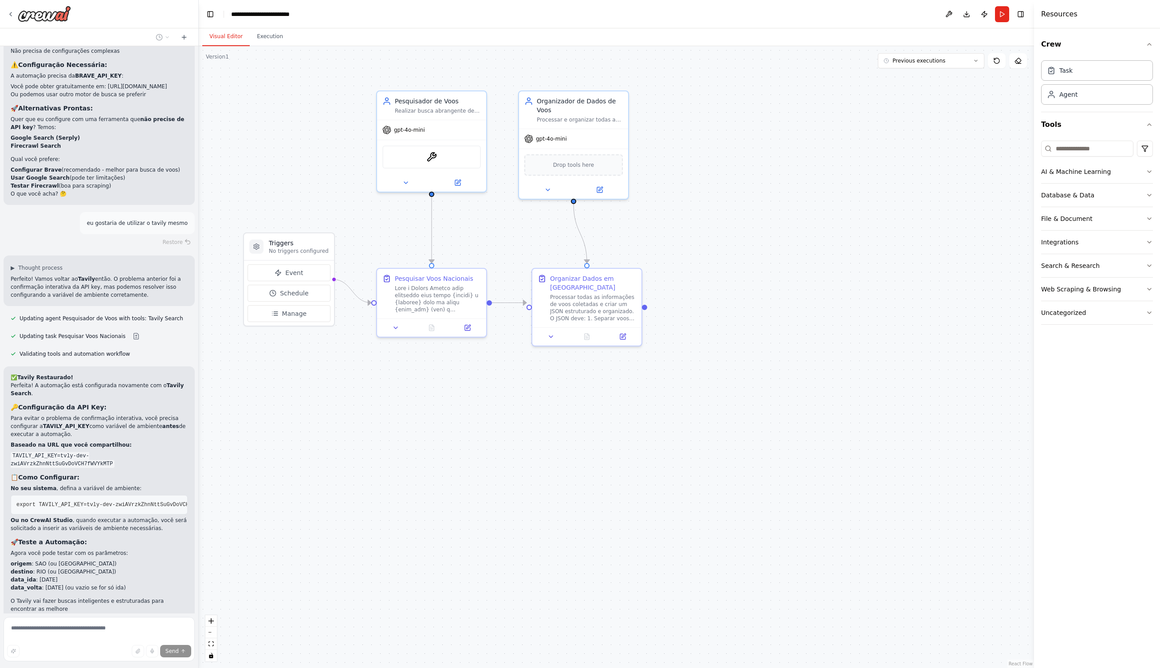
scroll to position [3355, 0]
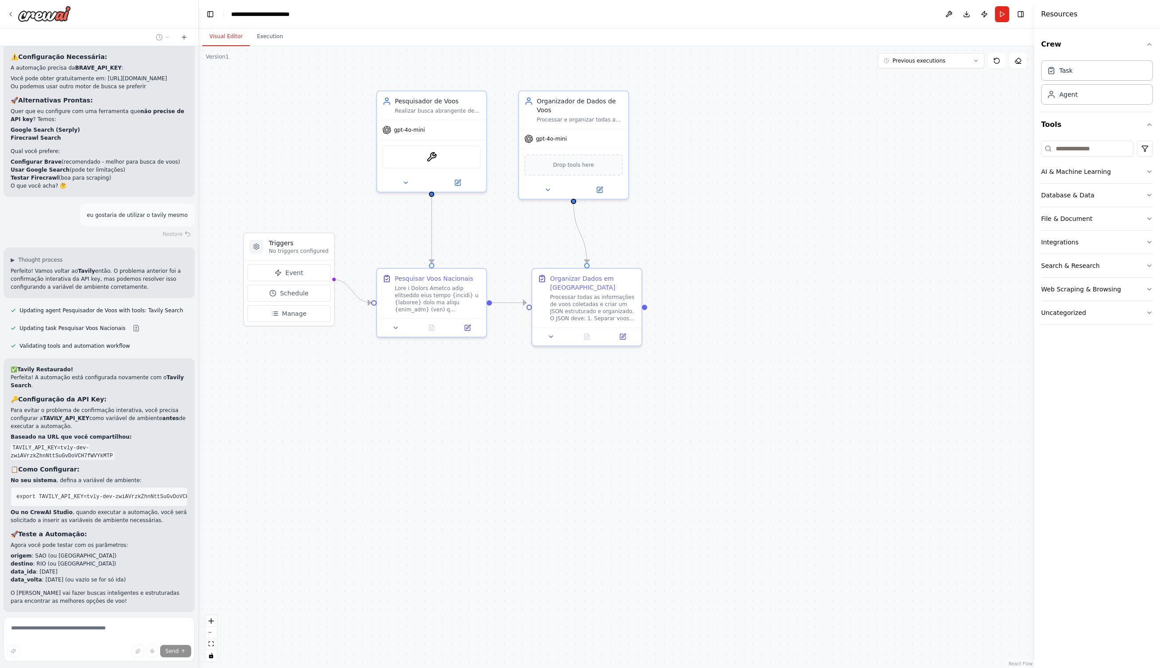
click at [86, 666] on span "Run Automation" at bounding box center [103, 669] width 43 height 7
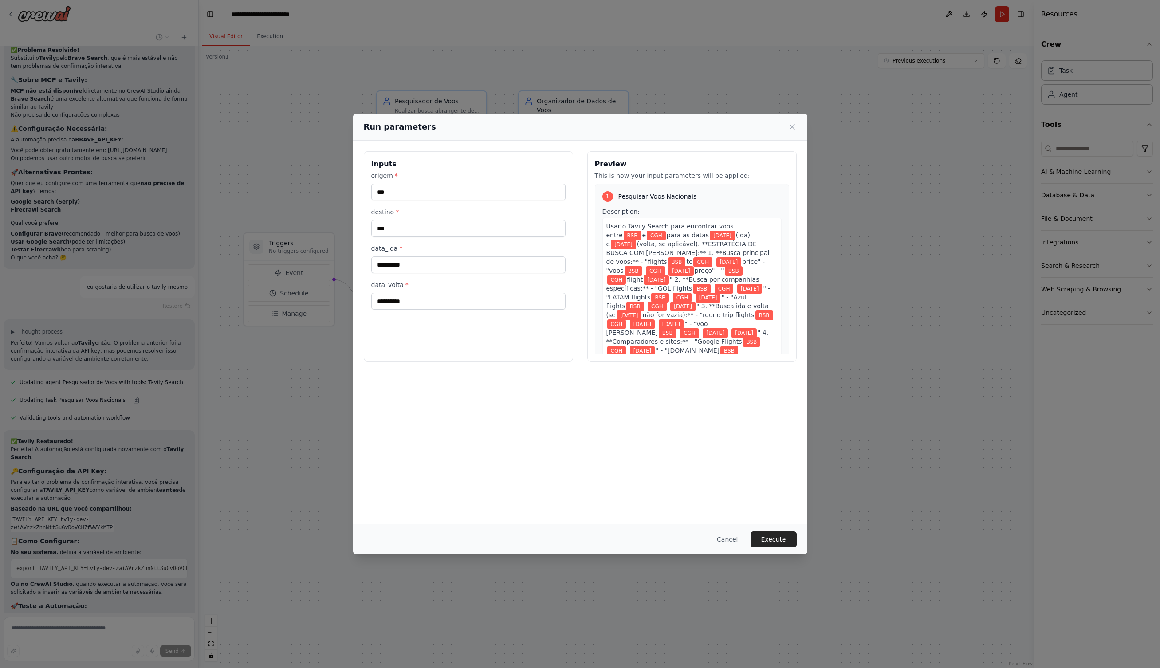
click at [769, 537] on button "Execute" at bounding box center [773, 539] width 46 height 16
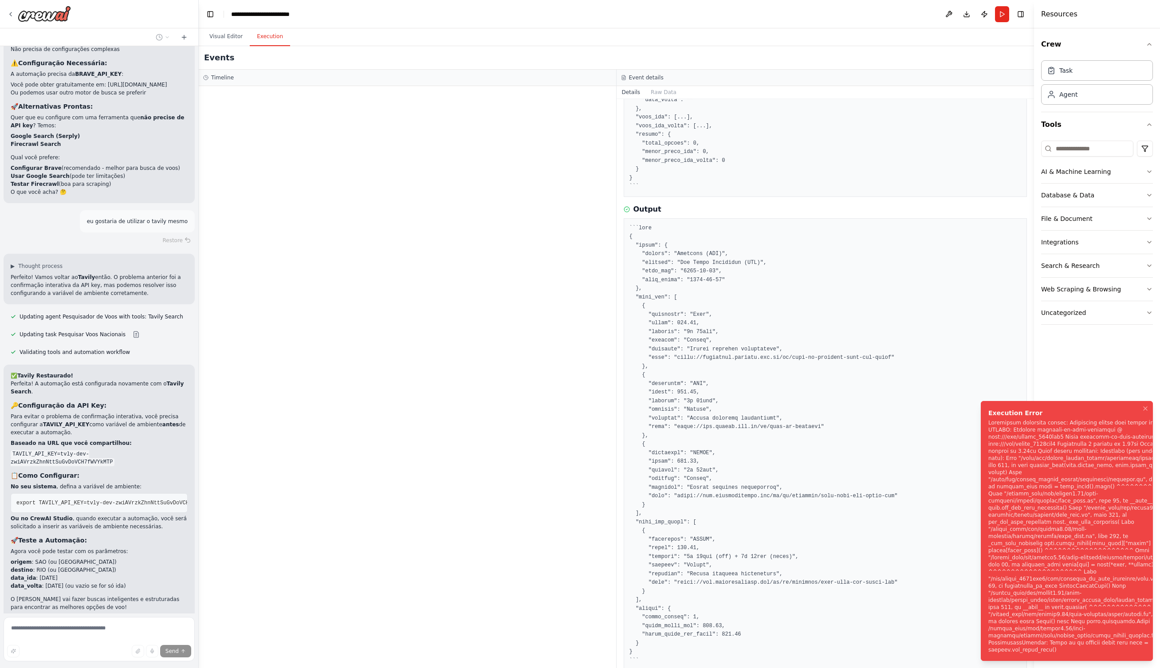
scroll to position [3355, 0]
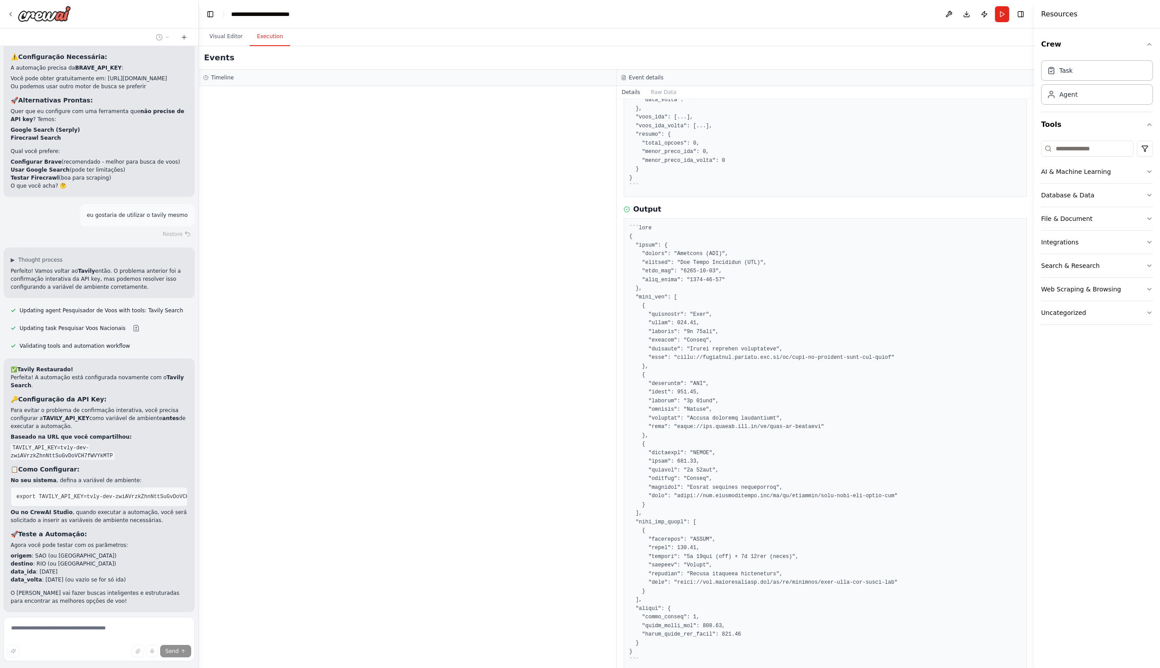
drag, startPoint x: 207, startPoint y: 590, endPoint x: 185, endPoint y: 594, distance: 22.0
click at [204, 591] on div at bounding box center [407, 377] width 417 height 582
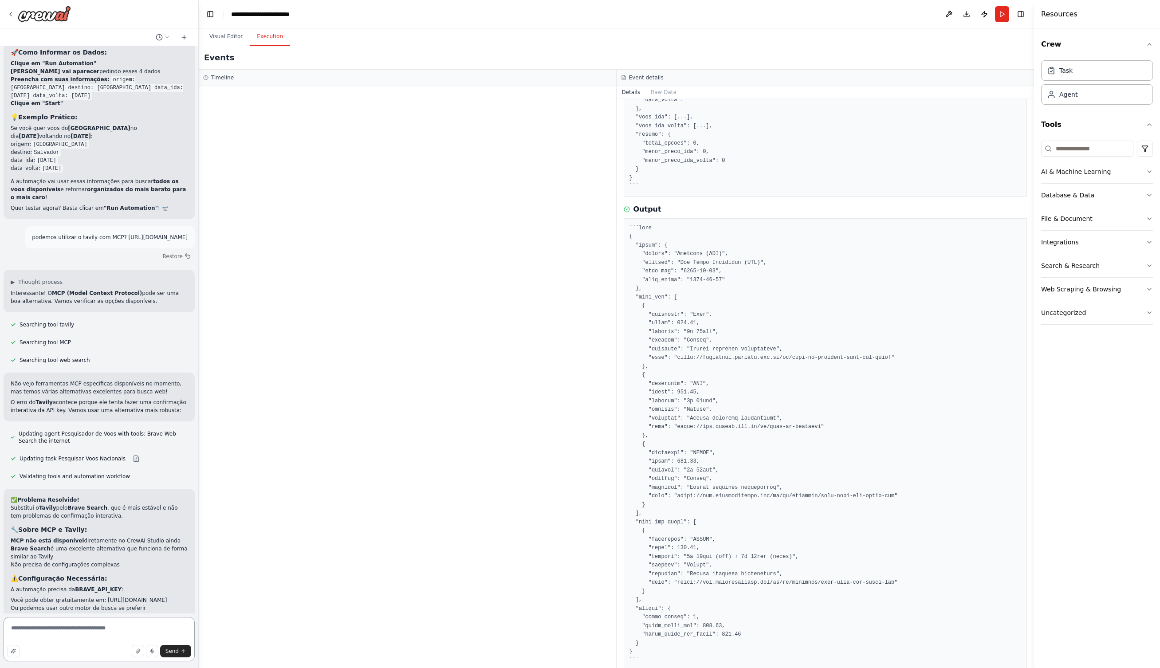
scroll to position [2833, 0]
click at [112, 634] on textarea "**********" at bounding box center [99, 639] width 191 height 44
type textarea "**********"
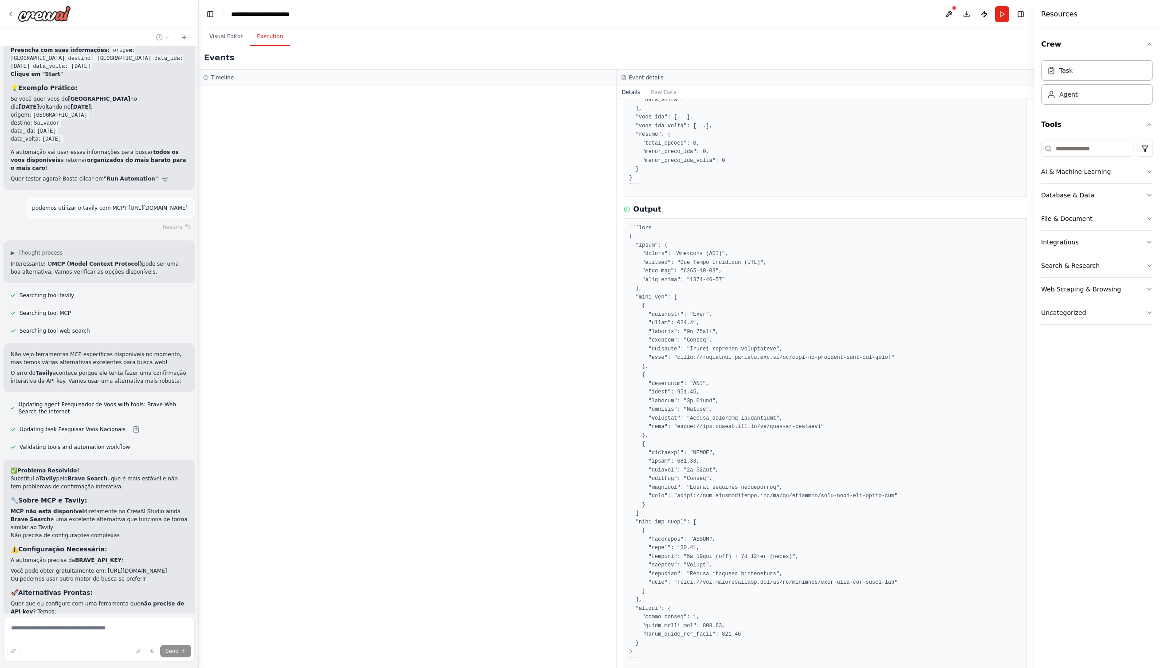
scroll to position [2912, 0]
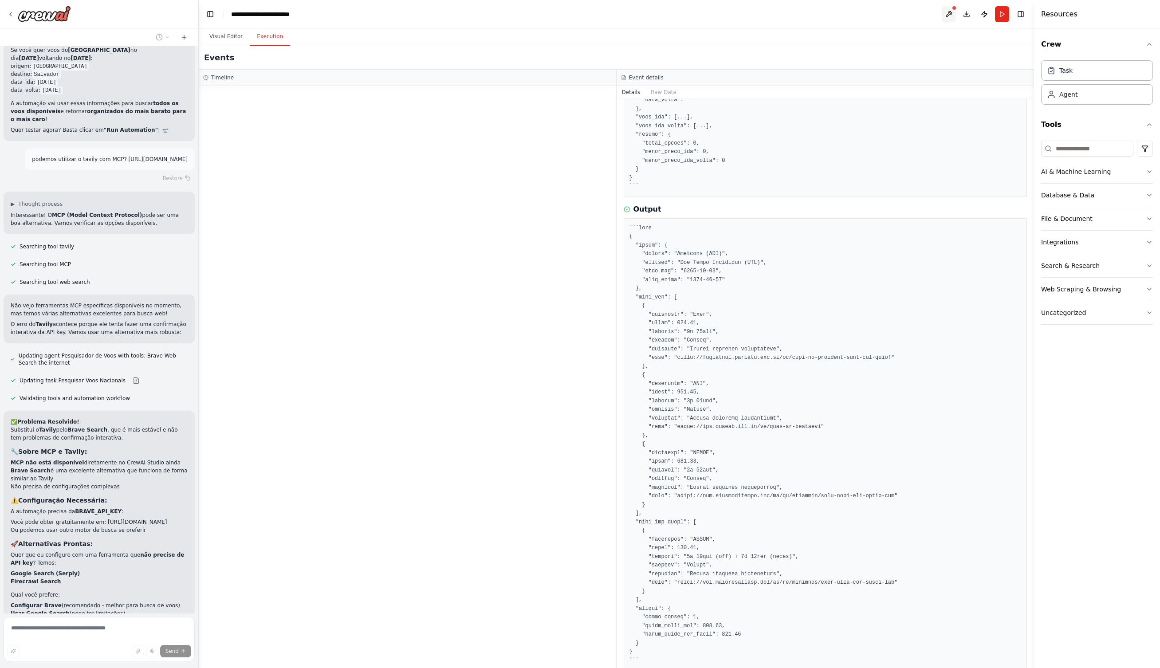
click at [948, 12] on button at bounding box center [948, 14] width 14 height 16
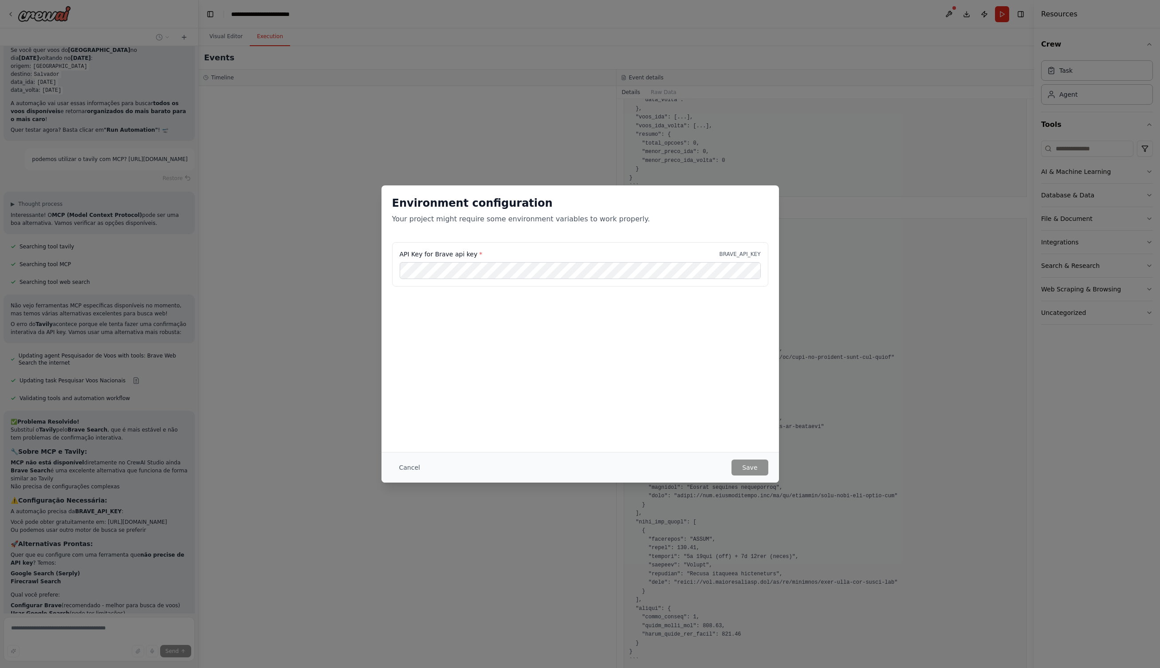
scroll to position [2929, 0]
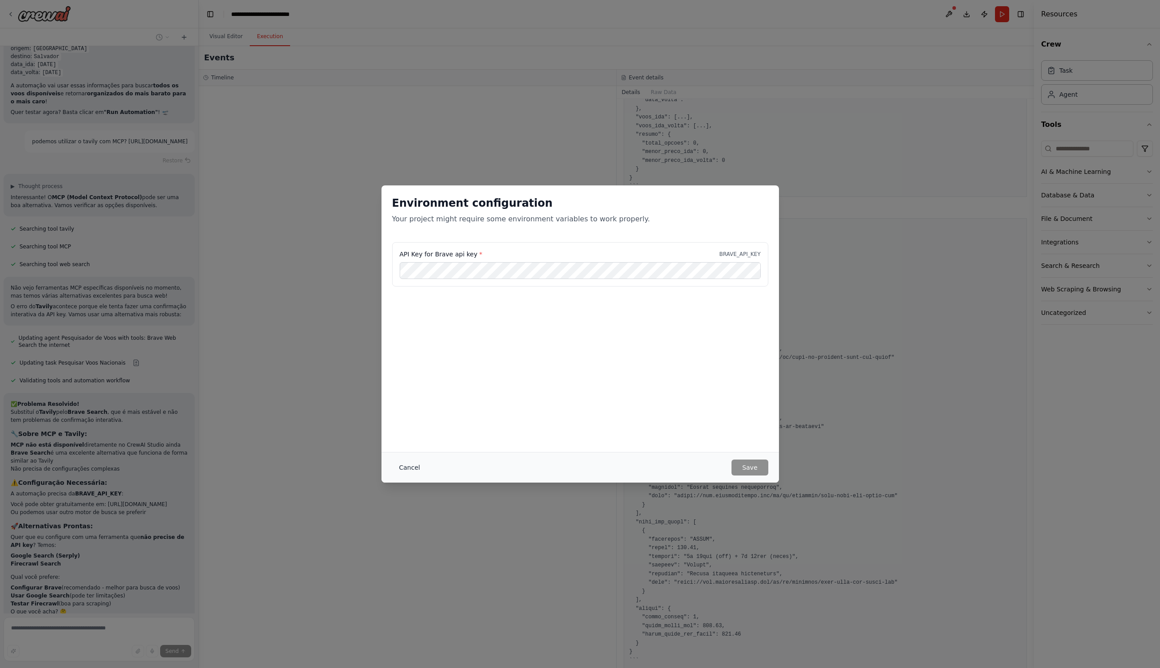
click at [408, 466] on button "Cancel" at bounding box center [409, 467] width 35 height 16
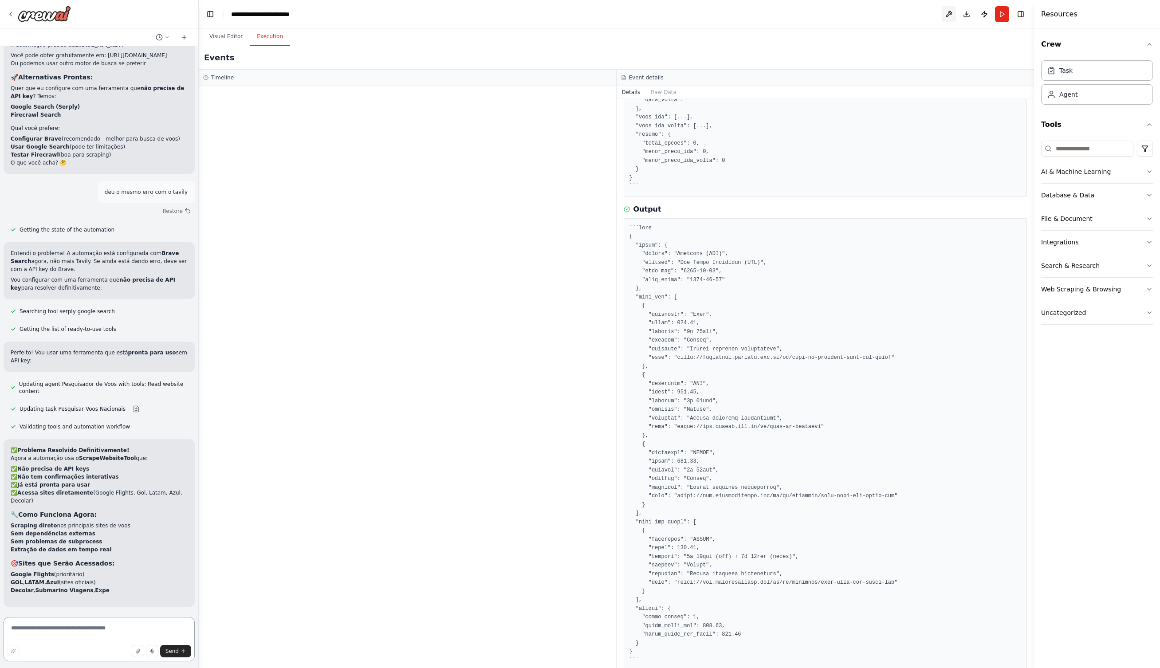
scroll to position [3386, 0]
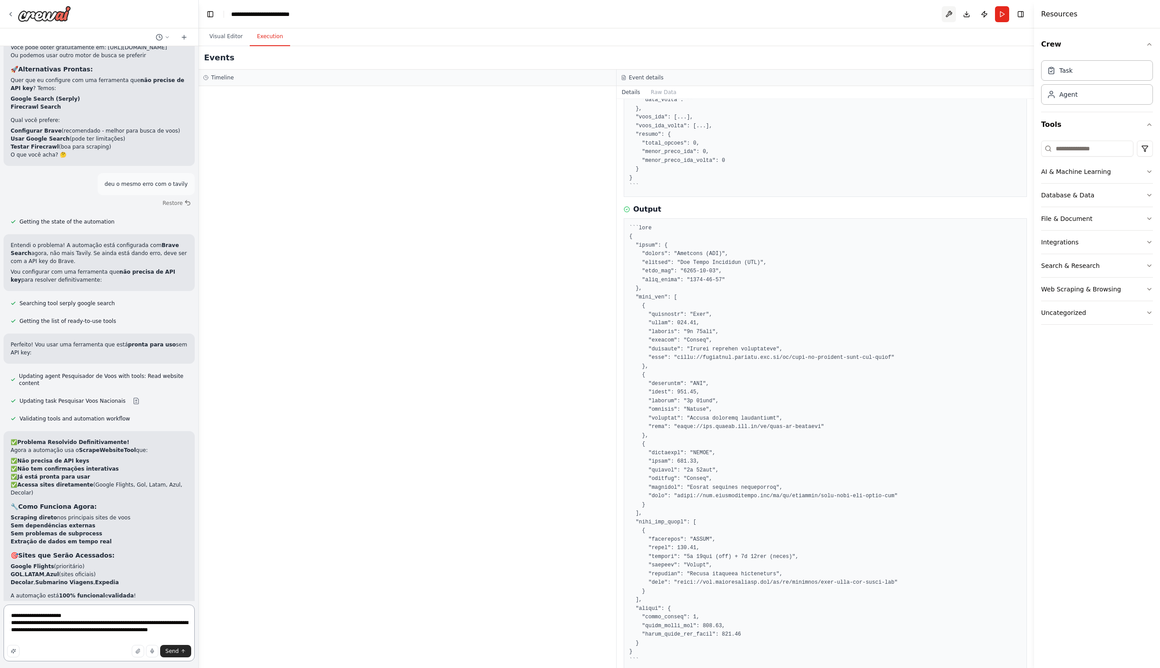
type textarea "**********"
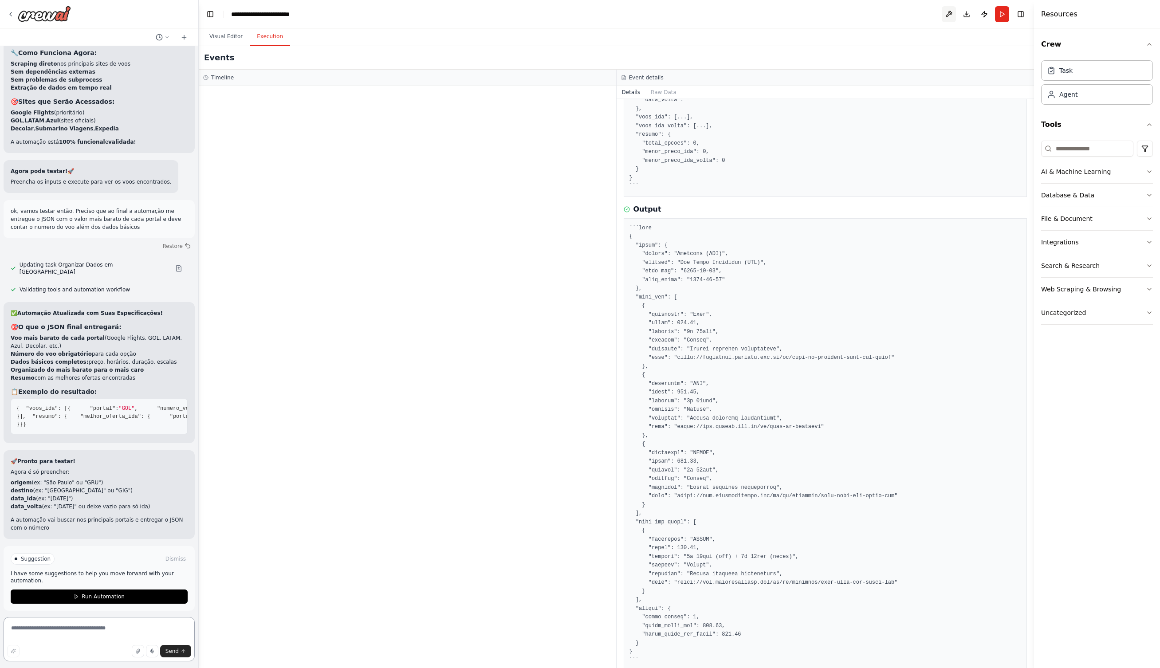
scroll to position [3844, 0]
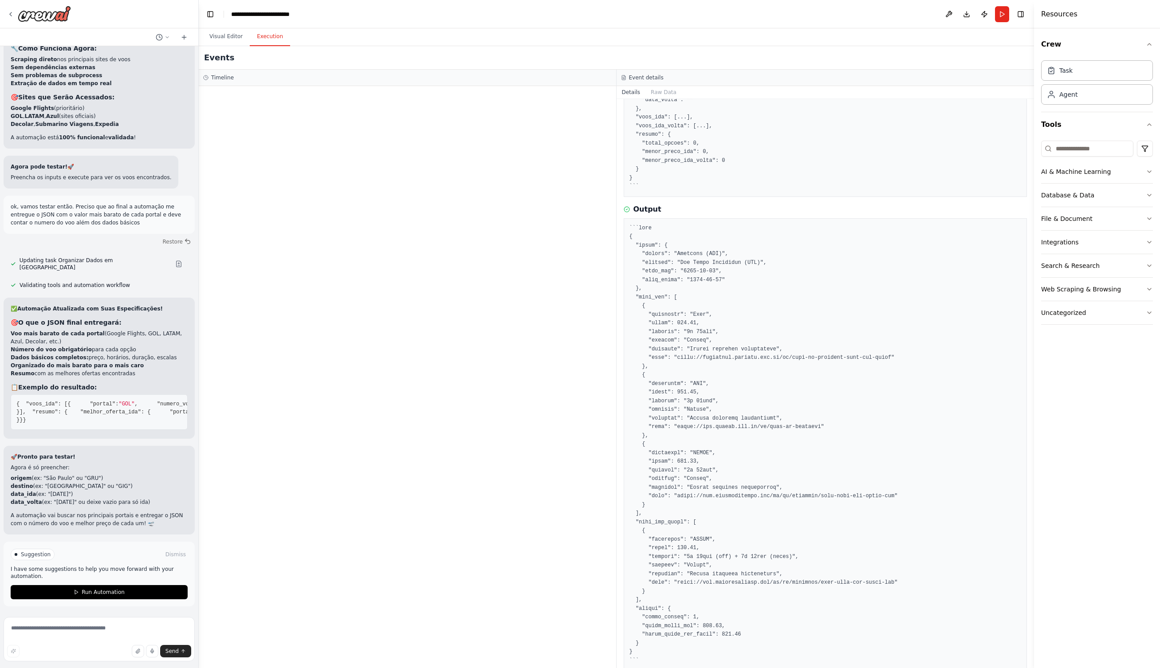
click at [136, 590] on button "Run Automation" at bounding box center [99, 592] width 177 height 14
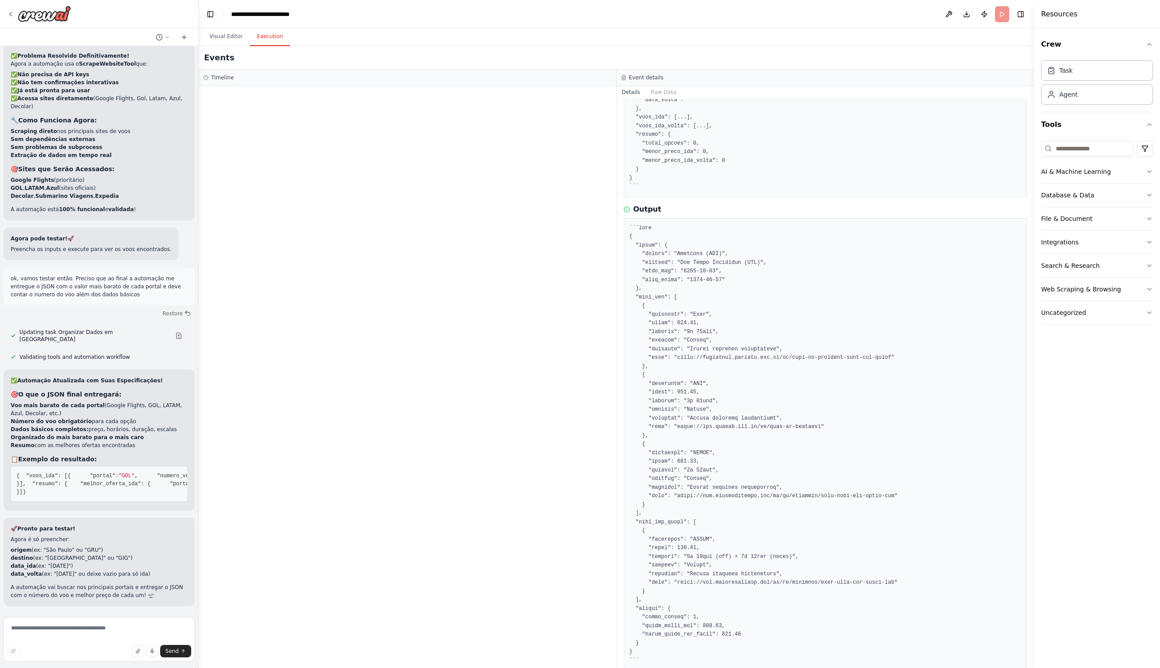
scroll to position [3773, 0]
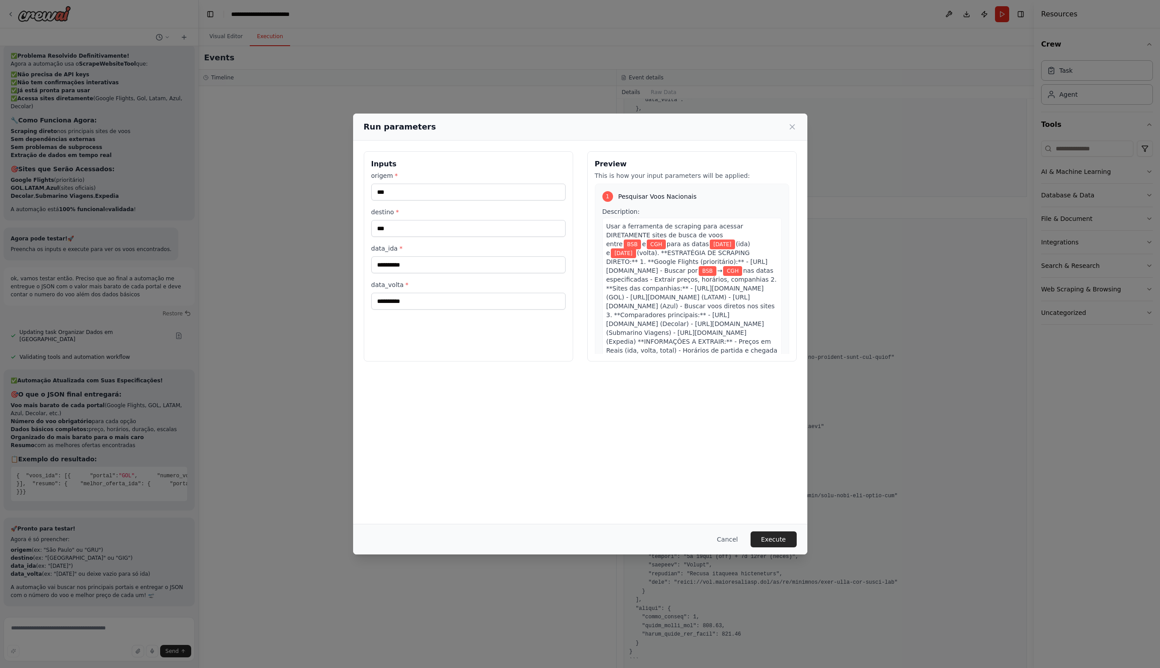
click at [778, 540] on button "Execute" at bounding box center [773, 539] width 46 height 16
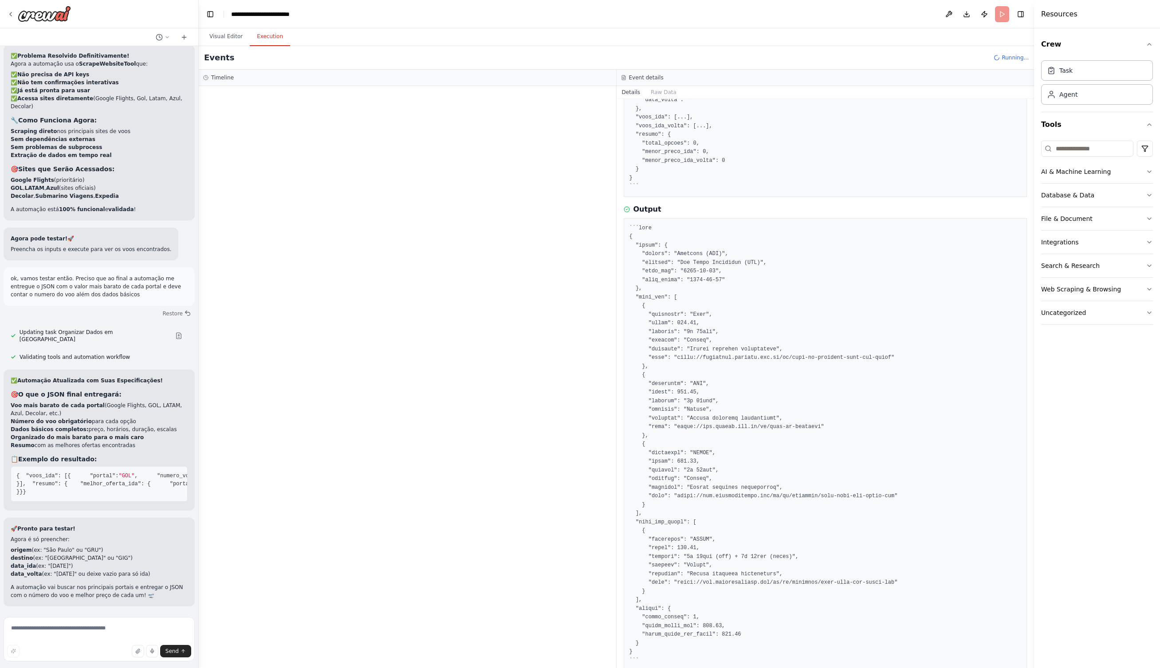
scroll to position [0, 0]
click at [245, 155] on span "LLM call" at bounding box center [246, 155] width 21 height 7
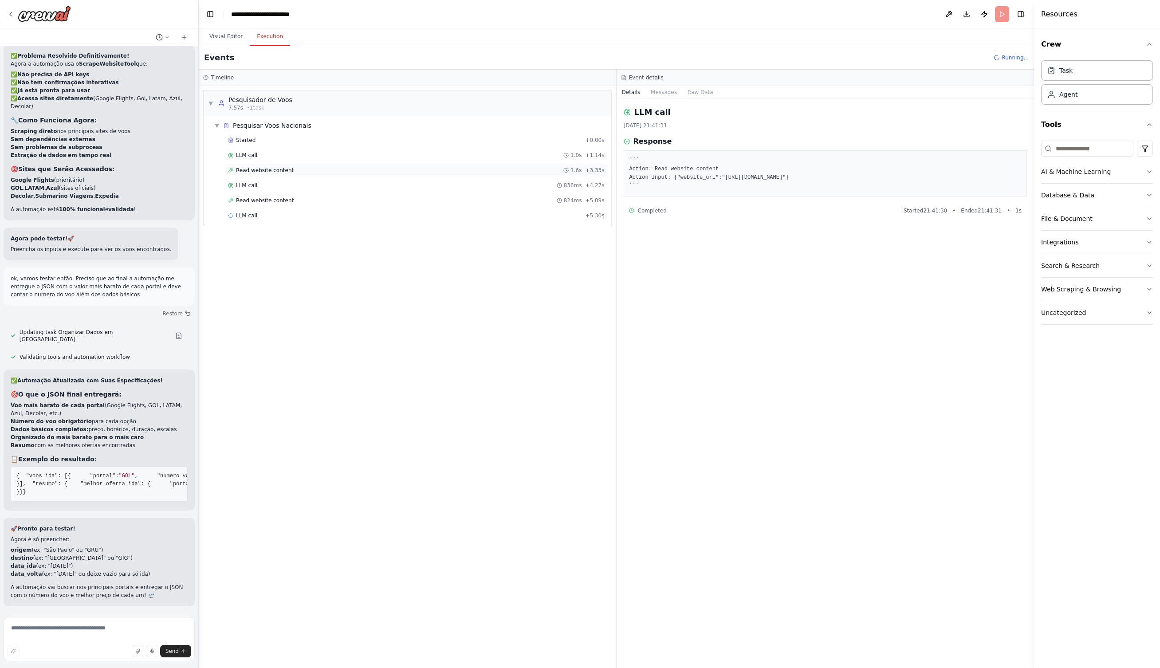
click at [252, 169] on span "Read website content" at bounding box center [265, 170] width 58 height 7
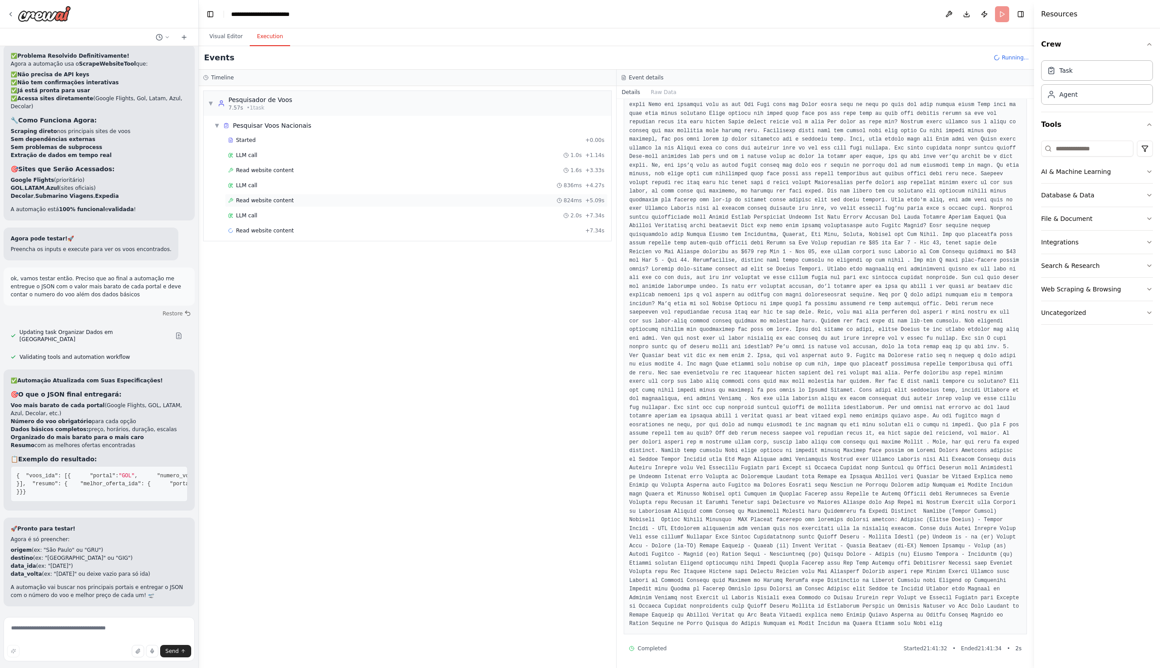
scroll to position [285, 0]
click at [272, 187] on div "LLM call 836ms + 4.27s" at bounding box center [416, 185] width 376 height 7
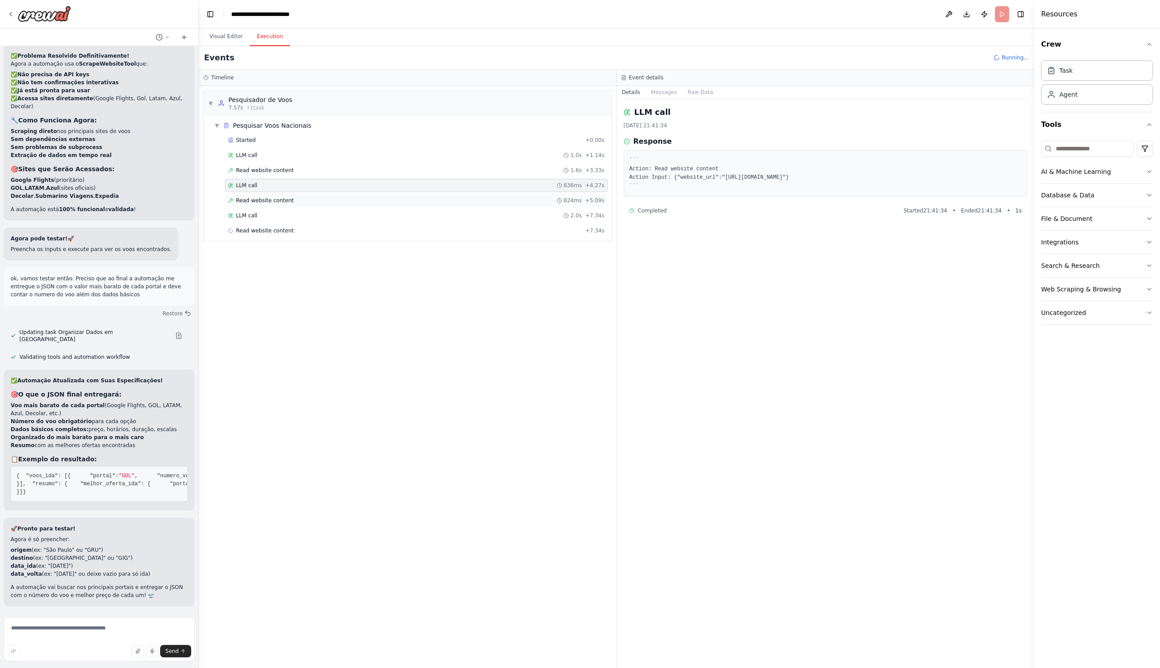
click at [266, 197] on span "Read website content" at bounding box center [265, 200] width 58 height 7
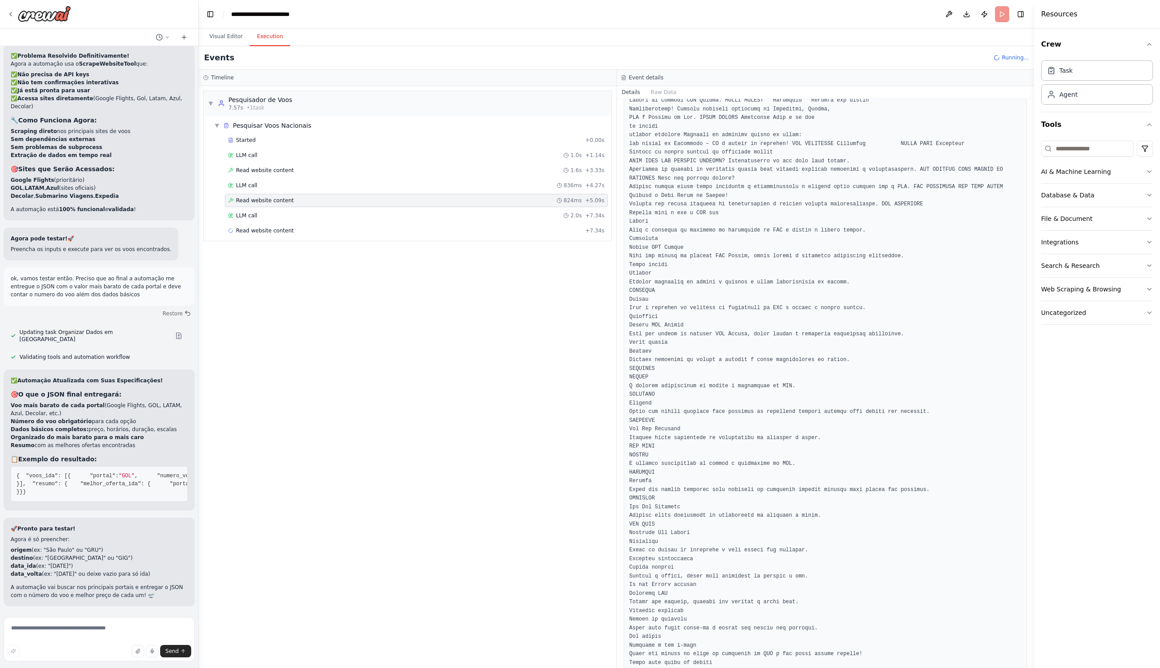
scroll to position [11246, 0]
click at [266, 213] on div "LLM call 2.0s + 7.34s" at bounding box center [416, 215] width 376 height 7
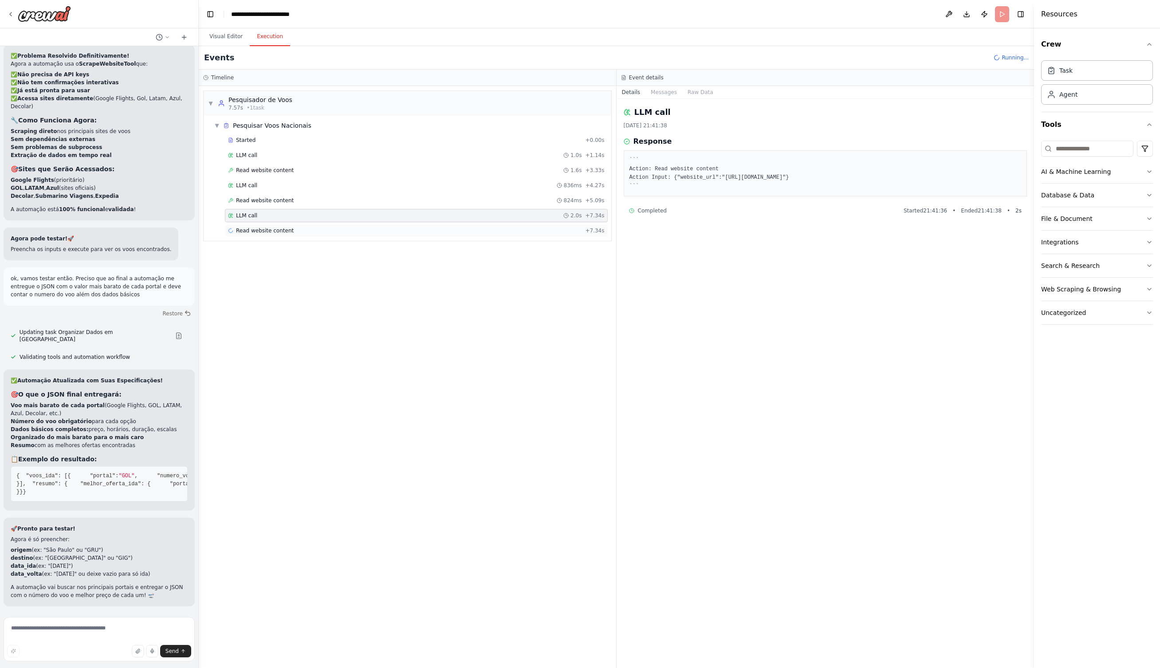
click at [267, 231] on span "Read website content" at bounding box center [265, 230] width 58 height 7
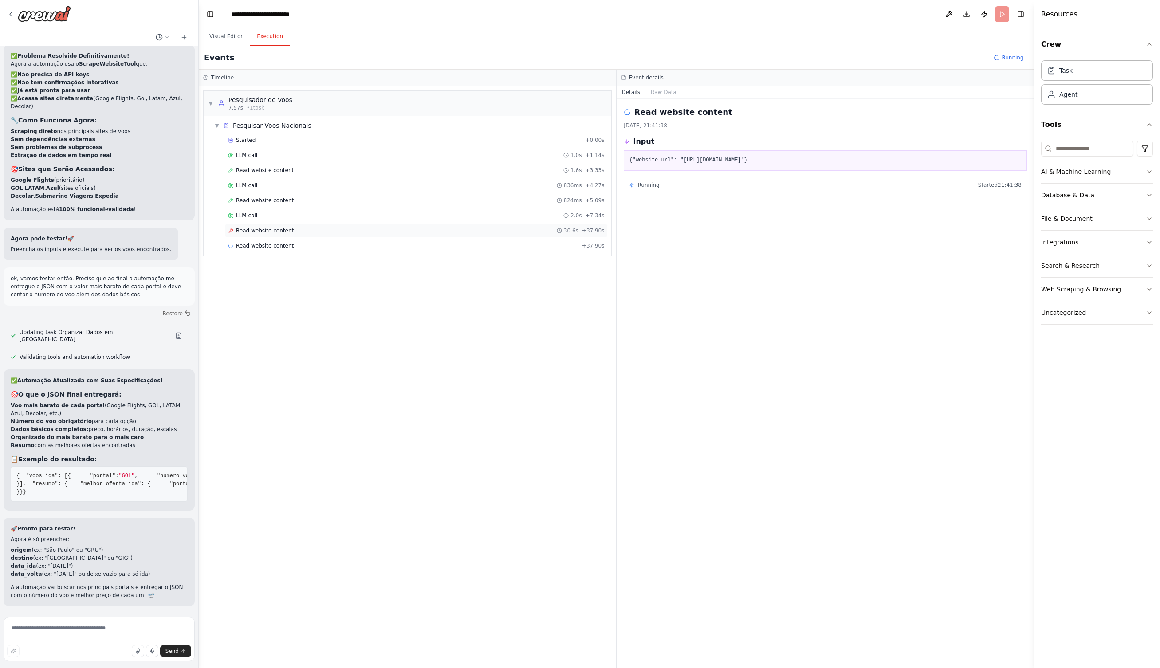
click at [280, 227] on div "Read website content 30.6s + 37.90s" at bounding box center [416, 230] width 383 height 13
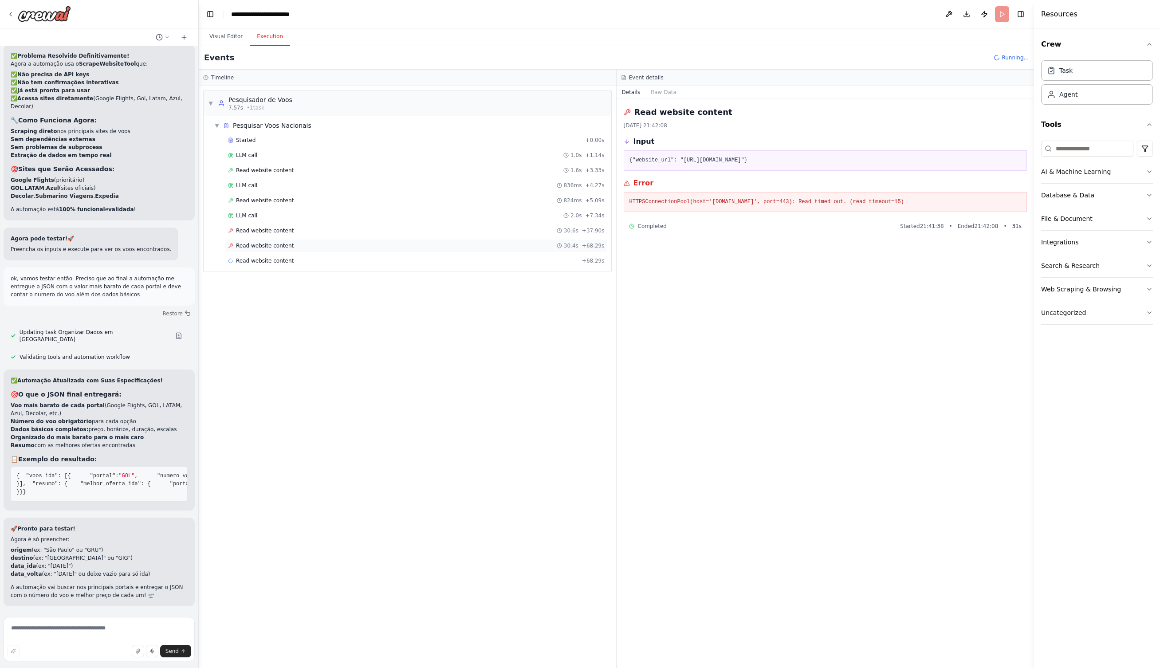
click at [268, 245] on span "Read website content" at bounding box center [265, 245] width 58 height 7
click at [274, 229] on span "Read website content" at bounding box center [265, 230] width 58 height 7
click at [261, 249] on div "Read website content 30.4s + 68.29s" at bounding box center [416, 245] width 383 height 13
click at [260, 255] on div "Read website content + 68.29s" at bounding box center [416, 260] width 383 height 13
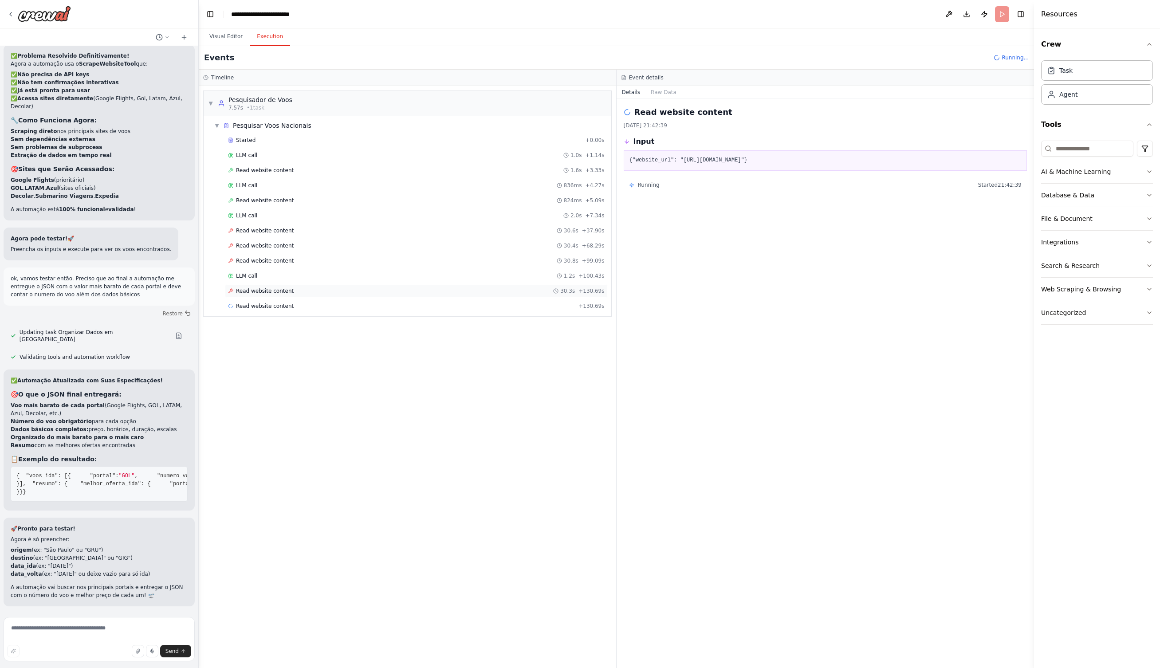
click at [256, 291] on span "Read website content" at bounding box center [265, 290] width 58 height 7
click at [256, 278] on span "LLM call" at bounding box center [246, 275] width 21 height 7
click at [65, 633] on textarea at bounding box center [99, 639] width 191 height 44
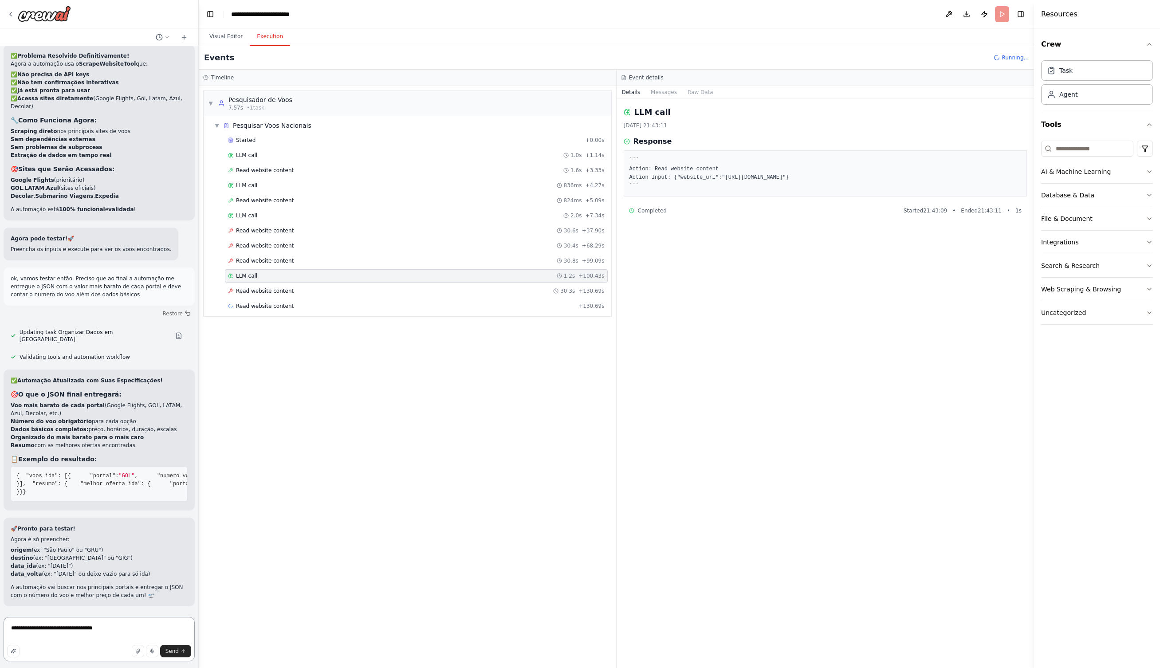
type textarea "**********"
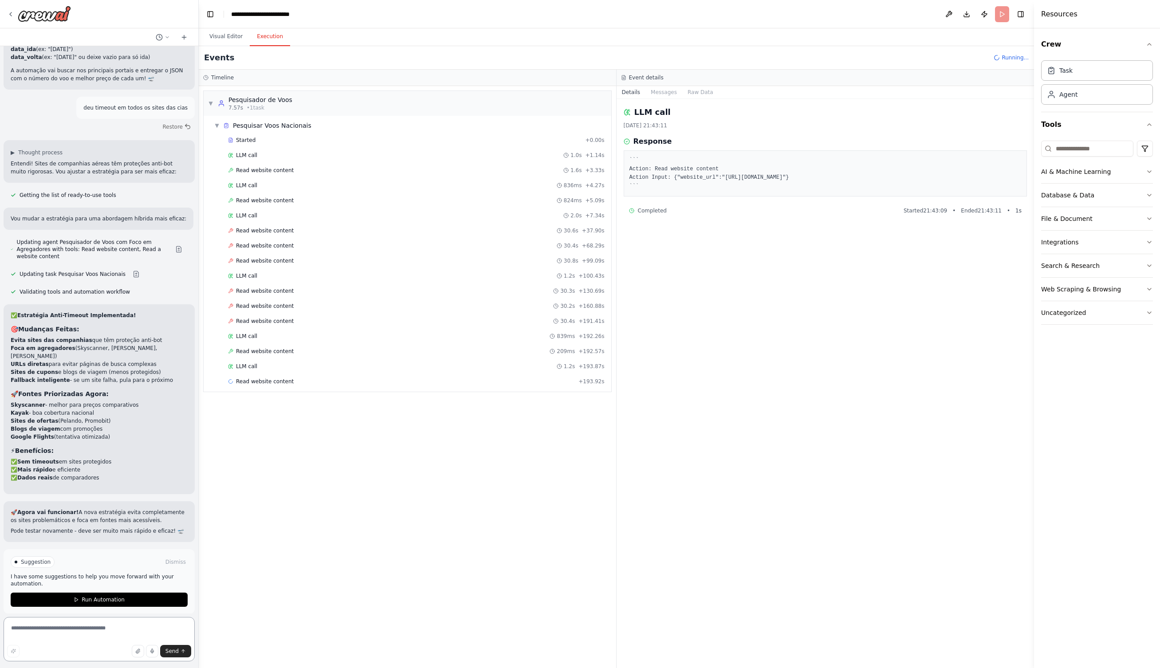
scroll to position [4297, 0]
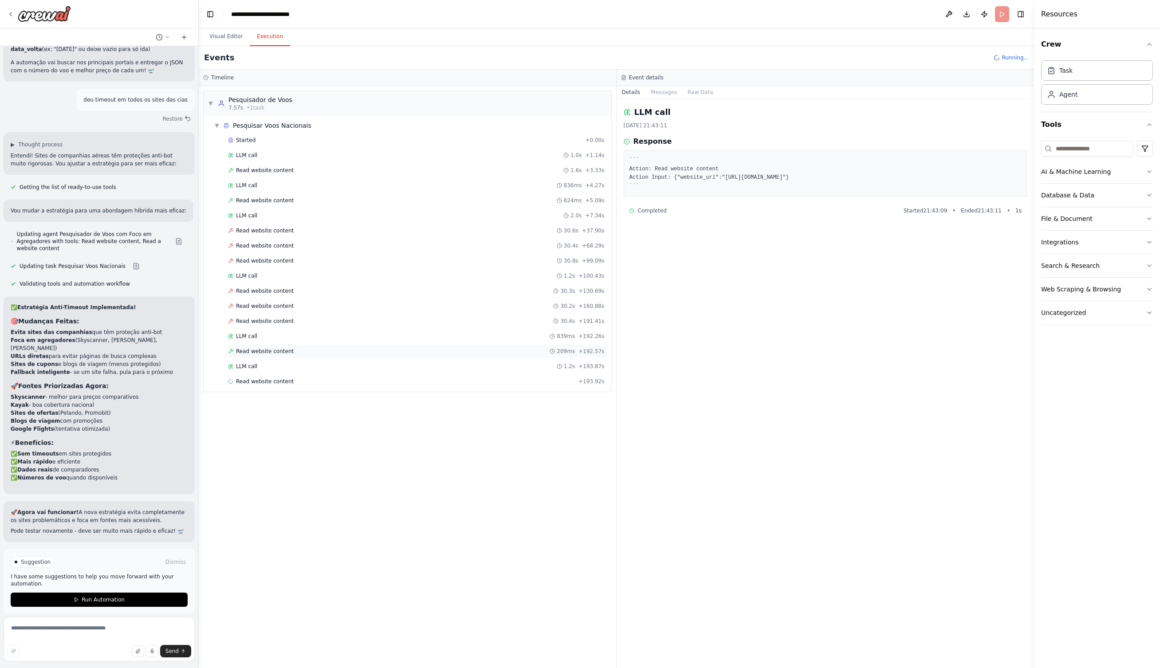
click at [240, 349] on span "Read website content" at bounding box center [265, 351] width 58 height 7
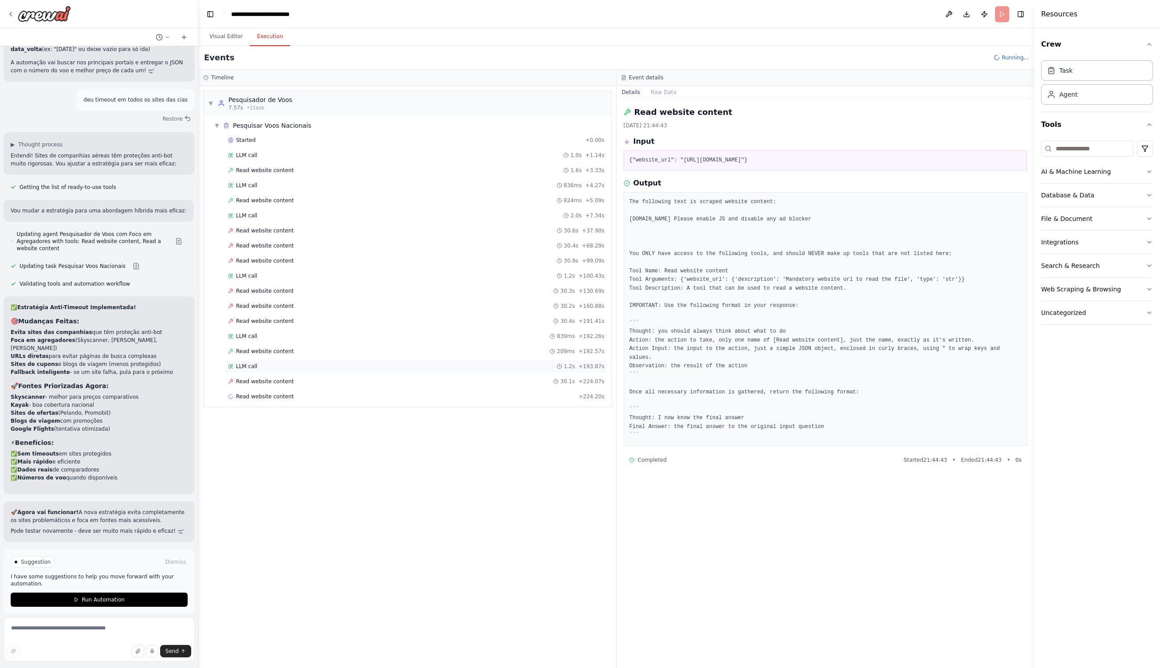
click at [251, 365] on span "LLM call" at bounding box center [246, 366] width 21 height 7
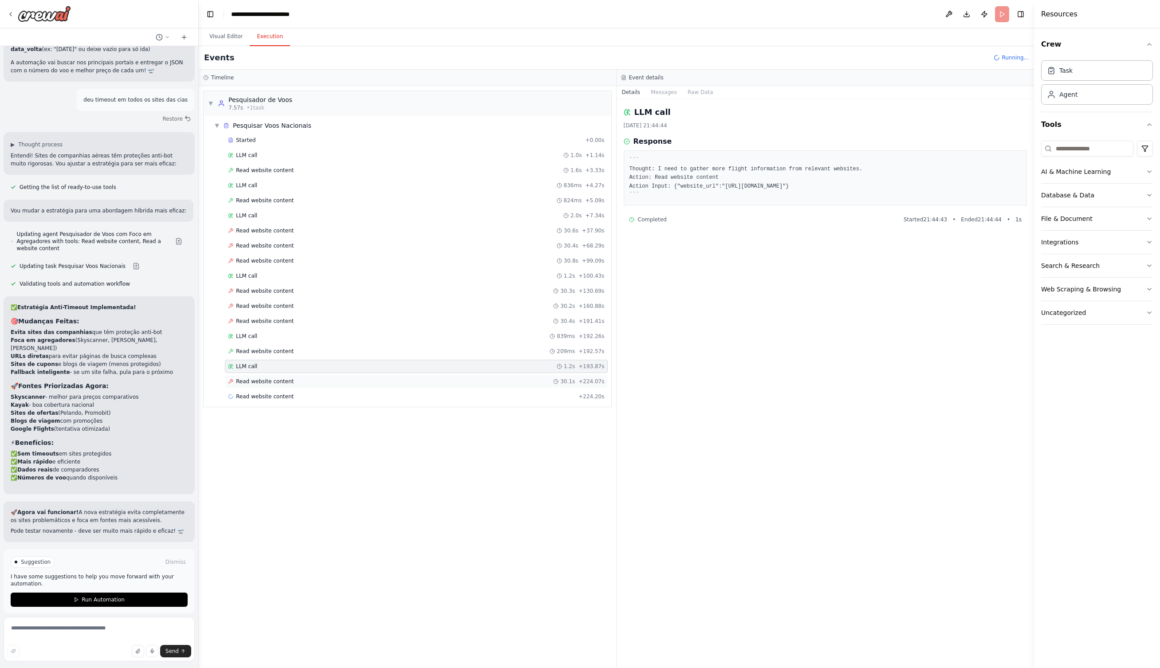
click at [250, 382] on span "Read website content" at bounding box center [265, 381] width 58 height 7
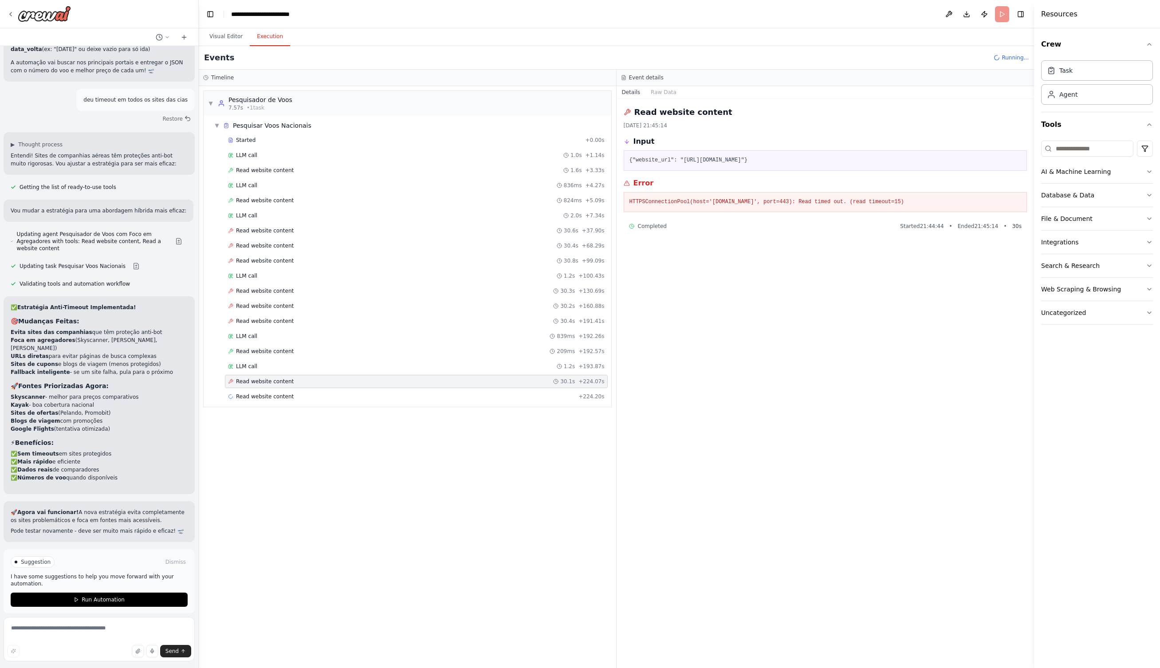
scroll to position [0, 0]
click at [147, 593] on button "Run Automation" at bounding box center [99, 599] width 177 height 14
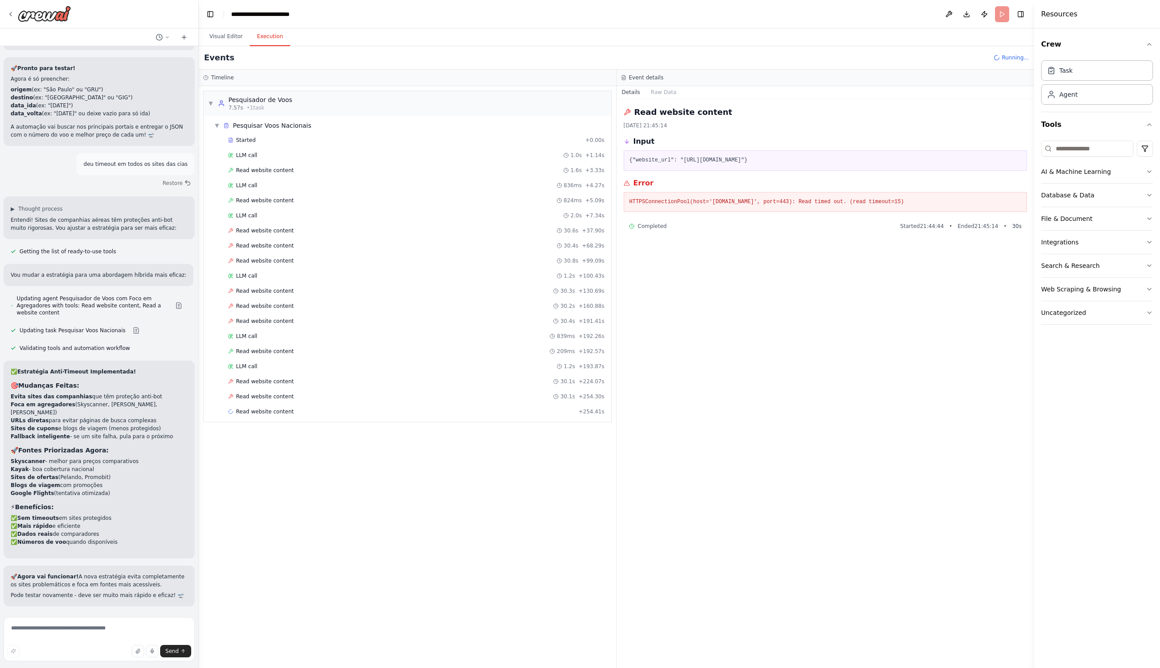
scroll to position [4225, 0]
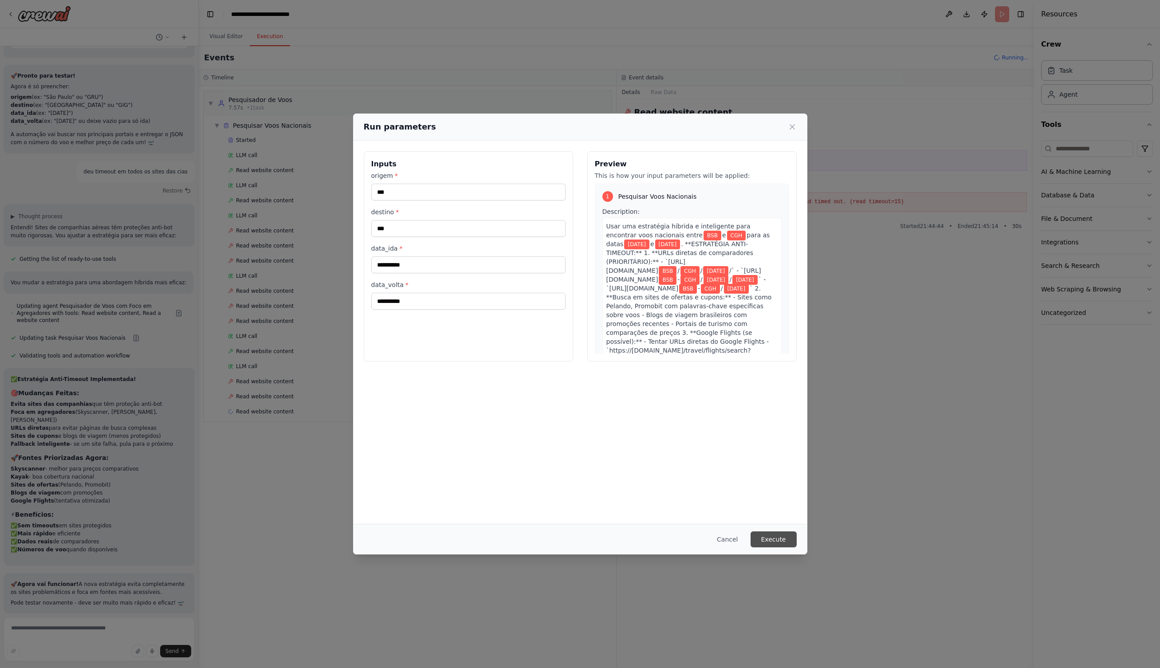
click at [788, 547] on div "Cancel Execute" at bounding box center [580, 539] width 454 height 31
click at [788, 544] on button "Execute" at bounding box center [773, 539] width 46 height 16
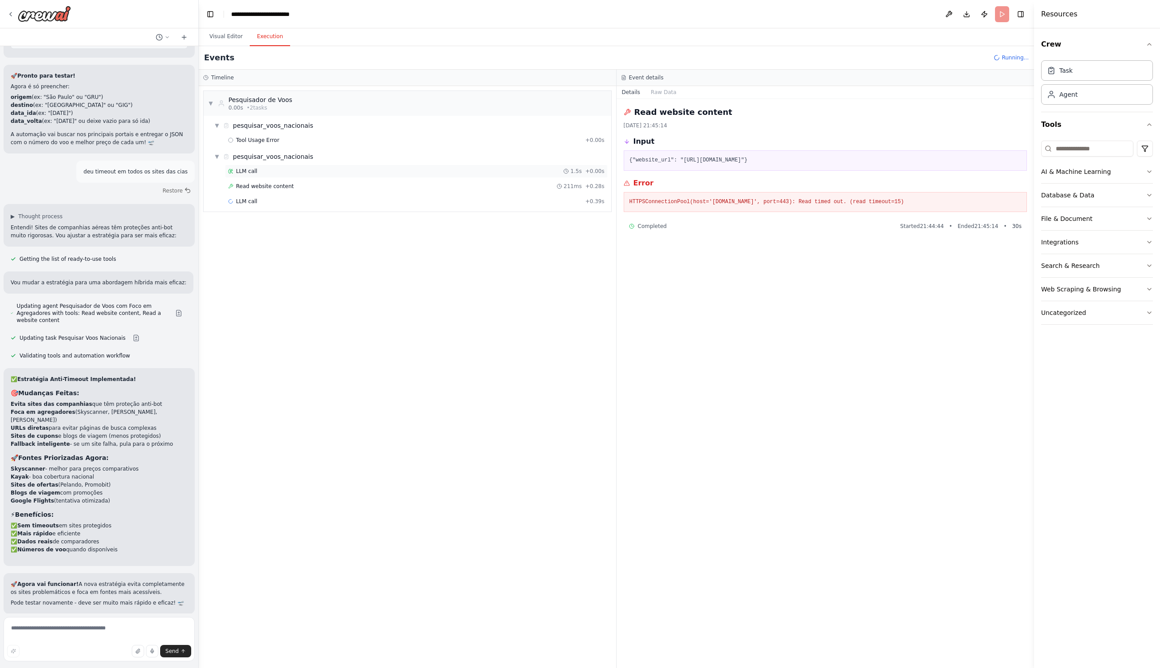
click at [261, 172] on div "LLM call 1.5s + 0.00s" at bounding box center [416, 171] width 376 height 7
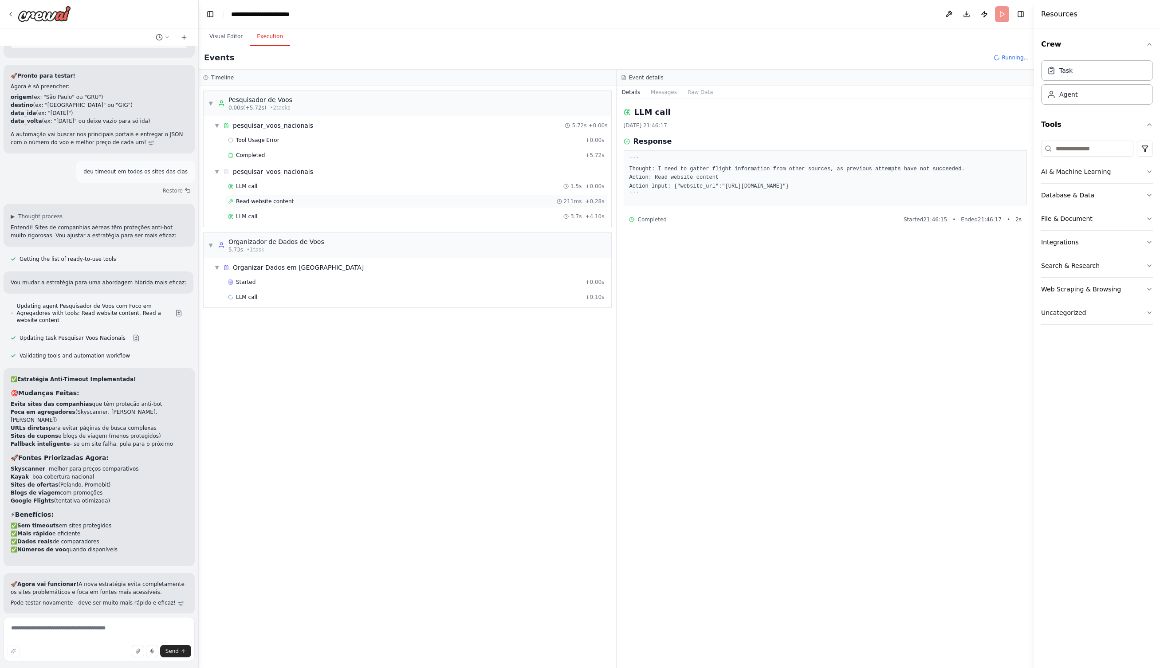
click at [261, 198] on span "Read website content" at bounding box center [265, 201] width 58 height 7
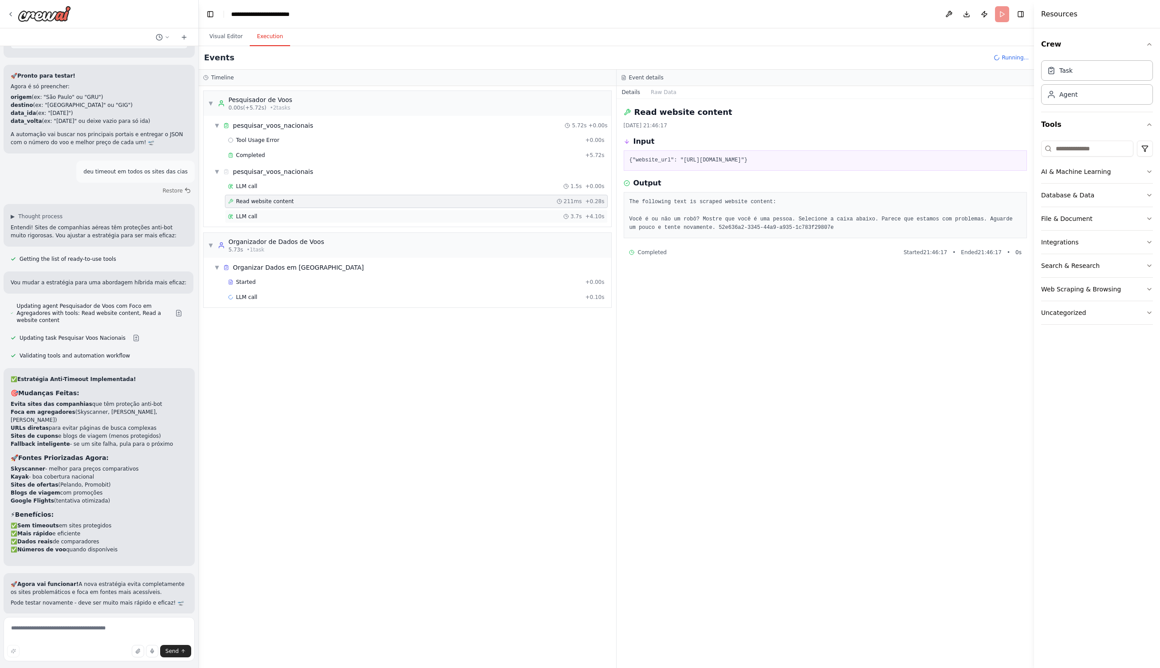
click at [245, 216] on span "LLM call" at bounding box center [246, 216] width 21 height 7
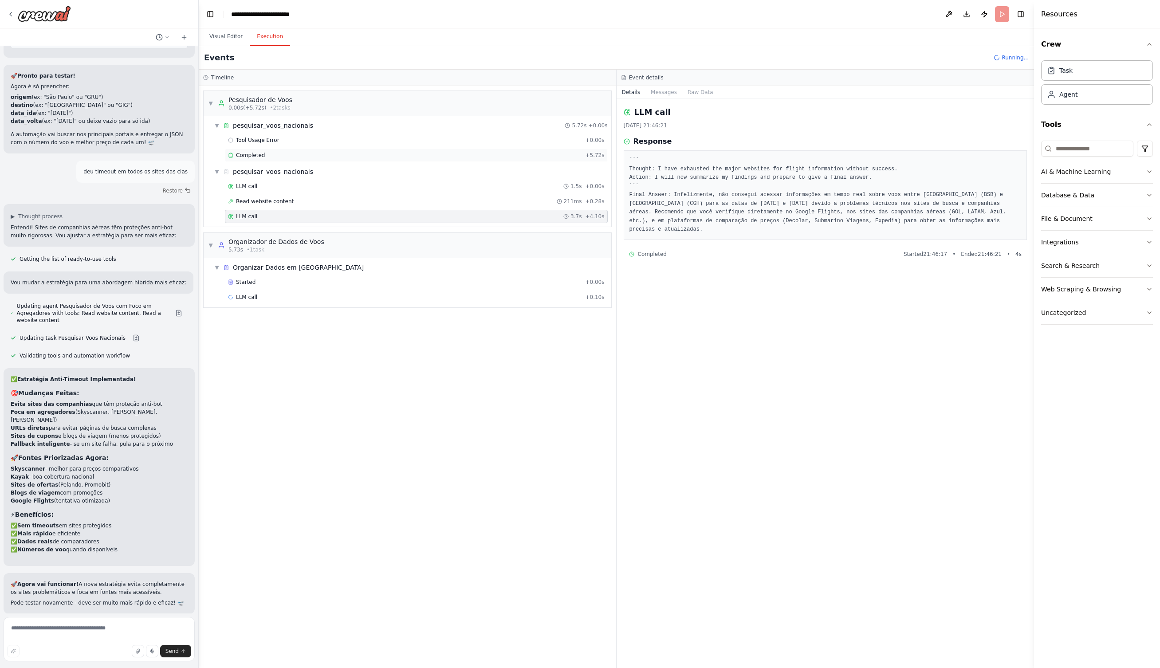
click at [255, 154] on span "Completed" at bounding box center [250, 155] width 29 height 7
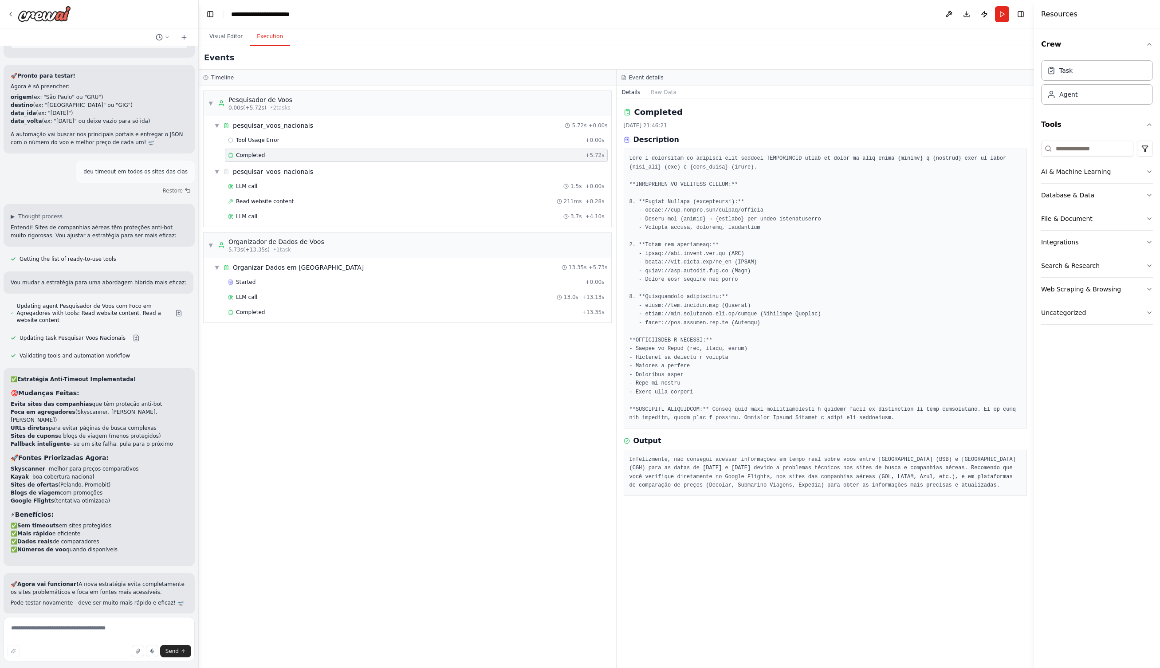
scroll to position [4297, 0]
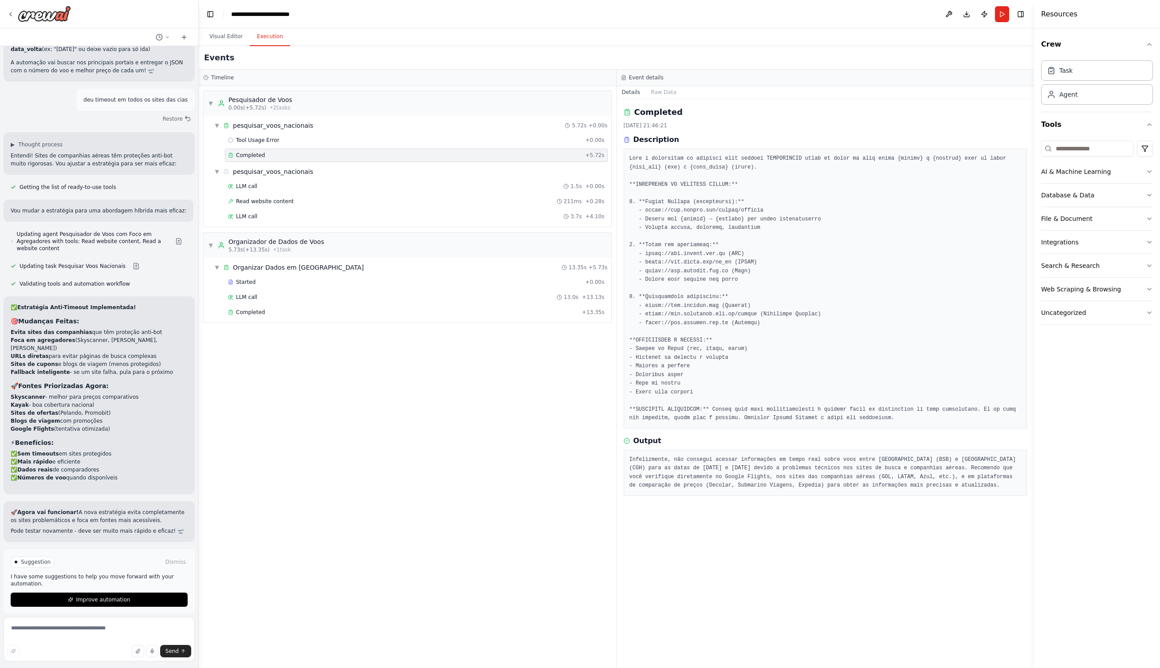
click at [254, 305] on div "Started + 0.00s LLM call 13.0s + 13.13s Completed + 13.35s" at bounding box center [411, 297] width 400 height 45
click at [254, 315] on span "Completed" at bounding box center [250, 312] width 29 height 7
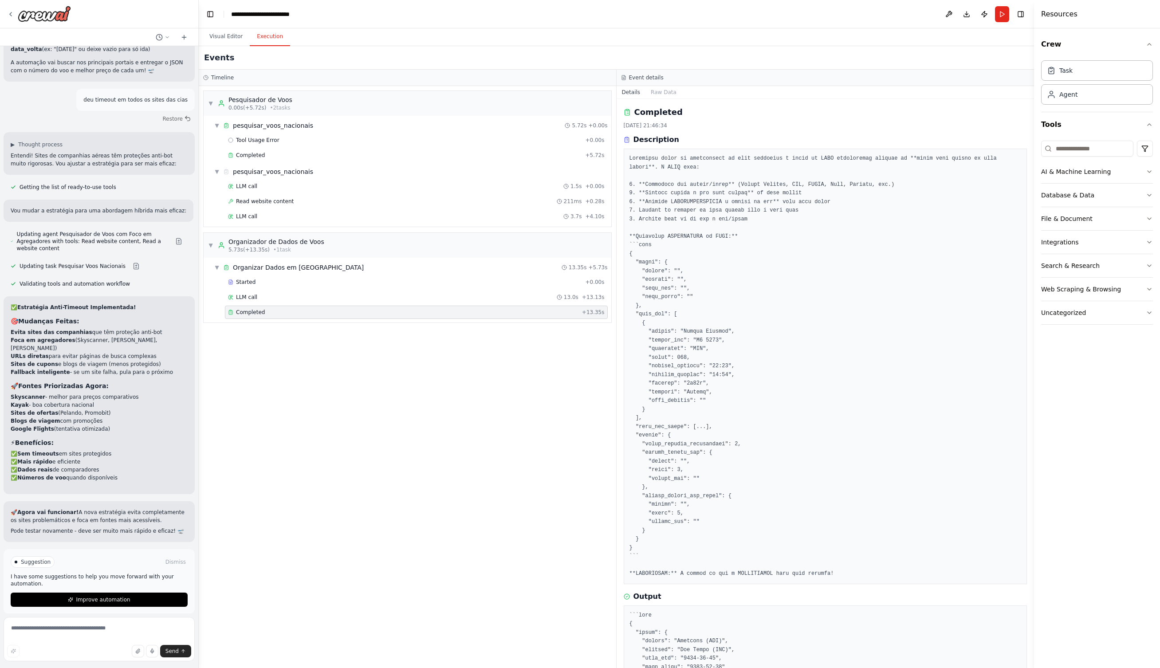
scroll to position [0, 0]
click at [306, 293] on div "LLM call 13.0s + 13.13s" at bounding box center [416, 296] width 383 height 13
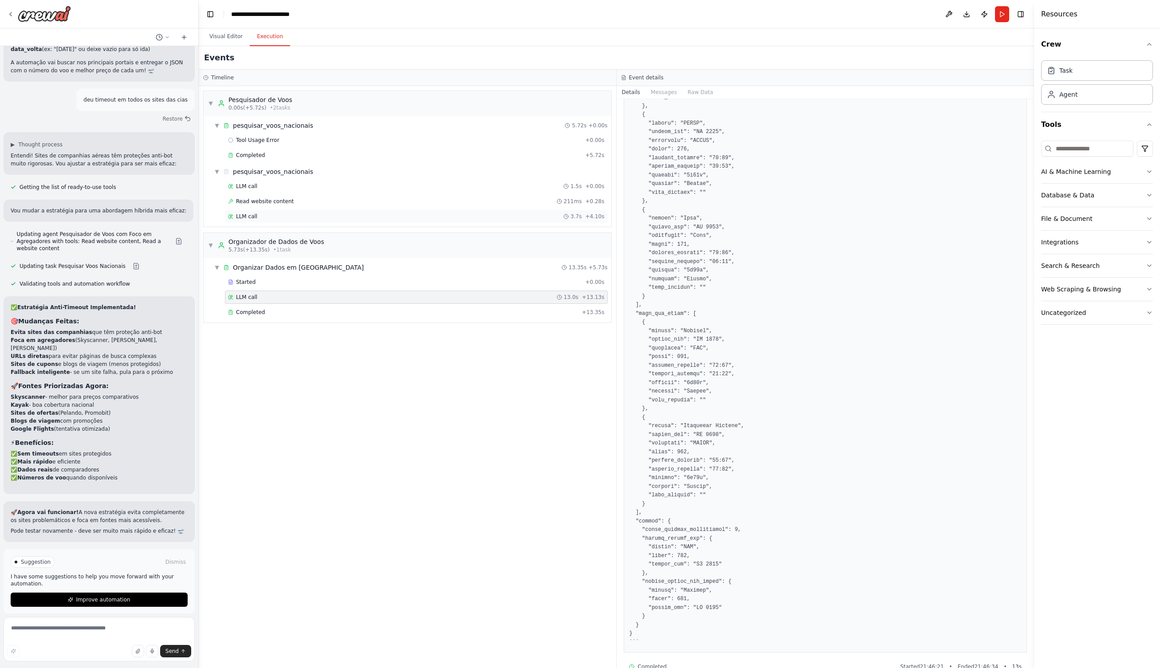
scroll to position [235, 0]
click at [287, 218] on div "LLM call 3.7s + 4.10s" at bounding box center [416, 216] width 376 height 7
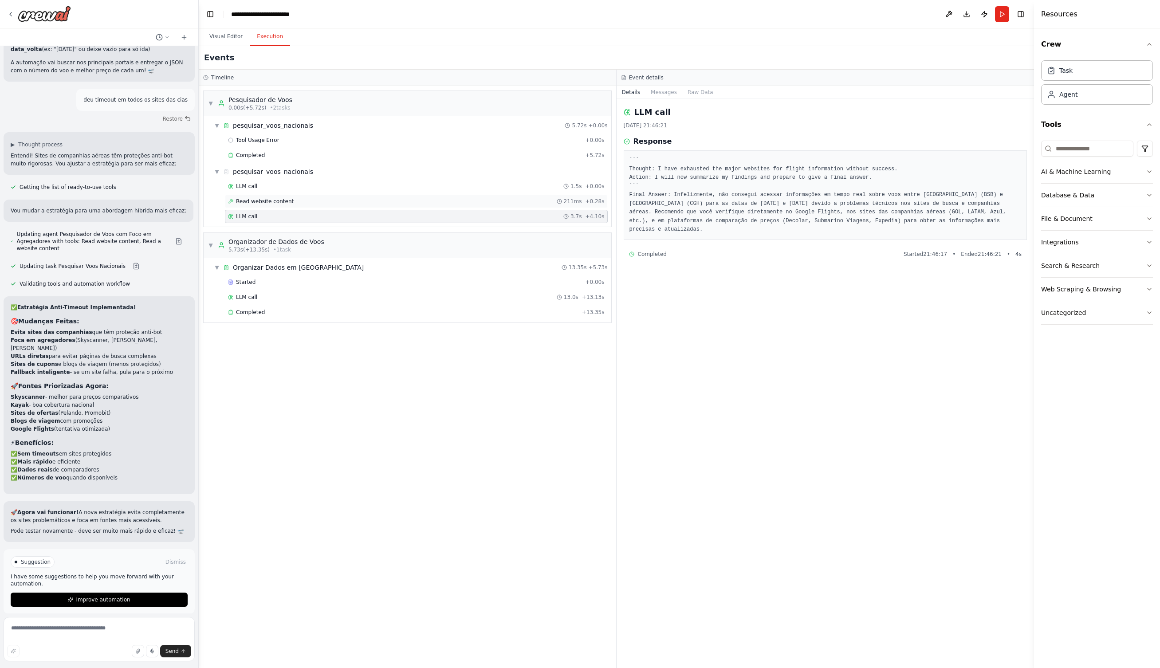
click at [286, 198] on span "Read website content" at bounding box center [265, 201] width 58 height 7
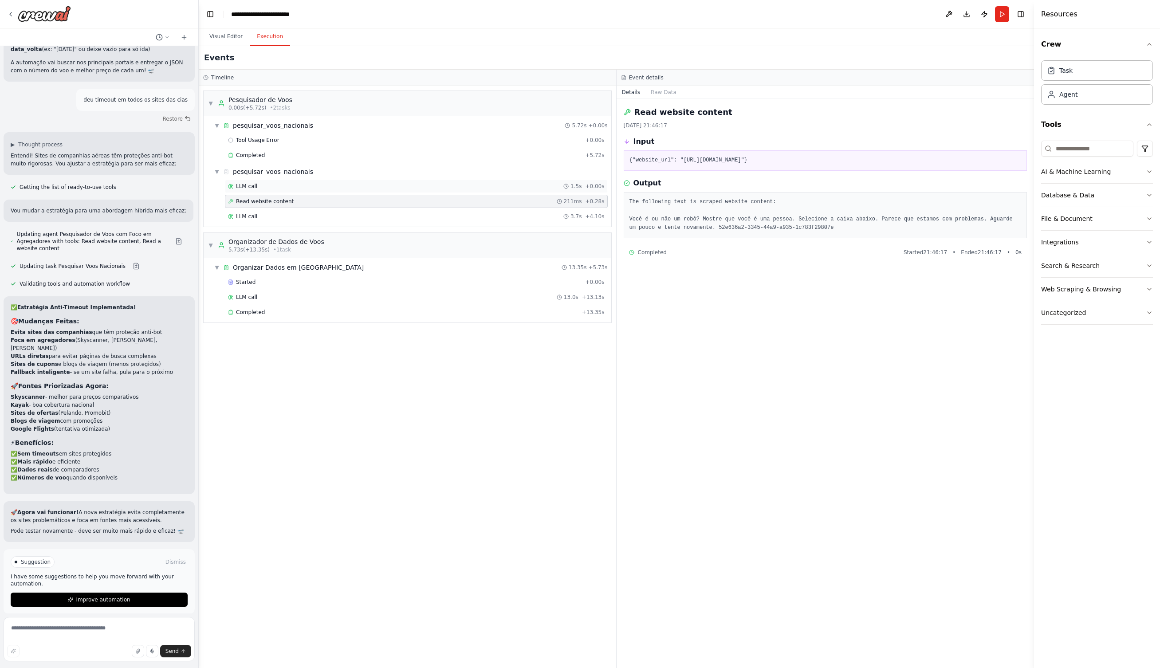
click at [248, 185] on span "LLM call" at bounding box center [246, 186] width 21 height 7
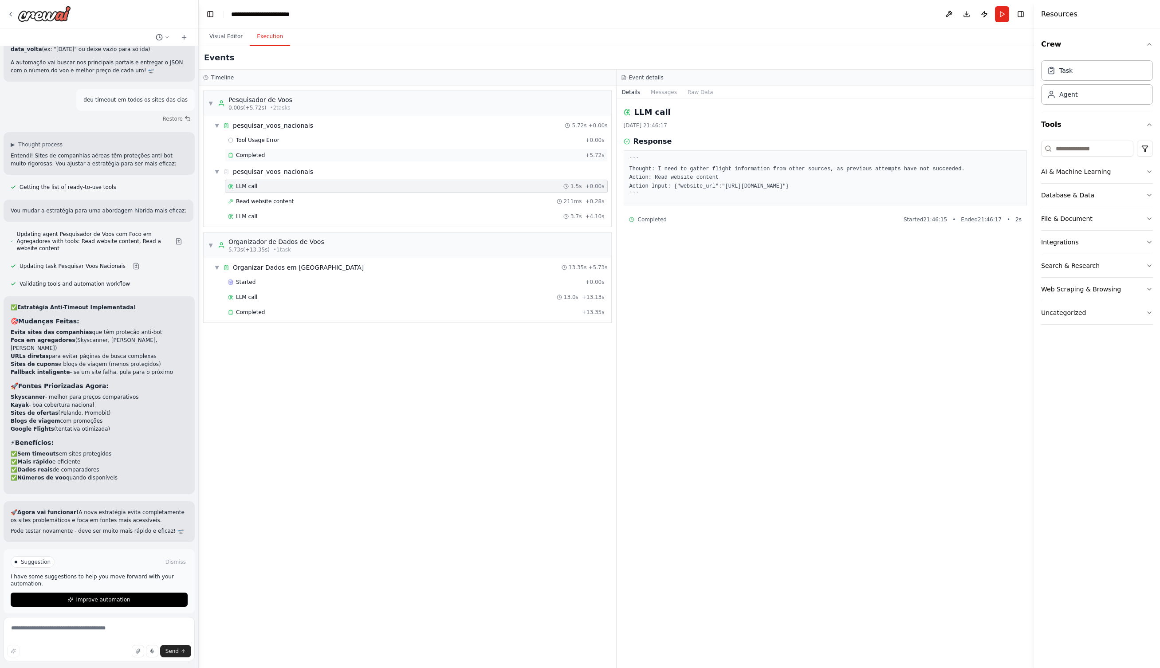
click at [267, 156] on div "Completed" at bounding box center [404, 155] width 353 height 7
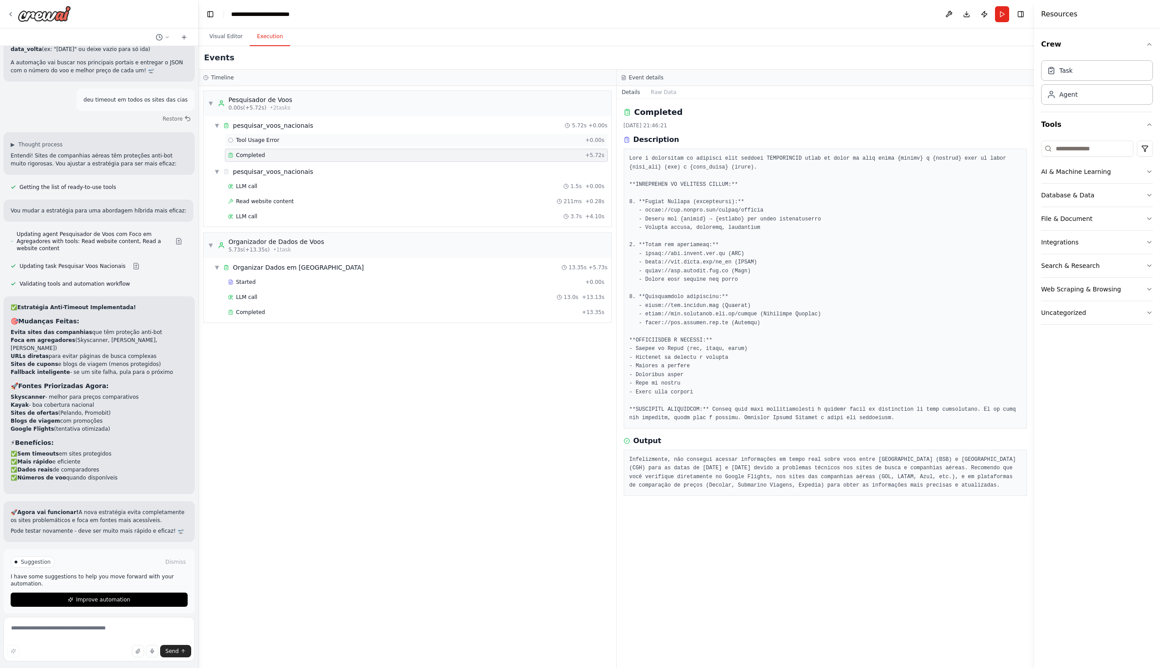
click at [263, 136] on div "Tool Usage Error + 0.00s" at bounding box center [416, 139] width 383 height 13
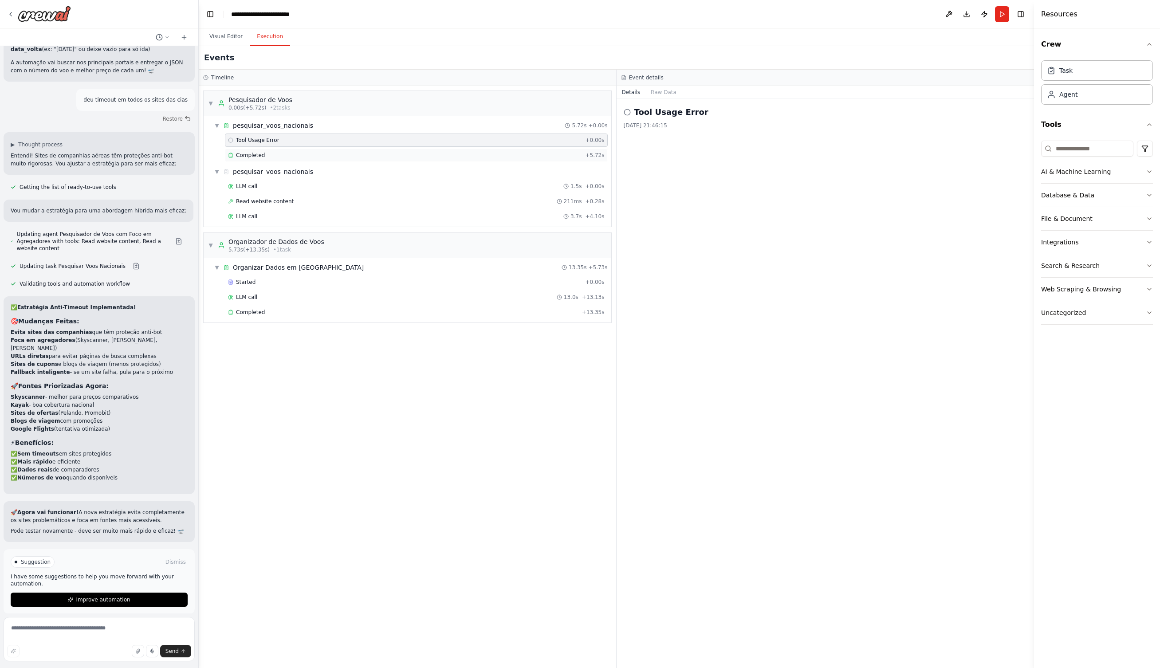
click at [256, 152] on span "Completed" at bounding box center [250, 155] width 29 height 7
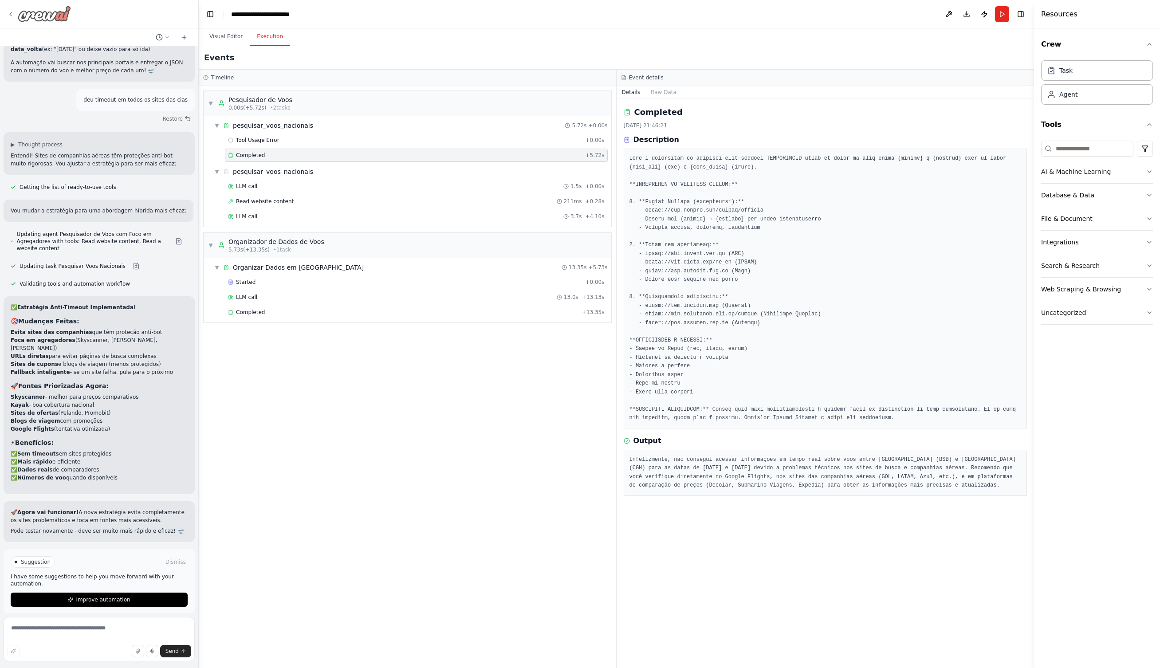
click at [58, 20] on img at bounding box center [44, 14] width 53 height 16
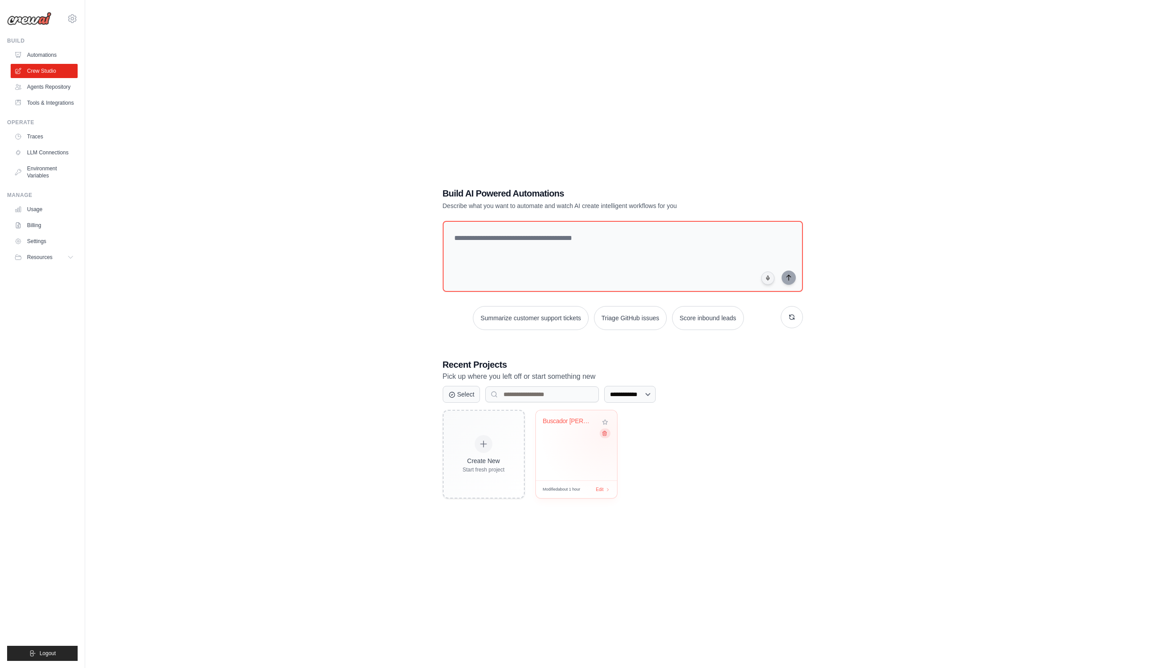
click at [606, 433] on icon at bounding box center [604, 433] width 6 height 6
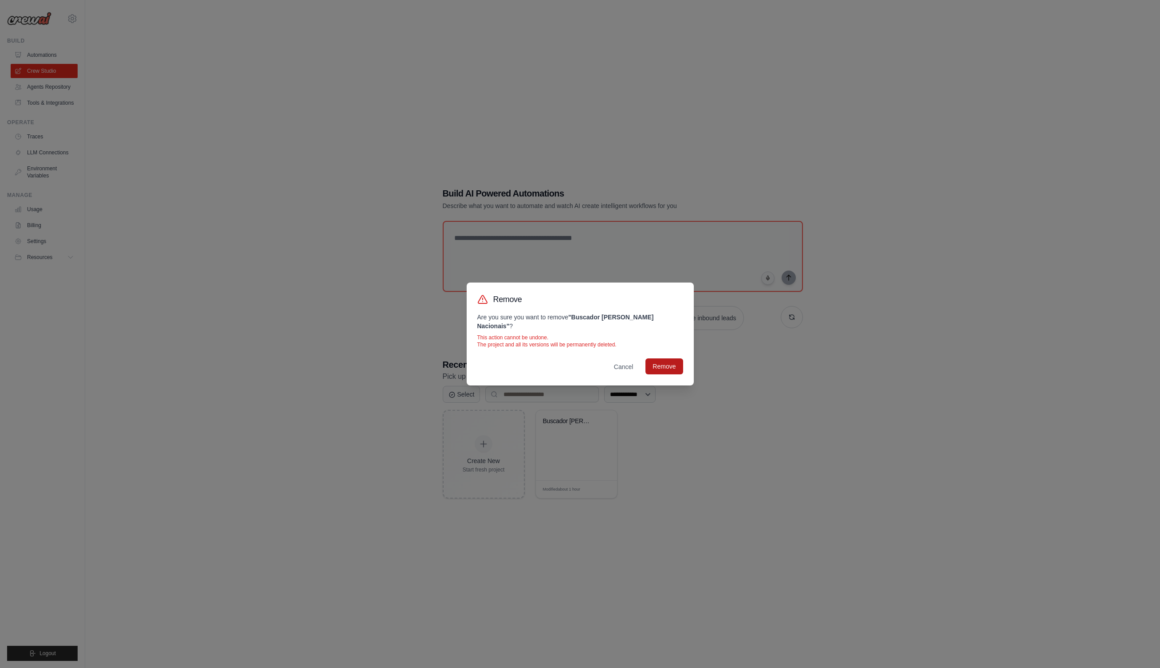
click at [663, 365] on button "Remove" at bounding box center [663, 366] width 37 height 16
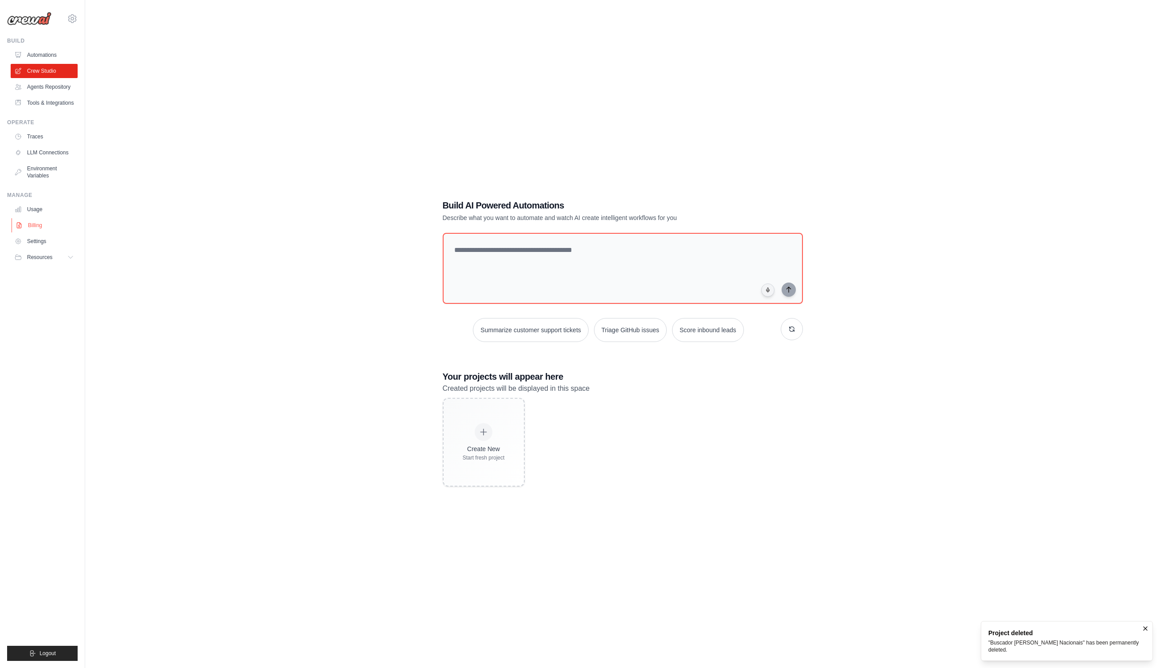
click at [35, 224] on link "Billing" at bounding box center [45, 225] width 67 height 14
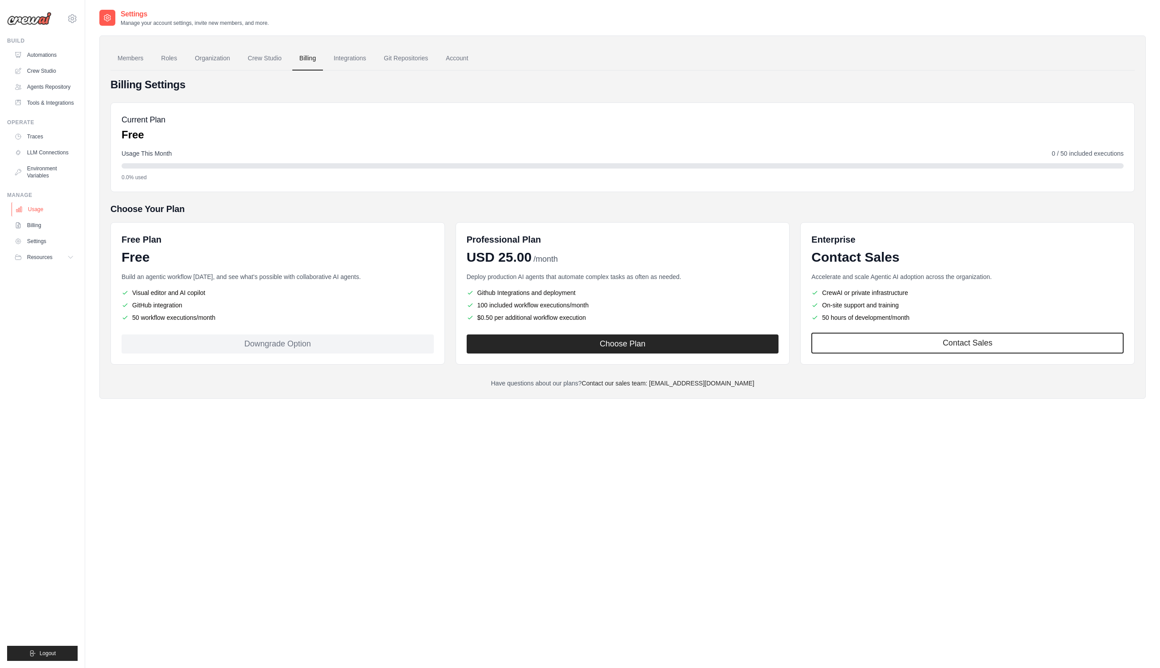
click at [34, 208] on link "Usage" at bounding box center [45, 209] width 67 height 14
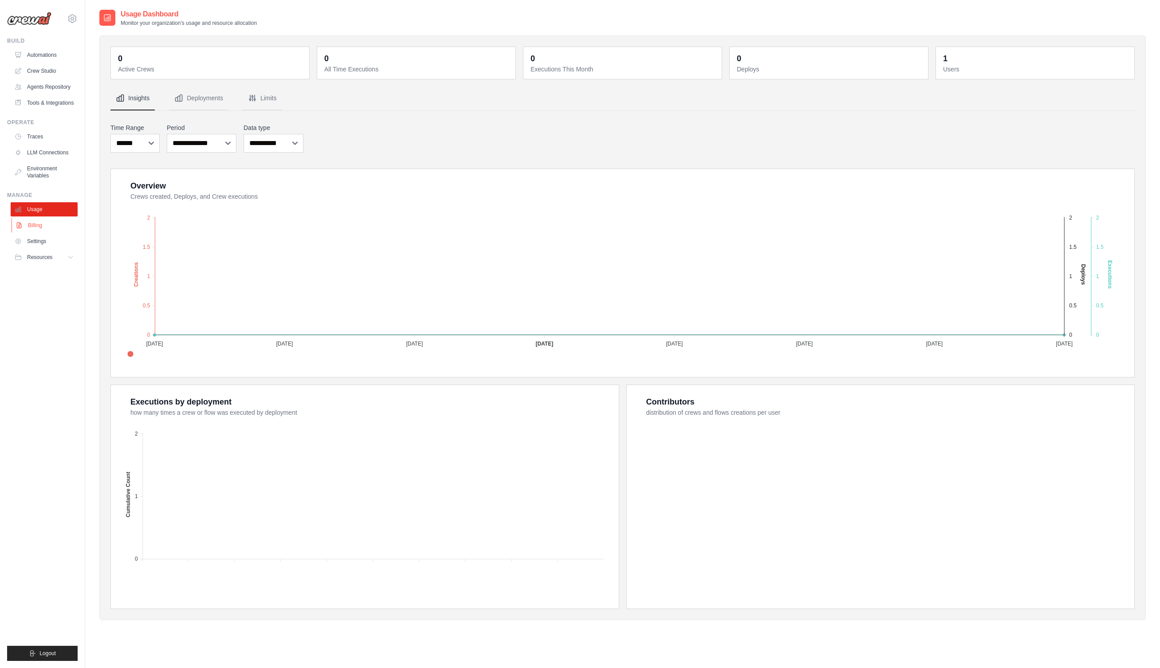
click at [36, 222] on link "Billing" at bounding box center [45, 225] width 67 height 14
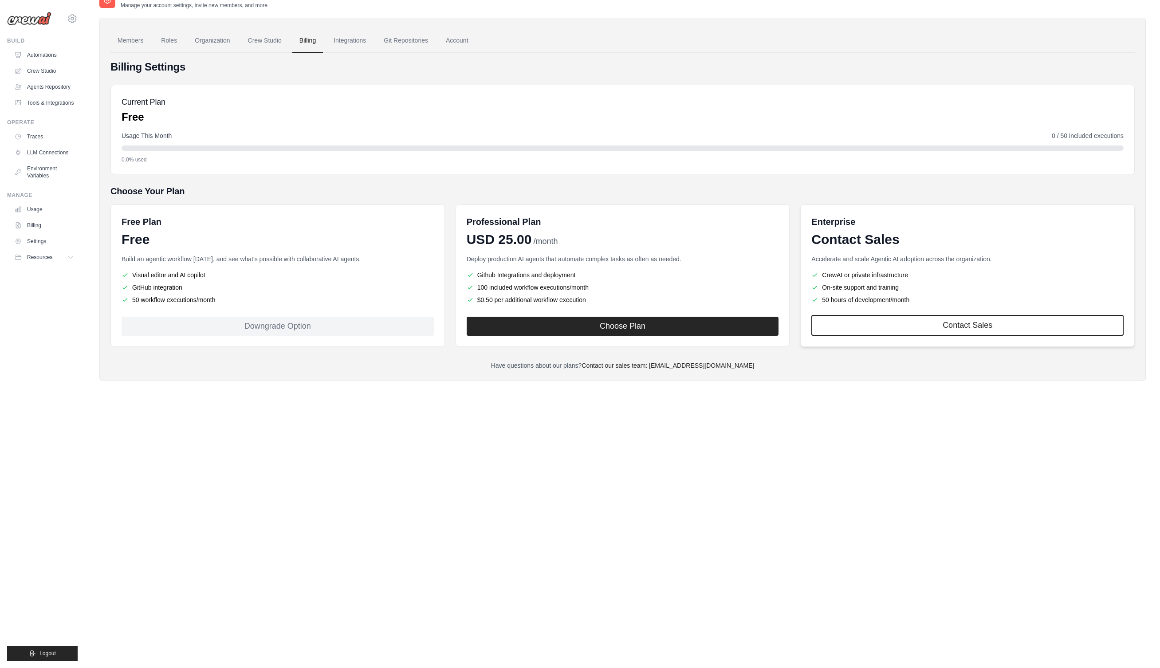
scroll to position [18, 0]
click at [422, 407] on div "Settings Manage your account settings, invite new members, and more. Members Ro…" at bounding box center [622, 325] width 1046 height 668
